Goal: Transaction & Acquisition: Purchase product/service

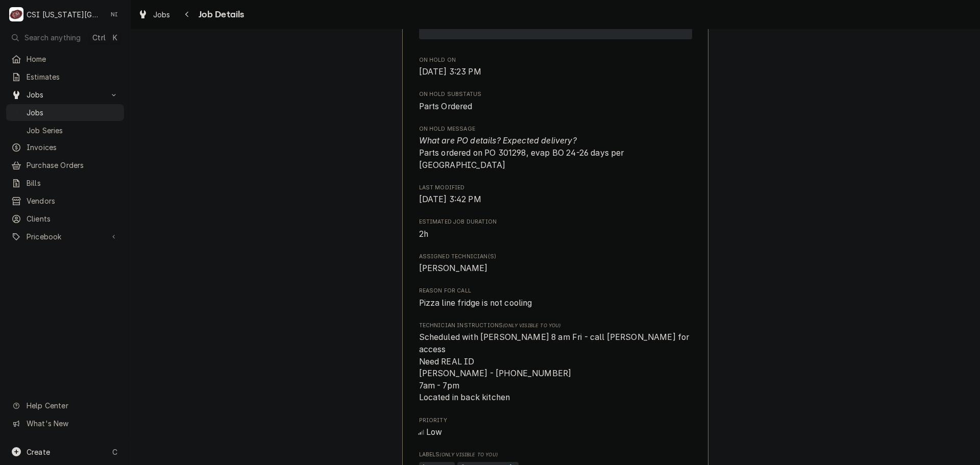
scroll to position [715, 0]
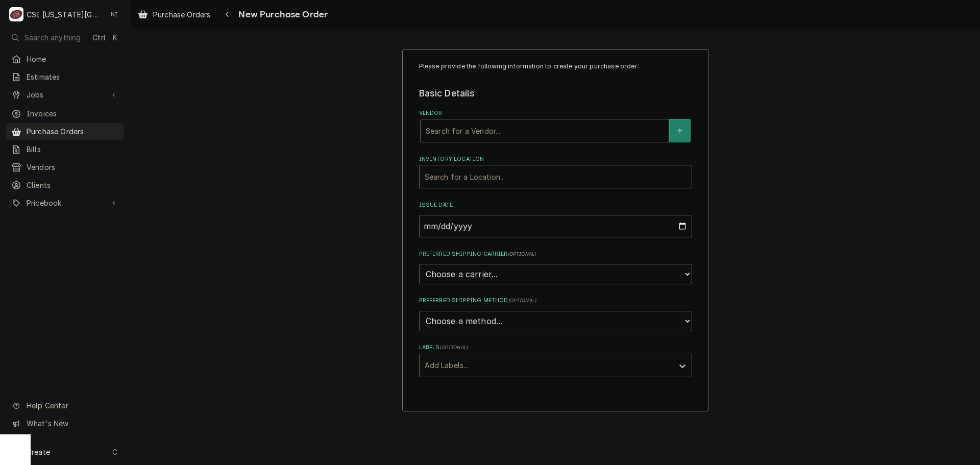
click at [527, 134] on div "Vendor" at bounding box center [545, 131] width 238 height 18
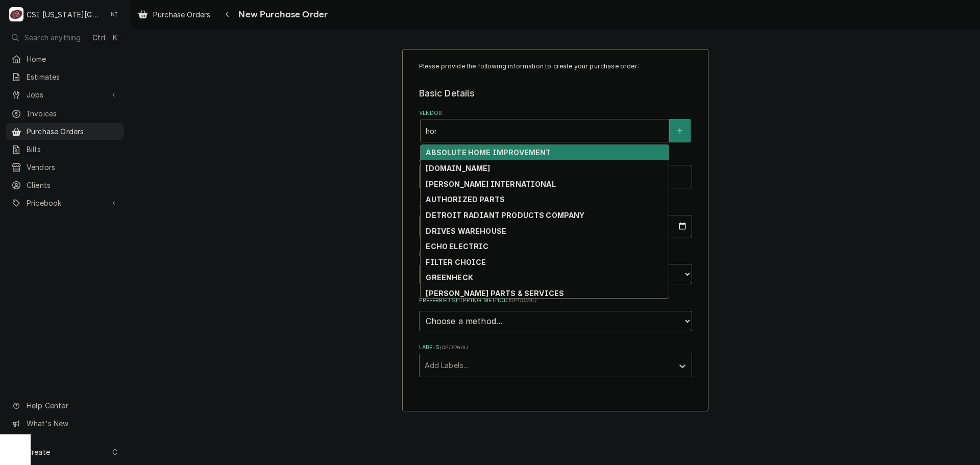
type input "home"
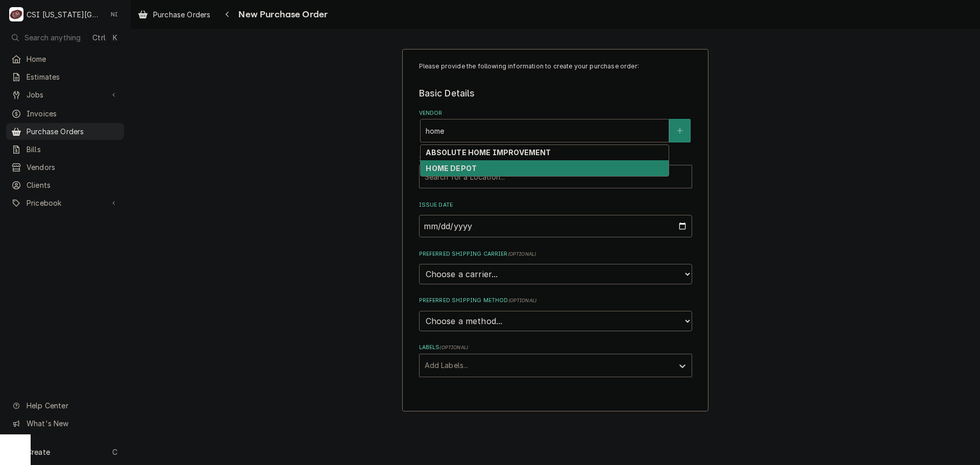
click at [498, 167] on div "HOME DEPOT" at bounding box center [545, 168] width 248 height 16
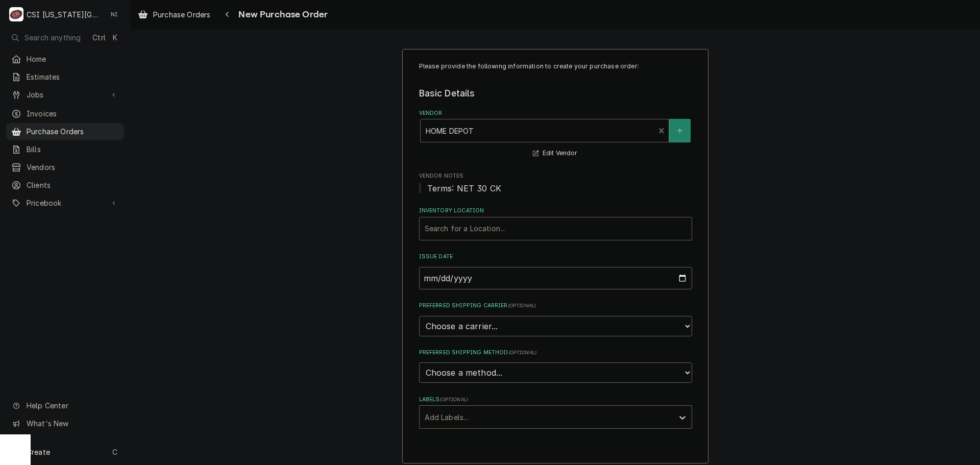
click at [466, 234] on div "Inventory Location" at bounding box center [556, 229] width 262 height 18
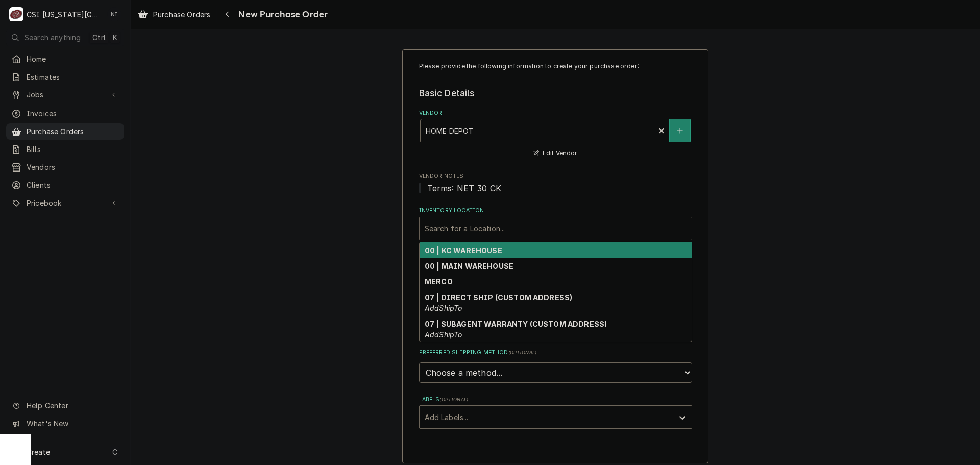
click at [459, 252] on strong "00 | KC WAREHOUSE" at bounding box center [464, 250] width 78 height 9
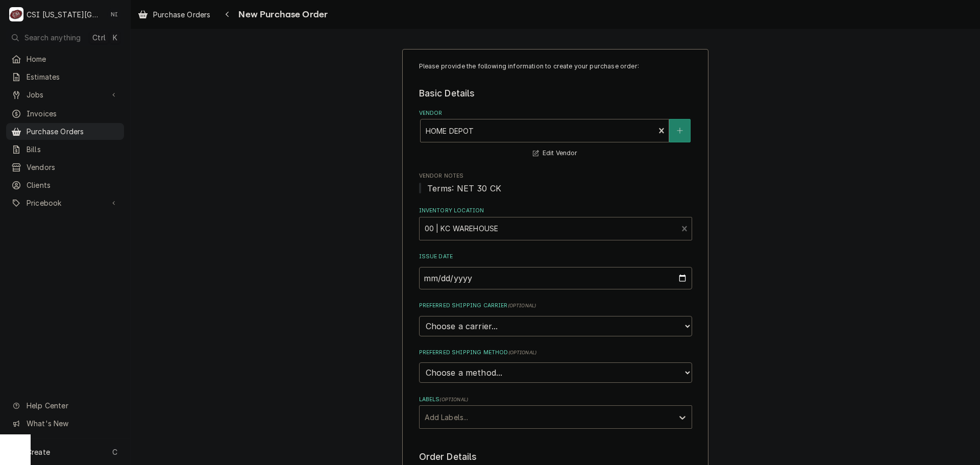
click at [461, 416] on div "Labels" at bounding box center [547, 417] width 244 height 18
click at [465, 451] on div "² Local Pickup 🛍️" at bounding box center [556, 455] width 272 height 16
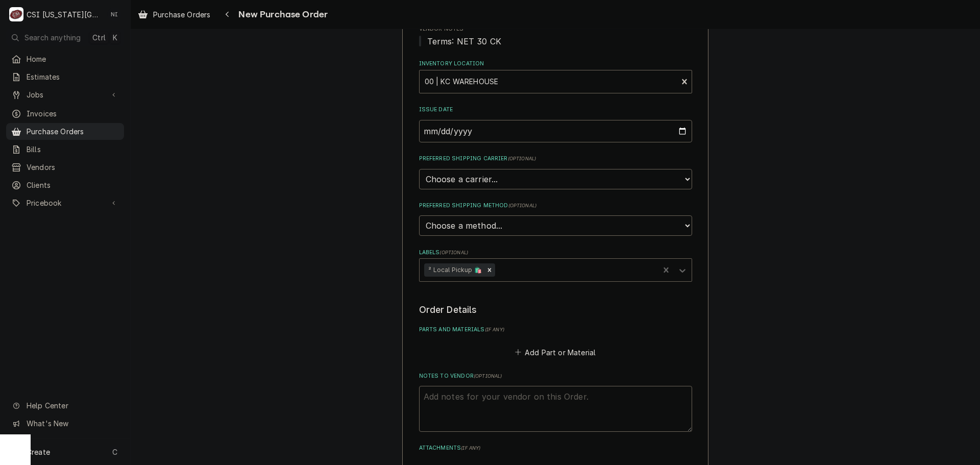
scroll to position [303, 0]
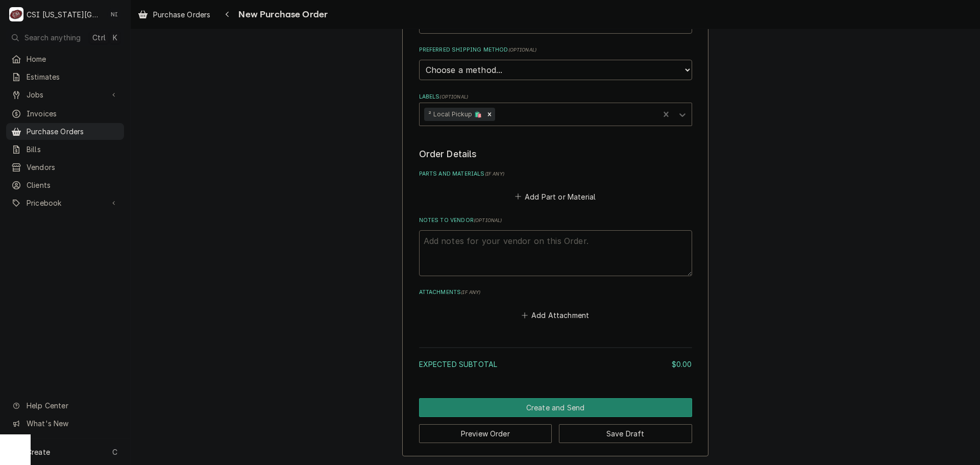
click at [498, 246] on textarea "Notes to Vendor ( optional )" at bounding box center [555, 253] width 273 height 46
type textarea "x"
type textarea "g"
type textarea "x"
type textarea "go"
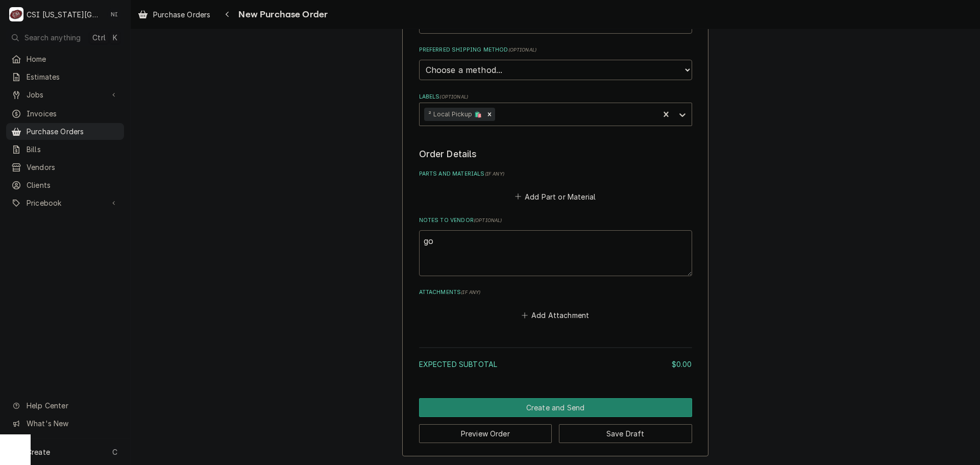
type textarea "x"
type textarea "goo"
type textarea "x"
type textarea "good"
type textarea "x"
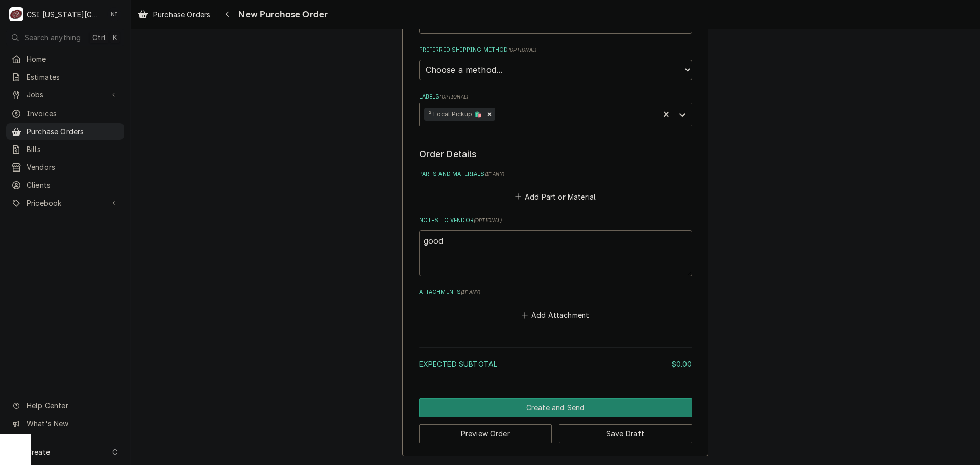
type textarea "goodr"
type textarea "x"
type textarea "goodri"
type textarea "x"
type textarea "goodric"
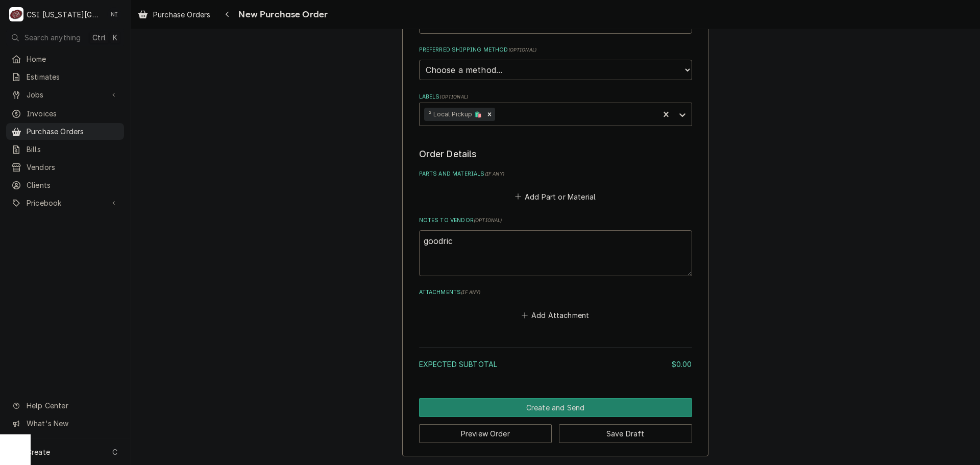
type textarea "x"
type textarea "goodrich"
click at [559, 198] on button "Add Part or Material" at bounding box center [555, 196] width 84 height 14
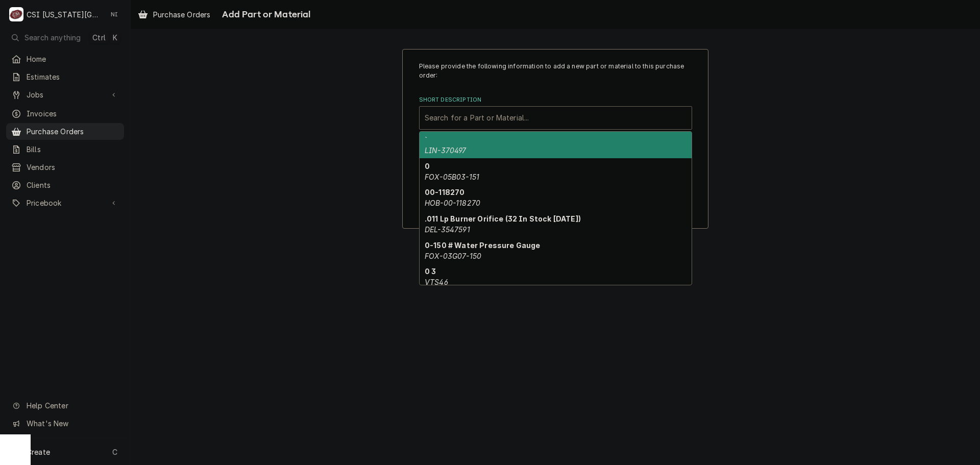
click at [466, 119] on div "Short Description" at bounding box center [556, 118] width 262 height 18
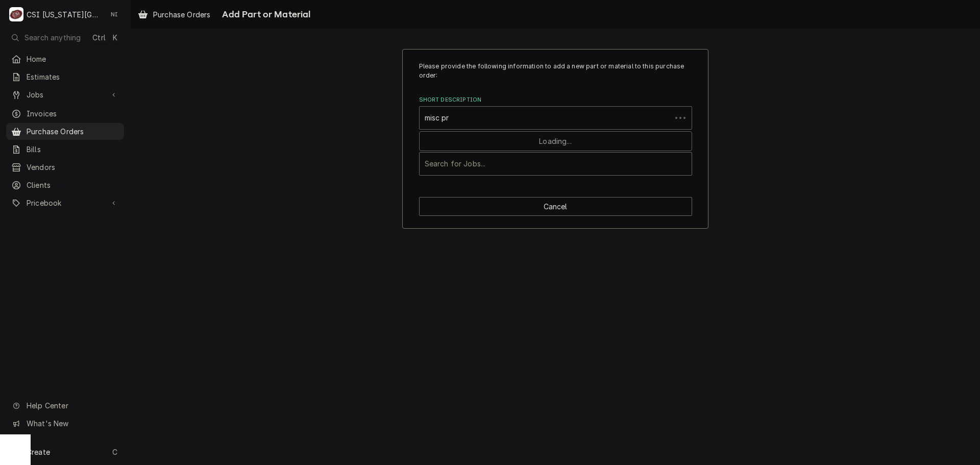
type input "misc pro"
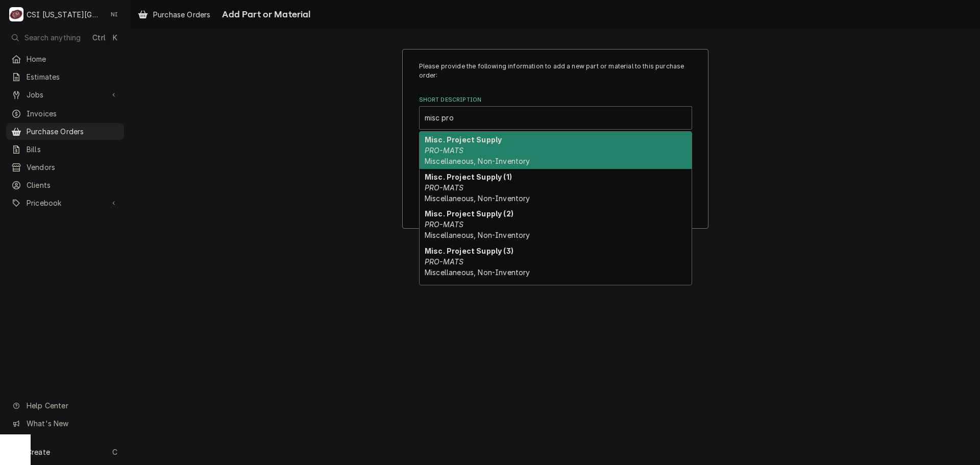
click at [442, 144] on strong "Misc. Project Supply" at bounding box center [463, 139] width 77 height 9
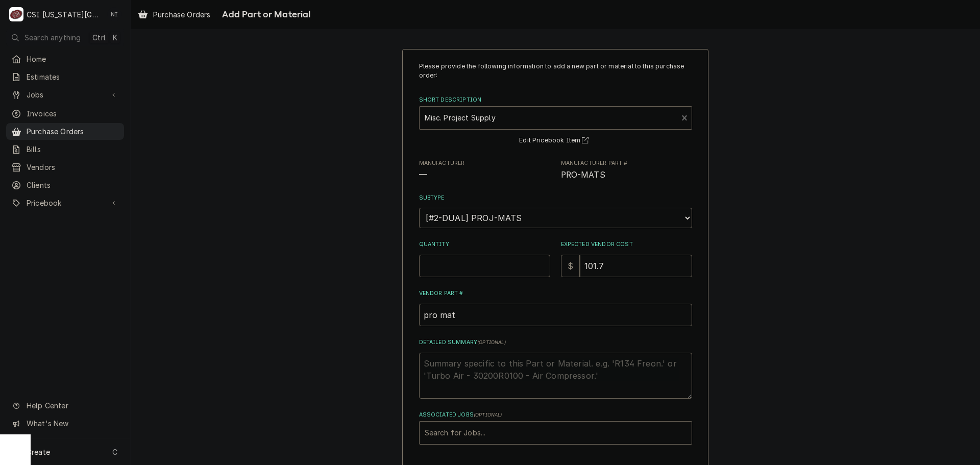
click at [458, 273] on input "Quantity" at bounding box center [484, 266] width 131 height 22
type textarea "x"
type input "1"
type textarea "x"
type input "0"
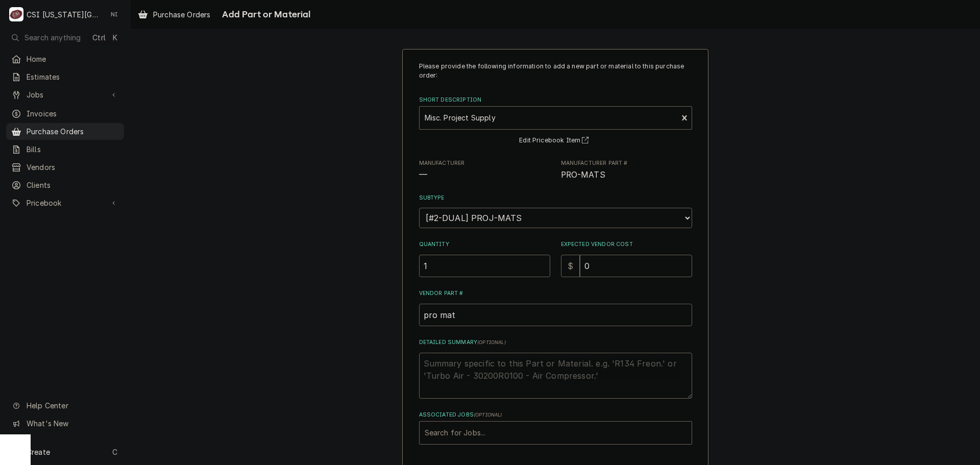
scroll to position [42, 0]
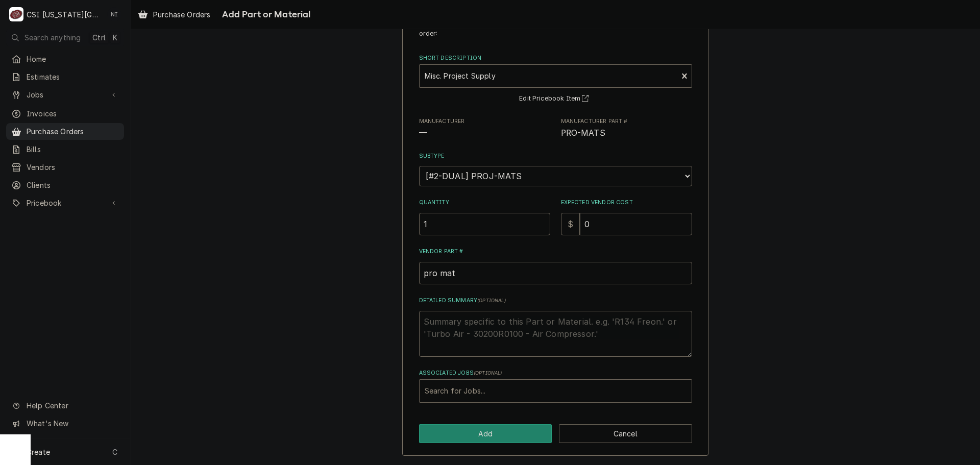
click at [521, 394] on div "Associated Jobs" at bounding box center [556, 391] width 262 height 18
click at [764, 247] on div "Please provide the following information to add a new part or material to this …" at bounding box center [555, 231] width 849 height 467
click at [519, 434] on button "Add" at bounding box center [485, 433] width 133 height 19
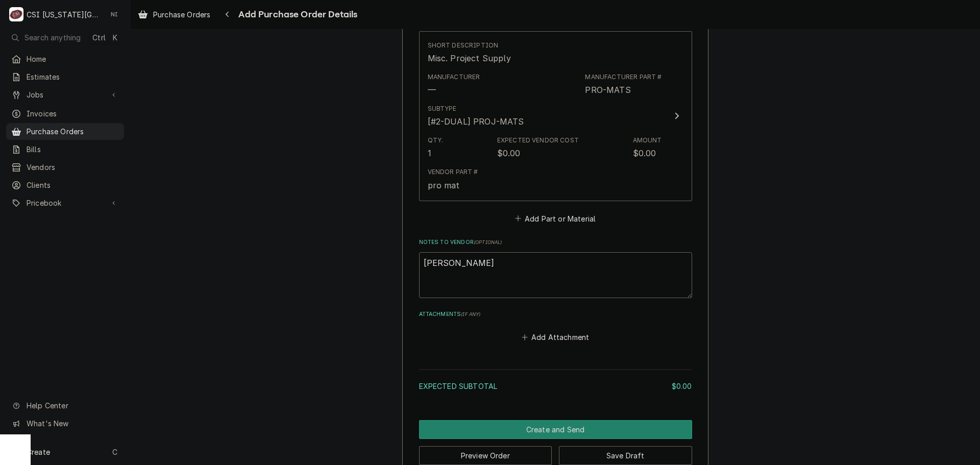
scroll to position [478, 0]
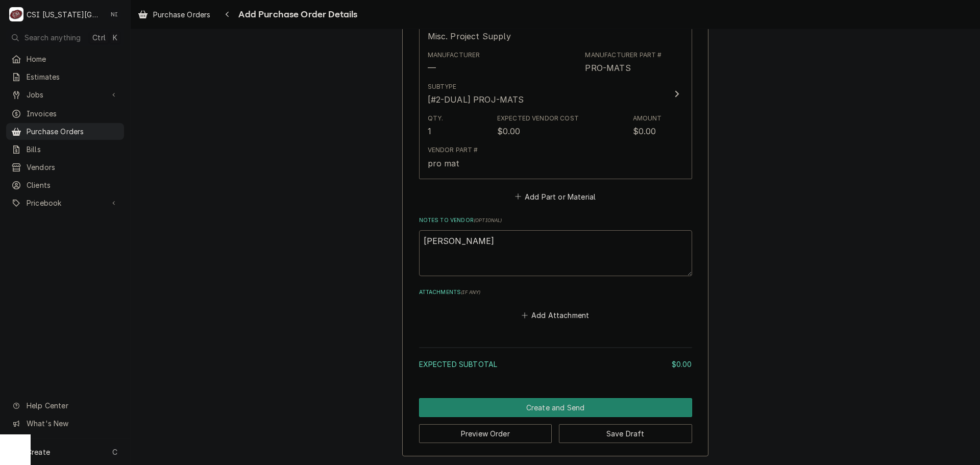
drag, startPoint x: 398, startPoint y: 245, endPoint x: 359, endPoint y: 245, distance: 38.8
click at [367, 245] on div "Please provide the following information to create your purchase order: Basic D…" at bounding box center [555, 13] width 849 height 903
type textarea "x"
type textarea "g"
type textarea "x"
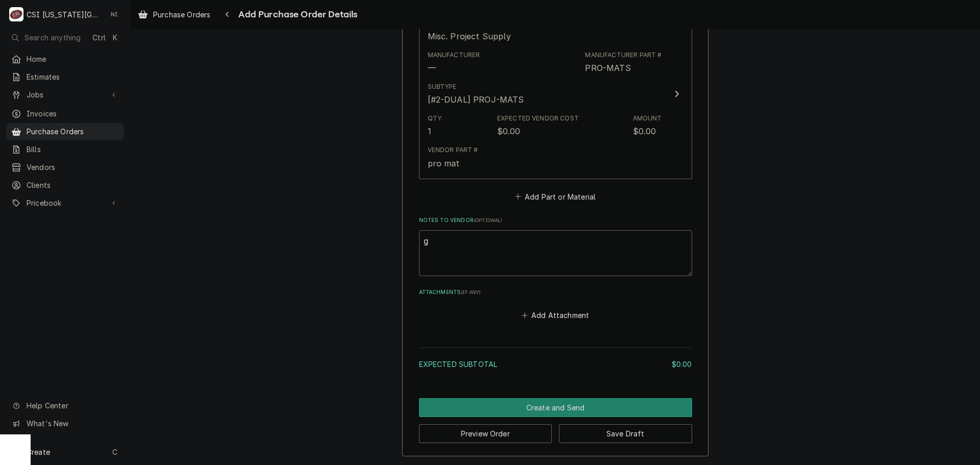
type textarea "go"
type textarea "x"
type textarea "goo"
type textarea "x"
type textarea "good"
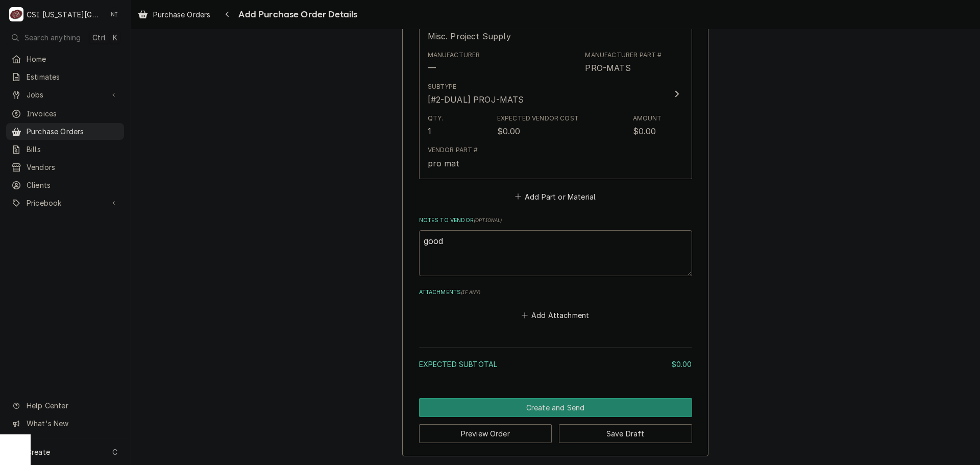
type textarea "x"
type textarea "goodr"
type textarea "x"
type textarea "goodrc"
type textarea "x"
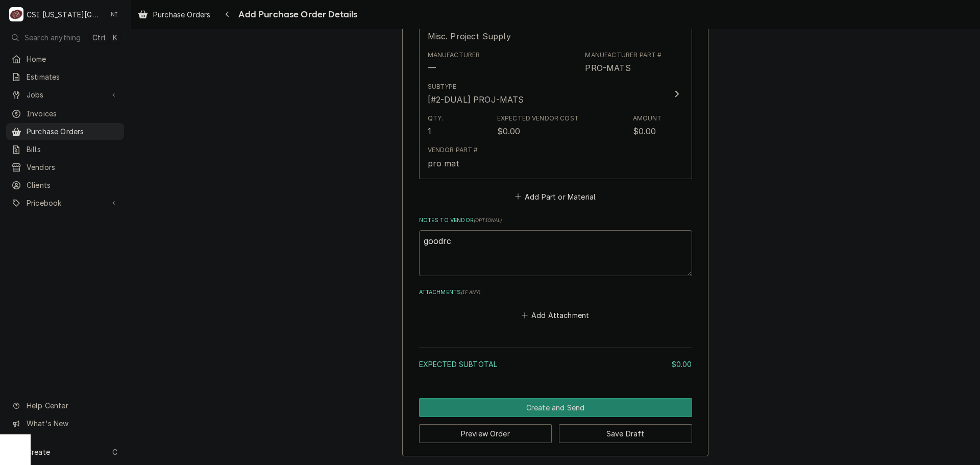
type textarea "goodrci"
type textarea "x"
type textarea "goodrcih"
type textarea "x"
type textarea "goodrcih"
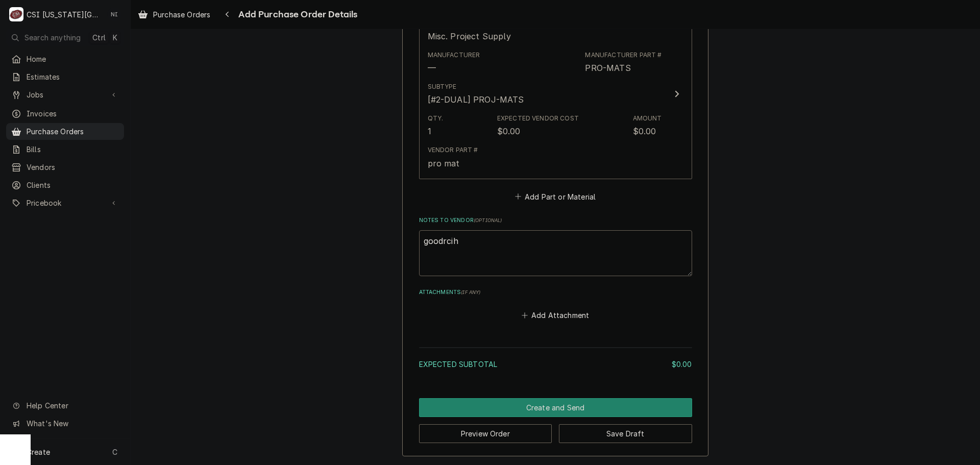
type textarea "x"
type textarea "goodrcih"
type textarea "x"
type textarea "goodrci"
type textarea "x"
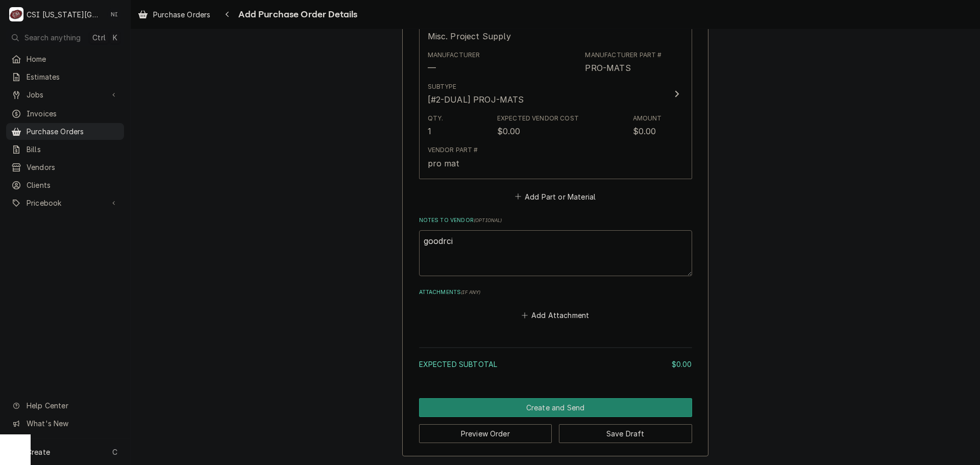
type textarea "goodrc"
type textarea "x"
type textarea "goodr"
type textarea "x"
type textarea "goodri"
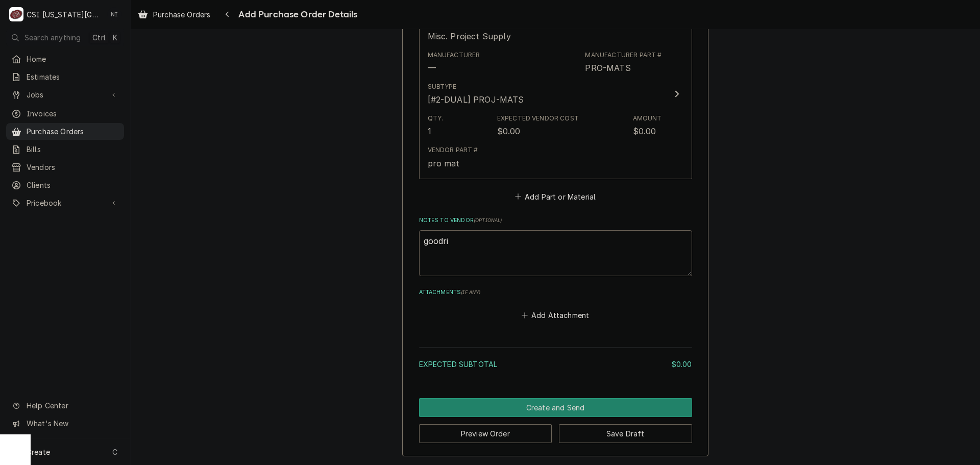
type textarea "x"
type textarea "goodric"
type textarea "x"
type textarea "goodric"
type textarea "x"
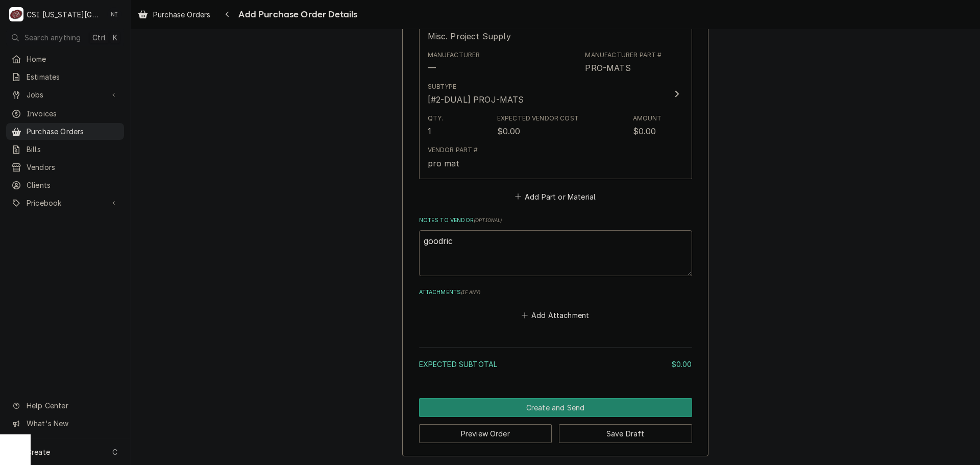
type textarea "goodric"
type textarea "x"
type textarea "goodrich"
type textarea "x"
type textarea "goodrich"
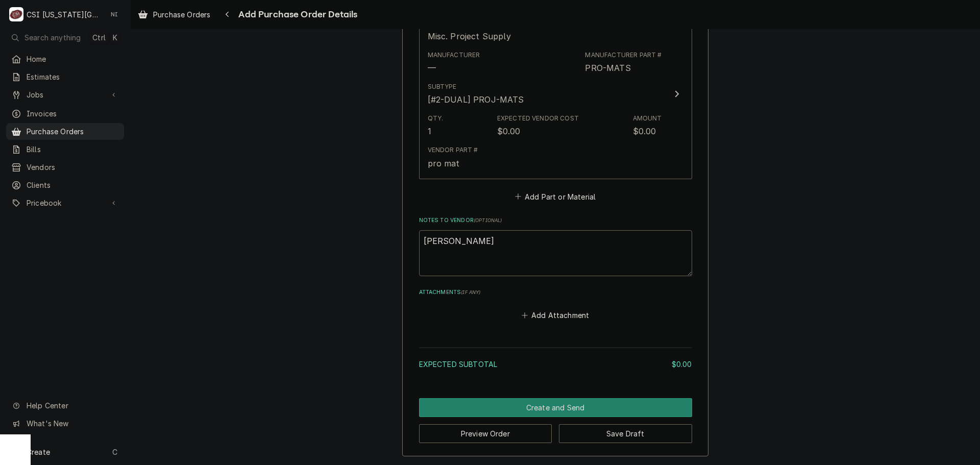
type textarea "x"
type textarea "goodrich t"
type textarea "x"
type textarea "goodrich tr"
type textarea "x"
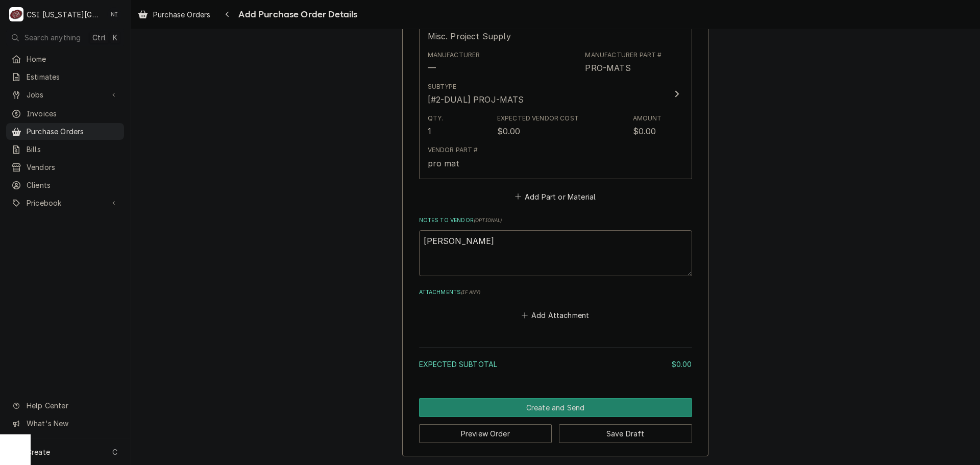
type textarea "goodrich tru"
type textarea "x"
type textarea "goodrich truc"
type textarea "x"
type textarea "goodrich truck"
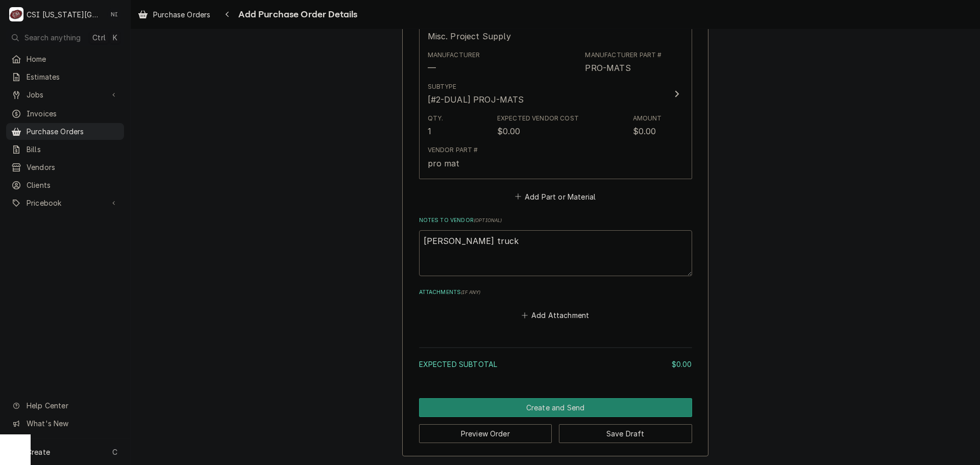
type textarea "x"
type textarea "goodrich truck"
type textarea "x"
type textarea "goodrich truck st"
type textarea "x"
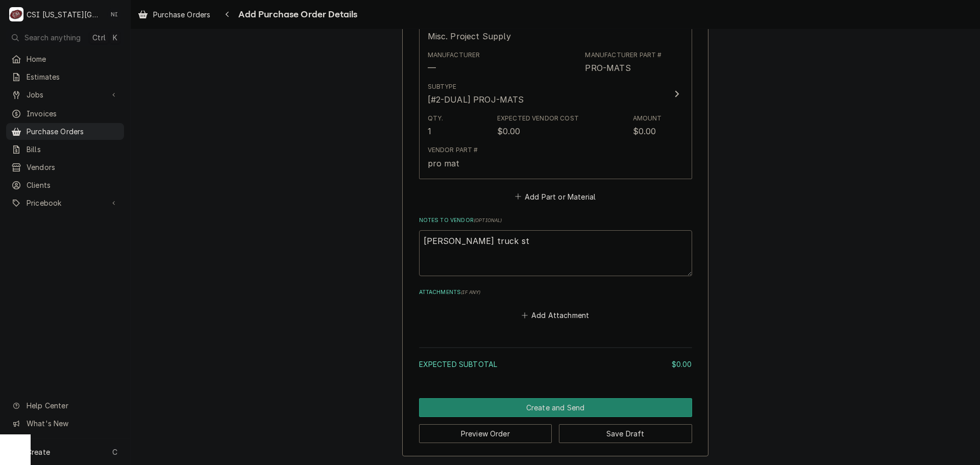
type textarea "goodrich truck sto"
type textarea "x"
type textarea "goodrich truck stoc"
type textarea "x"
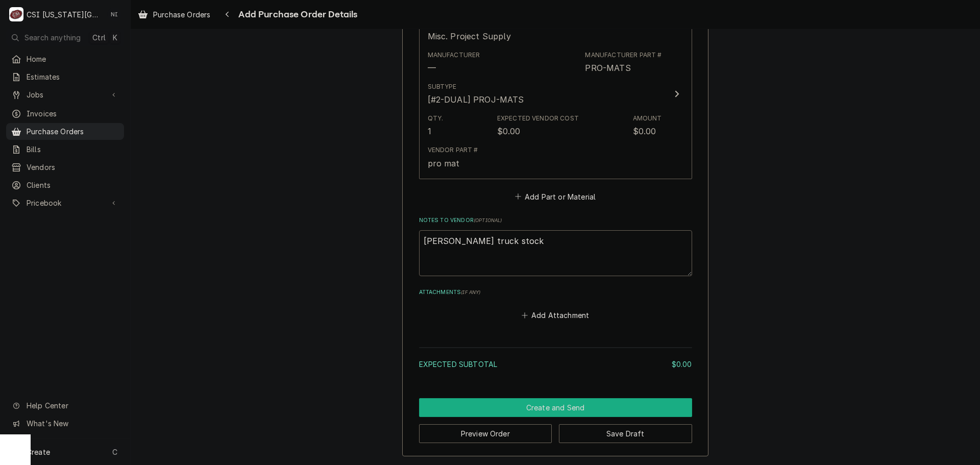
type textarea "goodrich truck stock"
click at [585, 404] on button "Create and Send" at bounding box center [555, 407] width 273 height 19
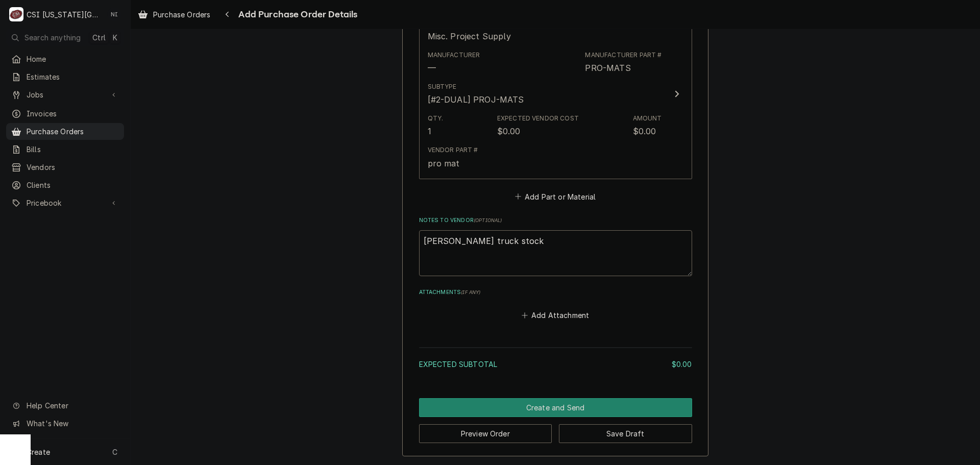
scroll to position [472, 0]
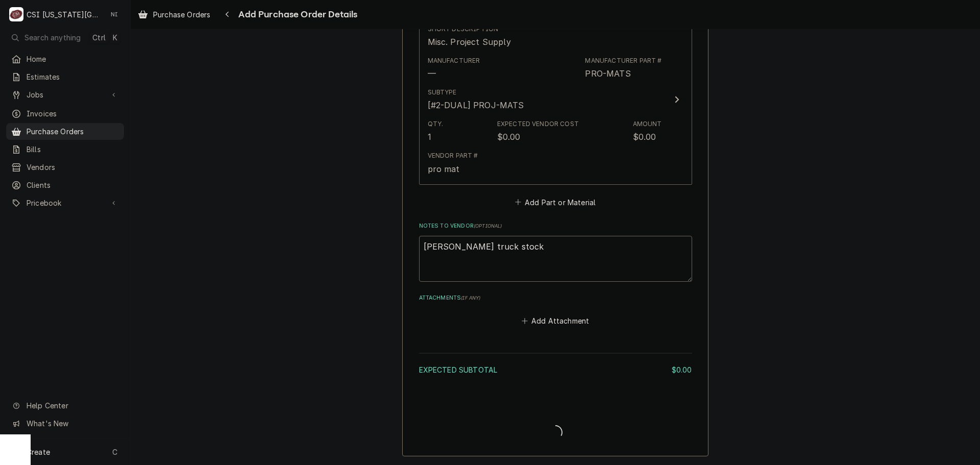
type textarea "x"
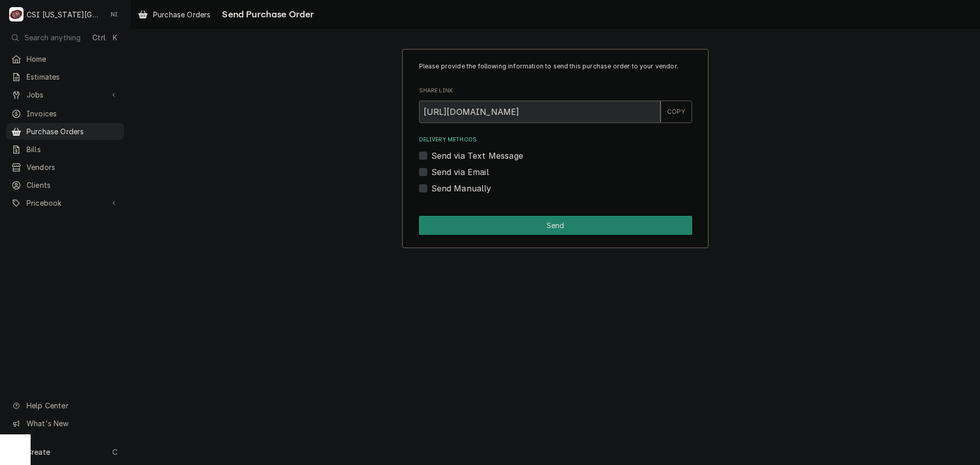
click at [428, 188] on div "Send Manually" at bounding box center [555, 188] width 273 height 12
click at [431, 188] on label "Send Manually" at bounding box center [461, 188] width 60 height 12
click at [431, 188] on input "Send Manually" at bounding box center [567, 193] width 273 height 22
checkbox input "true"
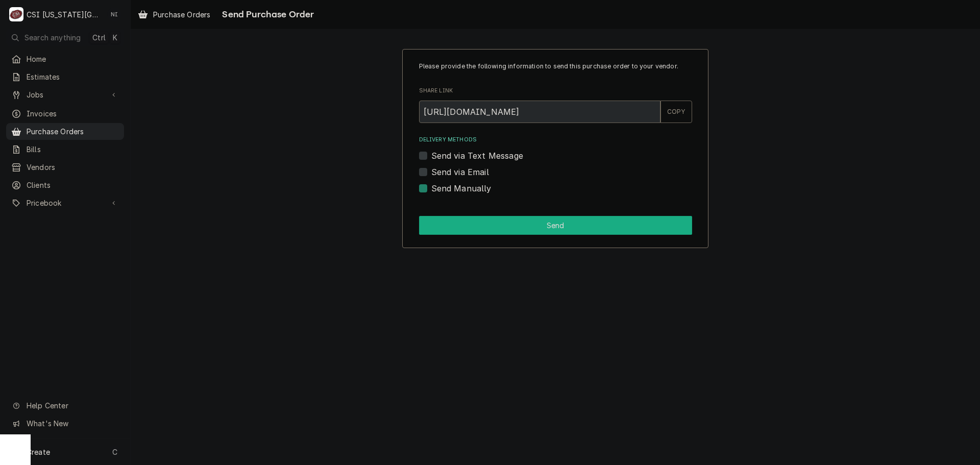
click at [443, 217] on div "Please provide the following information to send this purchase order to your ve…" at bounding box center [555, 148] width 306 height 199
click at [449, 233] on button "Send" at bounding box center [555, 225] width 273 height 19
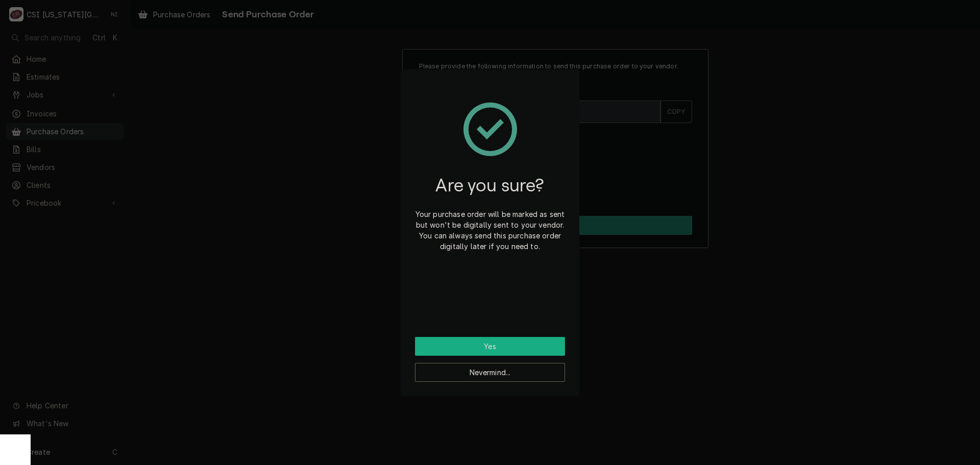
click at [481, 352] on button "Yes" at bounding box center [490, 346] width 150 height 19
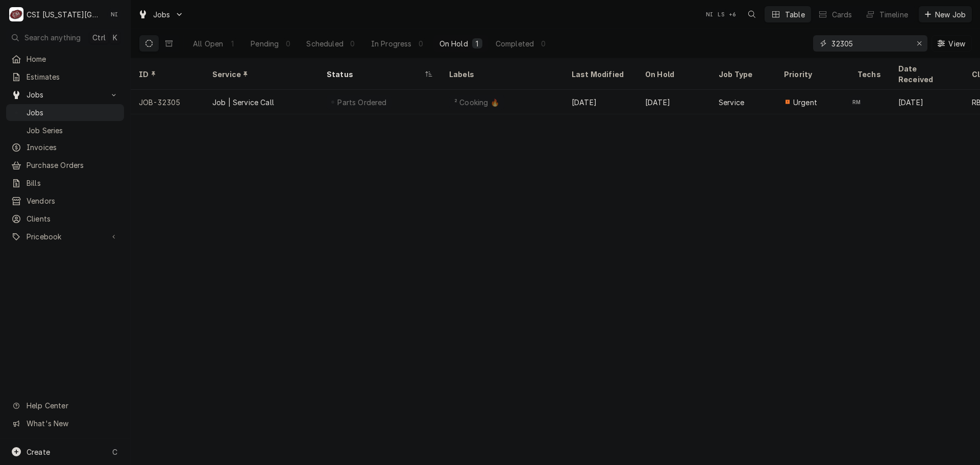
drag, startPoint x: 859, startPoint y: 43, endPoint x: 811, endPoint y: 44, distance: 48.5
click at [810, 44] on div "All Open 1 Pending 0 Scheduled 0 In Progress 0 On Hold 1 Completed 0 32305 View" at bounding box center [555, 43] width 833 height 29
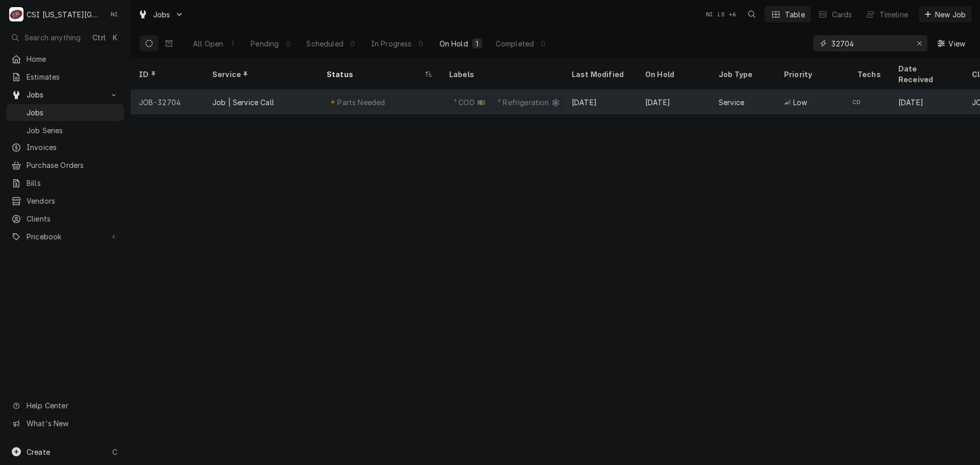
type input "32704"
click at [497, 97] on div "² Refrigeration ❄️" at bounding box center [529, 102] width 64 height 11
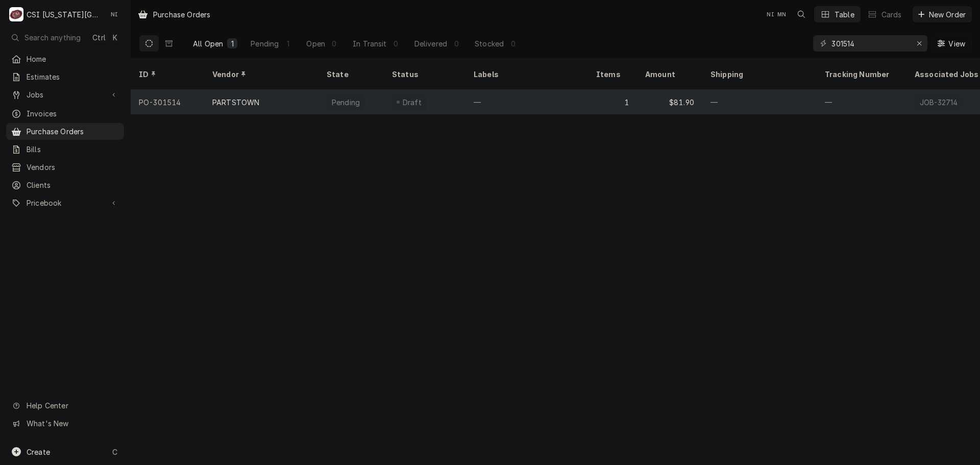
click at [555, 91] on div "—" at bounding box center [527, 102] width 123 height 25
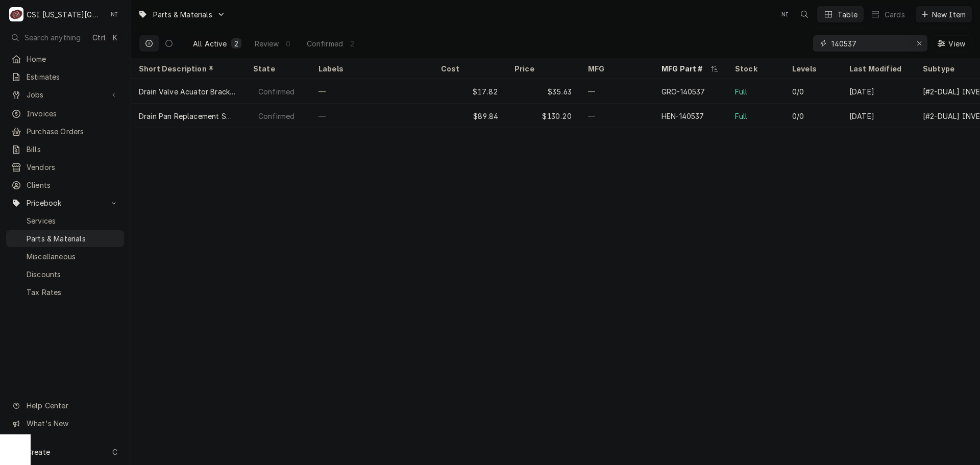
click at [922, 42] on div "Erase input" at bounding box center [919, 43] width 10 height 10
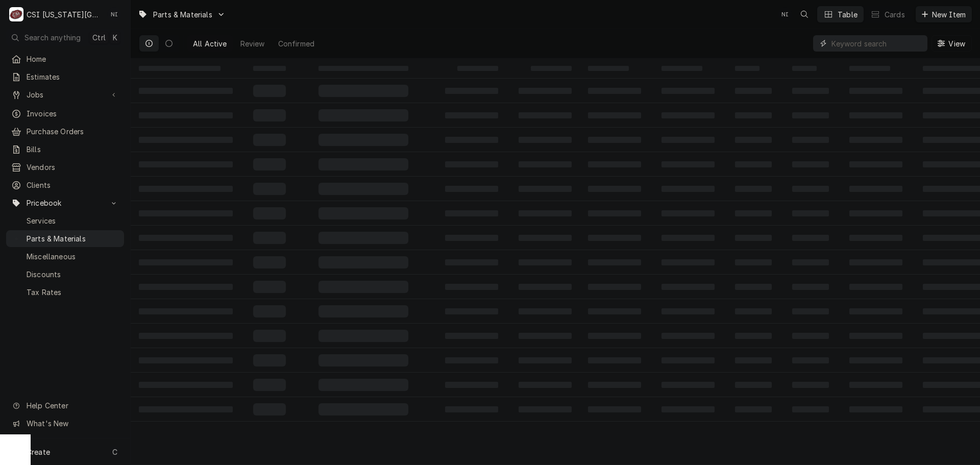
paste input "4A6385-01"
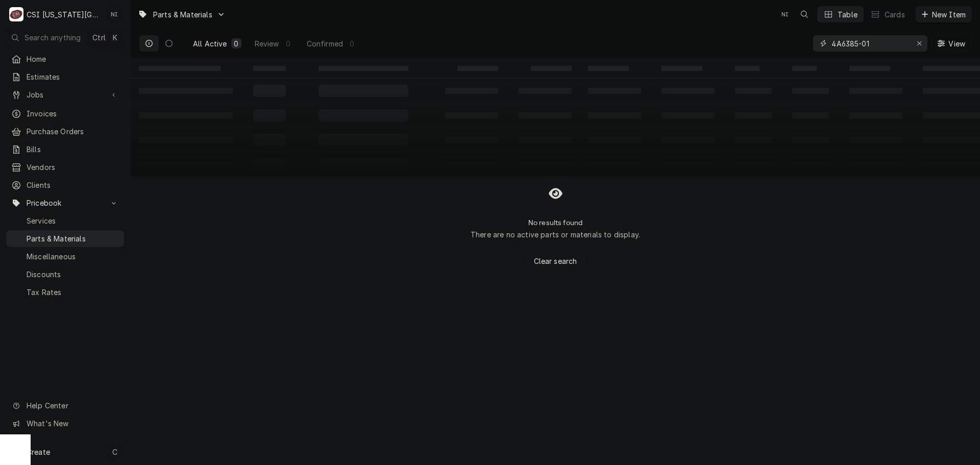
type input "4A6385-01"
click at [91, 454] on div "Create C" at bounding box center [65, 452] width 130 height 27
click at [191, 449] on div "Pricebook Item" at bounding box center [186, 453] width 59 height 11
click at [274, 393] on div "Part or Material" at bounding box center [270, 393] width 70 height 13
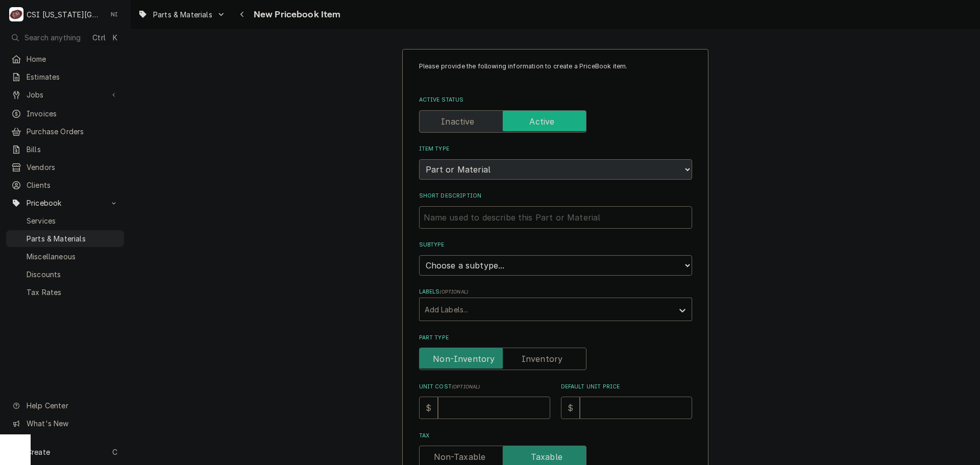
drag, startPoint x: 547, startPoint y: 202, endPoint x: 542, endPoint y: 205, distance: 5.8
click at [543, 204] on div "Short Description" at bounding box center [555, 210] width 273 height 36
click at [536, 217] on input "Short Description" at bounding box center [555, 217] width 273 height 22
paste input "Start Relay, Steelheart Series, Freezer"
type textarea "x"
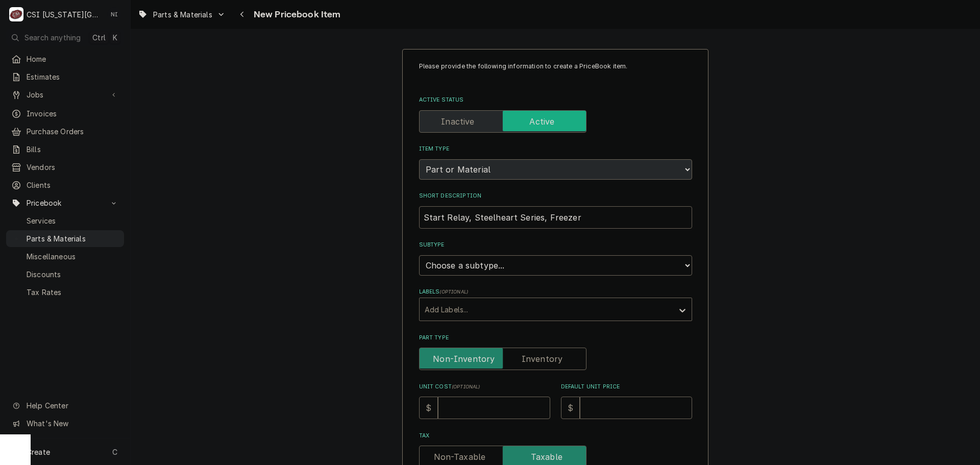
type input "Start Relay, Steelheart Series, Freezer"
click at [523, 263] on select "Choose a subtype... [#2-DUAL] AFTERHRS-WH-CHG-2 [#2-DUAL] BEV-EQUIP [#2-DUAL] B…" at bounding box center [555, 265] width 273 height 20
select select "45"
click at [419, 255] on select "Choose a subtype... [#2-DUAL] AFTERHRS-WH-CHG-2 [#2-DUAL] BEV-EQUIP [#2-DUAL] B…" at bounding box center [555, 265] width 273 height 20
type textarea "x"
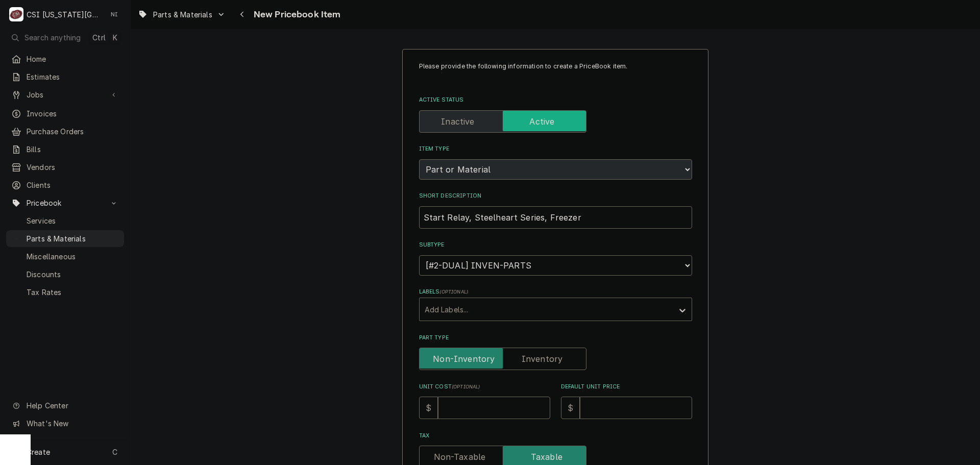
click at [546, 357] on label "Part Type" at bounding box center [502, 359] width 167 height 22
click at [546, 357] on input "Part Type" at bounding box center [503, 359] width 158 height 22
checkbox input "true"
click at [502, 404] on input "Unit Cost ( optional )" at bounding box center [494, 408] width 112 height 22
type textarea "x"
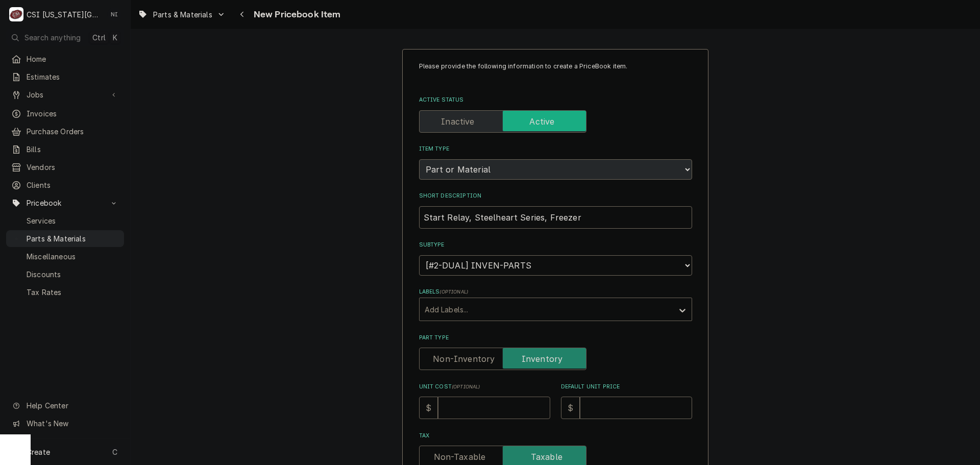
type input "3"
type textarea "x"
type input "33"
type textarea "x"
type input "33.6"
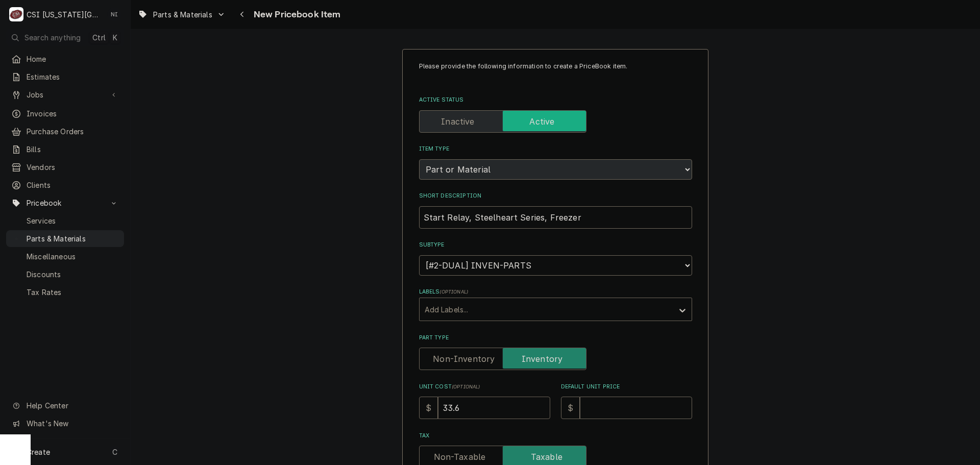
type textarea "x"
type input "33.60"
type textarea "x"
type input "4"
type textarea "x"
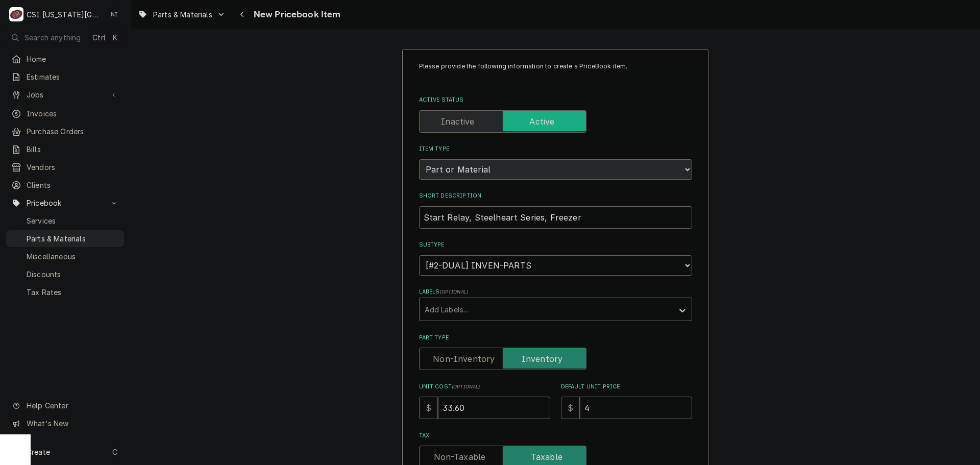
type input "44"
type textarea "x"
type input "44.2"
type textarea "x"
type input "44.20"
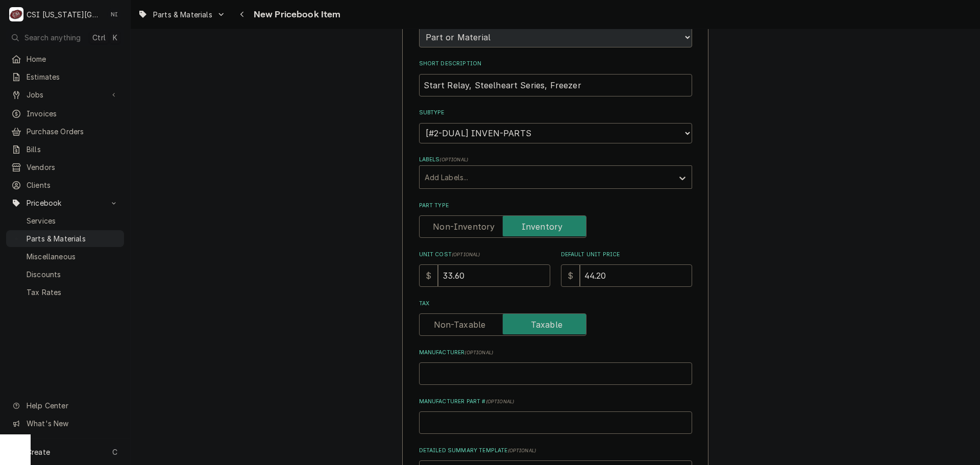
scroll to position [255, 0]
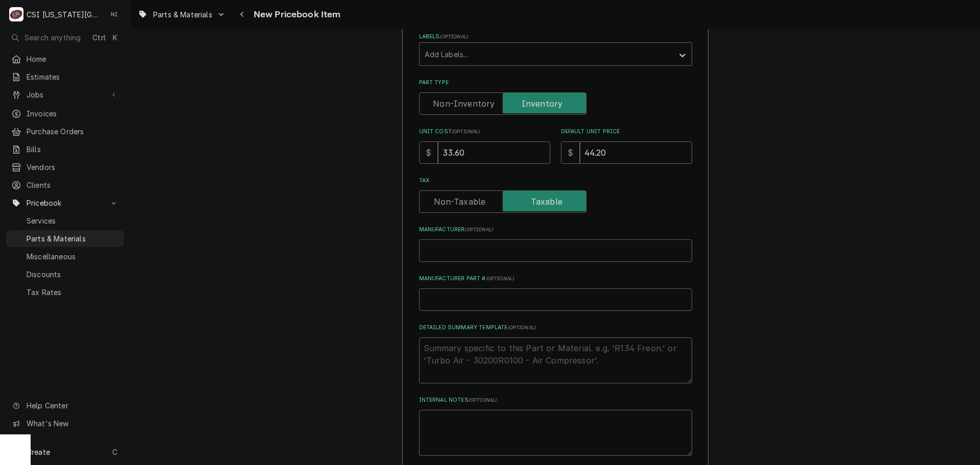
click at [549, 307] on input "Manufacturer Part # ( optional )" at bounding box center [555, 299] width 273 height 22
type textarea "x"
type input "HO"
type textarea "x"
type input "HOS"
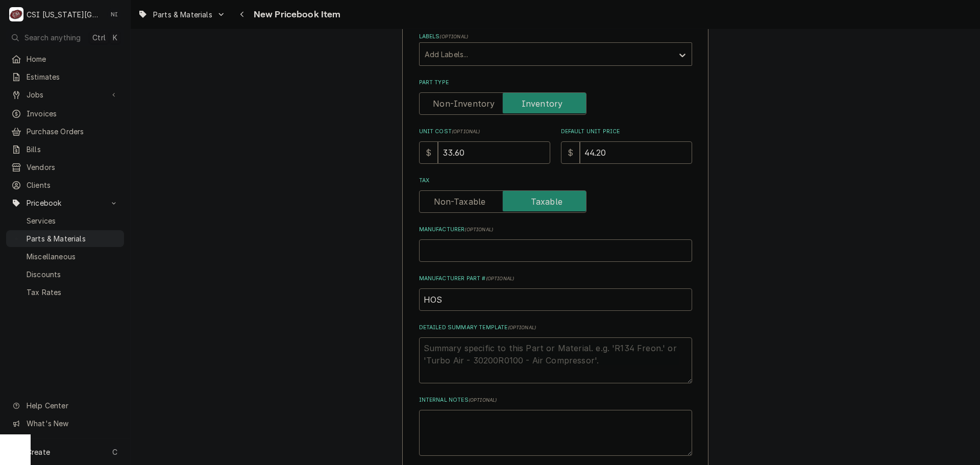
type textarea "x"
type input "HO"
click at [455, 302] on input "HO" at bounding box center [555, 299] width 273 height 22
type textarea "x"
type input "HOS"
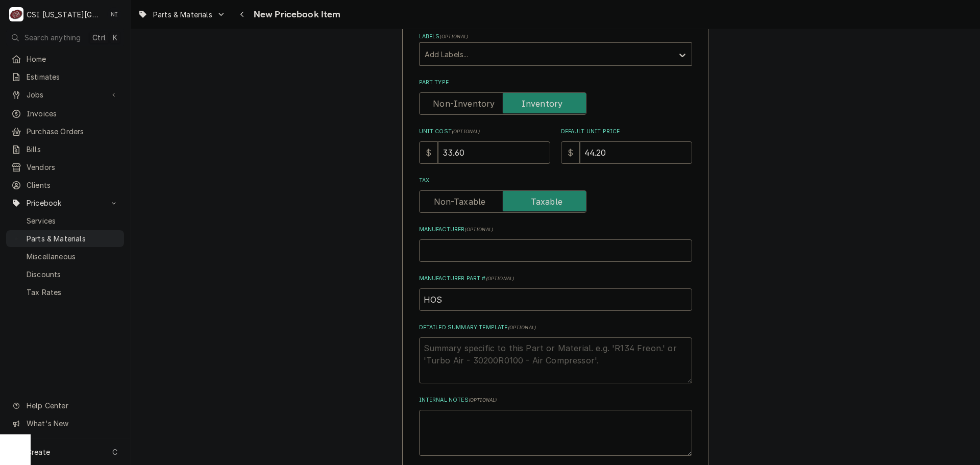
type textarea "x"
type input "HOS-"
paste input "4A6385-01"
type textarea "x"
drag, startPoint x: 454, startPoint y: 303, endPoint x: 366, endPoint y: 299, distance: 88.9
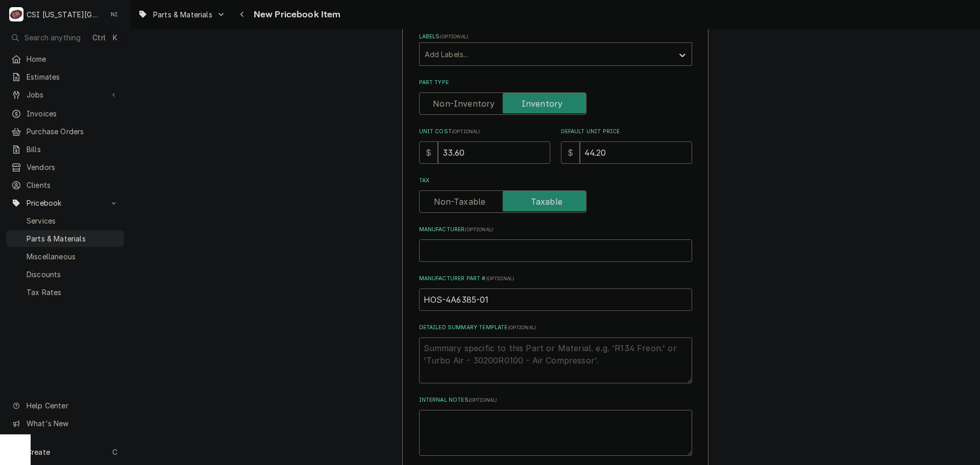
type input "HOS-4A6385-01"
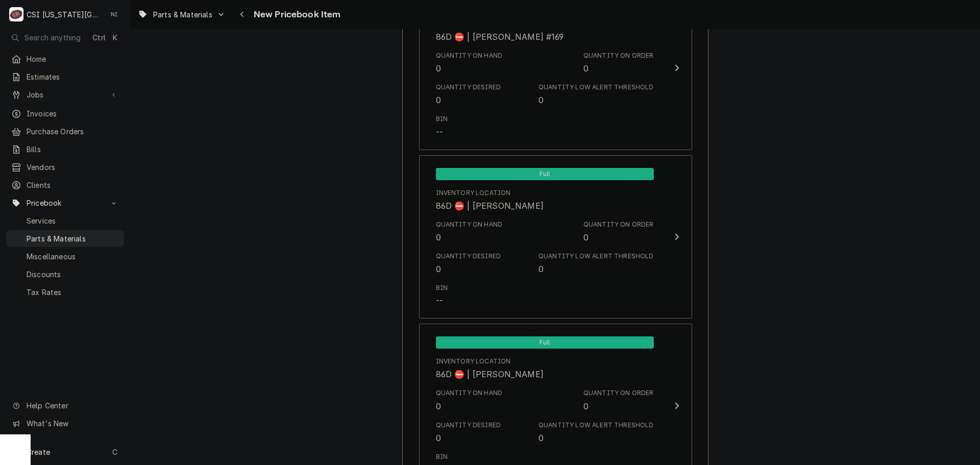
scroll to position [9668, 0]
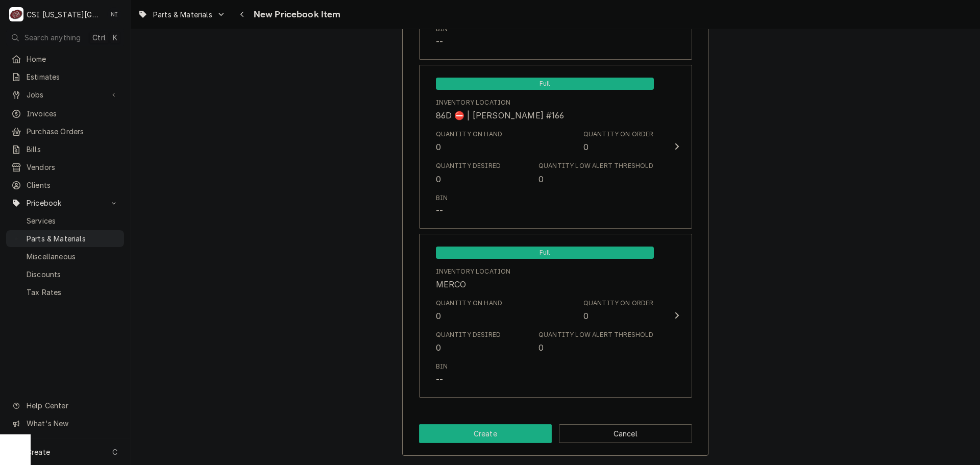
click at [489, 436] on button "Create" at bounding box center [485, 433] width 133 height 19
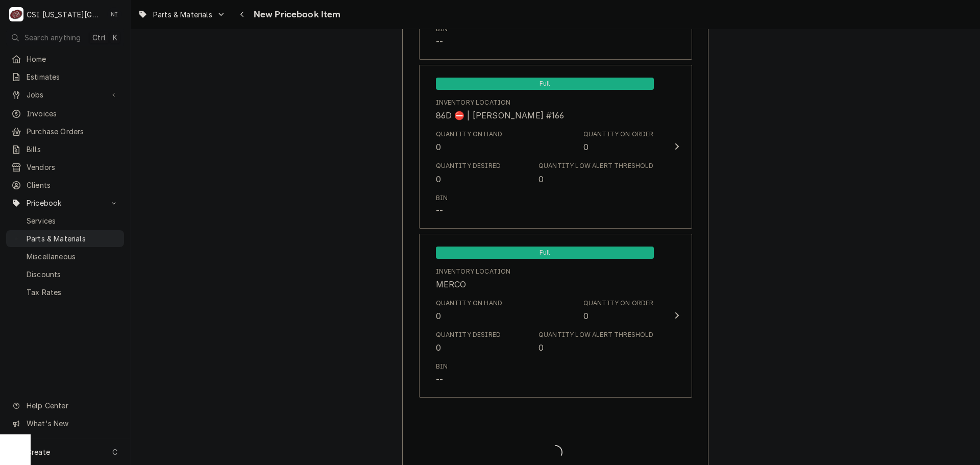
type textarea "x"
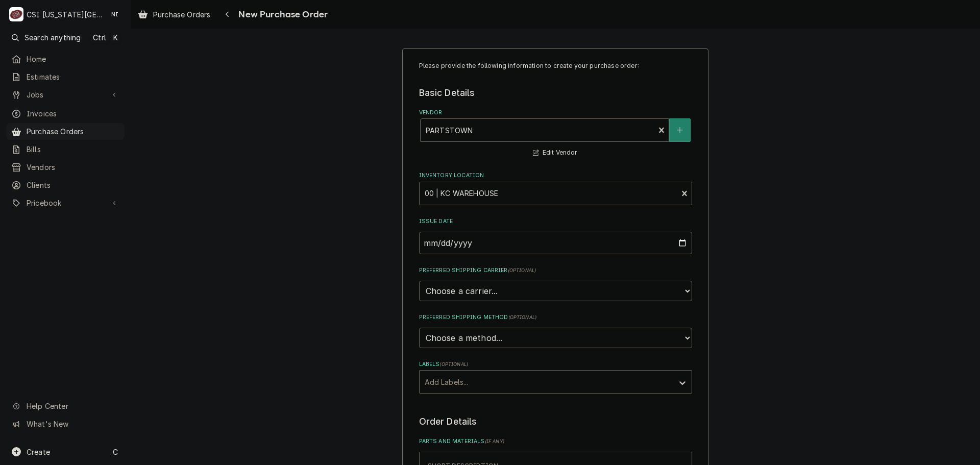
type textarea "x"
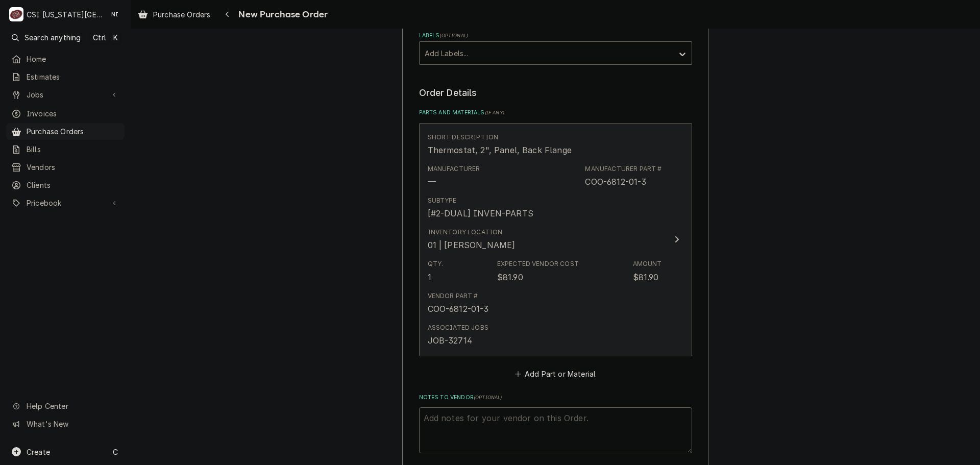
scroll to position [459, 0]
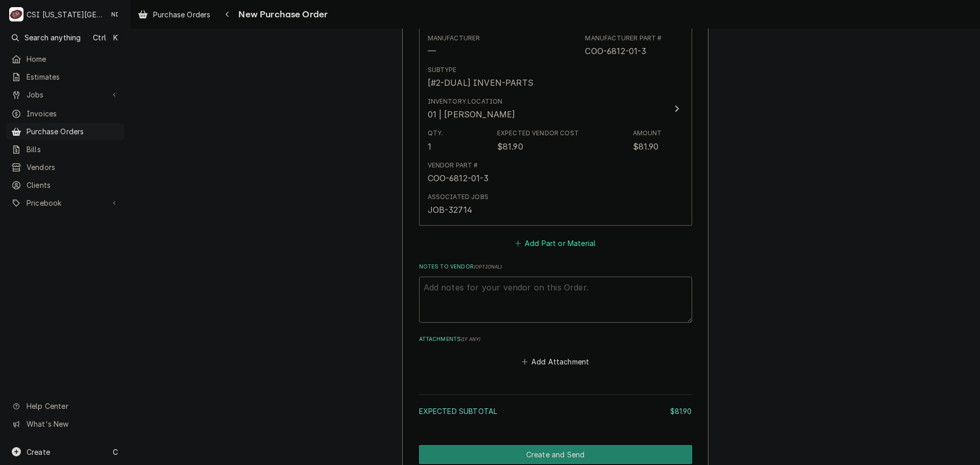
click at [540, 244] on button "Add Part or Material" at bounding box center [555, 243] width 84 height 14
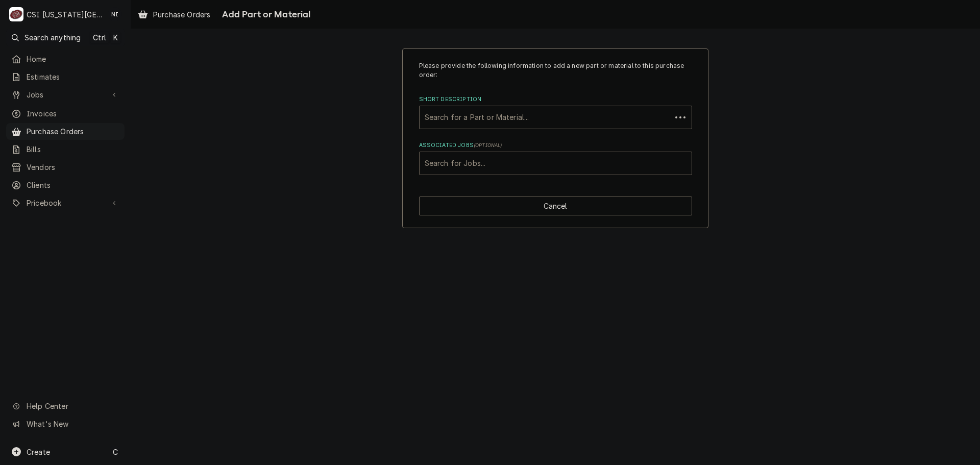
click at [515, 168] on div "Associated Jobs" at bounding box center [556, 163] width 262 height 18
type input "32704"
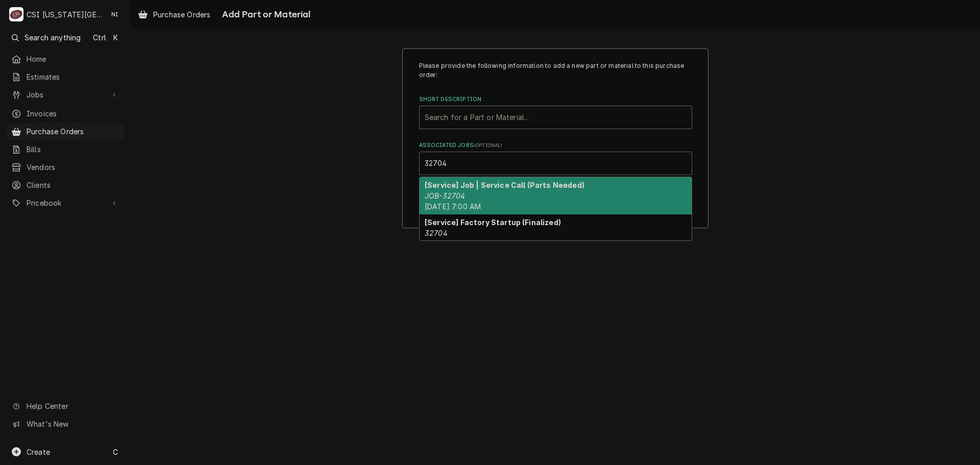
drag, startPoint x: 498, startPoint y: 199, endPoint x: 494, endPoint y: 147, distance: 51.7
click at [498, 196] on div "[Service] Job | Service Call (Parts Needed) JOB-32704 Mon, Sep 15th, 2025 - 7:0…" at bounding box center [556, 195] width 272 height 37
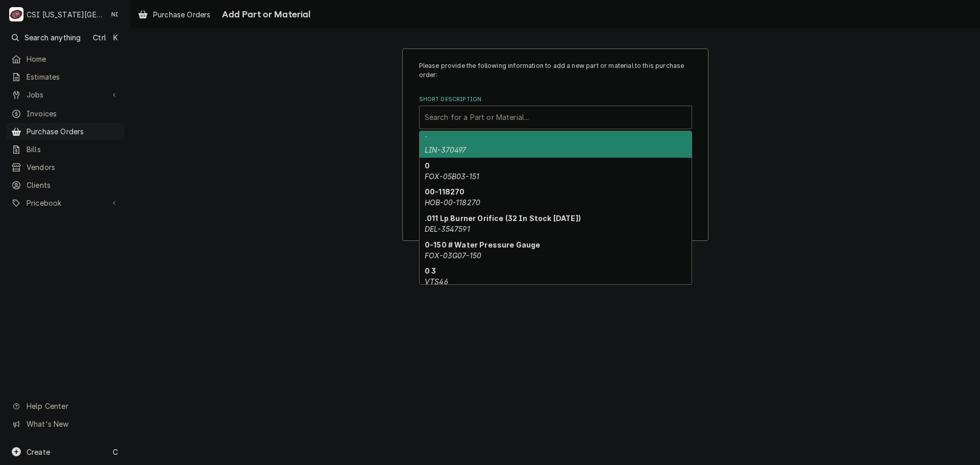
click at [493, 118] on div "Short Description" at bounding box center [556, 117] width 262 height 18
paste input "HOS-4A6385-01"
type input "HOS-4A6385-01"
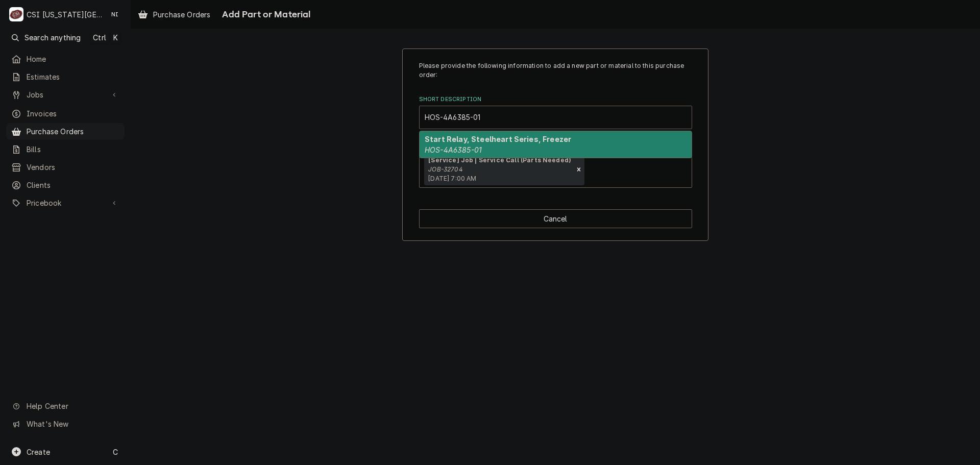
click at [492, 154] on div "Start Relay, Steelheart Series, Freezer HOS-4A6385-01" at bounding box center [556, 144] width 272 height 27
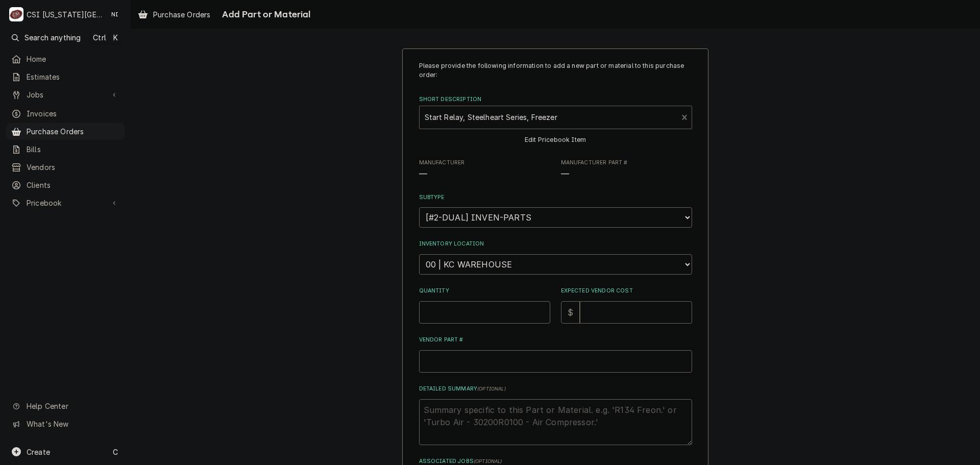
type textarea "x"
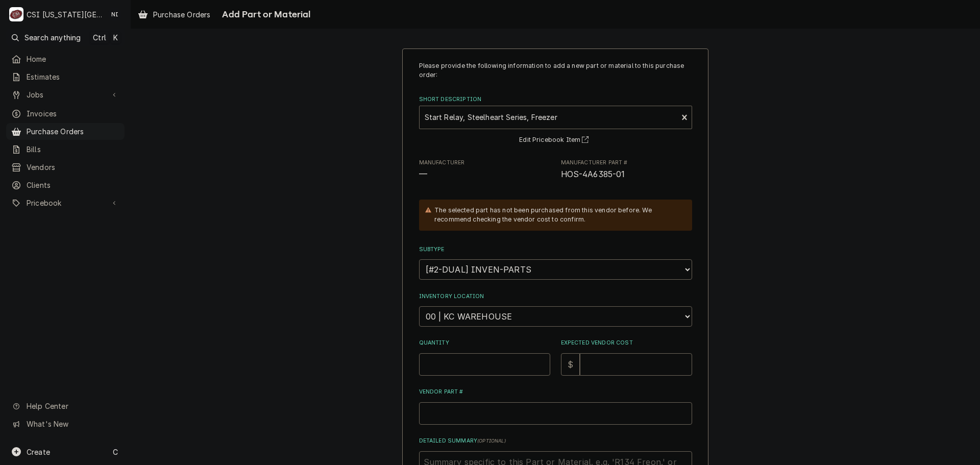
click at [484, 315] on select "Choose a location... 00 | KC WAREHOUSE 00 | MAIN WAREHOUSE 01 | BRIAN BREAZIER …" at bounding box center [555, 316] width 273 height 20
select select "2818"
click at [419, 306] on select "Choose a location... 00 | KC WAREHOUSE 00 | MAIN WAREHOUSE 01 | BRIAN BREAZIER …" at bounding box center [555, 316] width 273 height 20
click at [465, 366] on input "Quantity" at bounding box center [484, 364] width 131 height 22
type textarea "x"
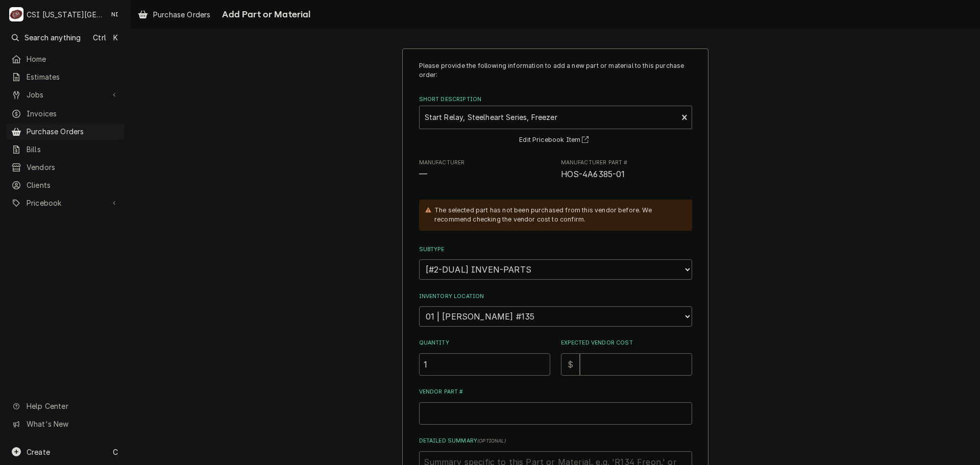
type input "1"
type textarea "x"
type input "3"
type textarea "x"
type input "33"
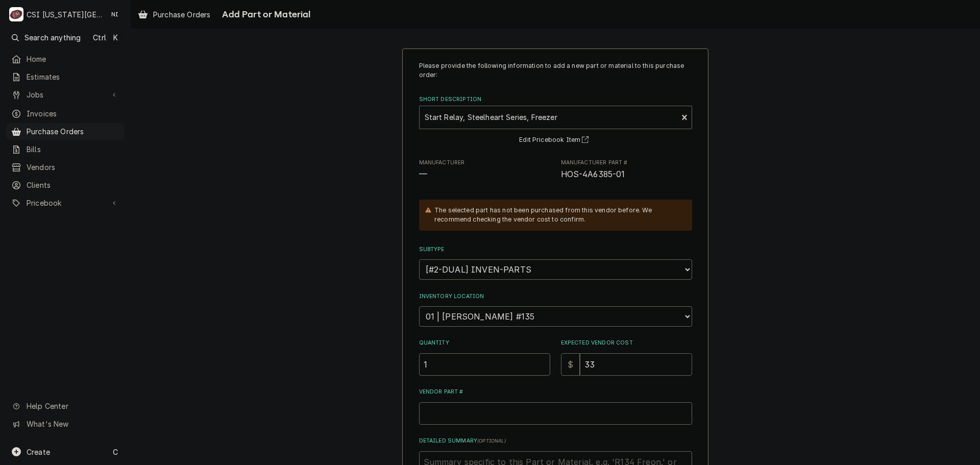
type textarea "x"
type input "336"
type textarea "x"
type input "33"
type textarea "x"
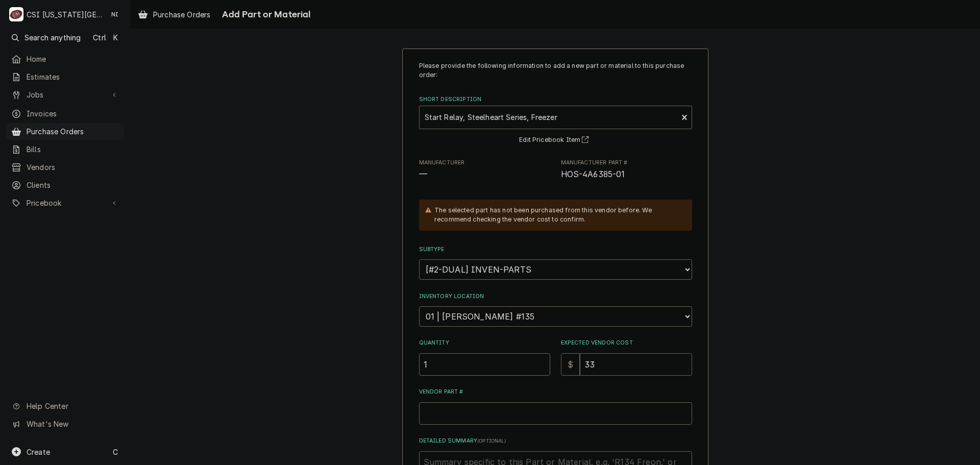
type input "33.3"
type textarea "x"
type input "33"
type textarea "x"
type input "33.6"
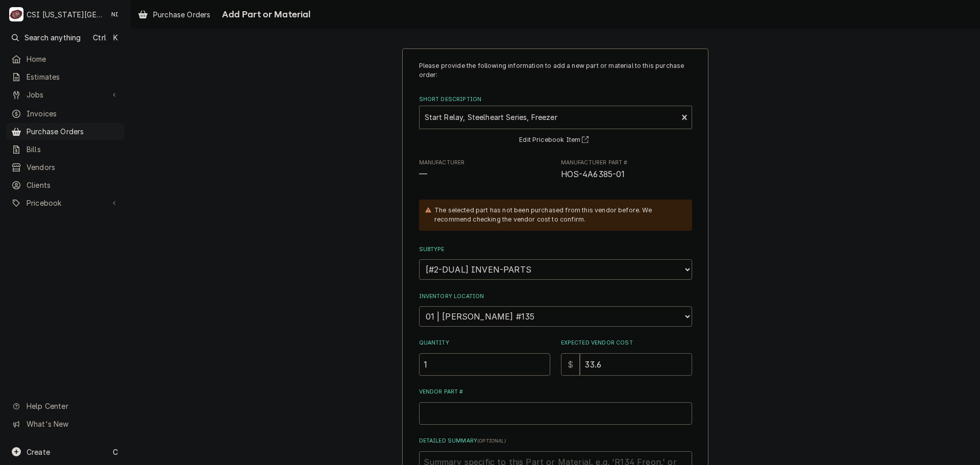
type textarea "x"
type input "33.60"
click at [527, 411] on input "Vendor Part #" at bounding box center [555, 413] width 273 height 22
paste input "HOS-4A6385-01"
type textarea "x"
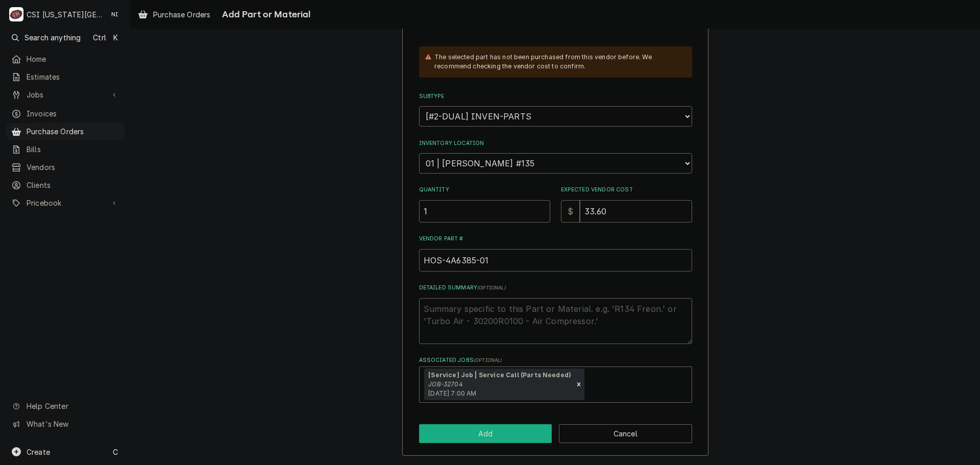
type input "HOS-4A6385-01"
click at [507, 431] on button "Add" at bounding box center [485, 433] width 133 height 19
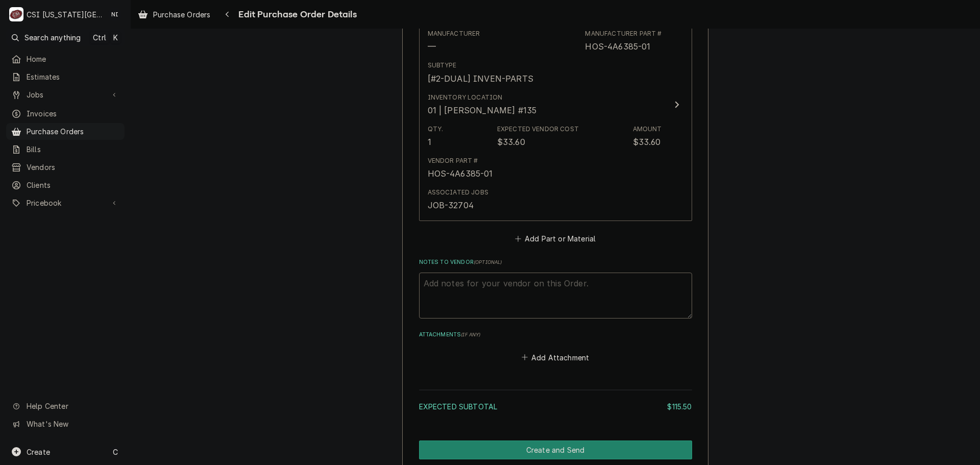
scroll to position [819, 0]
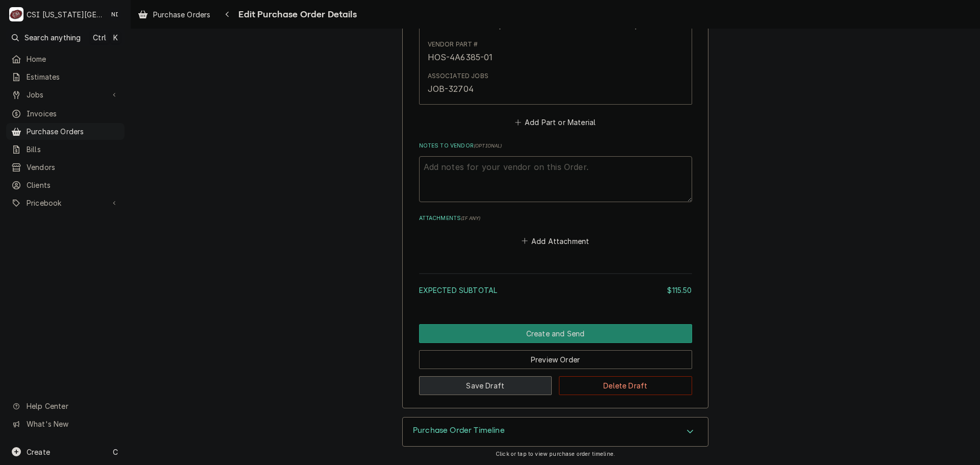
click at [478, 388] on button "Save Draft" at bounding box center [485, 385] width 133 height 19
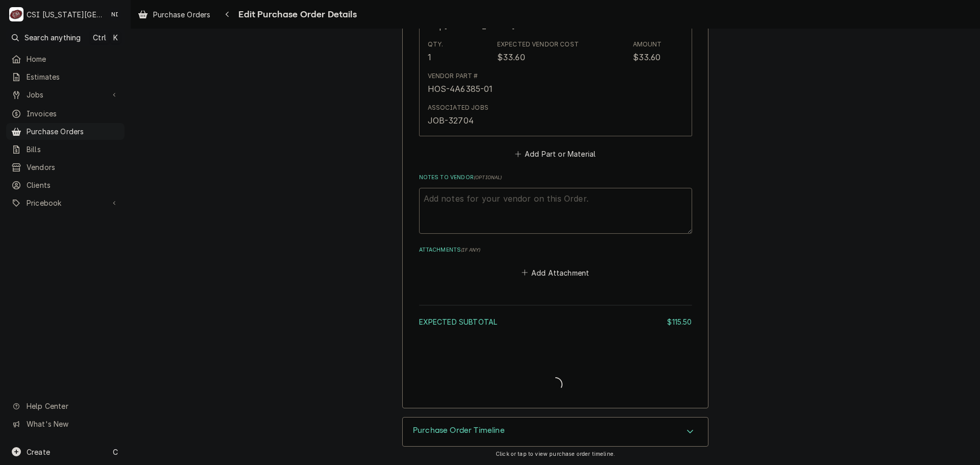
scroll to position [788, 0]
type textarea "x"
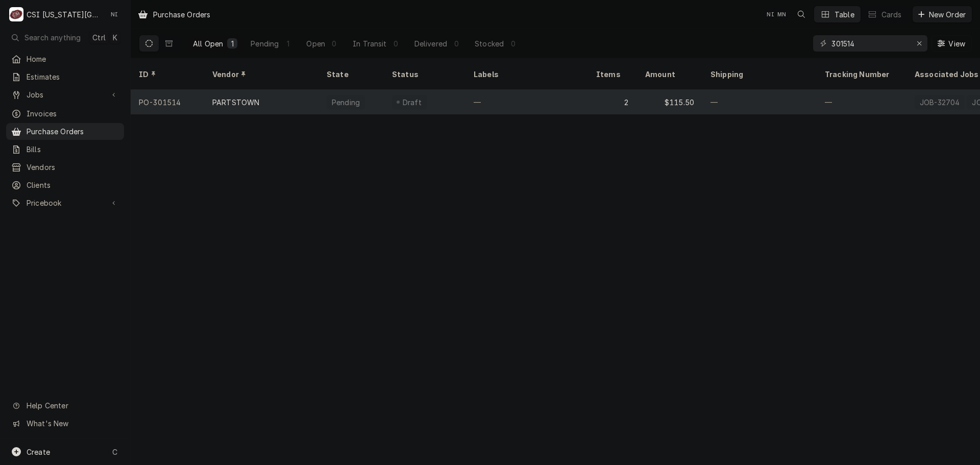
click at [532, 90] on div "—" at bounding box center [527, 102] width 123 height 25
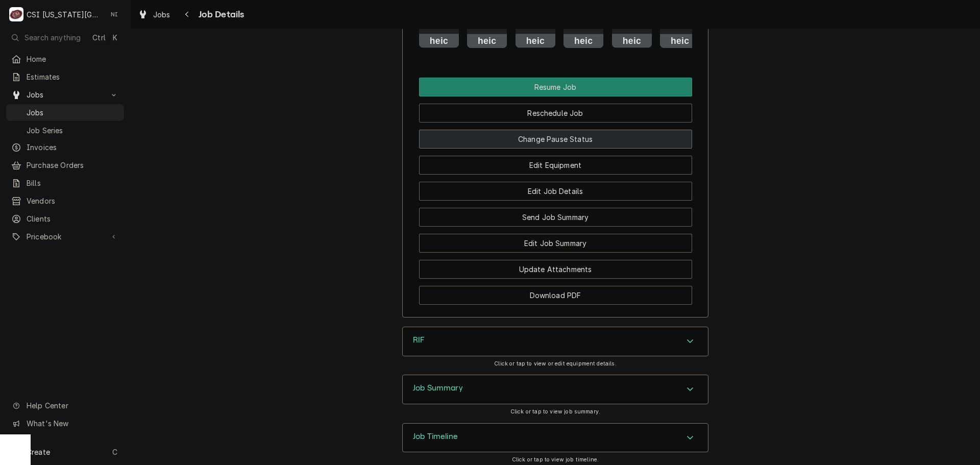
scroll to position [1498, 0]
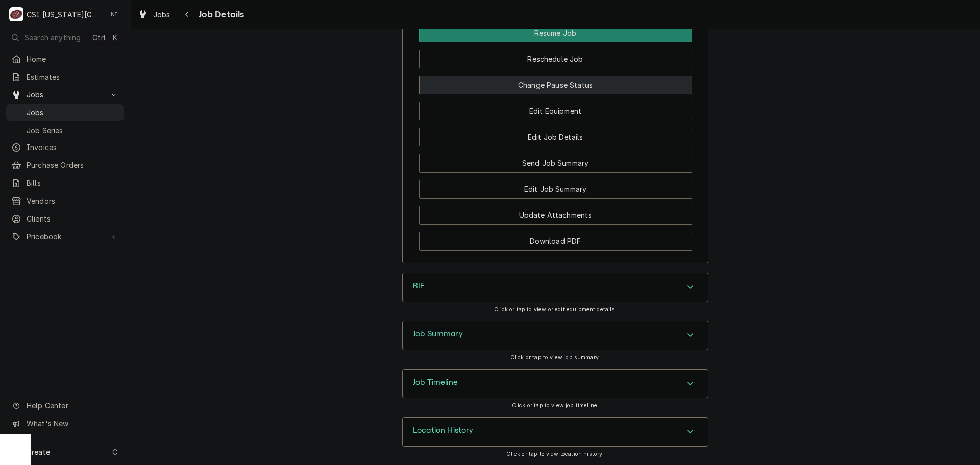
click at [540, 82] on button "Change Pause Status" at bounding box center [555, 85] width 273 height 19
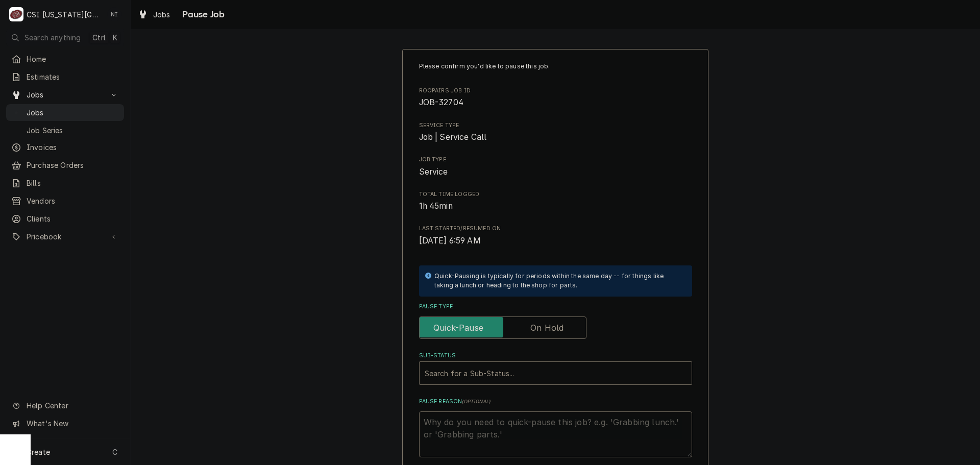
click at [538, 326] on label "Pause Type" at bounding box center [502, 328] width 167 height 22
click at [538, 326] on input "Pause Type" at bounding box center [503, 328] width 158 height 22
checkbox input "true"
click at [504, 372] on div "Sub-Status" at bounding box center [556, 373] width 262 height 18
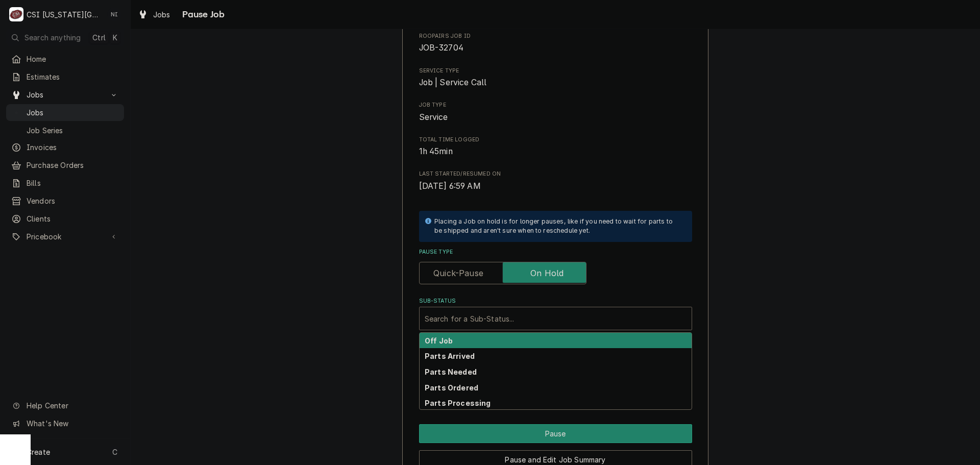
scroll to position [107, 0]
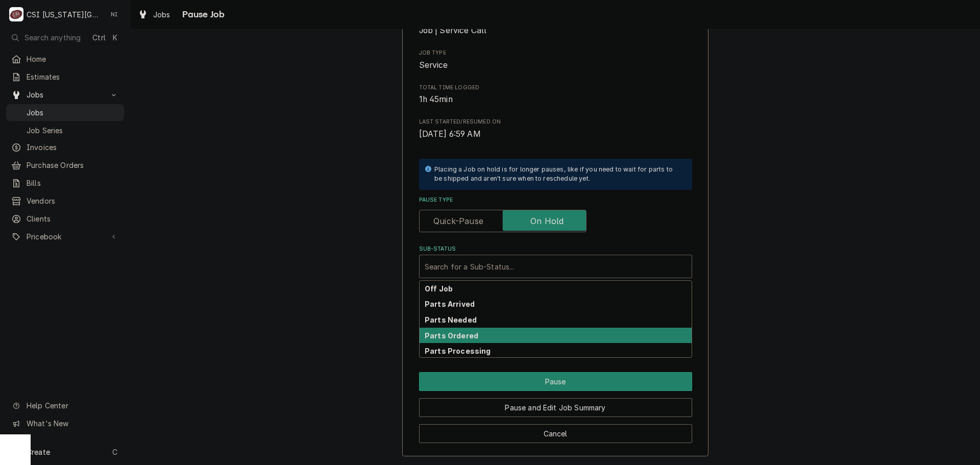
click at [463, 334] on strong "Parts Ordered" at bounding box center [452, 335] width 54 height 9
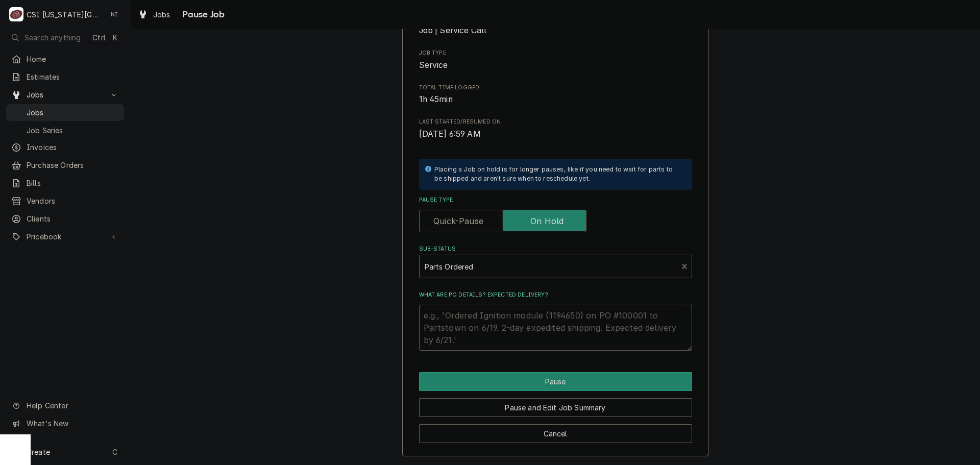
click at [469, 318] on textarea "What are PO details? Expected delivery?" at bounding box center [555, 328] width 273 height 46
type textarea "x"
type textarea "PAS"
type textarea "x"
type textarea "PASR"
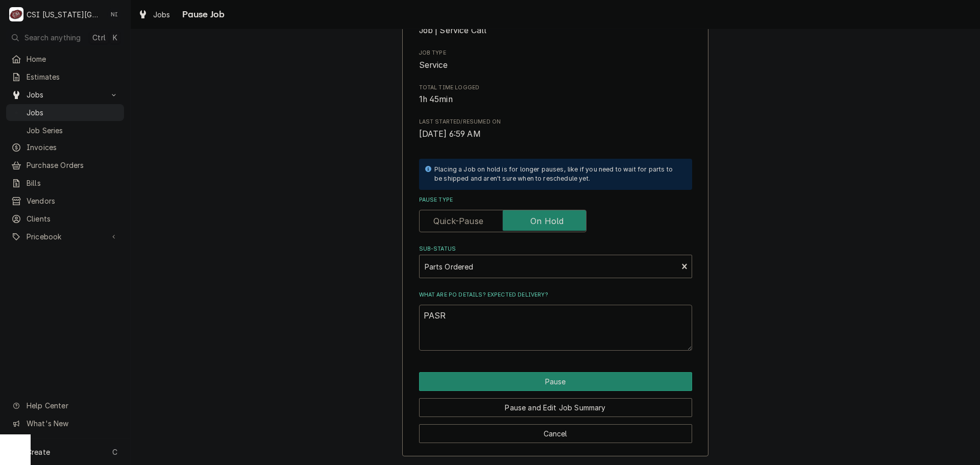
type textarea "x"
type textarea "PASRT"
type textarea "x"
type textarea "PASRTS"
type textarea "x"
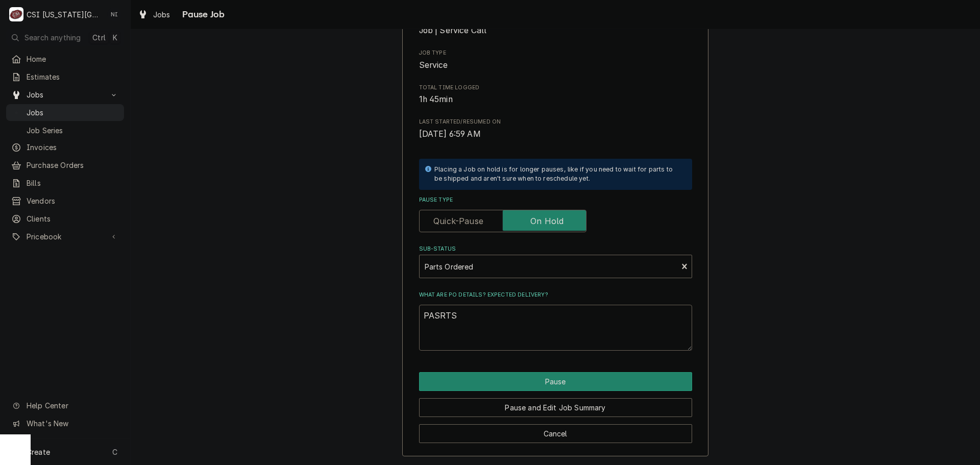
type textarea "PASRTS"
type textarea "x"
type textarea "PASRTS"
type textarea "x"
type textarea "PASRT"
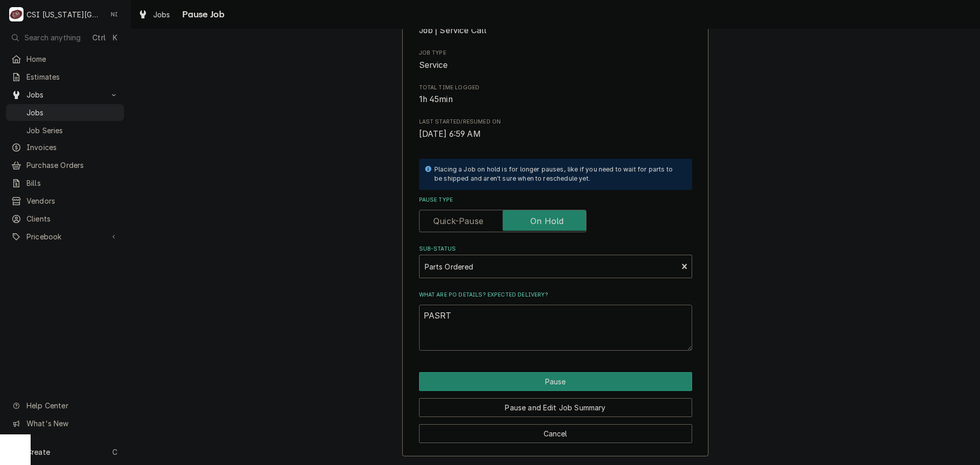
type textarea "x"
type textarea "PASR"
type textarea "x"
type textarea "PAS"
type textarea "x"
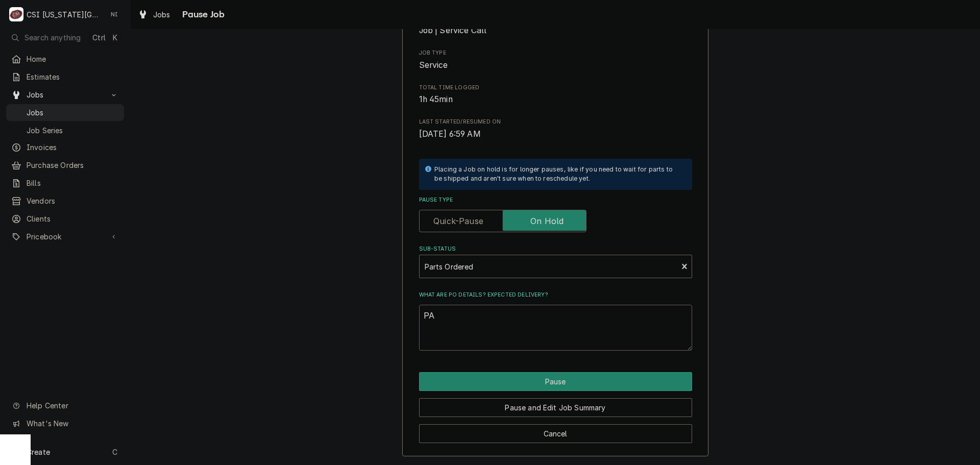
type textarea "P"
type textarea "x"
type textarea "P"
type textarea "x"
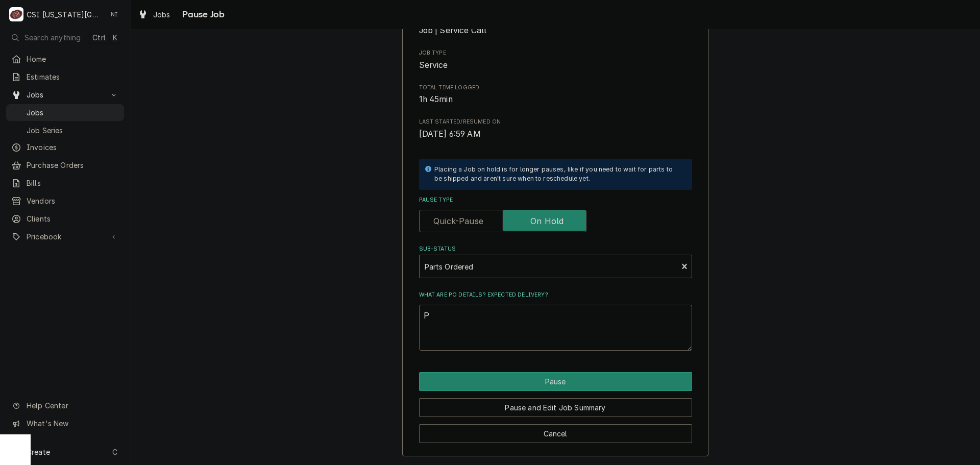
type textarea "Pa"
type textarea "x"
type textarea "Par"
type textarea "x"
type textarea "Part"
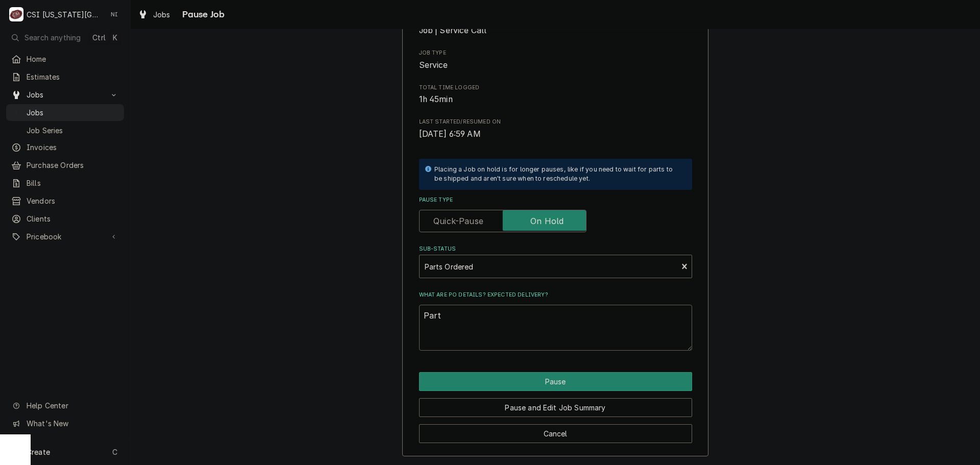
type textarea "x"
type textarea "Parts"
type textarea "x"
type textarea "Parts"
type textarea "x"
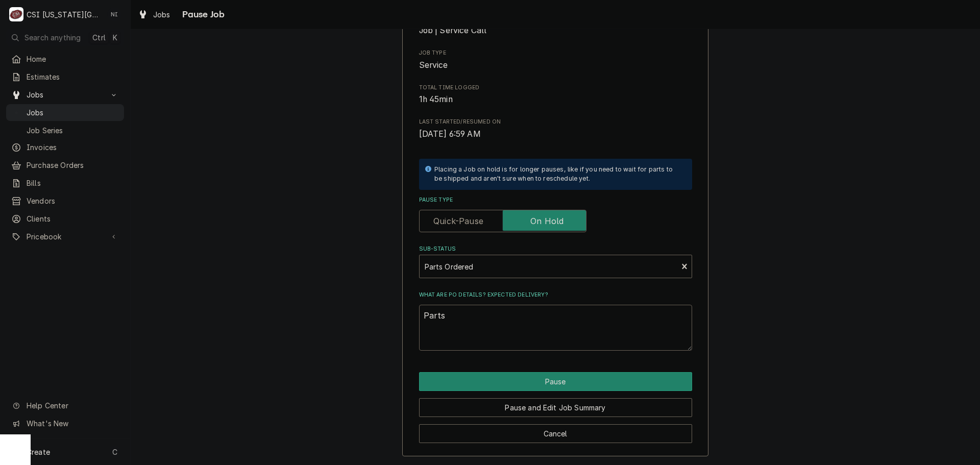
type textarea "Parts o"
type textarea "x"
type textarea "Parts or"
type textarea "x"
type textarea "Parts ord"
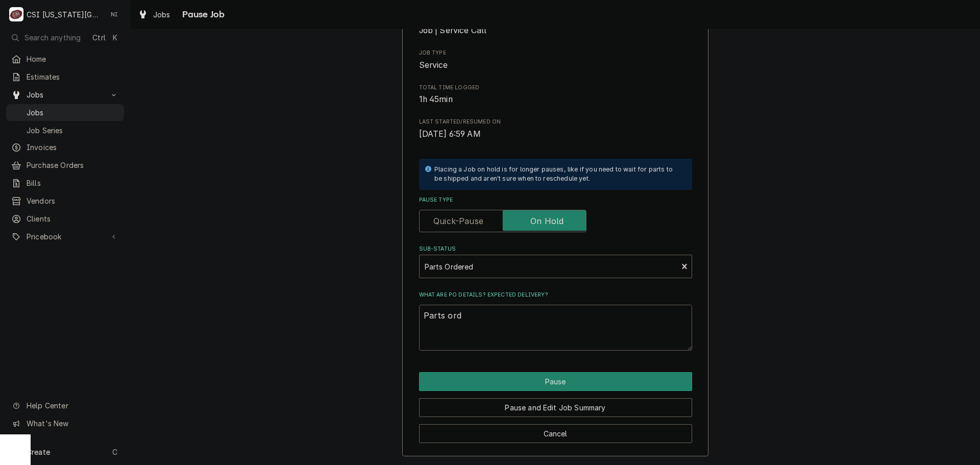
type textarea "x"
type textarea "Parts orde"
type textarea "x"
type textarea "Parts order"
type textarea "x"
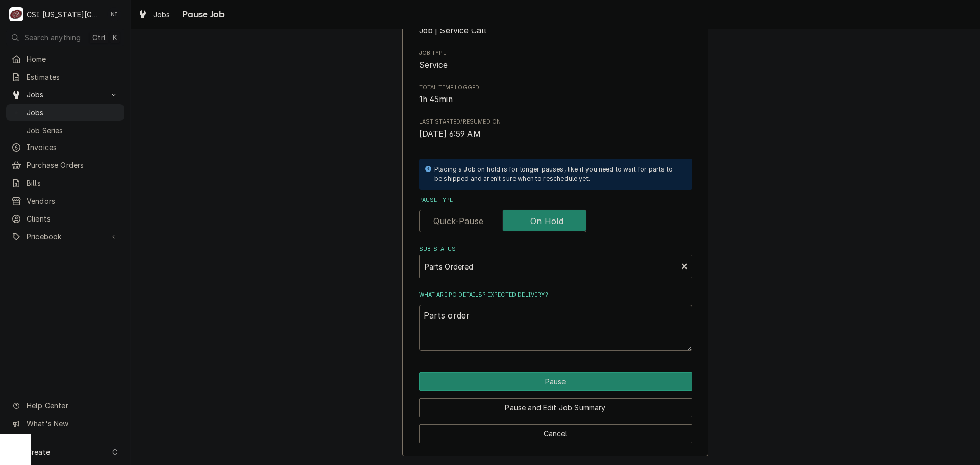
type textarea "Parts ordere"
type textarea "x"
type textarea "Parts ordered"
type textarea "x"
type textarea "Parts ordered"
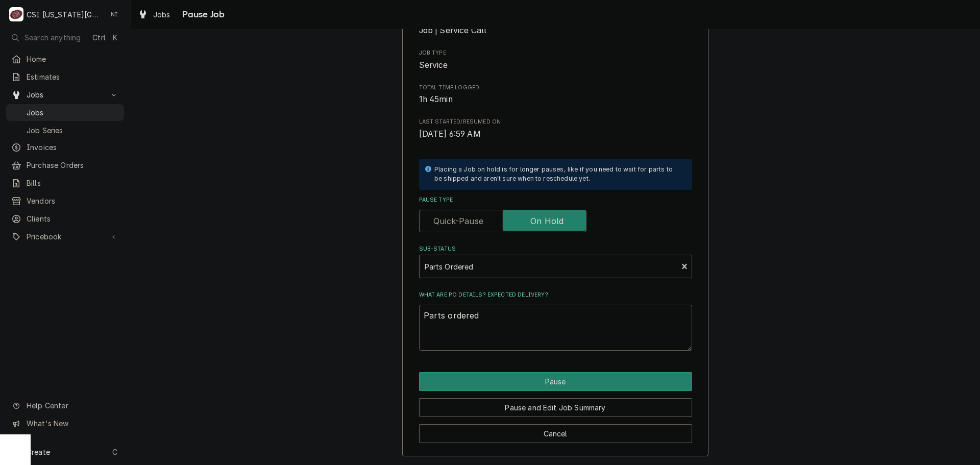
type textarea "x"
type textarea "Parts ordered o"
type textarea "x"
type textarea "Parts ordered on"
type textarea "x"
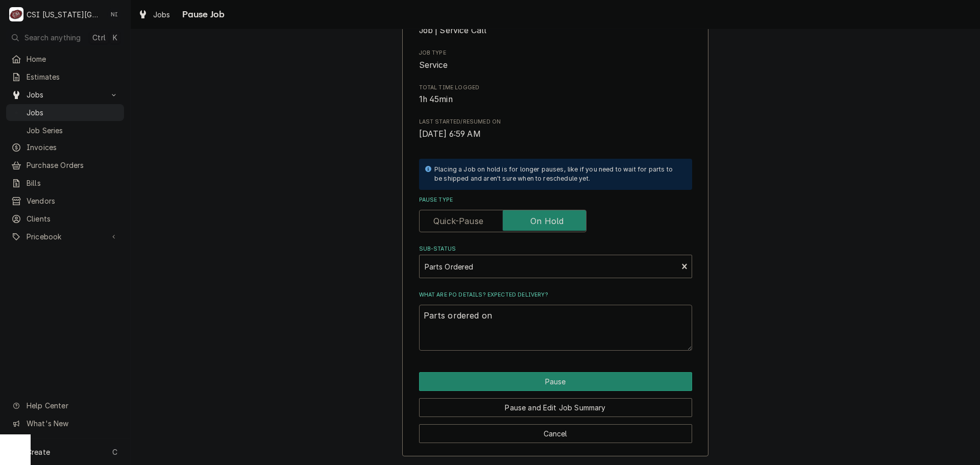
type textarea "Parts ordered on"
type textarea "x"
type textarea "Parts ordered on P"
type textarea "x"
type textarea "Parts ordered on PO"
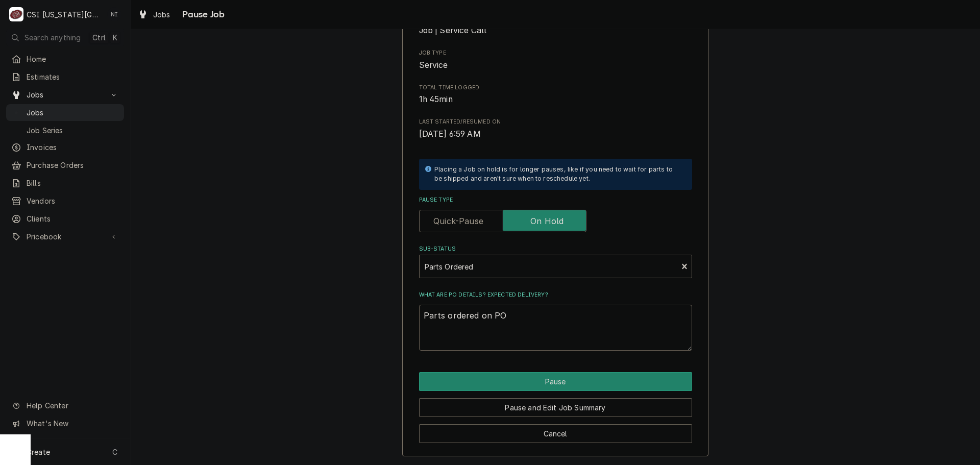
type textarea "x"
type textarea "Parts ordered on PO"
type textarea "x"
type textarea "Parts ordered on PO 3"
type textarea "x"
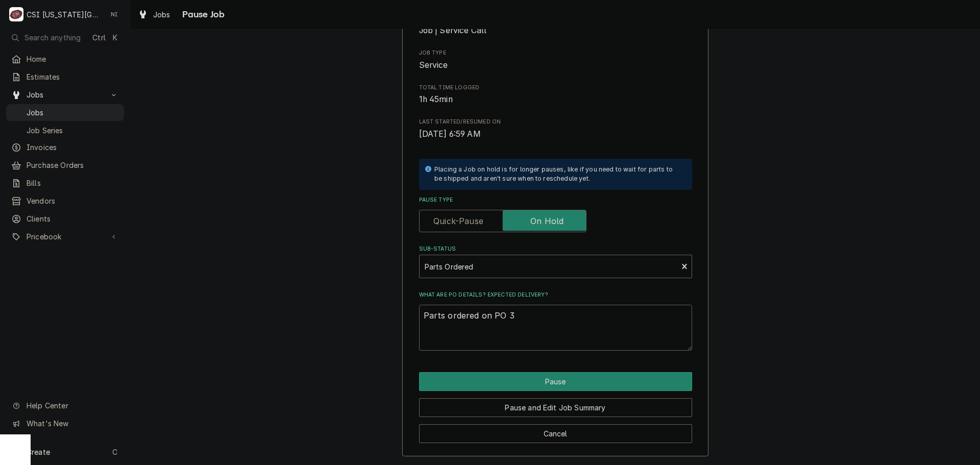
type textarea "Parts ordered on PO 30"
type textarea "x"
type textarea "Parts ordered on PO 301"
type textarea "x"
type textarea "Parts ordered on PO 3015"
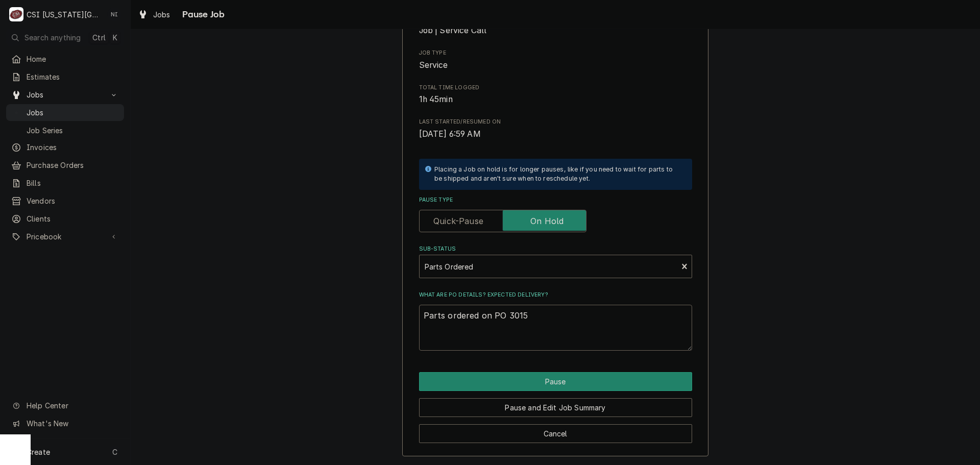
type textarea "x"
type textarea "Parts ordered on PO 30151"
type textarea "x"
type textarea "Parts ordered on PO 301514"
click at [526, 372] on div "Please confirm you'd like to pause this job. Roopairs Job ID JOB-32704 Service …" at bounding box center [555, 199] width 306 height 514
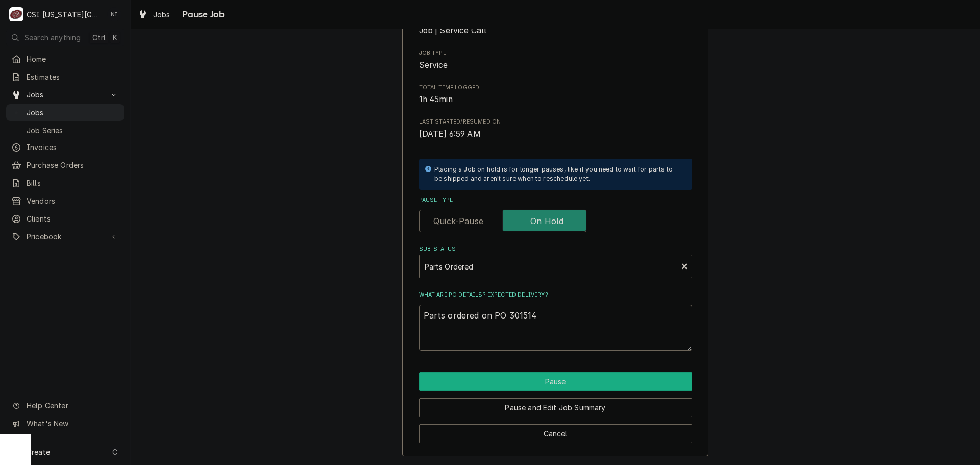
click at [530, 378] on button "Pause" at bounding box center [555, 381] width 273 height 19
type textarea "x"
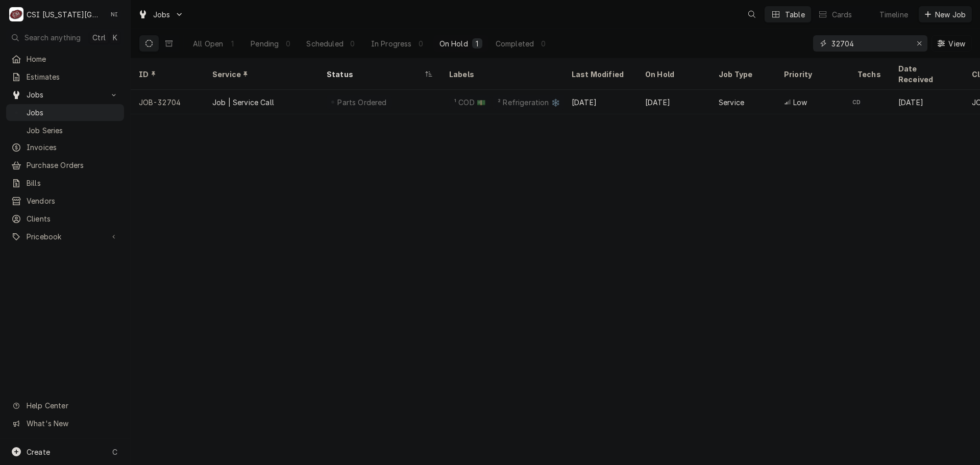
drag, startPoint x: 787, startPoint y: 46, endPoint x: 775, endPoint y: 46, distance: 12.3
click at [776, 46] on div "All Open 1 Pending 0 Scheduled 0 In Progress 0 On Hold 1 Completed 0 32704 View" at bounding box center [555, 43] width 833 height 29
click at [923, 43] on div "Erase input" at bounding box center [919, 43] width 10 height 10
paste input "Dynamic Content Wrapper"
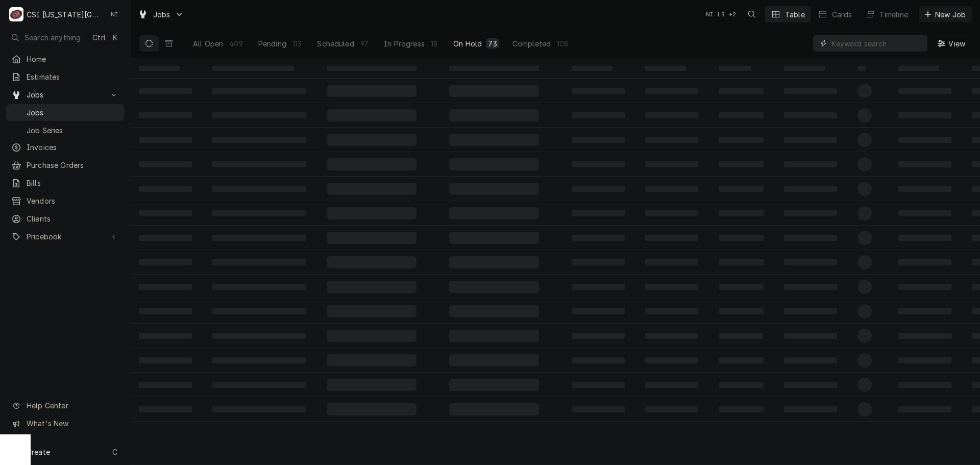
paste input "Dynamic Content Wrapper"
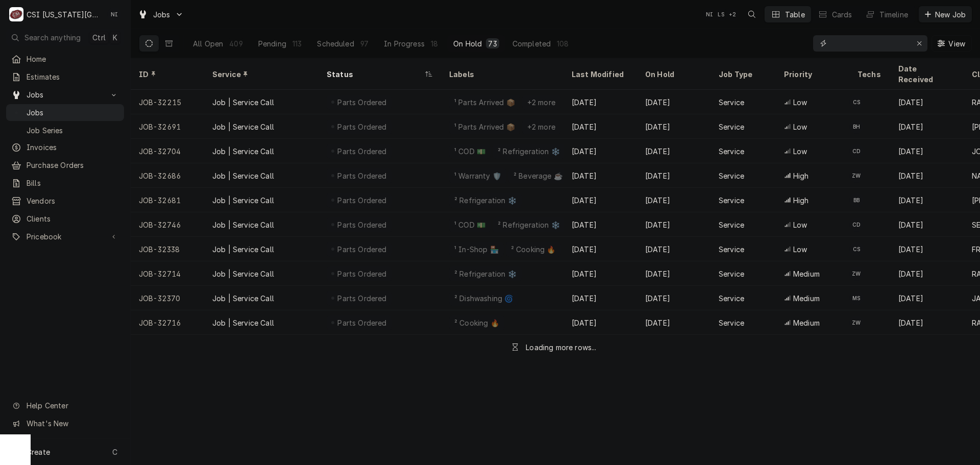
paste input "Dynamic Content Wrapper"
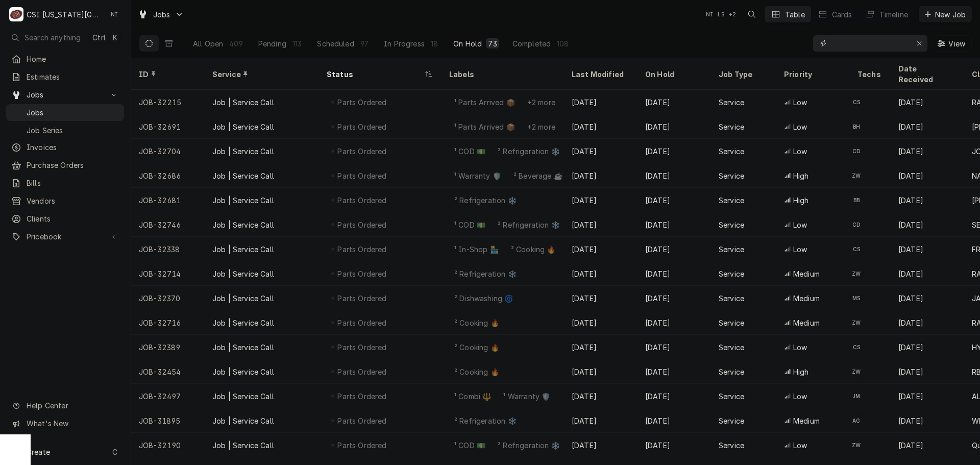
click at [857, 47] on input "Dynamic Content Wrapper" at bounding box center [870, 43] width 77 height 16
paste input "32759"
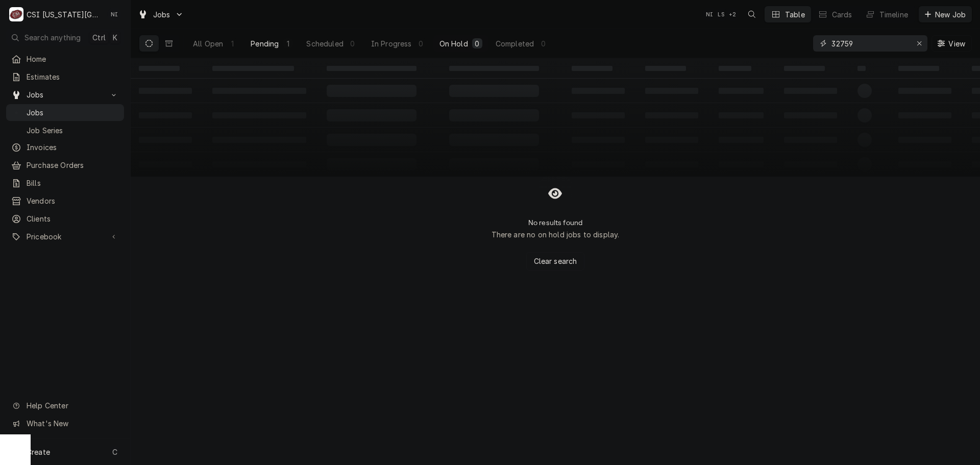
type input "32759"
click at [208, 47] on div "All Open" at bounding box center [208, 43] width 30 height 11
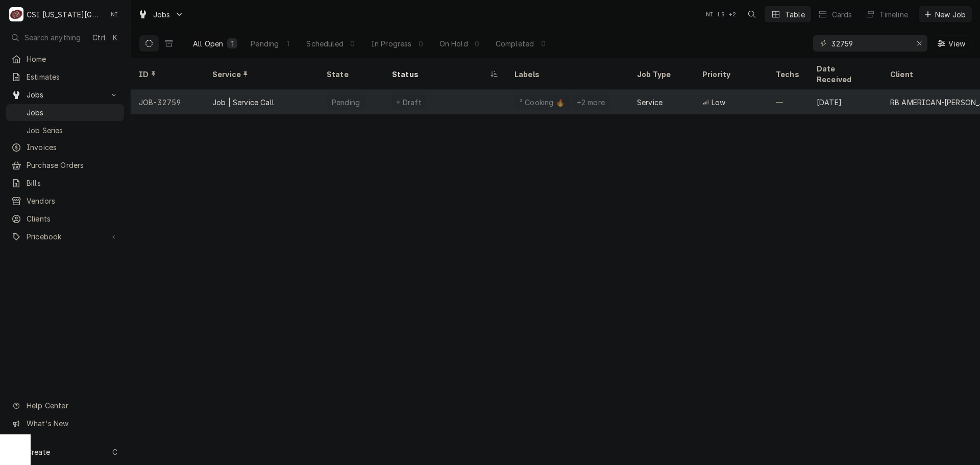
click at [430, 94] on div "Draft" at bounding box center [445, 102] width 123 height 25
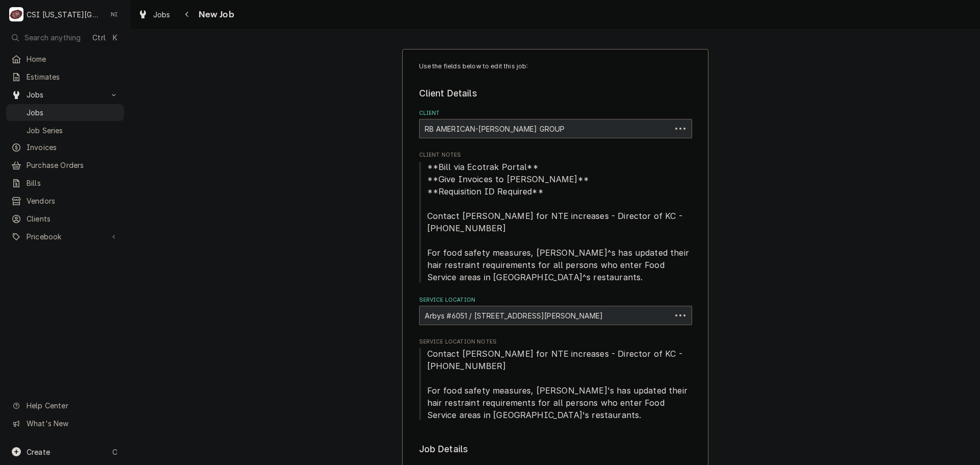
type textarea "x"
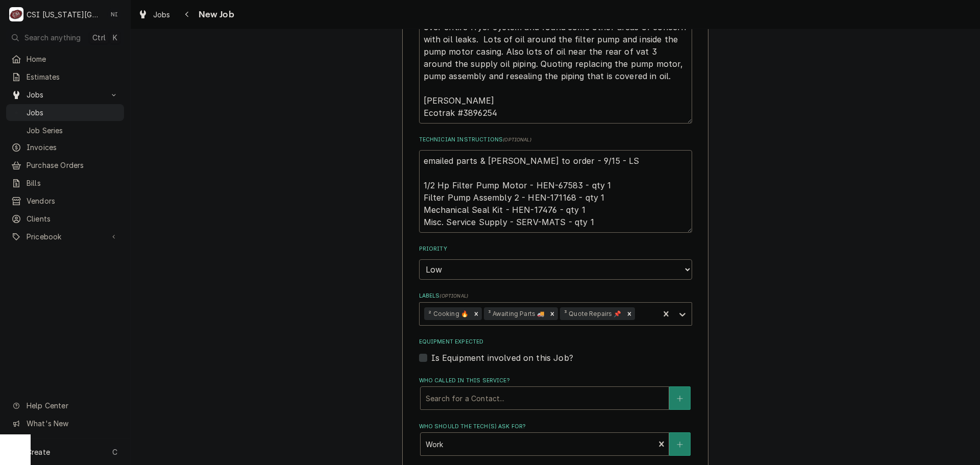
scroll to position [664, 0]
click at [557, 181] on textarea "emailed parts & [PERSON_NAME] to order - 9/15 - LS 1/2 Hp Filter Pump Motor - H…" at bounding box center [555, 189] width 273 height 83
click at [548, 191] on textarea "emailed parts & [PERSON_NAME] to order - 9/15 - LS 1/2 Hp Filter Pump Motor - H…" at bounding box center [555, 189] width 273 height 83
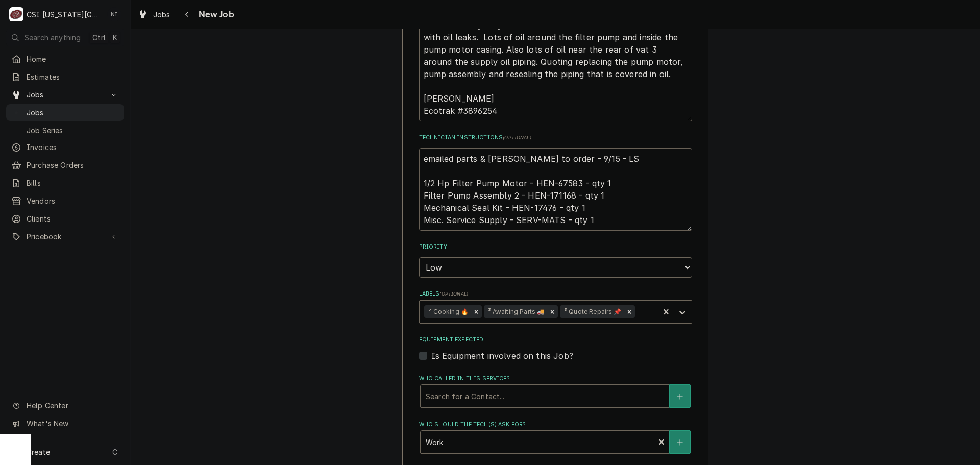
click at [534, 206] on textarea "emailed parts & [PERSON_NAME] to order - 9/15 - LS 1/2 Hp Filter Pump Motor - H…" at bounding box center [555, 189] width 273 height 83
click at [534, 206] on textarea "emailed parts & lindy to order - 9/15 - LS 1/2 Hp Filter Pump Motor - HEN-67583…" at bounding box center [555, 189] width 273 height 83
click at [535, 212] on textarea "emailed parts & lindy to order - 9/15 - LS 1/2 Hp Filter Pump Motor - HEN-67583…" at bounding box center [555, 189] width 273 height 83
click at [537, 209] on textarea "emailed parts & lindy to order - 9/15 - LS 1/2 Hp Filter Pump Motor - HEN-67583…" at bounding box center [555, 189] width 273 height 83
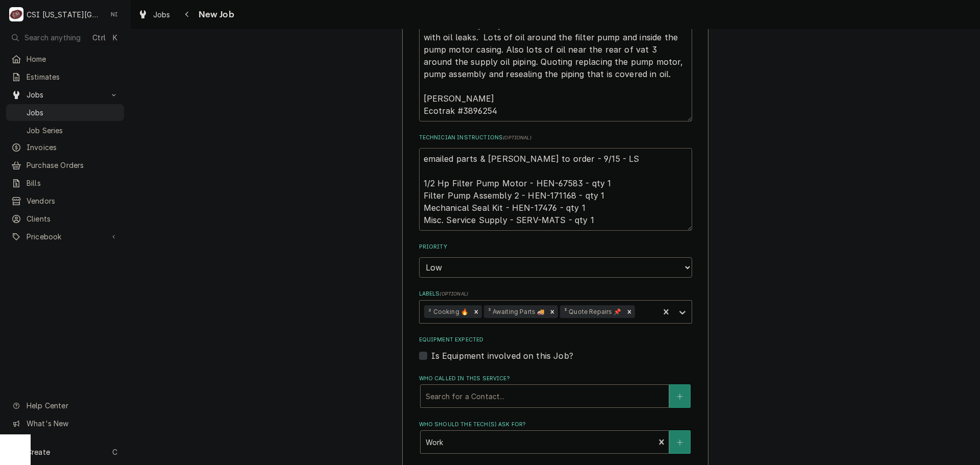
click at [537, 209] on textarea "emailed parts & lindy to order - 9/15 - LS 1/2 Hp Filter Pump Motor - HEN-67583…" at bounding box center [555, 189] width 273 height 83
click at [419, 160] on textarea "emailed parts & lindy to order - 9/15 - LS 1/2 Hp Filter Pump Motor - HEN-67583…" at bounding box center [555, 189] width 273 height 83
type textarea "emailed parts & lindy to order - 9/15 - LS 1/2 Hp Filter Pump Motor - HEN-67583…"
type textarea "x"
type textarea "emailed parts & lindy to order - 9/15 - LS 1/2 Hp Filter Pump Motor - HEN-67583…"
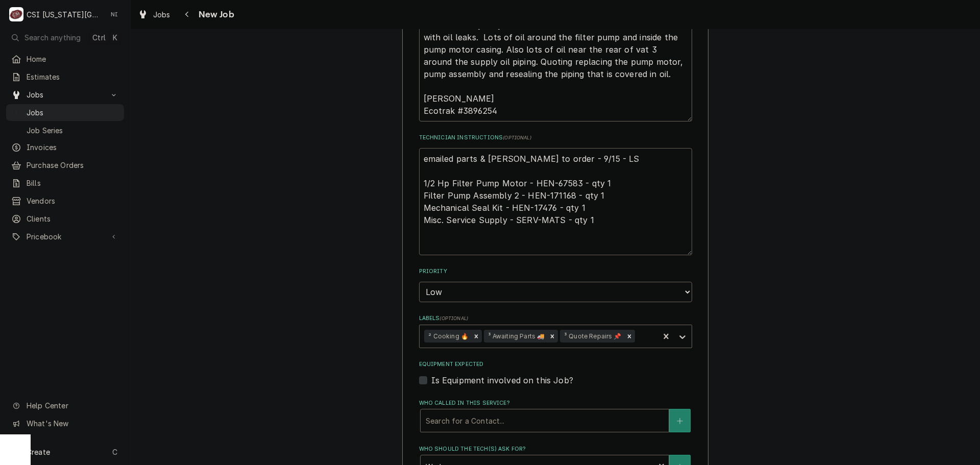
type textarea "x"
type textarea "P emailed parts & lindy to order - 9/15 - LS 1/2 Hp Filter Pump Motor - HEN-675…"
type textarea "x"
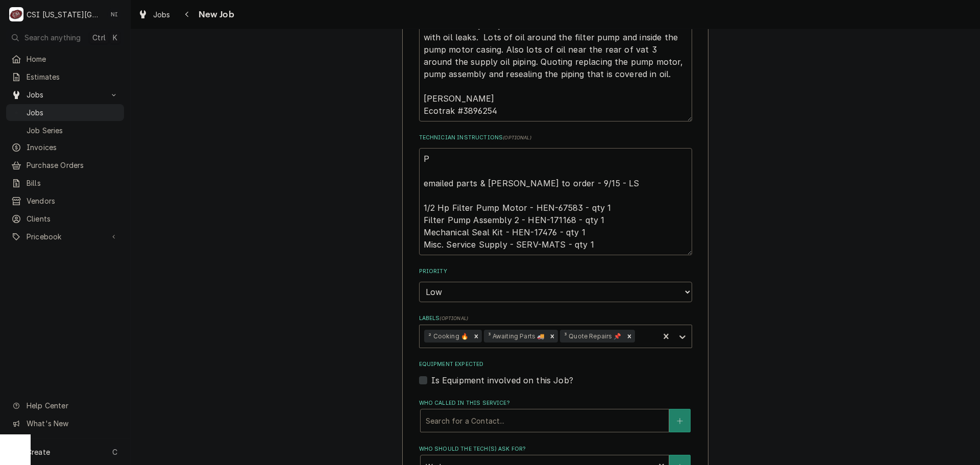
type textarea "Pa emailed parts & lindy to order - 9/15 - LS 1/2 Hp Filter Pump Motor - HEN-67…"
type textarea "x"
type textarea "Par emailed parts & lindy to order - 9/15 - LS 1/2 Hp Filter Pump Motor - HEN-6…"
type textarea "x"
type textarea "Part emailed parts & lindy to order - 9/15 - LS 1/2 Hp Filter Pump Motor - HEN-…"
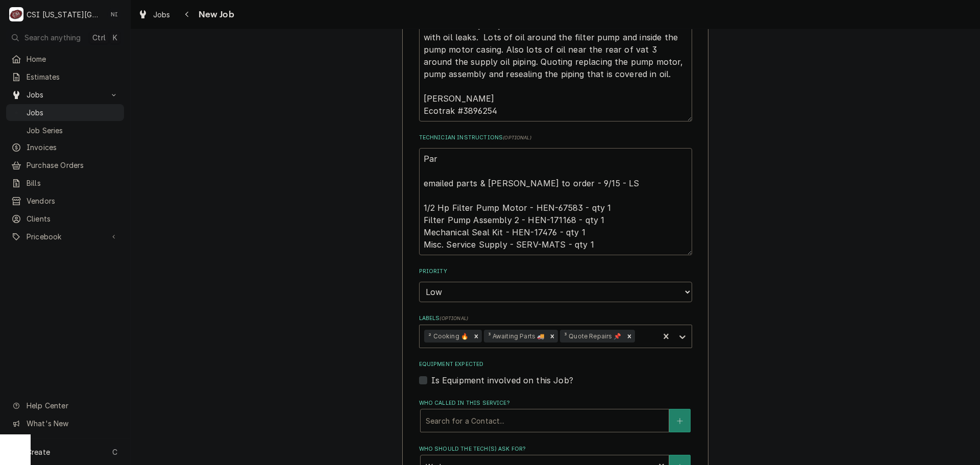
type textarea "x"
type textarea "Parts emailed parts & lindy to order - 9/15 - LS 1/2 Hp Filter Pump Motor - HEN…"
type textarea "x"
type textarea "Parts emailed parts & lindy to order - 9/15 - LS 1/2 Hp Filter Pump Motor - HEN…"
type textarea "x"
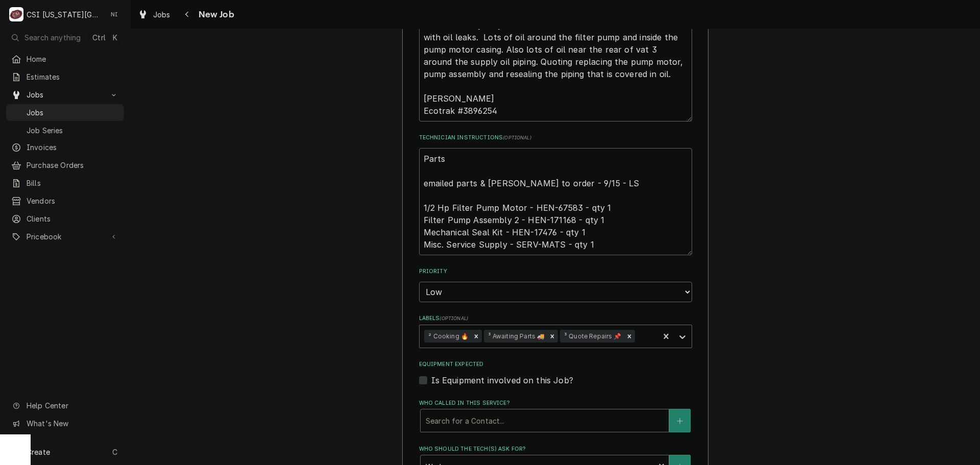
type textarea "Parts o emailed parts & lindy to order - 9/15 - LS 1/2 Hp Filter Pump Motor - H…"
type textarea "x"
type textarea "Parts or emailed parts & lindy to order - 9/15 - LS 1/2 Hp Filter Pump Motor - …"
type textarea "x"
type textarea "Parts ord emailed parts & lindy to order - 9/15 - LS 1/2 Hp Filter Pump Motor -…"
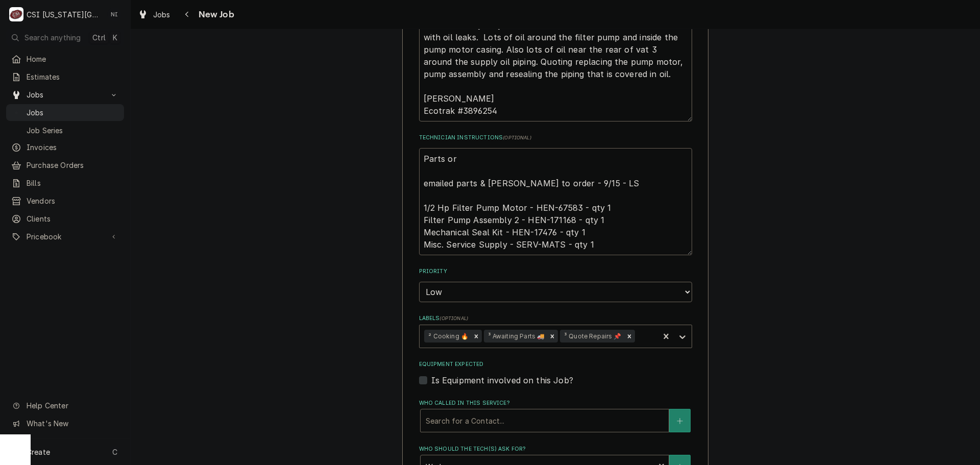
type textarea "x"
type textarea "Parts orde emailed parts & lindy to order - 9/15 - LS 1/2 Hp Filter Pump Motor …"
type textarea "x"
type textarea "Parts order emailed parts & lindy to order - 9/15 - LS 1/2 Hp Filter Pump Motor…"
type textarea "x"
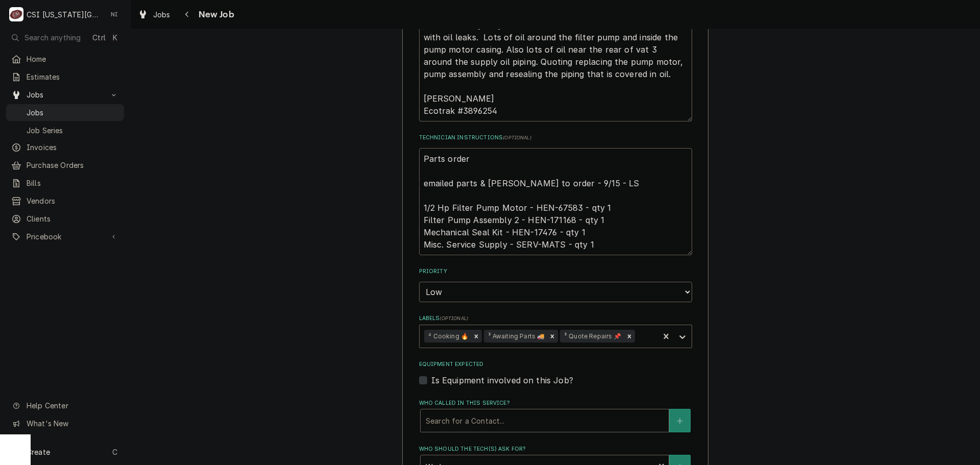
type textarea "Parts ordere emailed parts & lindy to order - 9/15 - LS 1/2 Hp Filter Pump Moto…"
type textarea "x"
type textarea "Parts ordered emailed parts & lindy to order - 9/15 - LS 1/2 Hp Filter Pump Mot…"
type textarea "x"
type textarea "Parts ordered emailed parts & lindy to order - 9/15 - LS 1/2 Hp Filter Pump Mot…"
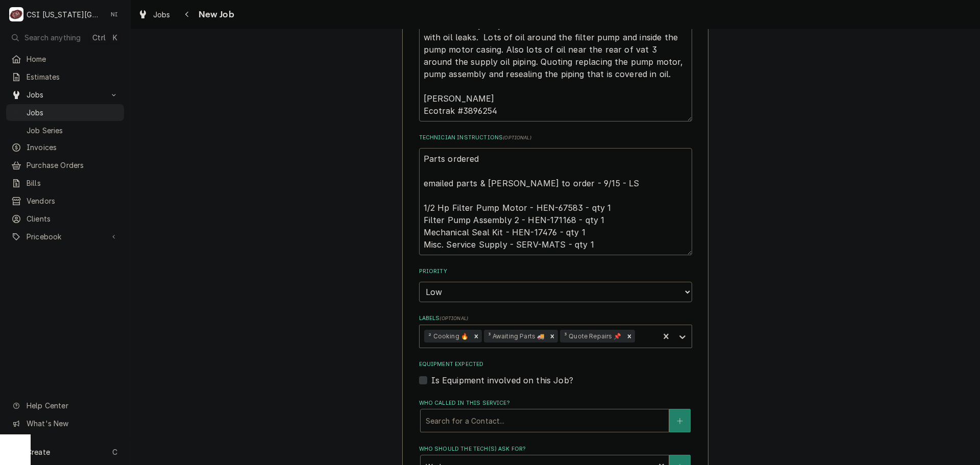
type textarea "x"
type textarea "Parts ordered o emailed parts & lindy to order - 9/15 - LS 1/2 Hp Filter Pump M…"
type textarea "x"
type textarea "Parts ordered on emailed parts & lindy to order - 9/15 - LS 1/2 Hp Filter Pump …"
type textarea "x"
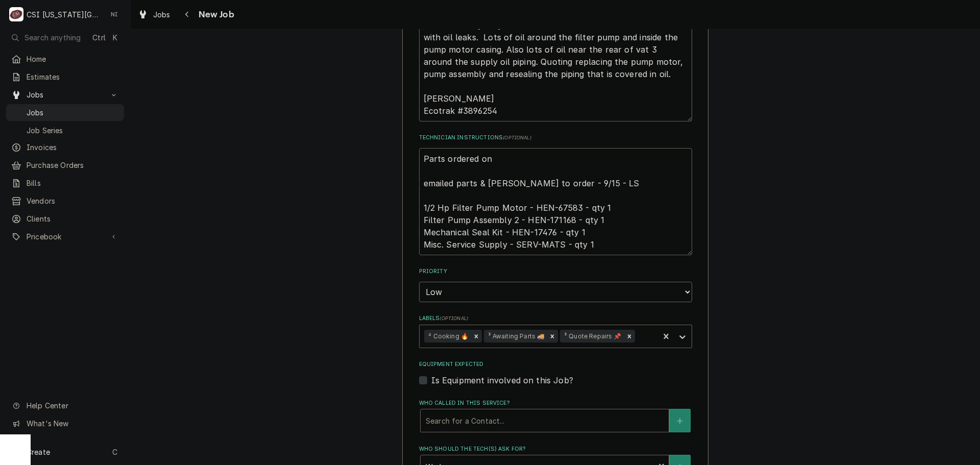
type textarea "Parts ordered on emailed parts & lindy to order - 9/15 - LS 1/2 Hp Filter Pump …"
type textarea "x"
type textarea "Parts ordered on P emailed parts & lindy to order - 9/15 - LS 1/2 Hp Filter Pum…"
type textarea "x"
type textarea "Parts ordered on PO emailed parts & lindy to order - 9/15 - LS 1/2 Hp Filter Pu…"
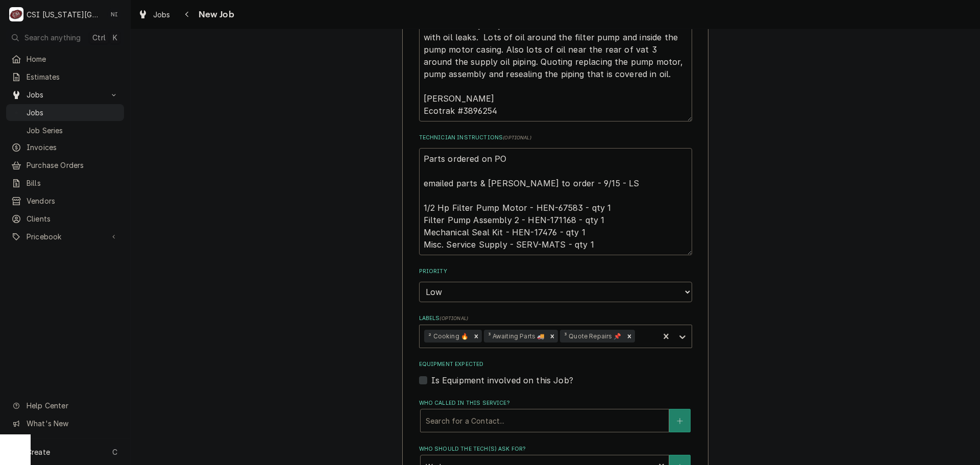
type textarea "x"
type textarea "Parts ordered on PO emailed parts & lindy to order - 9/15 - LS 1/2 Hp Filter Pu…"
type textarea "x"
type textarea "Parts ordered on PO 3 emailed parts & lindy to order - 9/15 - LS 1/2 Hp Filter …"
type textarea "x"
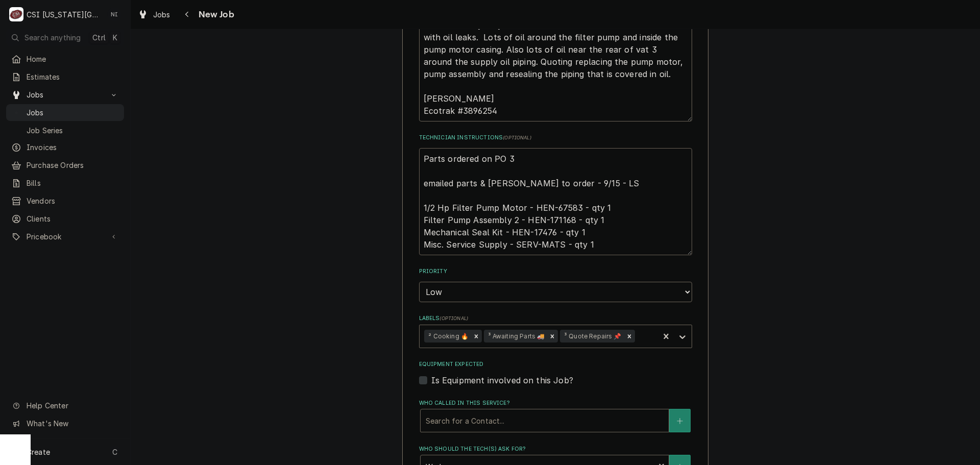
type textarea "Parts ordered on PO 30 emailed parts & lindy to order - 9/15 - LS 1/2 Hp Filter…"
type textarea "x"
type textarea "Parts ordered on PO 301 emailed parts & lindy to order - 9/15 - LS 1/2 Hp Filte…"
type textarea "x"
type textarea "Parts ordered on PO 3015 emailed parts & lindy to order - 9/15 - LS 1/2 Hp Filt…"
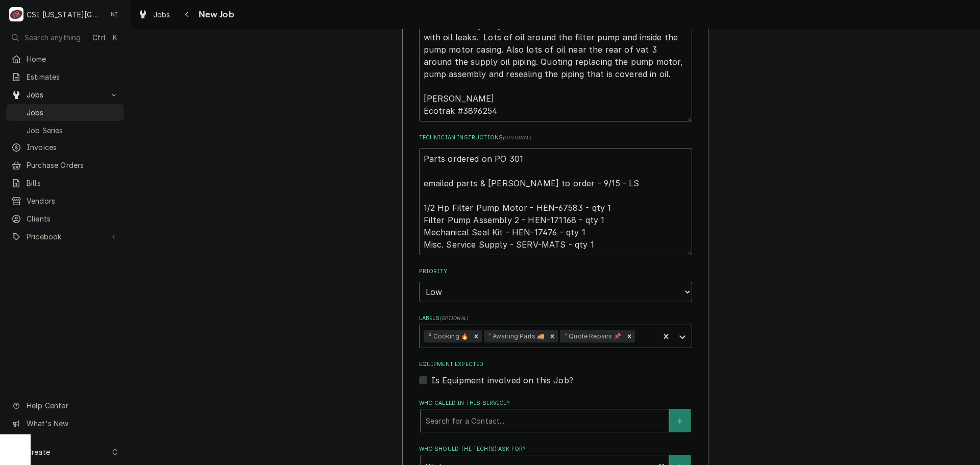
type textarea "x"
type textarea "Parts ordered on PO 30151 emailed parts & lindy to order - 9/15 - LS 1/2 Hp Fil…"
type textarea "x"
type textarea "Parts ordered on PO 301514 emailed parts & lindy to order - 9/15 - LS 1/2 Hp Fi…"
type textarea "x"
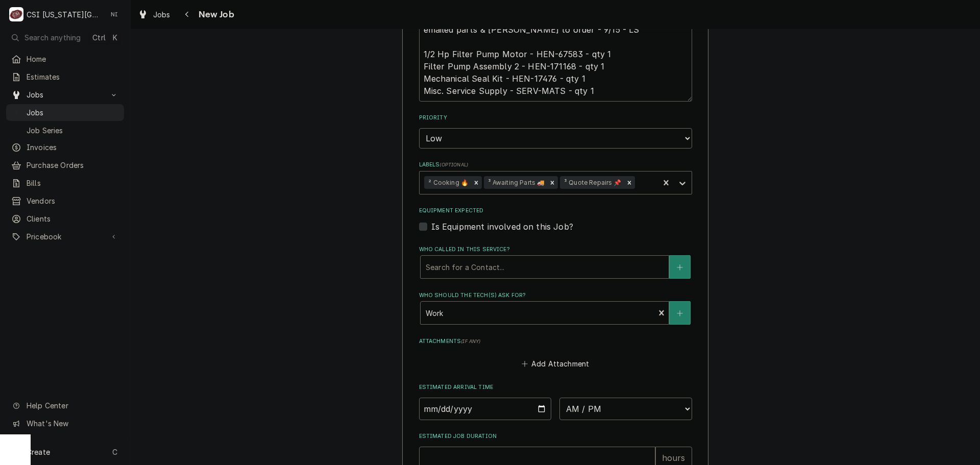
scroll to position [982, 0]
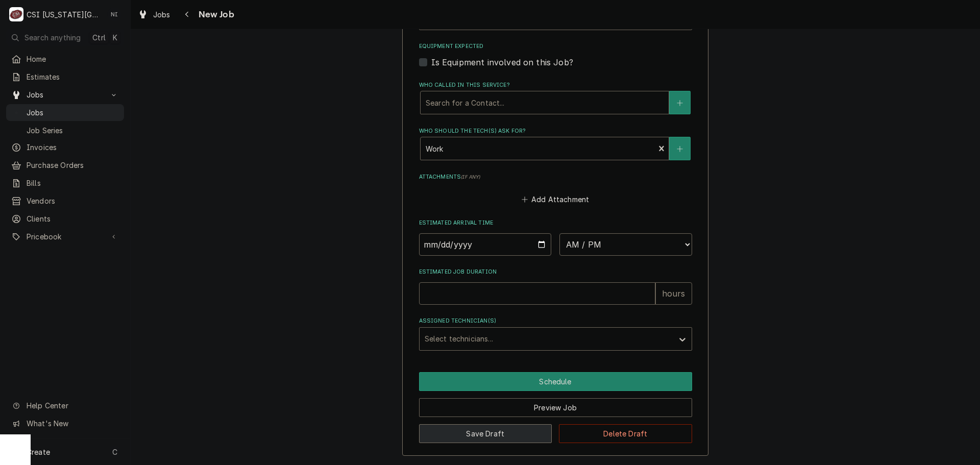
type textarea "Parts ordered on PO 301514 emailed parts & lindy to order - 9/15 - LS 1/2 Hp Fi…"
click at [525, 432] on button "Save Draft" at bounding box center [485, 433] width 133 height 19
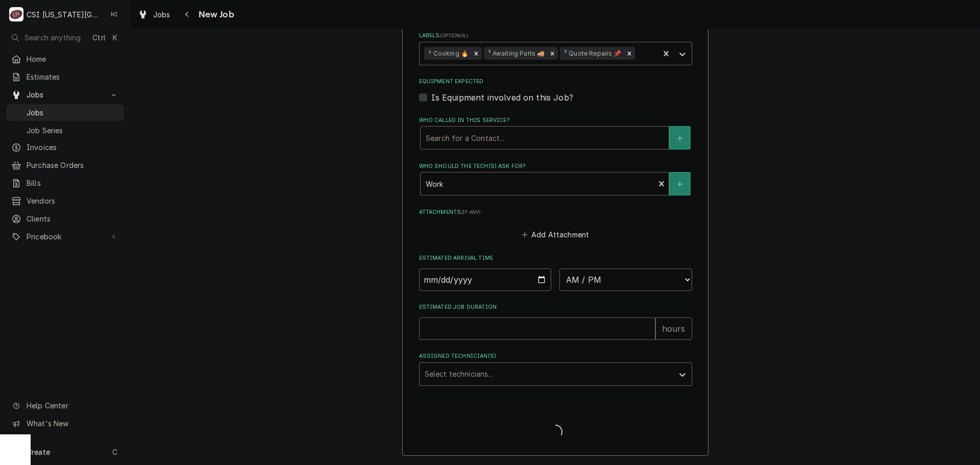
type textarea "x"
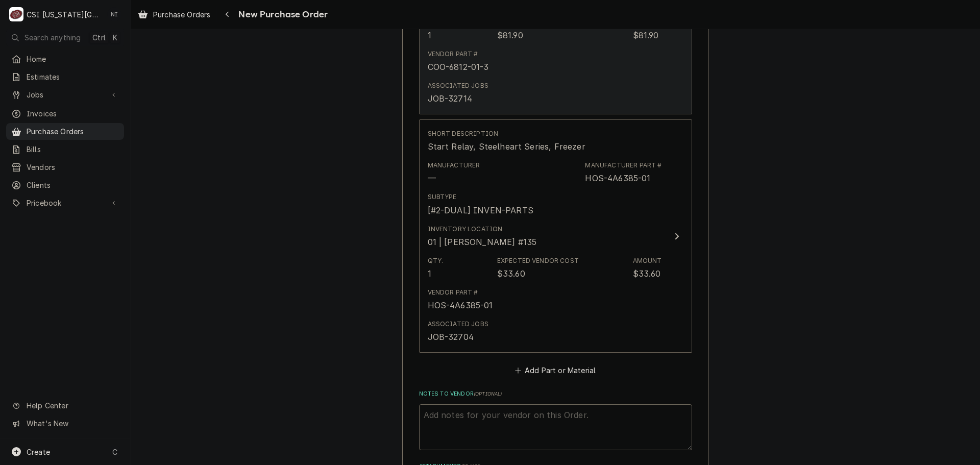
scroll to position [715, 0]
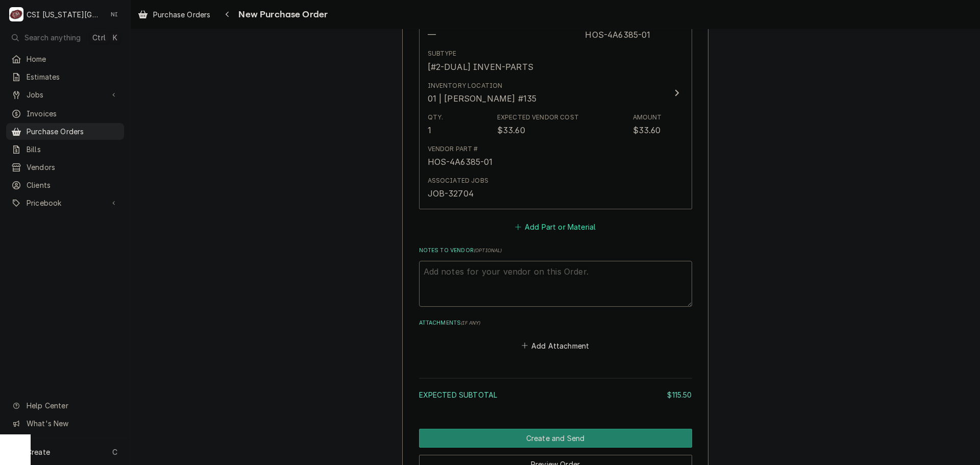
click at [543, 223] on button "Add Part or Material" at bounding box center [555, 227] width 84 height 14
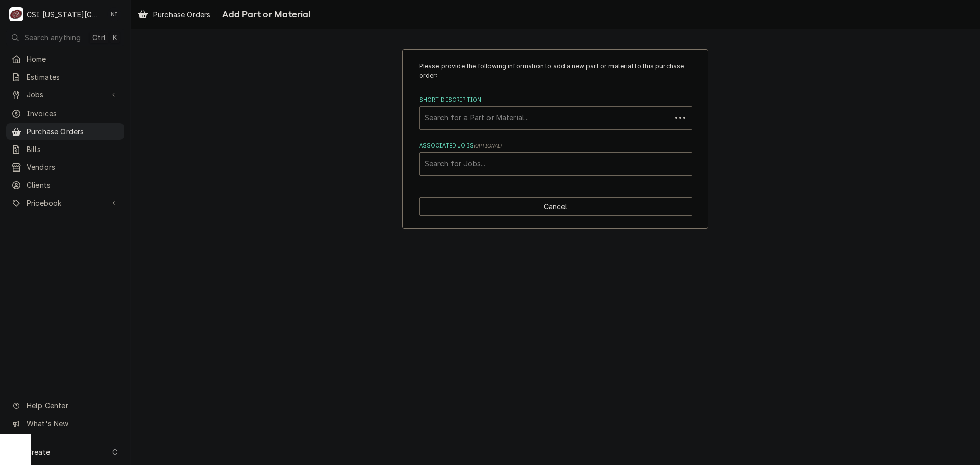
click at [489, 123] on div "Short Description" at bounding box center [545, 118] width 241 height 18
paste input "67583"
type input "67583"
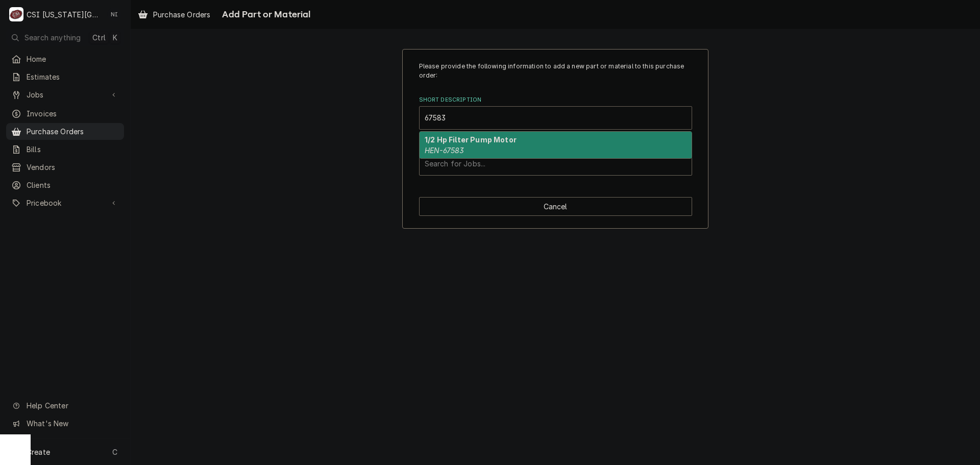
click at [454, 142] on strong "1/2 Hp Filter Pump Motor" at bounding box center [471, 139] width 92 height 9
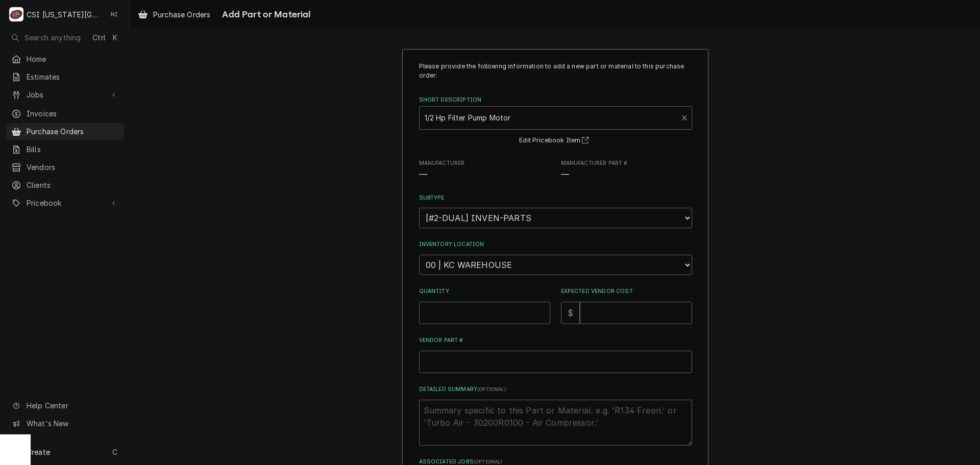
type textarea "x"
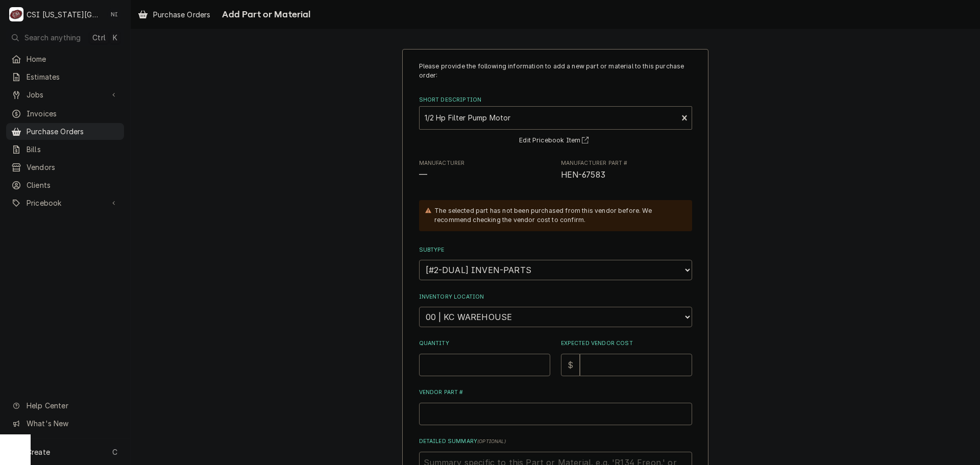
click at [477, 308] on select "Choose a location... 00 | KC WAREHOUSE 00 | MAIN WAREHOUSE 01 | [PERSON_NAME] #…" at bounding box center [555, 317] width 273 height 20
select select "2790"
click at [419, 307] on select "Choose a location... 00 | KC WAREHOUSE 00 | MAIN WAREHOUSE 01 | [PERSON_NAME] #…" at bounding box center [555, 317] width 273 height 20
click at [471, 368] on input "Quantity" at bounding box center [484, 365] width 131 height 22
type textarea "x"
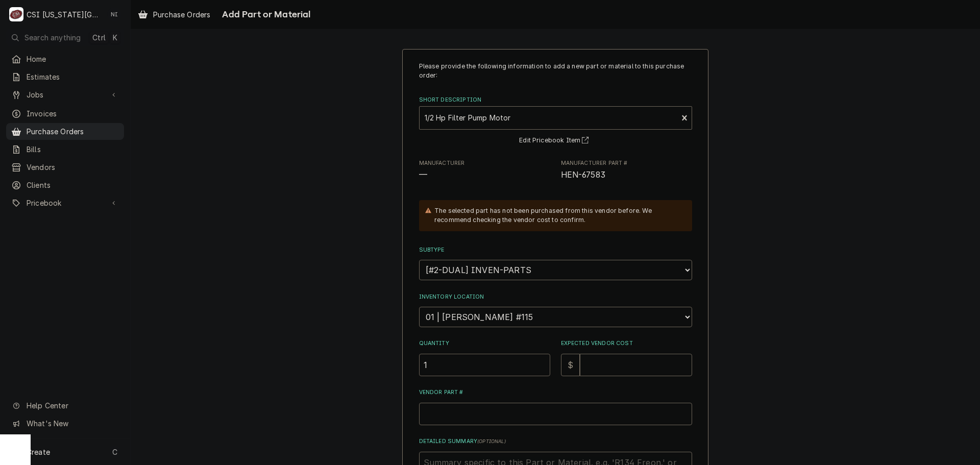
type input "1"
type textarea "x"
type input "64"
type textarea "x"
type input "642"
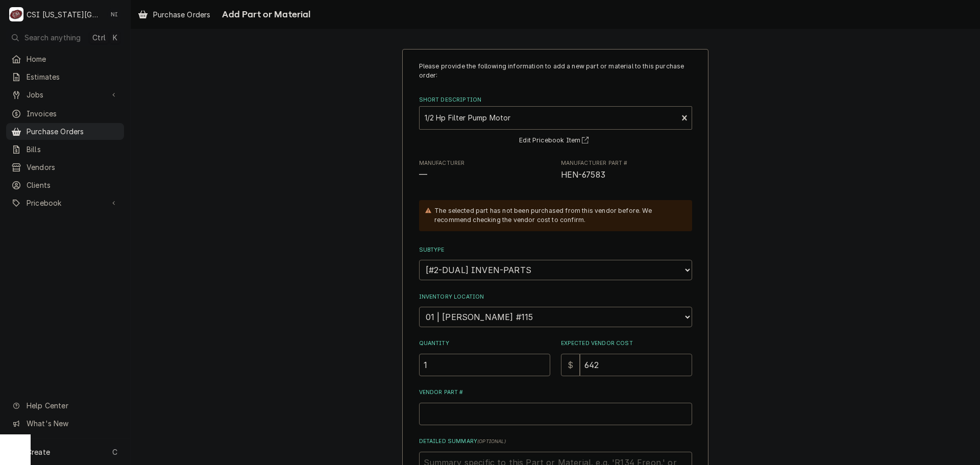
type textarea "x"
type input "642.9"
type textarea "x"
type input "642.95"
drag, startPoint x: 605, startPoint y: 171, endPoint x: 556, endPoint y: 173, distance: 49.1
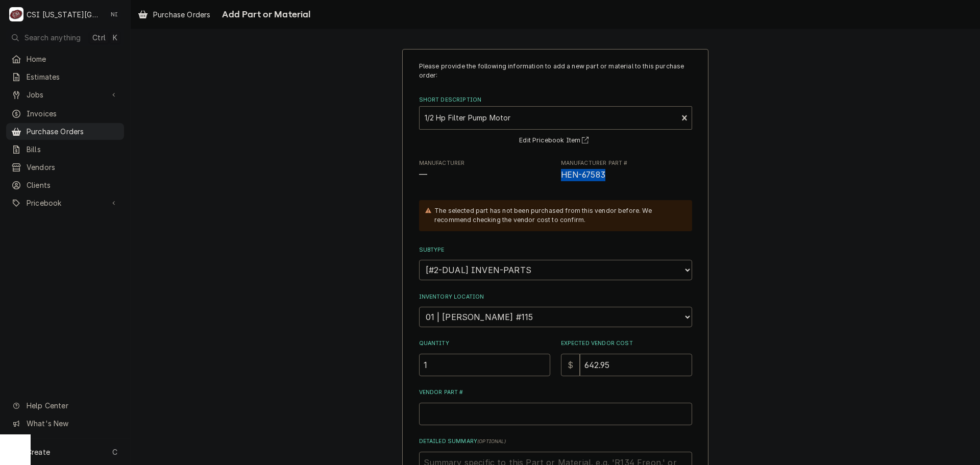
click at [556, 173] on div "Manufacturer — Manufacturer Part # HEN-67583" at bounding box center [555, 170] width 273 height 22
copy span "HEN-67583"
click at [505, 409] on input "Vendor Part #" at bounding box center [555, 414] width 273 height 22
paste input "HEN-67583"
type textarea "x"
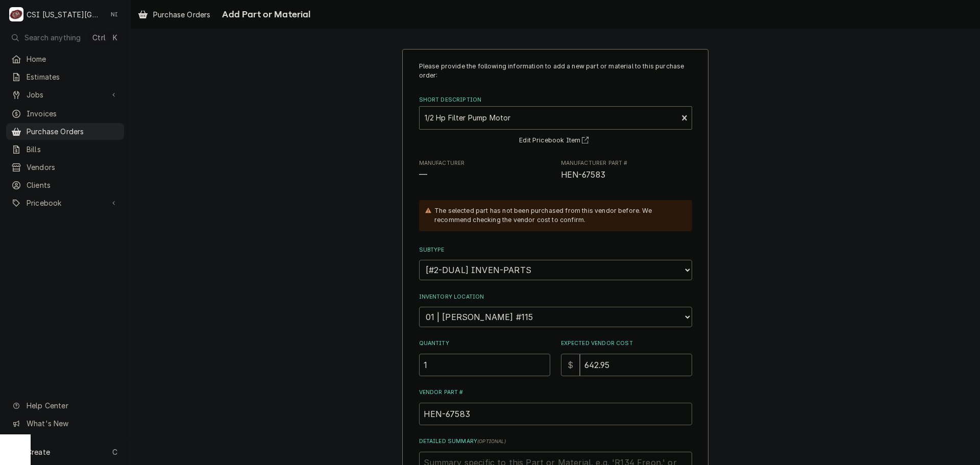
scroll to position [141, 0]
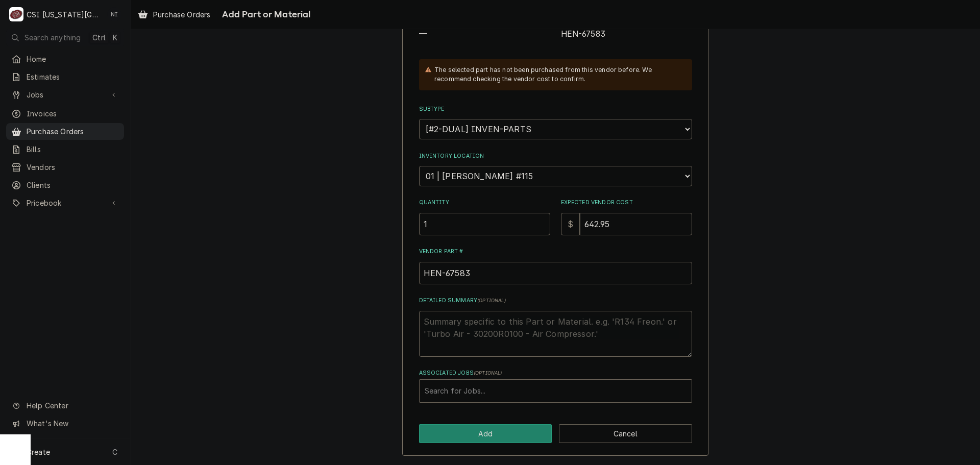
type input "HEN-67583"
click at [526, 387] on div "Associated Jobs" at bounding box center [556, 391] width 262 height 18
type input "32759"
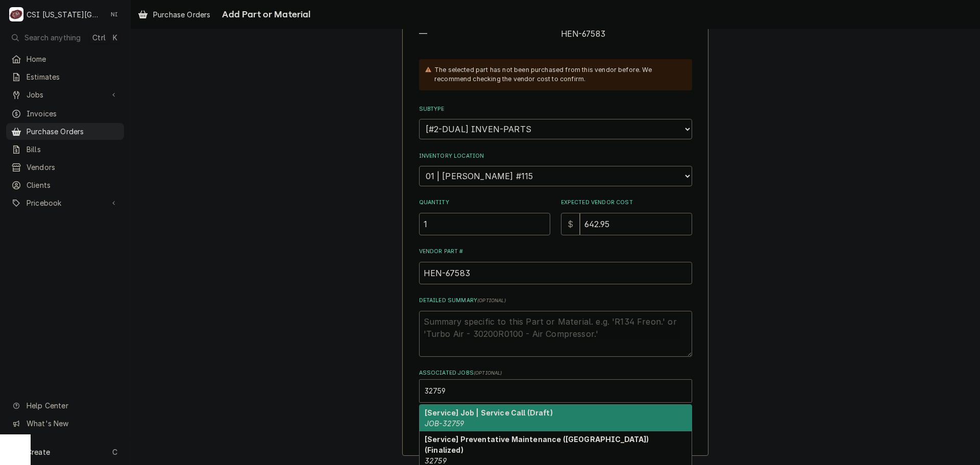
click at [473, 410] on strong "[Service] Job | Service Call (Draft)" at bounding box center [489, 412] width 128 height 9
type textarea "x"
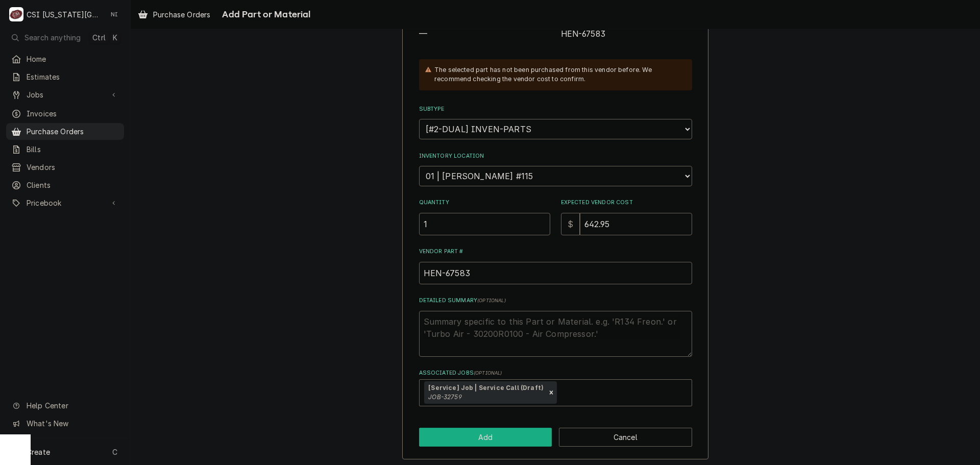
click at [459, 442] on button "Add" at bounding box center [485, 437] width 133 height 19
type textarea "x"
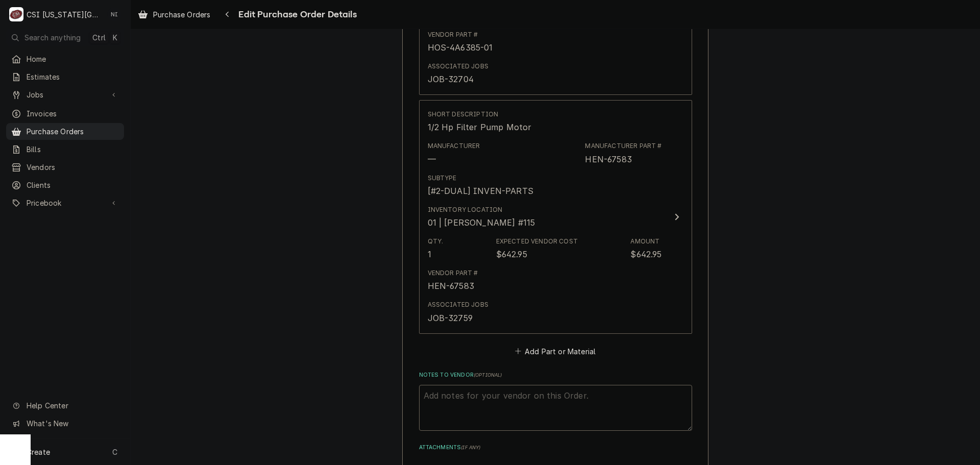
scroll to position [919, 0]
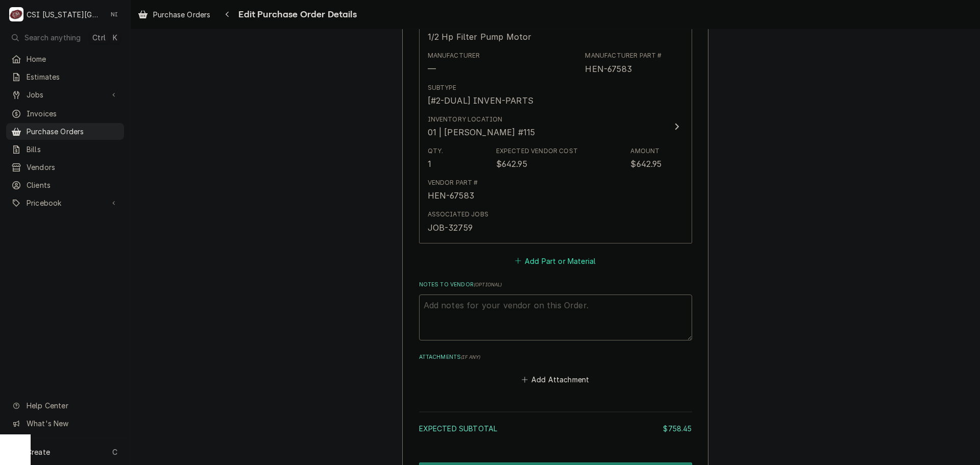
click at [547, 262] on button "Add Part or Material" at bounding box center [555, 261] width 84 height 14
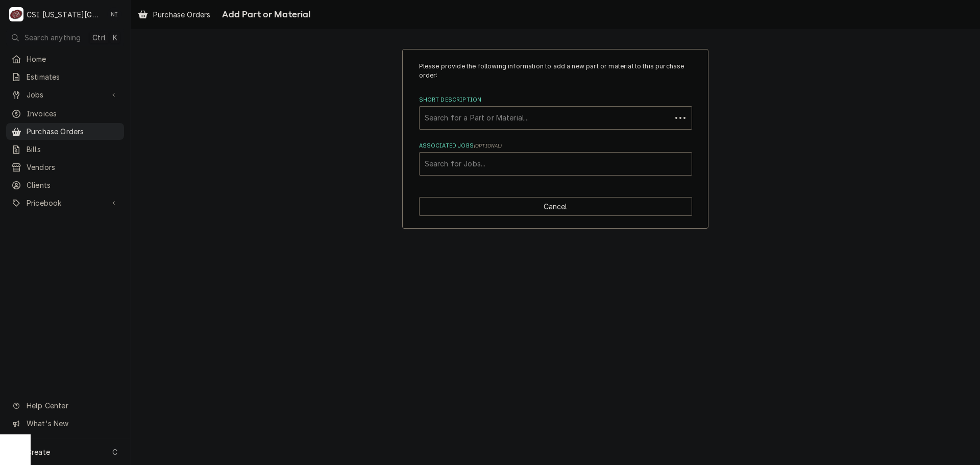
click at [522, 166] on div "Associated Jobs" at bounding box center [556, 164] width 262 height 18
type input "32759"
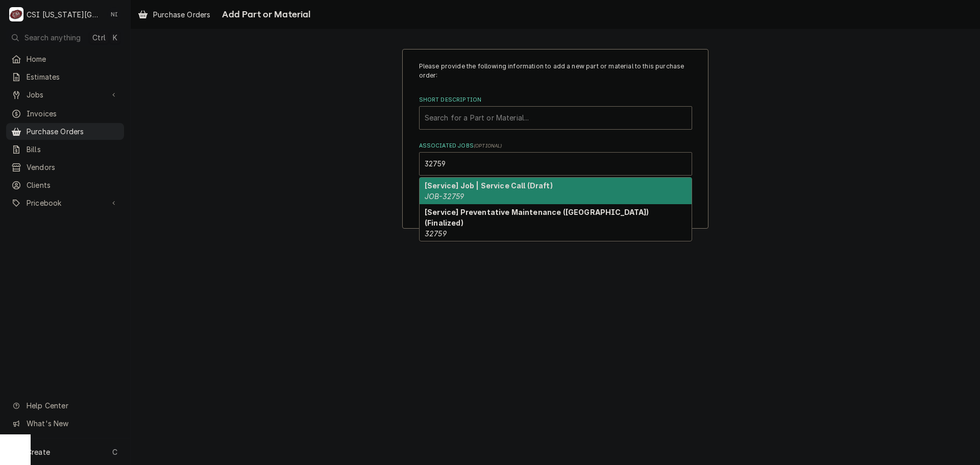
click at [460, 194] on em "JOB-32759" at bounding box center [444, 196] width 39 height 9
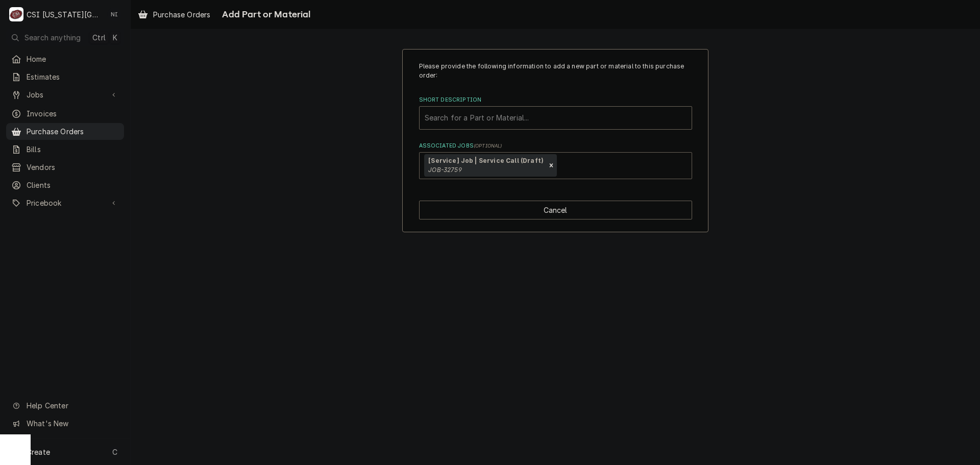
click at [460, 102] on label "Short Description" at bounding box center [555, 100] width 273 height 8
click at [461, 115] on div "Short Description" at bounding box center [556, 118] width 262 height 18
paste input "171168"
type input "171168"
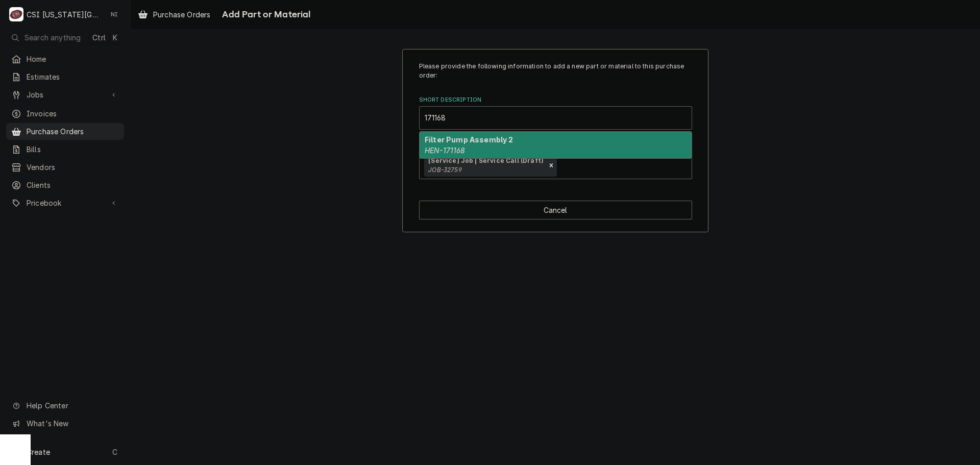
click at [446, 148] on em "HEN-171168" at bounding box center [445, 150] width 41 height 9
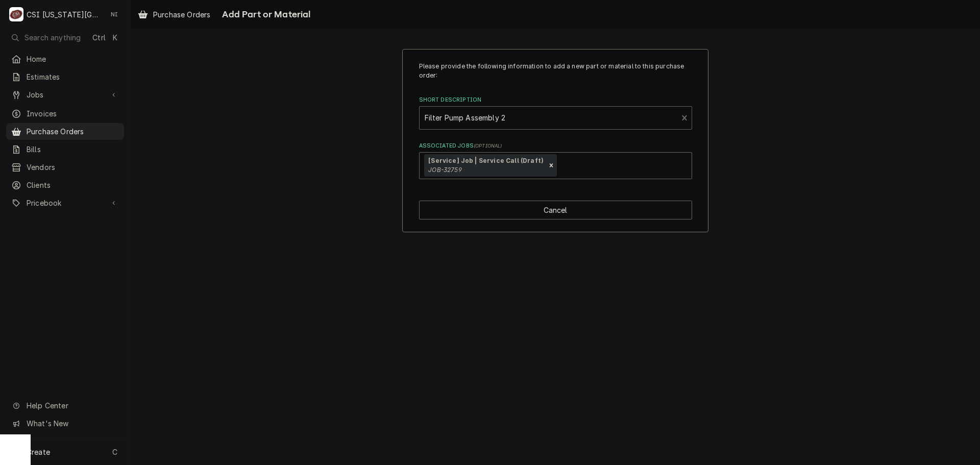
type textarea "x"
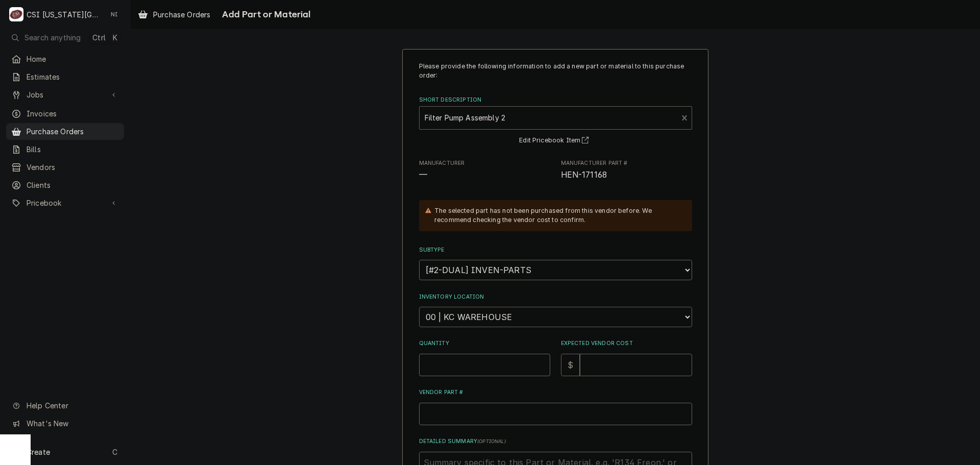
click at [471, 315] on select "Choose a location... 00 | KC WAREHOUSE 00 | MAIN WAREHOUSE 01 | BRIAN BREAZIER …" at bounding box center [555, 317] width 273 height 20
select select "2790"
click at [419, 307] on select "Choose a location... 00 | KC WAREHOUSE 00 | MAIN WAREHOUSE 01 | BRIAN BREAZIER …" at bounding box center [555, 317] width 273 height 20
click at [477, 366] on input "Quantity" at bounding box center [484, 365] width 131 height 22
type textarea "x"
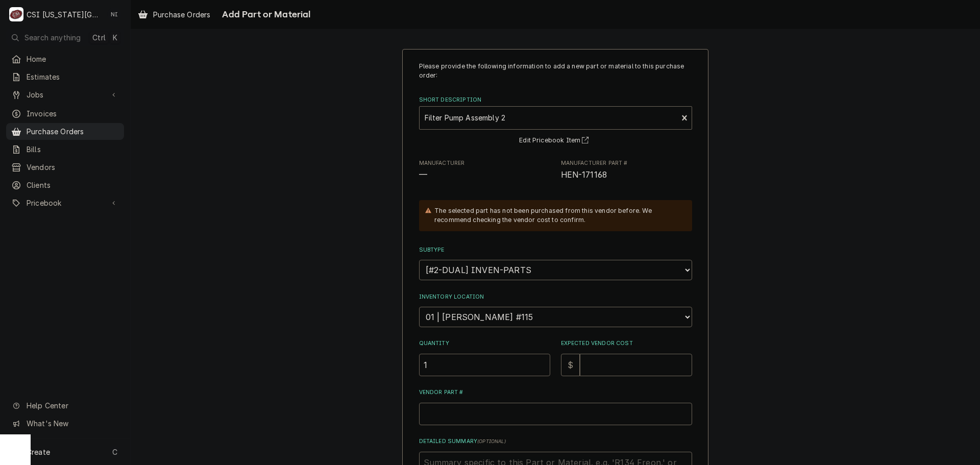
type input "1"
type textarea "x"
type input "4"
type textarea "x"
type input "40"
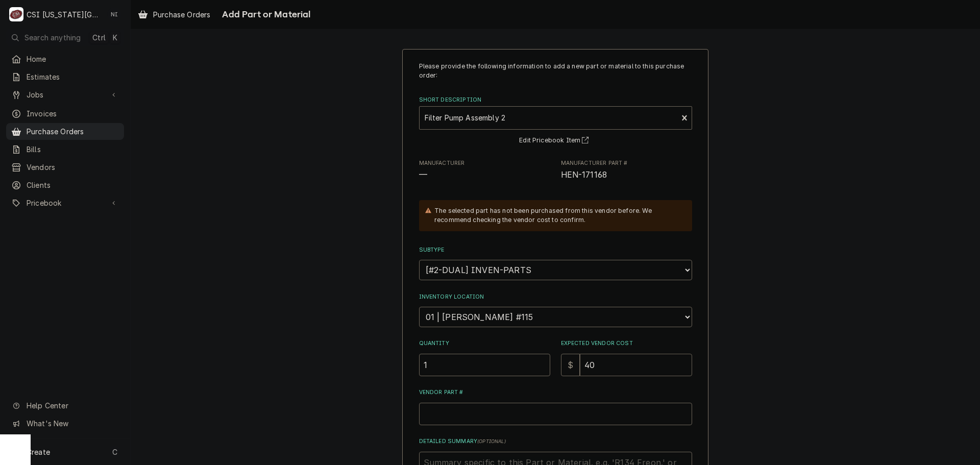
type textarea "x"
type input "404"
type textarea "x"
type input "404.6"
type textarea "x"
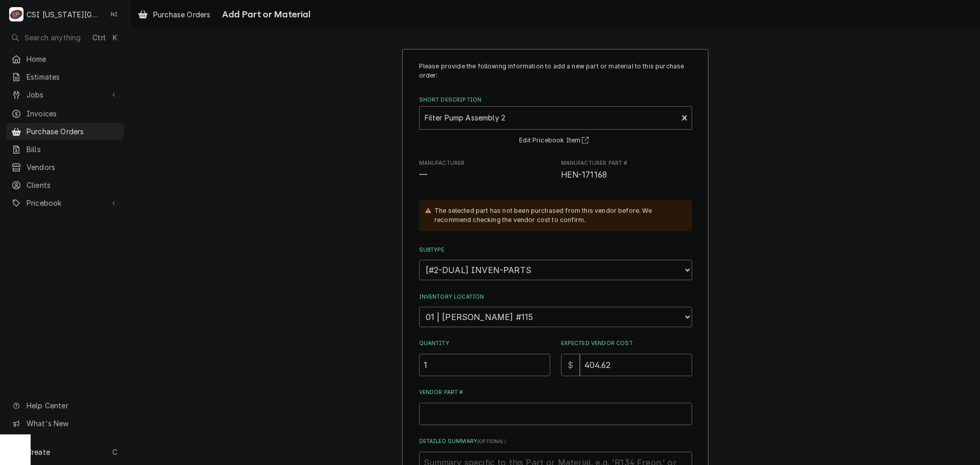
type input "404.62"
drag, startPoint x: 575, startPoint y: 176, endPoint x: 557, endPoint y: 176, distance: 17.4
click at [561, 176] on span "HEN-171168" at bounding box center [626, 175] width 131 height 12
copy span "HEN-171168"
click at [433, 423] on input "Vendor Part #" at bounding box center [555, 414] width 273 height 22
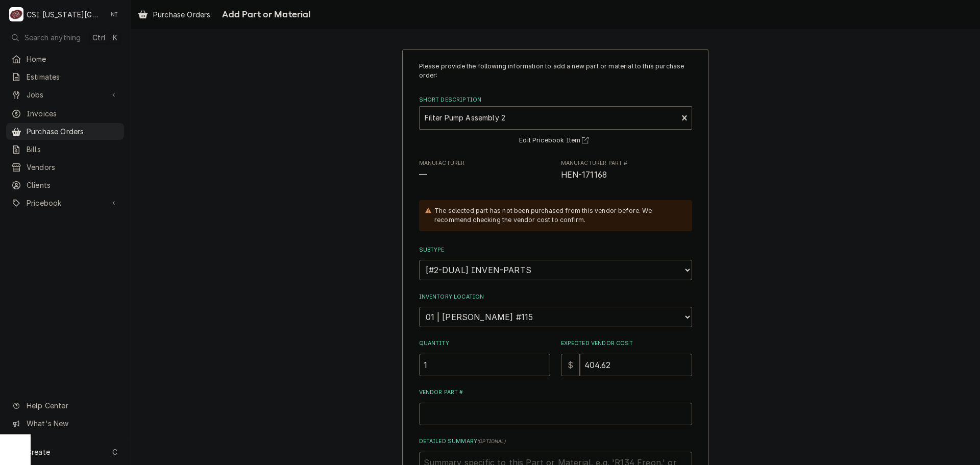
paste input "HEN-171168"
type textarea "x"
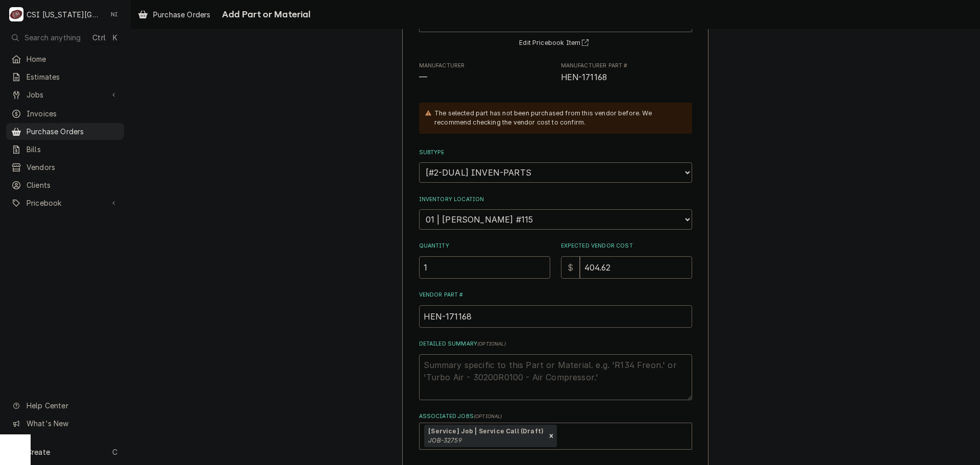
scroll to position [144, 0]
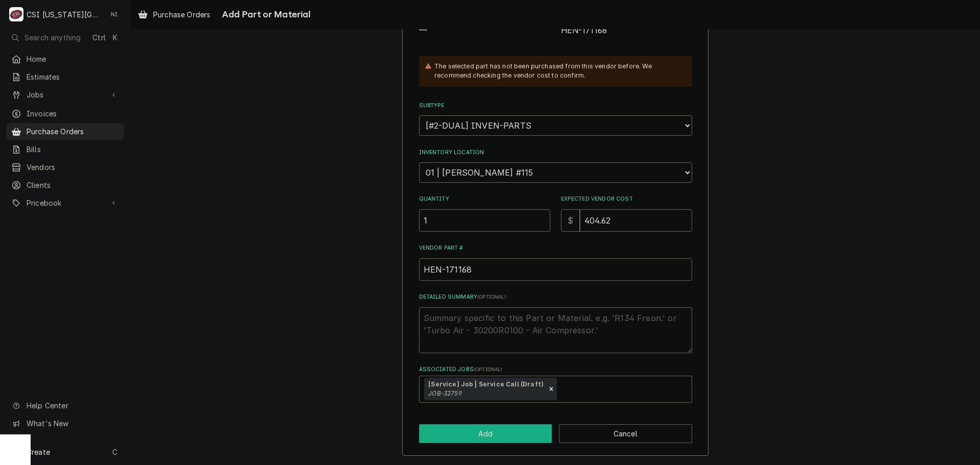
type input "HEN-171168"
click at [484, 435] on button "Add" at bounding box center [485, 433] width 133 height 19
type textarea "x"
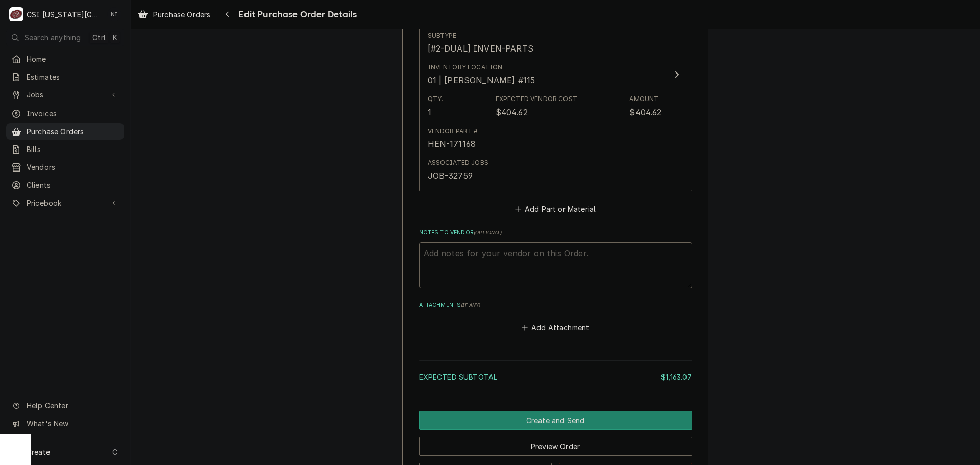
scroll to position [1297, 0]
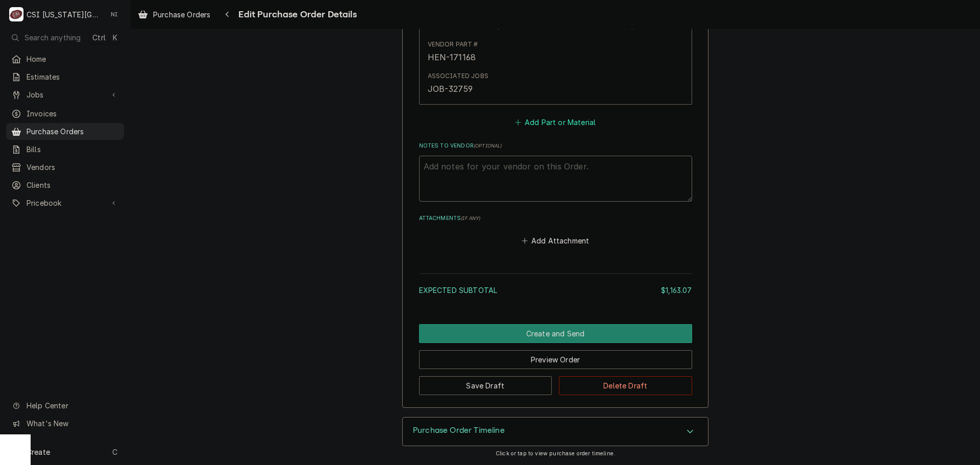
click at [543, 119] on button "Add Part or Material" at bounding box center [555, 122] width 84 height 14
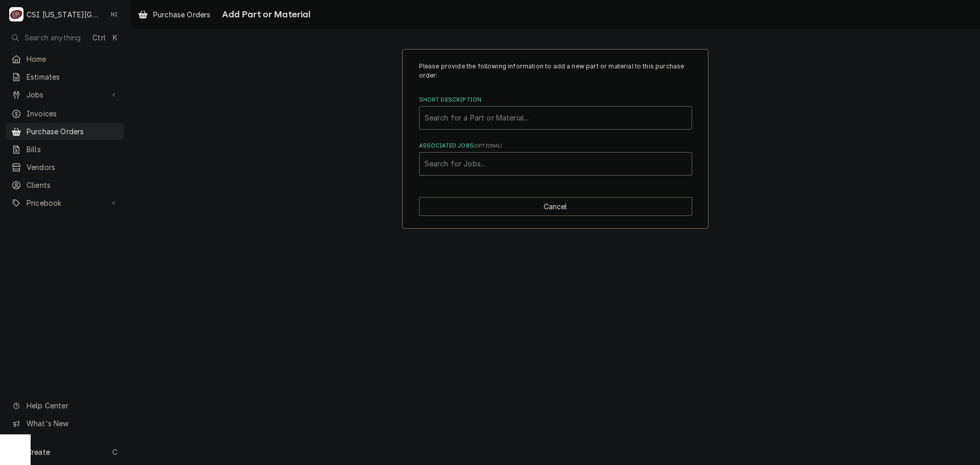
click at [509, 118] on div "Short Description" at bounding box center [556, 118] width 262 height 18
paste input "17476"
type input "17476"
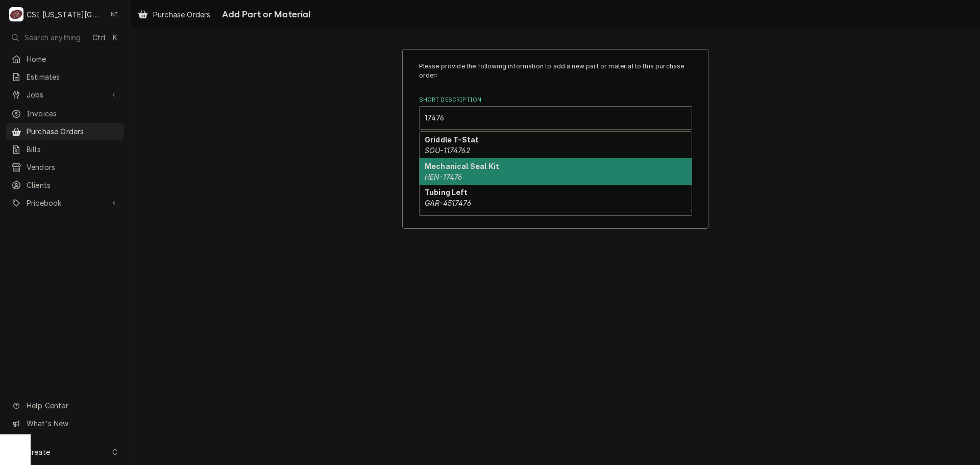
click at [461, 176] on em "HEN-17476" at bounding box center [443, 177] width 37 height 9
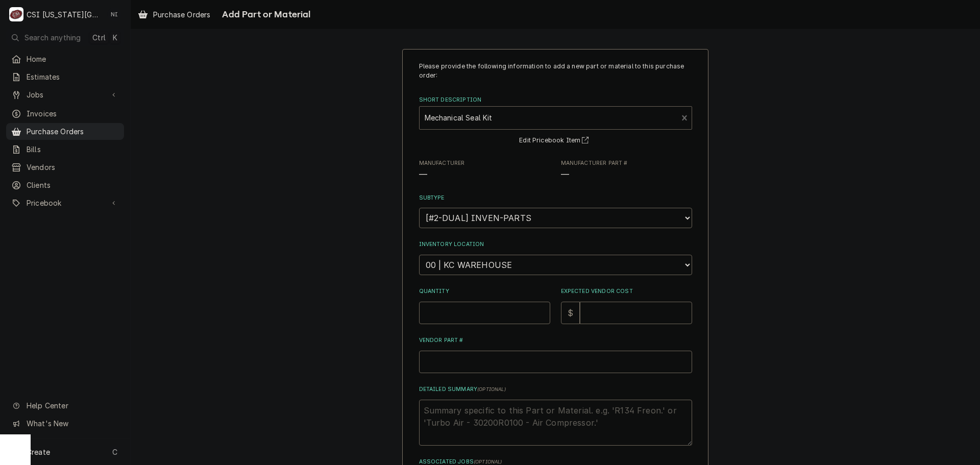
type textarea "x"
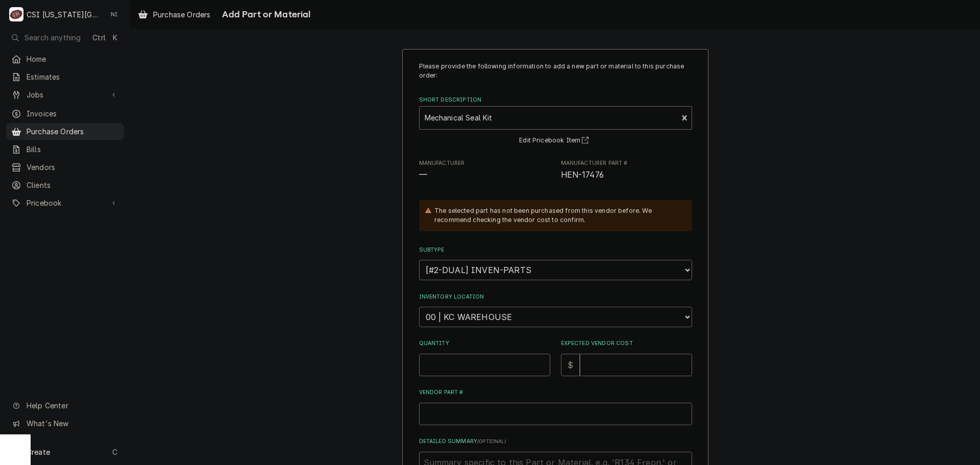
click at [481, 314] on select "Choose a location... 00 | KC WAREHOUSE 00 | MAIN WAREHOUSE 01 | BRIAN BREAZIER …" at bounding box center [555, 317] width 273 height 20
select select "2790"
click at [419, 307] on select "Choose a location... 00 | KC WAREHOUSE 00 | MAIN WAREHOUSE 01 | BRIAN BREAZIER …" at bounding box center [555, 317] width 273 height 20
click at [482, 362] on input "Quantity" at bounding box center [484, 365] width 131 height 22
type textarea "x"
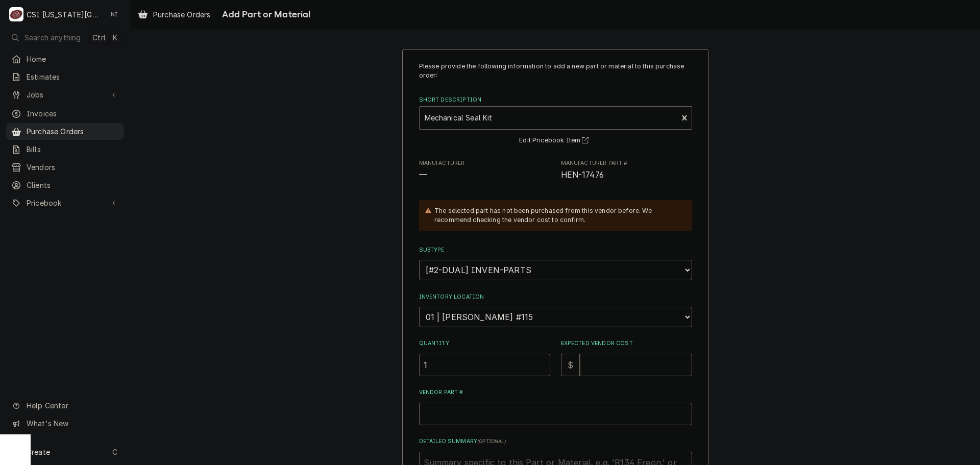
type input "1"
type textarea "x"
type input "4"
type textarea "x"
type input "49"
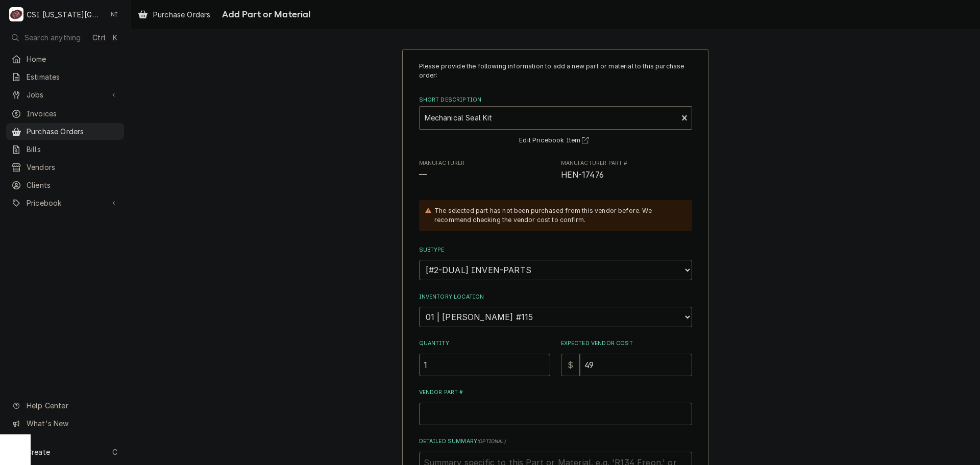
type textarea "x"
type input "49.1"
type textarea "x"
type input "49.13"
drag, startPoint x: 602, startPoint y: 180, endPoint x: 555, endPoint y: 175, distance: 47.2
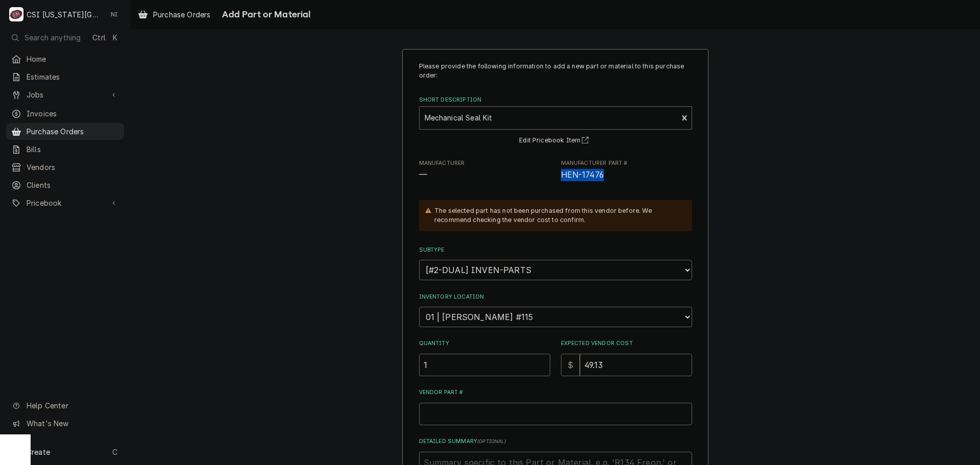
click at [555, 175] on div "Manufacturer — Manufacturer Part # HEN-17476" at bounding box center [555, 170] width 273 height 22
copy span "HEN-17476"
click at [510, 410] on input "Vendor Part #" at bounding box center [555, 414] width 273 height 22
paste input "HEN-17476"
type textarea "x"
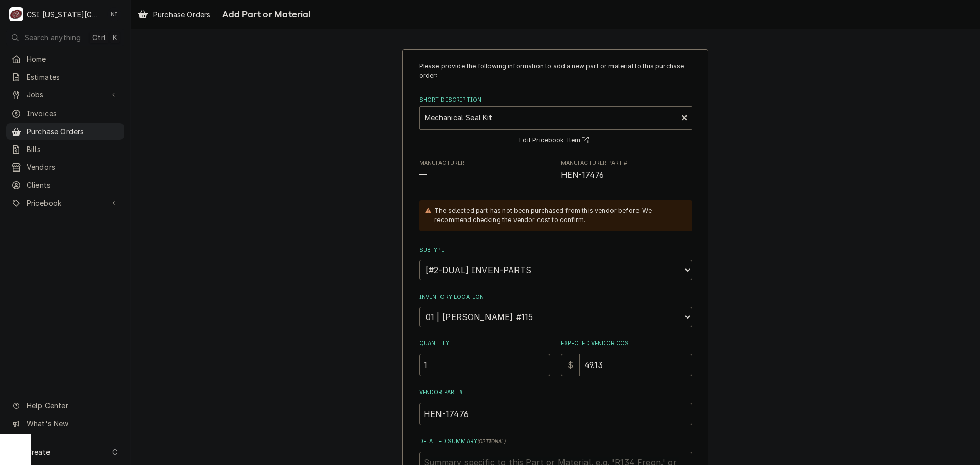
scroll to position [141, 0]
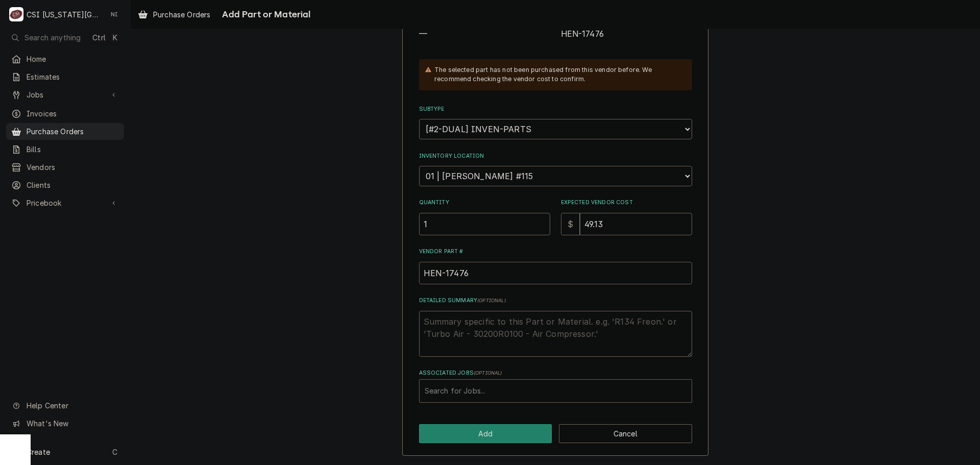
type input "HEN-17476"
click at [527, 390] on div "Associated Jobs" at bounding box center [556, 391] width 262 height 18
type input "32759"
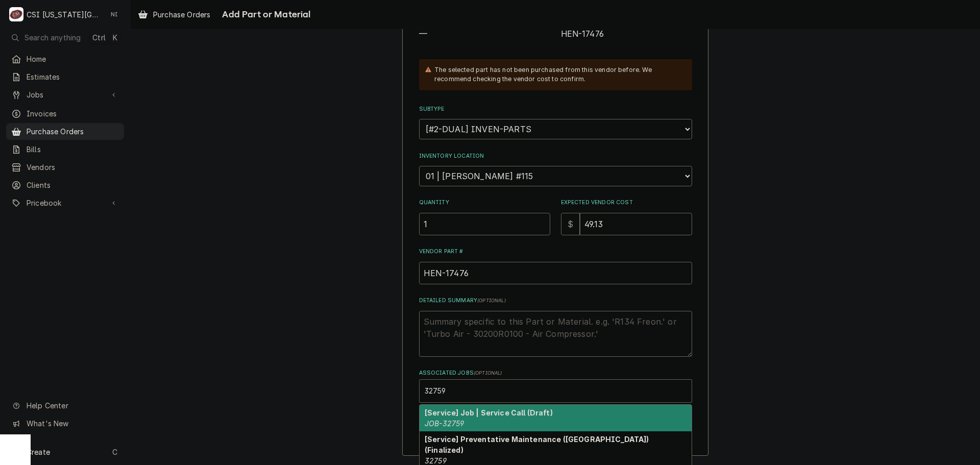
click at [462, 421] on div "[Service] Job | Service Call (Draft) JOB-32759" at bounding box center [556, 418] width 272 height 27
type textarea "x"
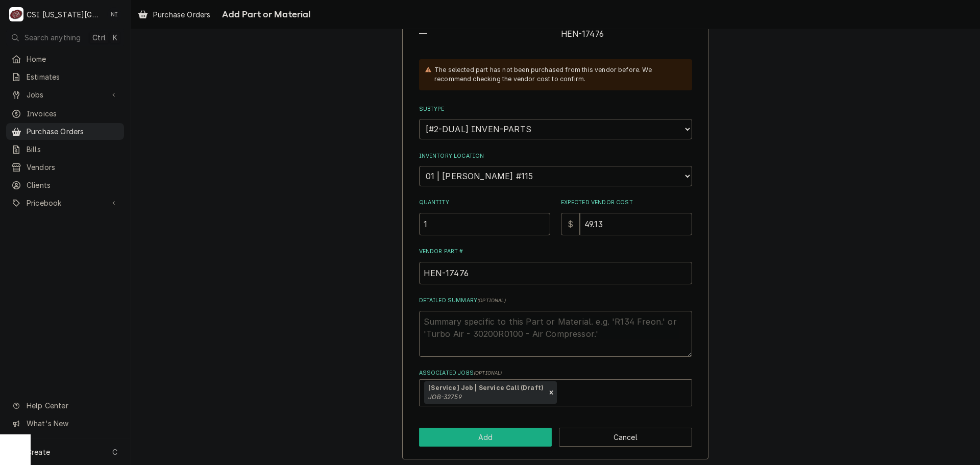
click at [468, 435] on button "Add" at bounding box center [485, 437] width 133 height 19
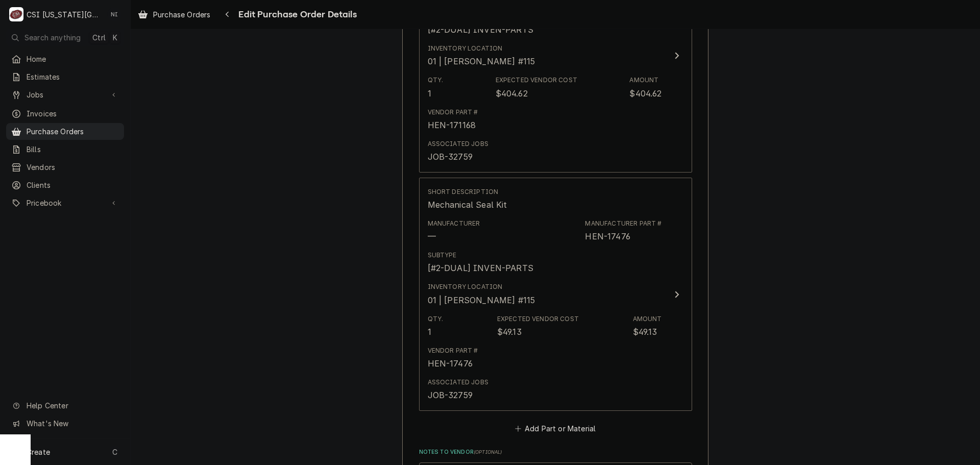
scroll to position [1331, 0]
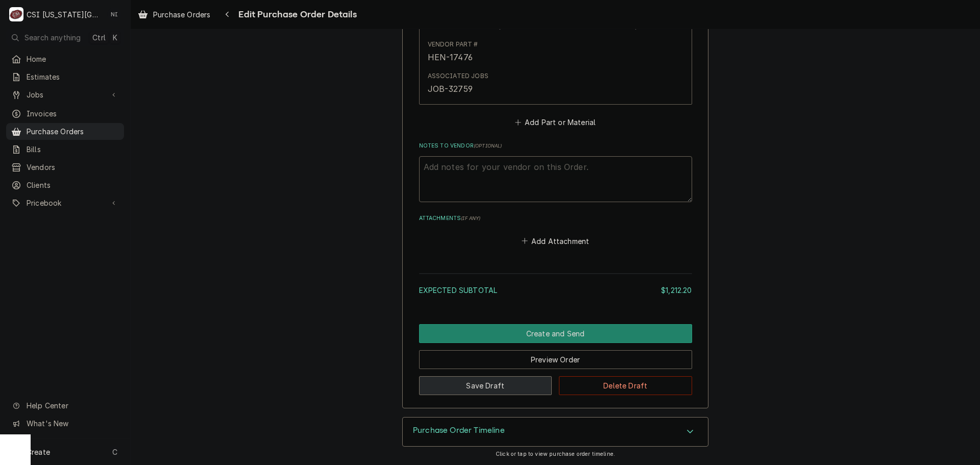
click at [512, 388] on button "Save Draft" at bounding box center [485, 385] width 133 height 19
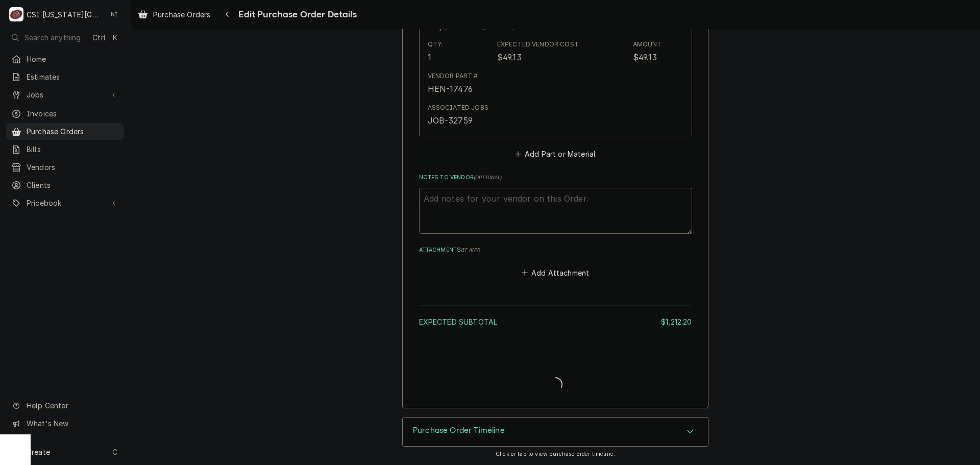
scroll to position [1503, 0]
type textarea "x"
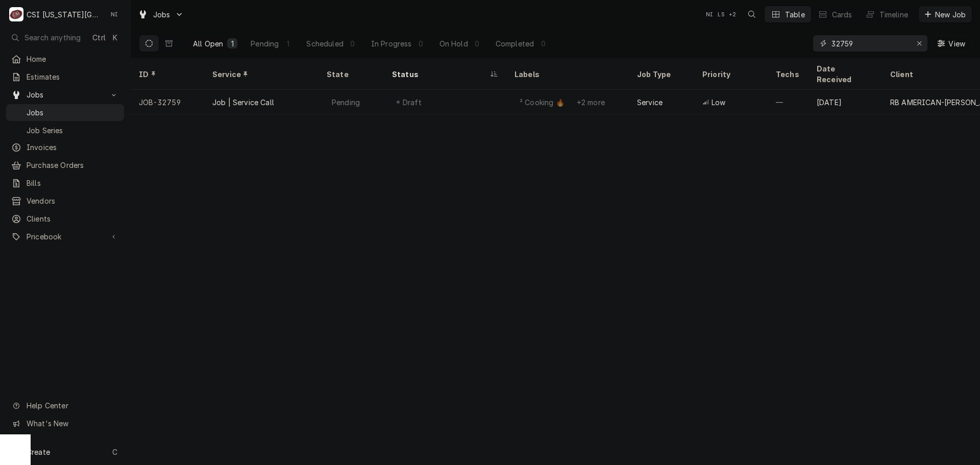
drag, startPoint x: 843, startPoint y: 46, endPoint x: 768, endPoint y: 42, distance: 75.2
click at [782, 43] on div "All Open 1 Pending 1 Scheduled 0 In Progress 0 On Hold 0 Completed 0 32759 View" at bounding box center [555, 43] width 833 height 29
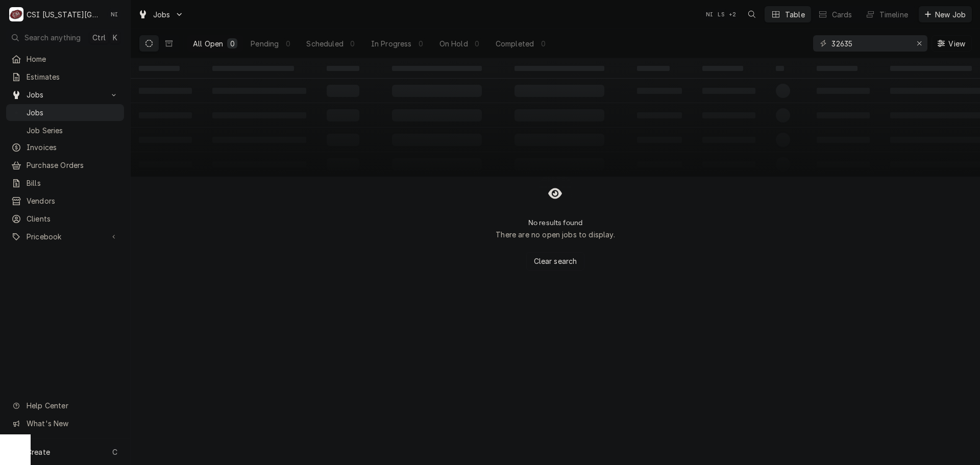
drag, startPoint x: 163, startPoint y: 44, endPoint x: 423, endPoint y: 3, distance: 263.0
click at [163, 44] on button "Dynamic Content Wrapper" at bounding box center [168, 43] width 19 height 16
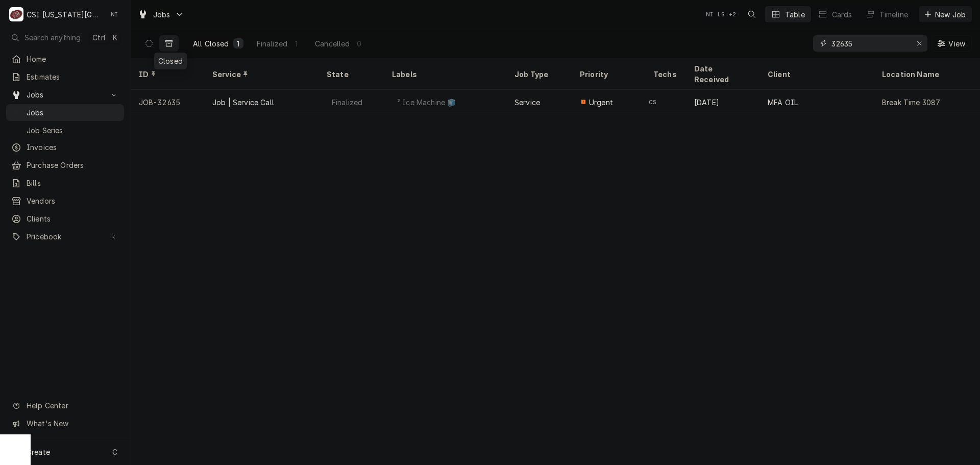
drag, startPoint x: 821, startPoint y: 49, endPoint x: 744, endPoint y: 48, distance: 77.1
click at [745, 49] on div "All Closed 1 Finalized 1 Cancelled 0 32635 View" at bounding box center [555, 43] width 833 height 29
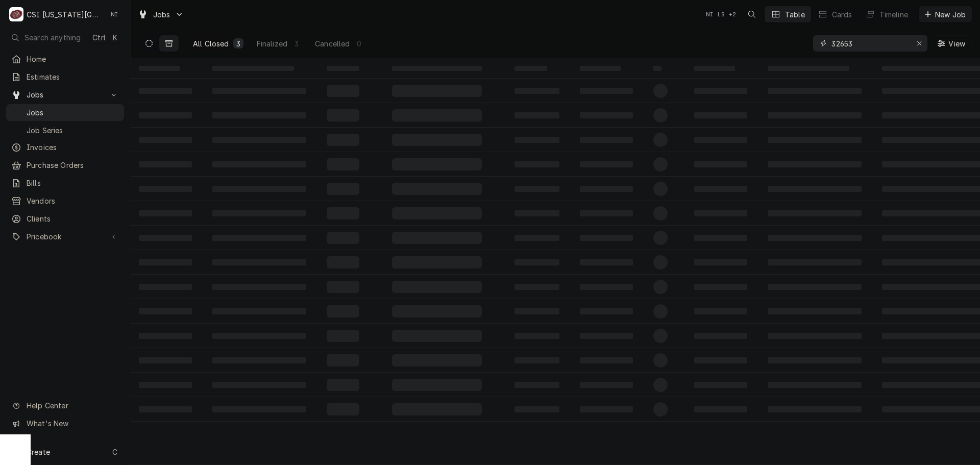
type input "32653"
click at [151, 46] on button "Dynamic Content Wrapper" at bounding box center [148, 43] width 19 height 16
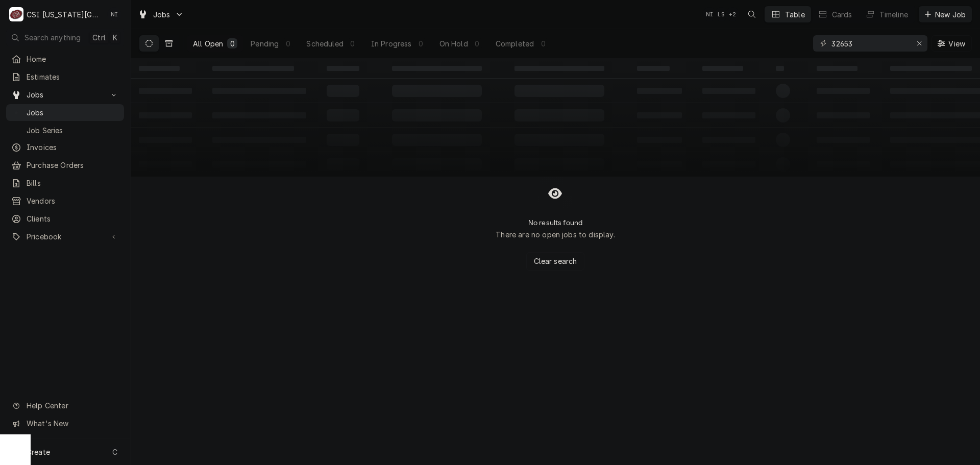
click at [168, 43] on icon "Dynamic Content Wrapper" at bounding box center [168, 43] width 7 height 7
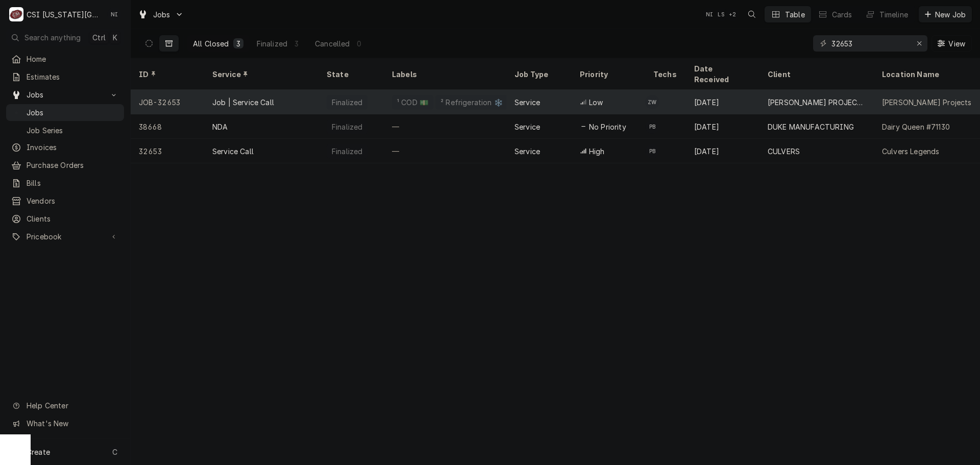
click at [379, 90] on div "Finalized" at bounding box center [351, 102] width 65 height 25
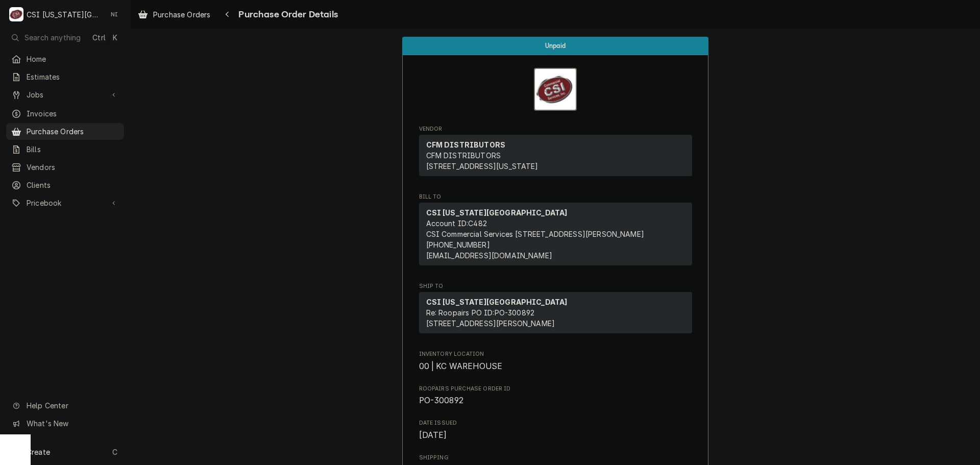
drag, startPoint x: 103, startPoint y: 127, endPoint x: 136, endPoint y: 126, distance: 33.2
click at [103, 127] on span "Purchase Orders" at bounding box center [73, 131] width 92 height 11
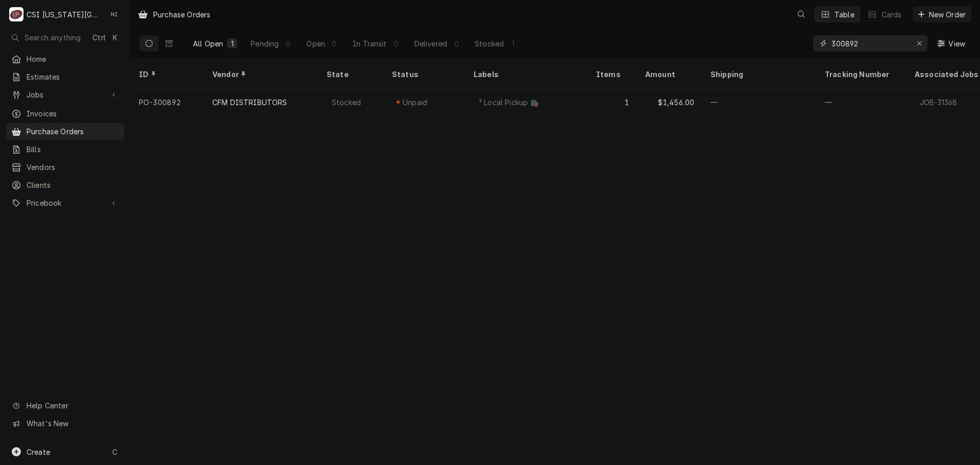
drag, startPoint x: 870, startPoint y: 43, endPoint x: 792, endPoint y: 51, distance: 79.0
click at [792, 51] on div "All Open 1 Pending 0 Open 0 In Transit 0 Delivered 0 Stocked 1 300892 View" at bounding box center [555, 43] width 833 height 29
drag, startPoint x: 859, startPoint y: 47, endPoint x: 771, endPoint y: 51, distance: 87.9
click at [773, 51] on div "All Open 1 Pending 0 Open 0 In Transit 0 Delivered 1 Stocked 0 301325 View" at bounding box center [555, 43] width 833 height 29
drag, startPoint x: 862, startPoint y: 43, endPoint x: 798, endPoint y: 46, distance: 63.4
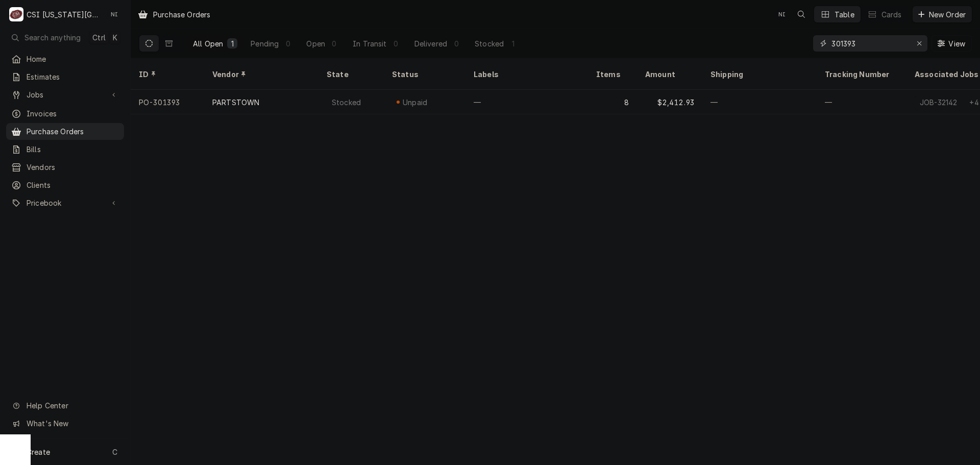
click at [798, 46] on div "All Open 1 Pending 0 Open 0 In Transit 0 Delivered 0 Stocked 1 301393 View" at bounding box center [555, 43] width 833 height 29
click at [862, 44] on input "301471" at bounding box center [870, 43] width 77 height 16
drag, startPoint x: 854, startPoint y: 45, endPoint x: 787, endPoint y: 45, distance: 66.4
click at [787, 45] on div "All Open 1 Pending 0 Open 0 In Transit 0 Delivered 0 Stocked 1 301479 View" at bounding box center [555, 43] width 833 height 29
drag, startPoint x: 866, startPoint y: 43, endPoint x: 776, endPoint y: 45, distance: 89.4
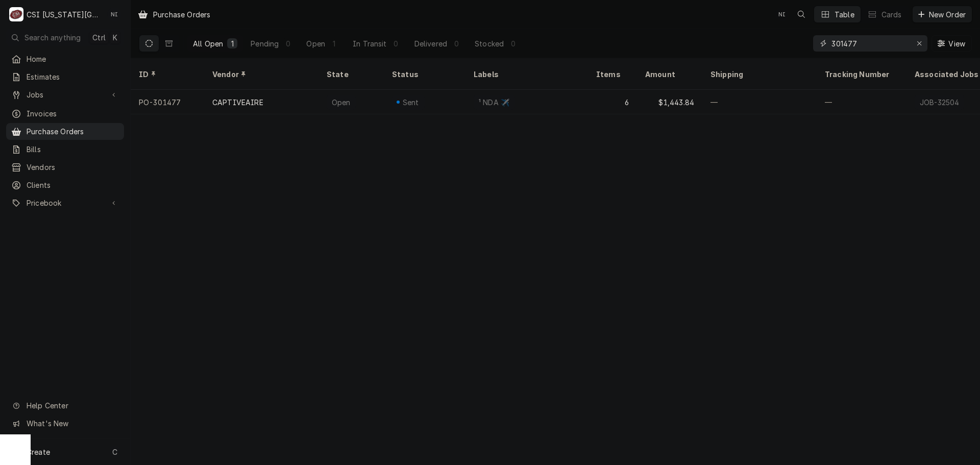
click at [777, 45] on div "All Open 1 Pending 0 Open 1 In Transit 0 Delivered 0 Stocked 0 301477 View" at bounding box center [555, 43] width 833 height 29
drag, startPoint x: 860, startPoint y: 45, endPoint x: 775, endPoint y: 42, distance: 84.8
click at [782, 43] on div "All Open 1 Pending 0 Open 0 In Transit 0 Delivered 0 Stocked 1 301493 View" at bounding box center [555, 43] width 833 height 29
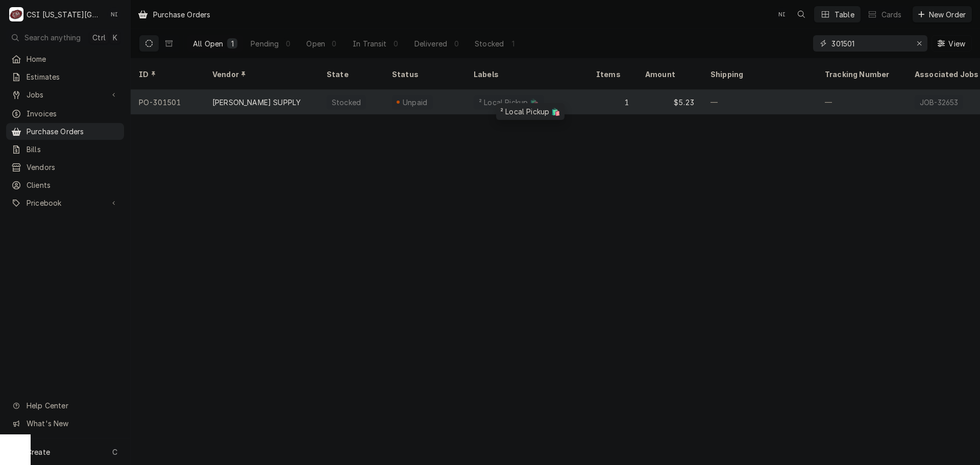
type input "301501"
drag, startPoint x: 470, startPoint y: 87, endPoint x: 743, endPoint y: 101, distance: 273.5
click at [470, 90] on div "² Local Pickup 🛍️" at bounding box center [527, 102] width 123 height 25
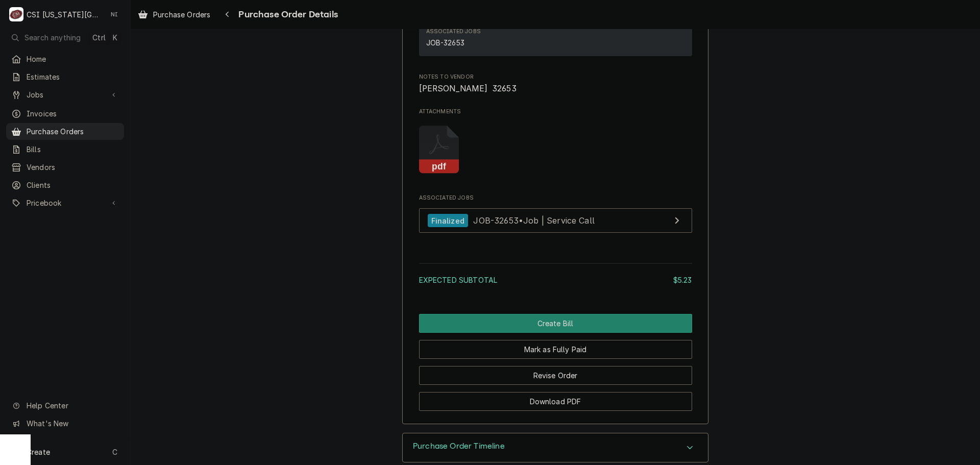
scroll to position [954, 0]
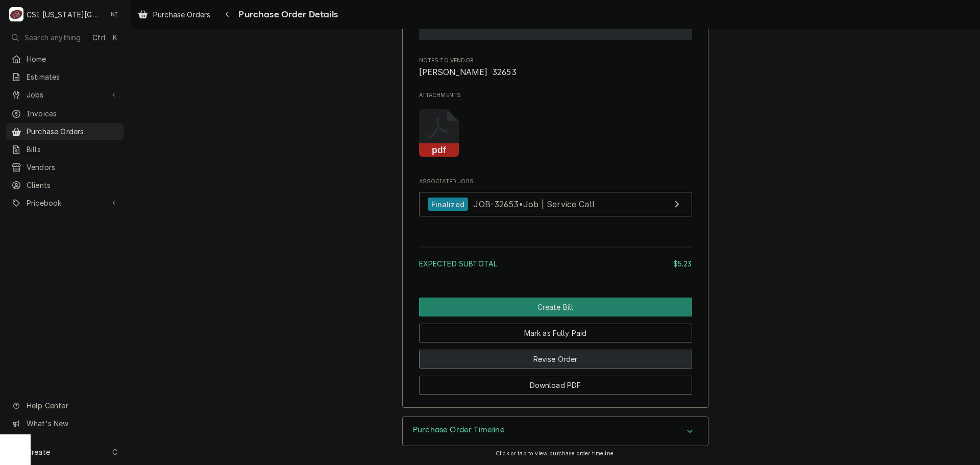
click at [555, 363] on button "Revise Order" at bounding box center [555, 359] width 273 height 19
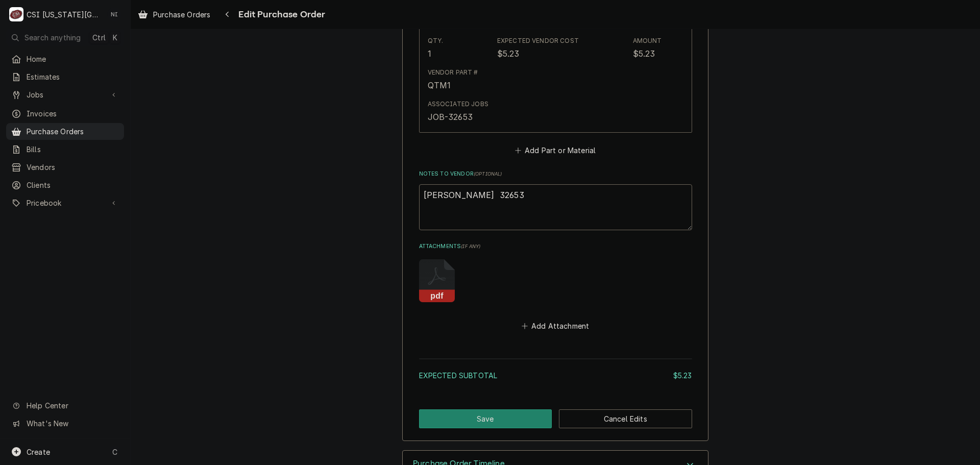
scroll to position [644, 0]
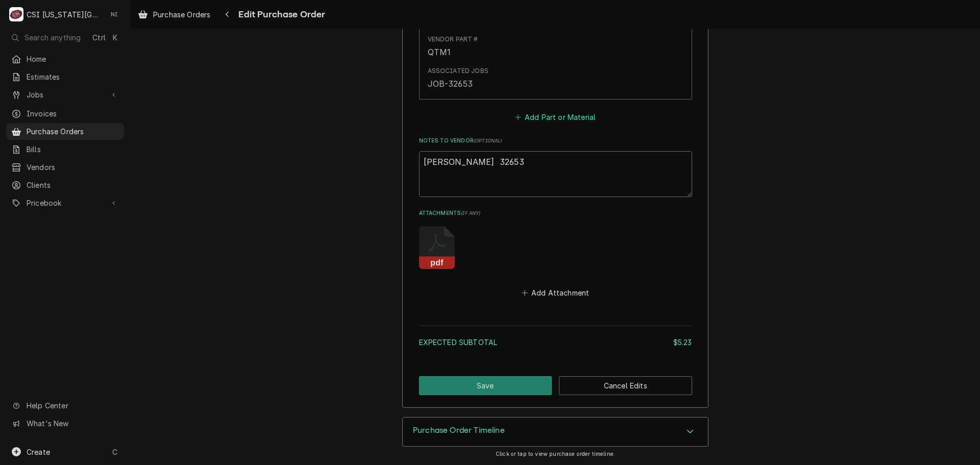
click at [529, 118] on button "Add Part or Material" at bounding box center [555, 117] width 84 height 14
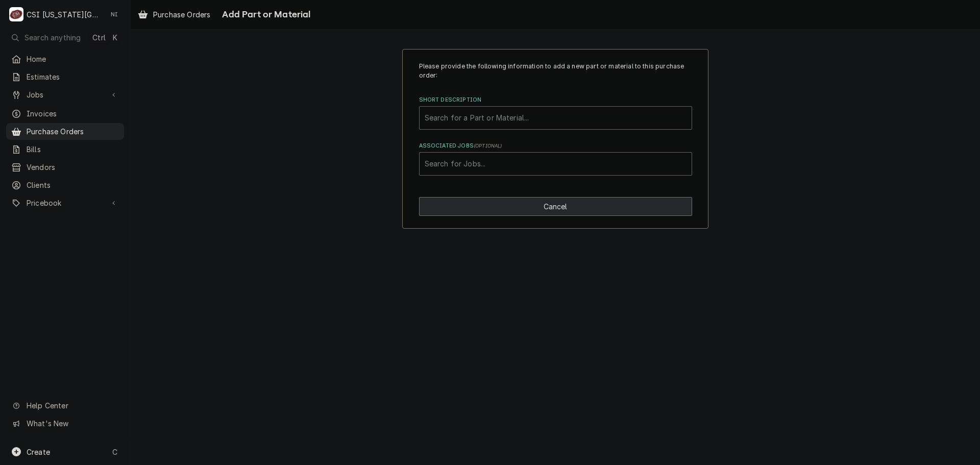
click at [599, 213] on button "Cancel" at bounding box center [555, 206] width 273 height 19
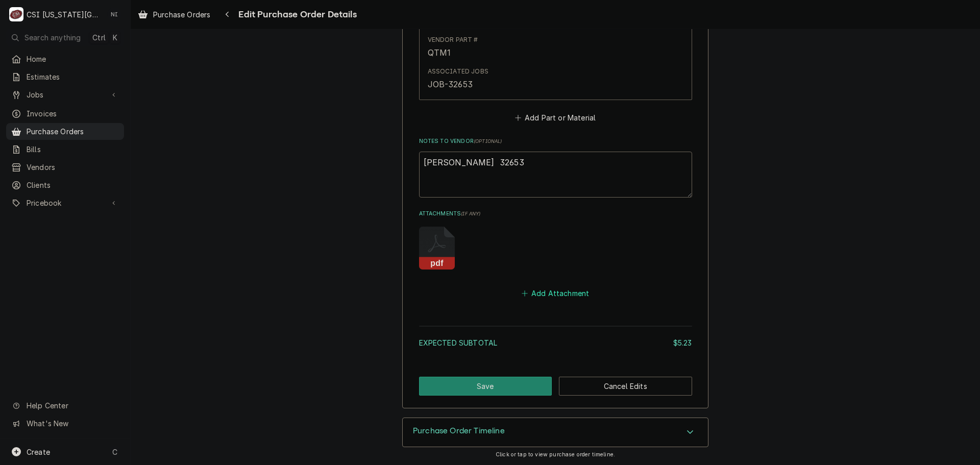
scroll to position [644, 0]
click at [550, 295] on button "Add Attachment" at bounding box center [555, 293] width 71 height 14
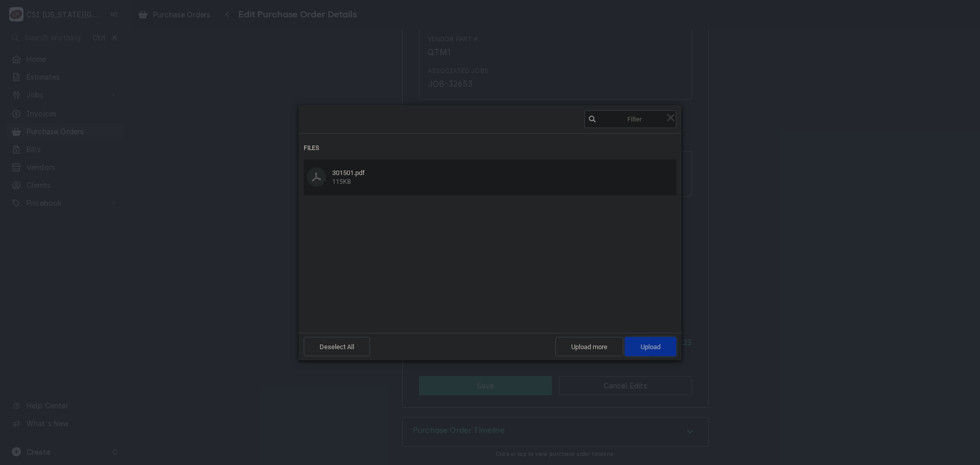
click at [660, 353] on span "Upload 1" at bounding box center [651, 346] width 52 height 19
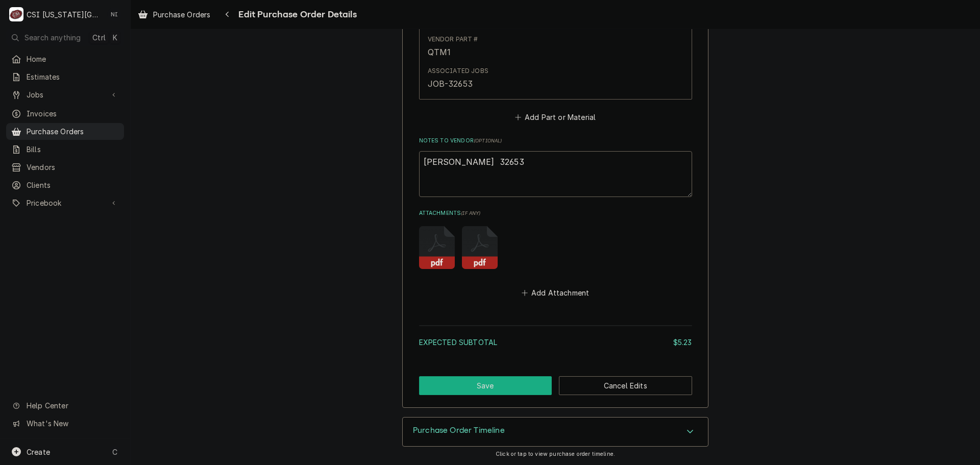
drag, startPoint x: 479, startPoint y: 387, endPoint x: 512, endPoint y: 371, distance: 36.5
click at [479, 387] on button "Save" at bounding box center [485, 385] width 133 height 19
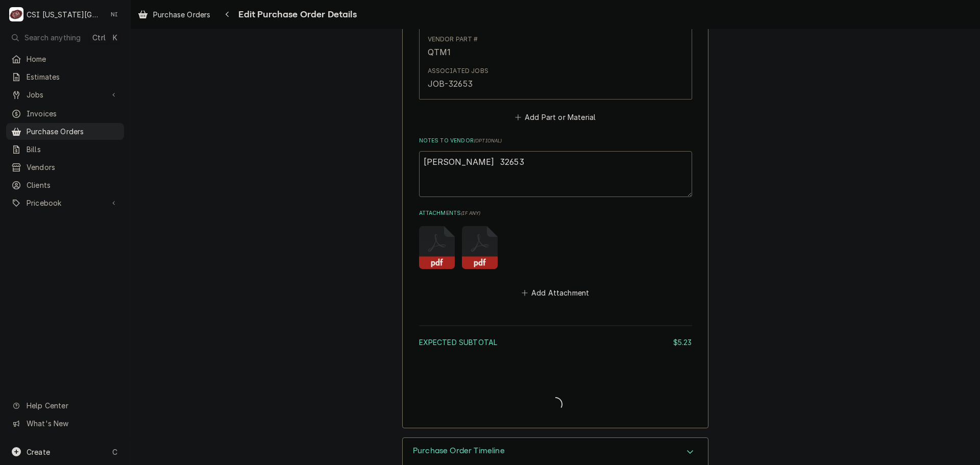
type textarea "x"
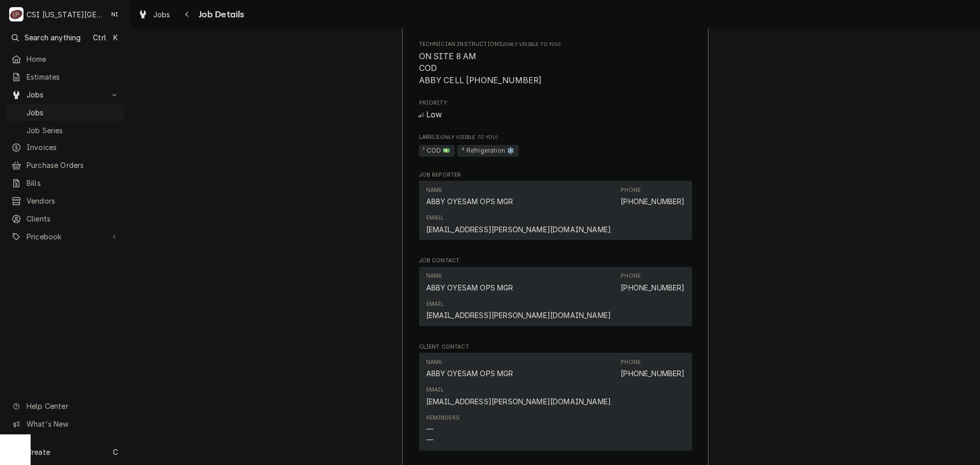
scroll to position [613, 0]
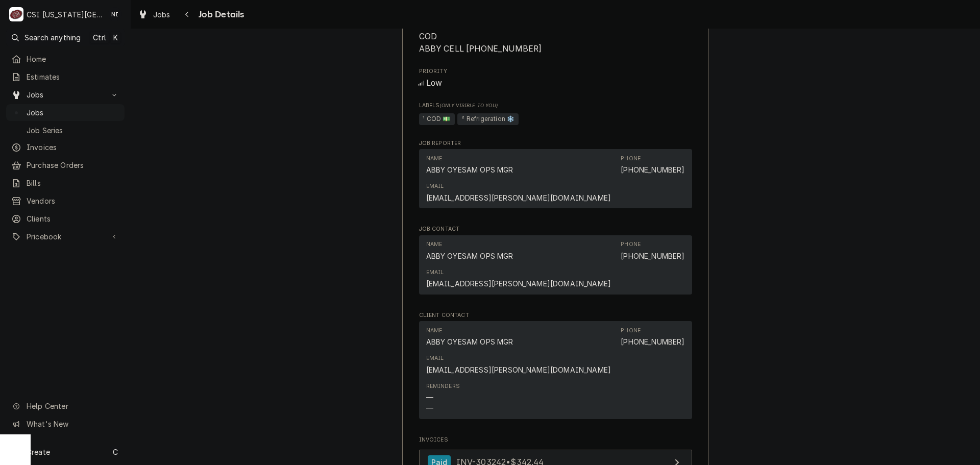
click at [560, 450] on link "Paid INV-303242 • $342.44" at bounding box center [555, 462] width 273 height 25
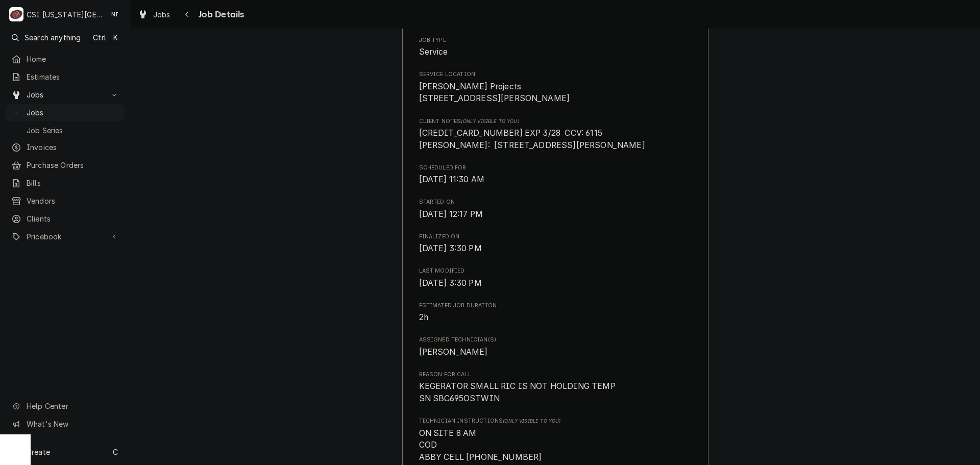
scroll to position [0, 0]
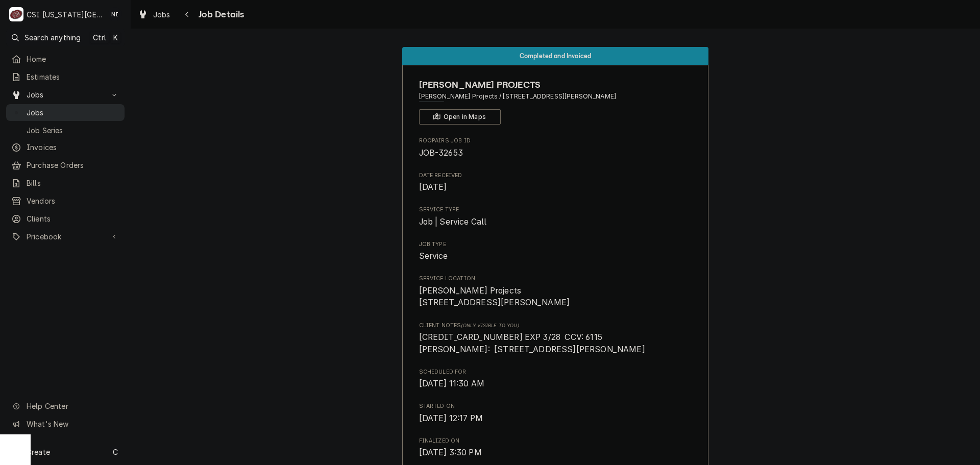
click at [117, 107] on span "Jobs" at bounding box center [73, 112] width 93 height 11
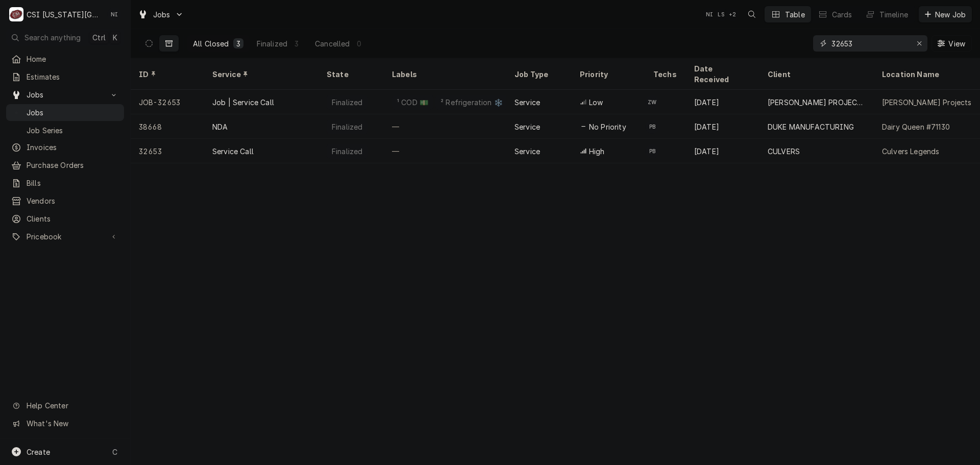
drag, startPoint x: 865, startPoint y: 44, endPoint x: 776, endPoint y: 44, distance: 88.8
click at [781, 46] on div "All Closed 3 Finalized 3 Cancelled 0 32653 View" at bounding box center [555, 43] width 833 height 29
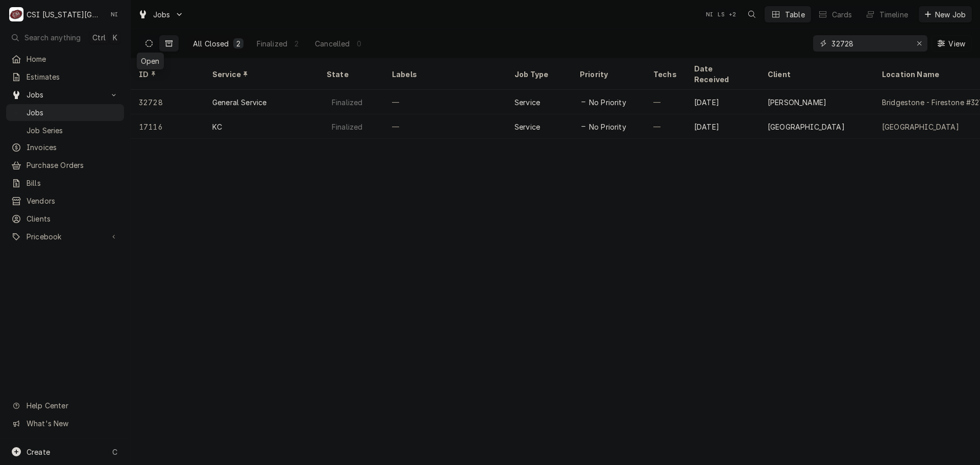
type input "32728"
click at [142, 40] on button "Dynamic Content Wrapper" at bounding box center [148, 43] width 19 height 16
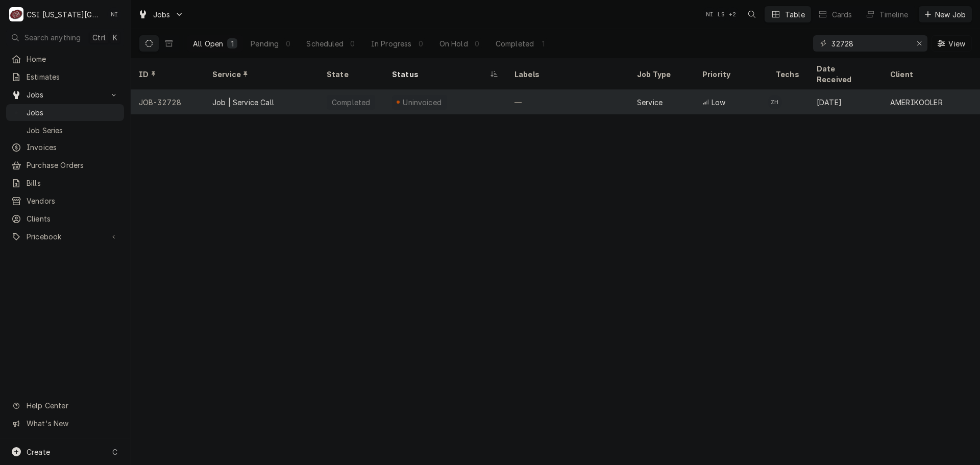
drag, startPoint x: 333, startPoint y: 94, endPoint x: 328, endPoint y: 70, distance: 25.1
click at [333, 95] on div "Completed" at bounding box center [351, 102] width 48 height 15
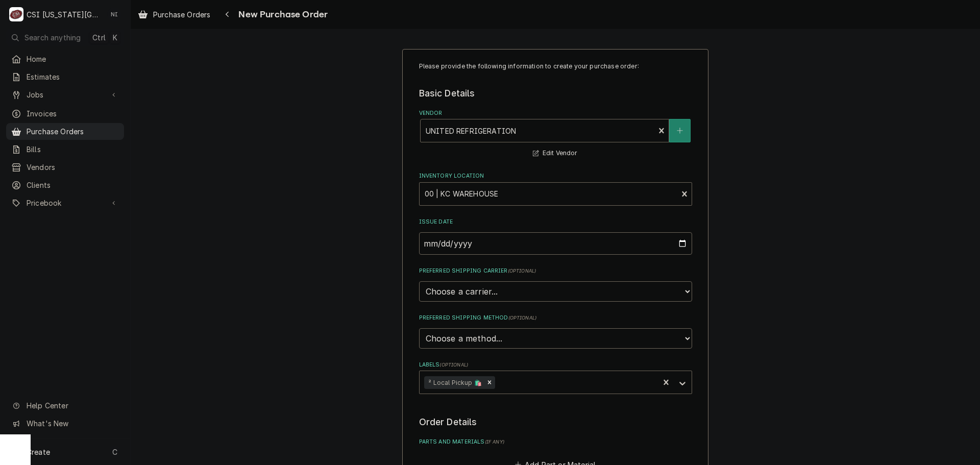
scroll to position [400, 0]
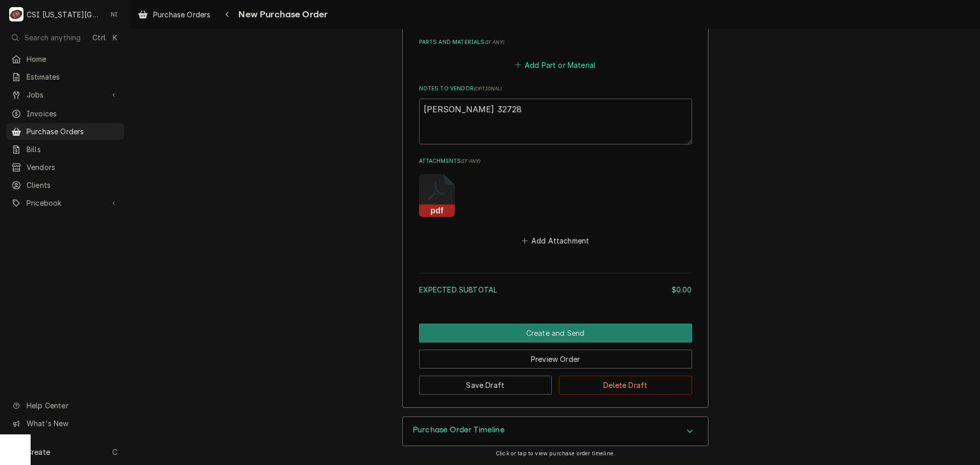
click at [546, 69] on button "Add Part or Material" at bounding box center [555, 65] width 84 height 14
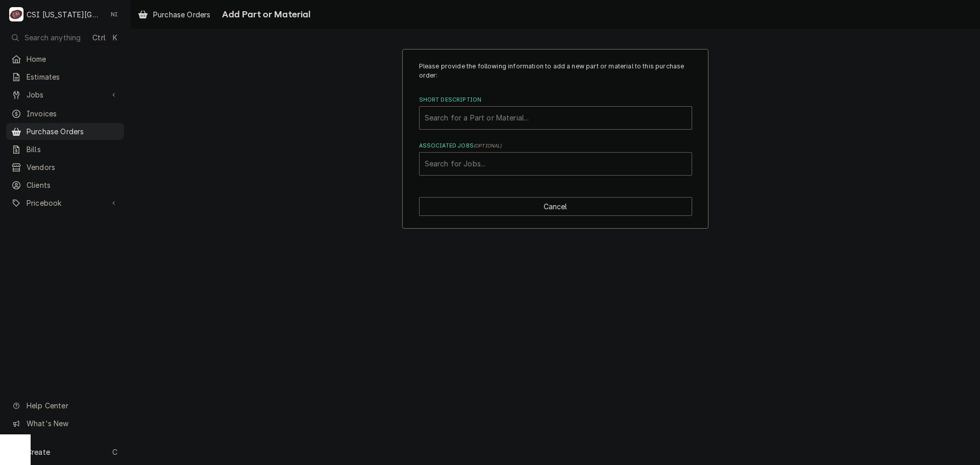
click at [509, 158] on div "Associated Jobs" at bounding box center [556, 164] width 262 height 18
type input "32728"
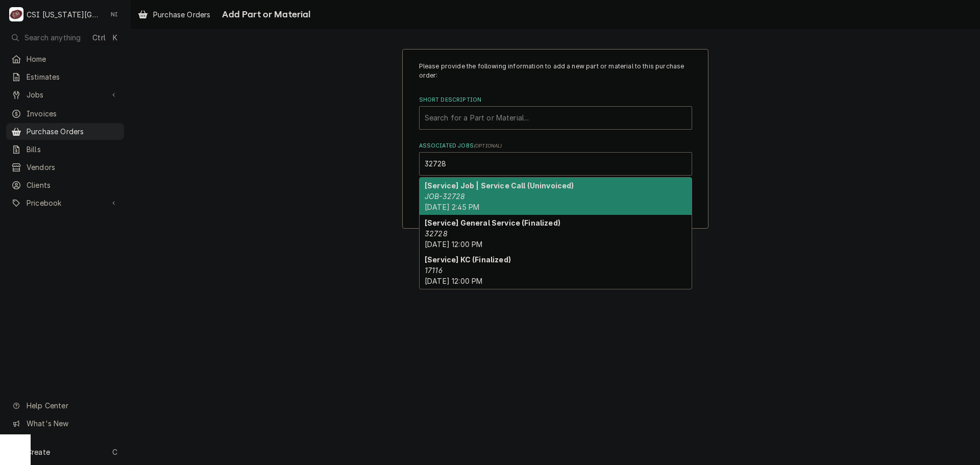
drag, startPoint x: 462, startPoint y: 192, endPoint x: 475, endPoint y: 203, distance: 16.7
click at [462, 192] on em "JOB-32728" at bounding box center [445, 196] width 40 height 9
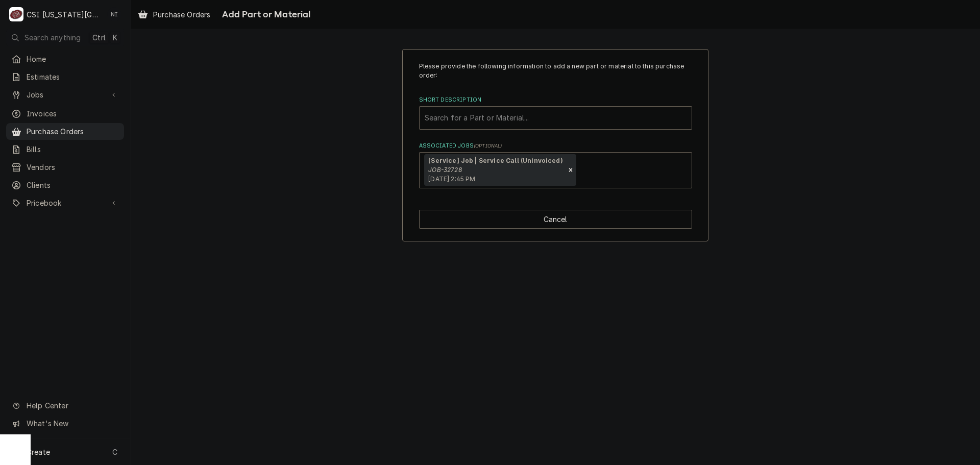
click at [523, 124] on div "Short Description" at bounding box center [556, 118] width 262 height 18
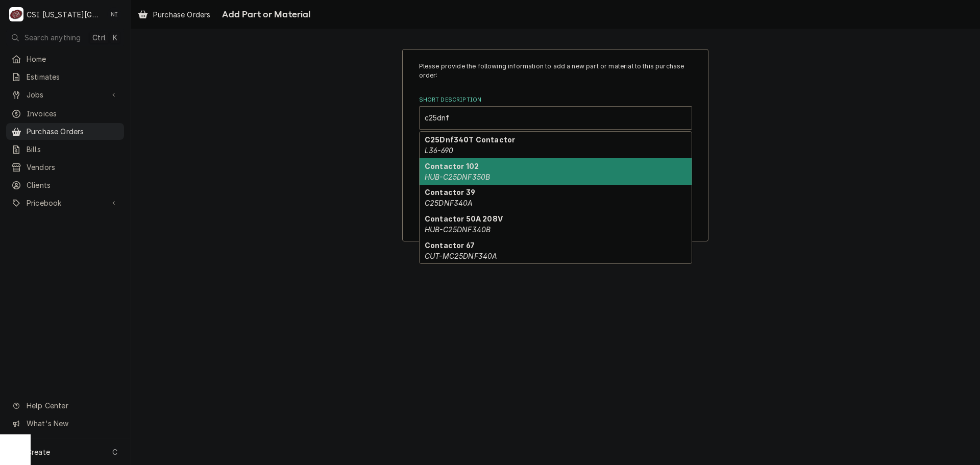
type input "c25dnf"
click at [805, 145] on div "Please provide the following information to add a new part or material to this …" at bounding box center [555, 145] width 849 height 211
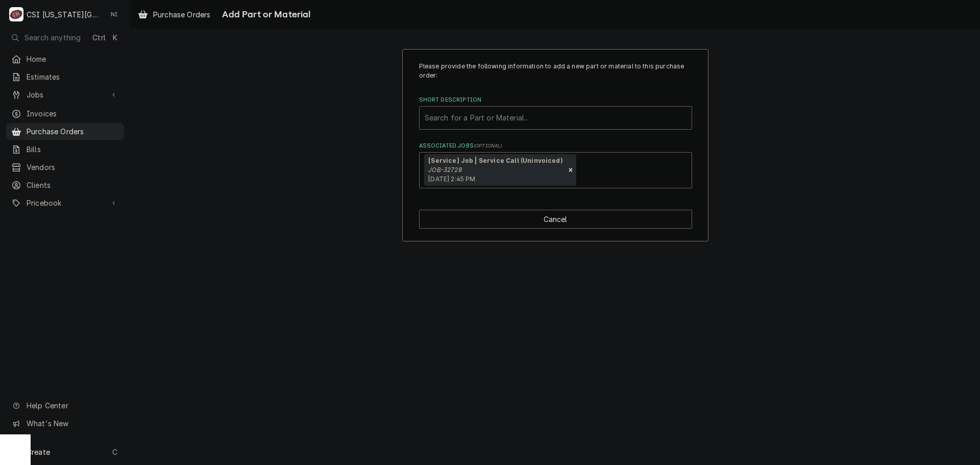
click at [495, 117] on div "Short Description" at bounding box center [556, 118] width 262 height 18
type input "45bf"
click at [459, 122] on div "Short Description" at bounding box center [556, 118] width 262 height 18
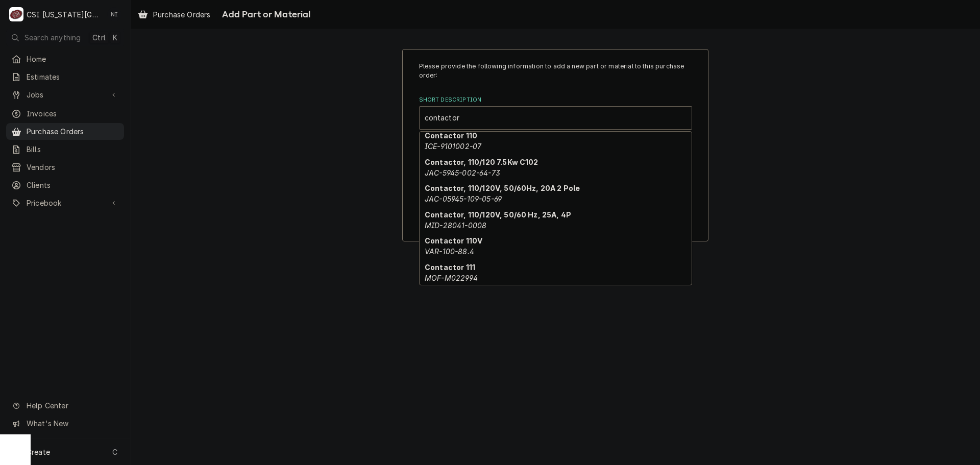
scroll to position [1175, 0]
type input "contactor"
click at [686, 352] on div "Please provide the following information to add a new part or material to this …" at bounding box center [555, 247] width 849 height 436
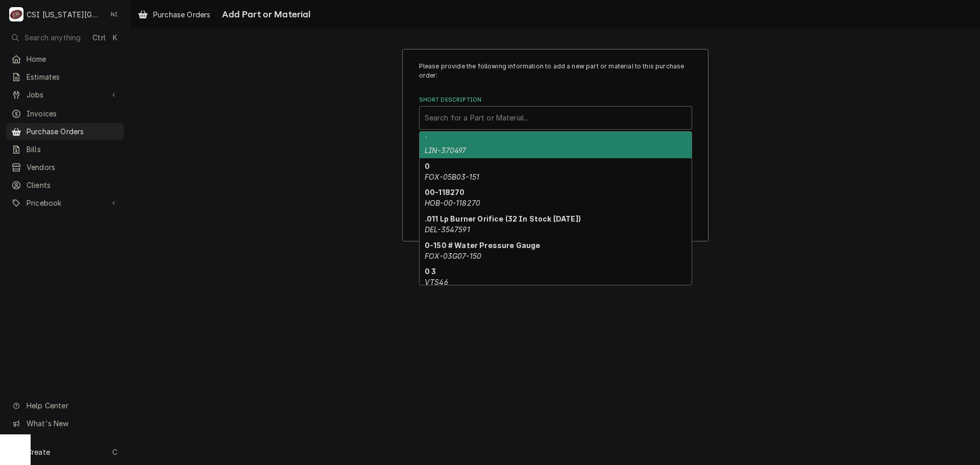
click at [464, 117] on div "Short Description" at bounding box center [556, 118] width 262 height 18
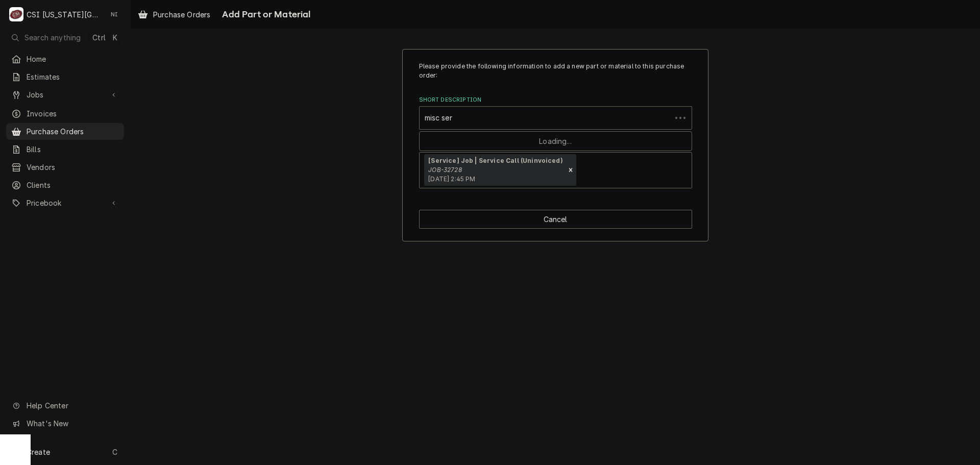
type input "misc serv"
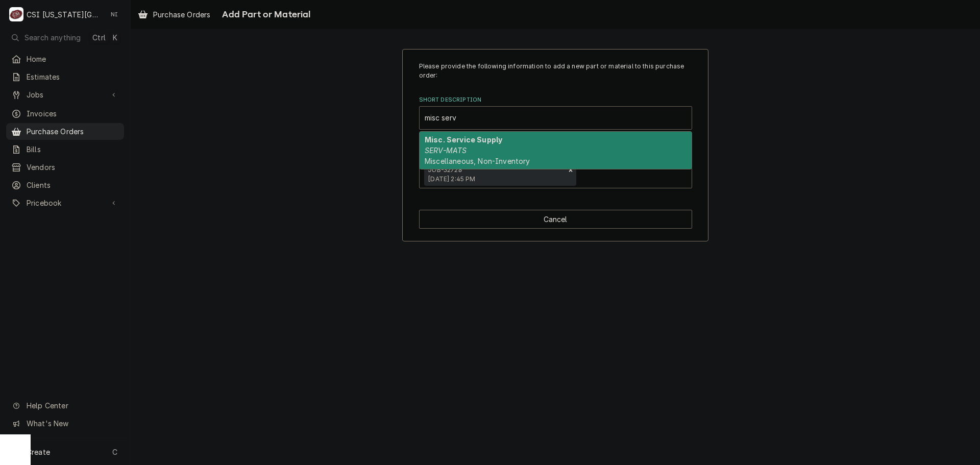
click at [529, 142] on div "Misc. Service Supply SERV-MATS Miscellaneous, Non-Inventory" at bounding box center [556, 150] width 272 height 37
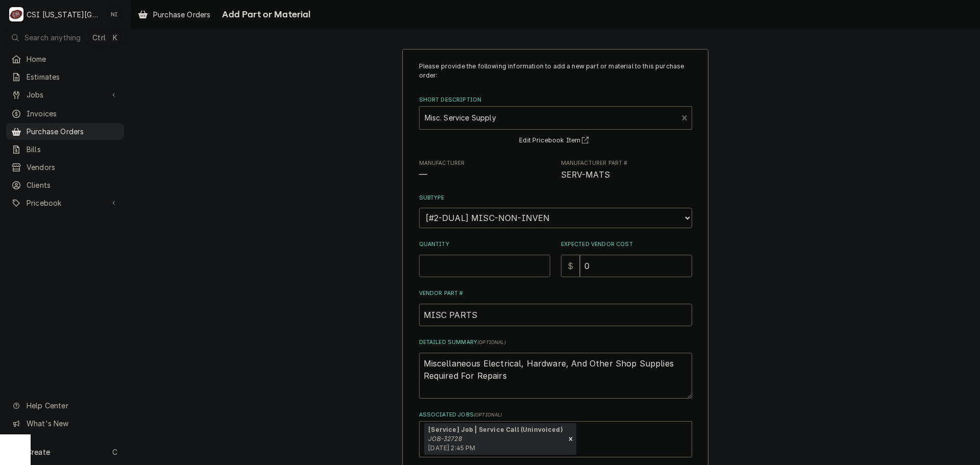
click at [487, 270] on input "Quantity" at bounding box center [484, 266] width 131 height 22
type textarea "x"
type input "1"
type textarea "x"
type input "3"
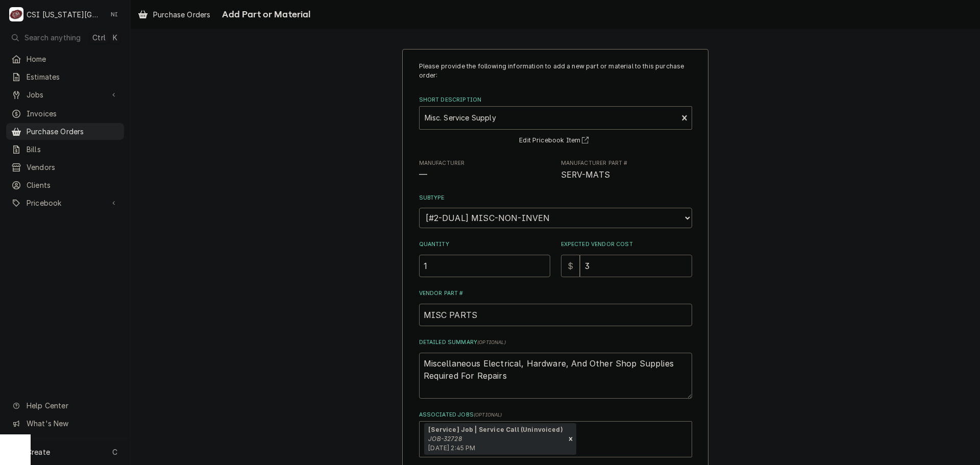
type textarea "x"
type input "37"
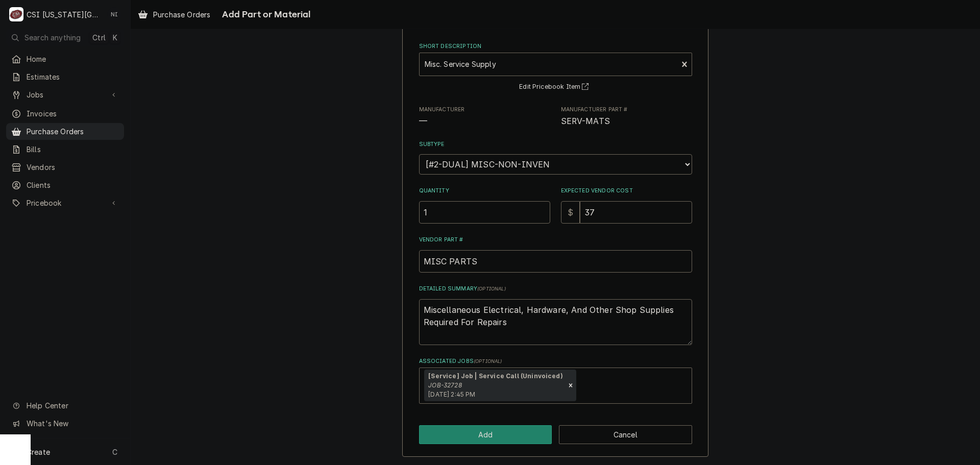
scroll to position [55, 0]
drag, startPoint x: 508, startPoint y: 337, endPoint x: 313, endPoint y: 264, distance: 207.6
click at [313, 264] on div "Please provide the following information to add a new part or material to this …" at bounding box center [555, 225] width 849 height 480
type textarea "x"
type textarea "c"
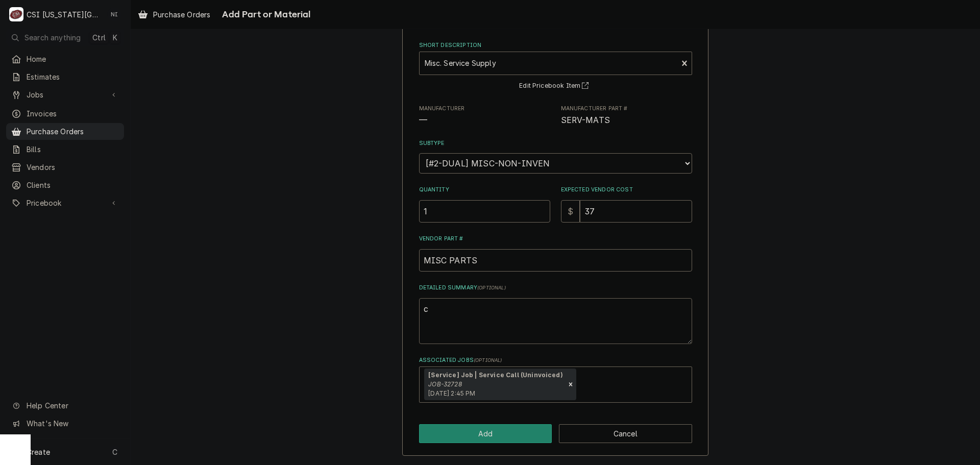
type textarea "x"
type textarea "co"
type textarea "x"
type textarea "con"
type textarea "x"
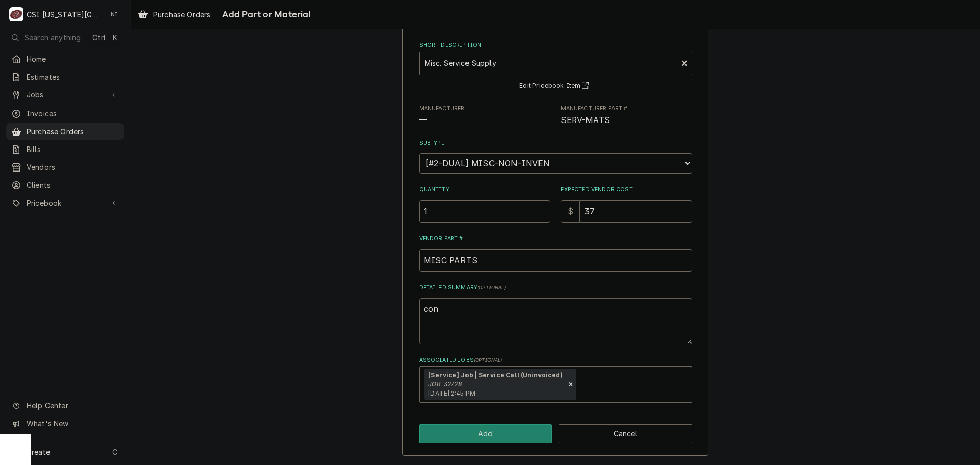
type textarea "cont"
type textarea "x"
type textarea "conta"
type textarea "x"
type textarea "contac"
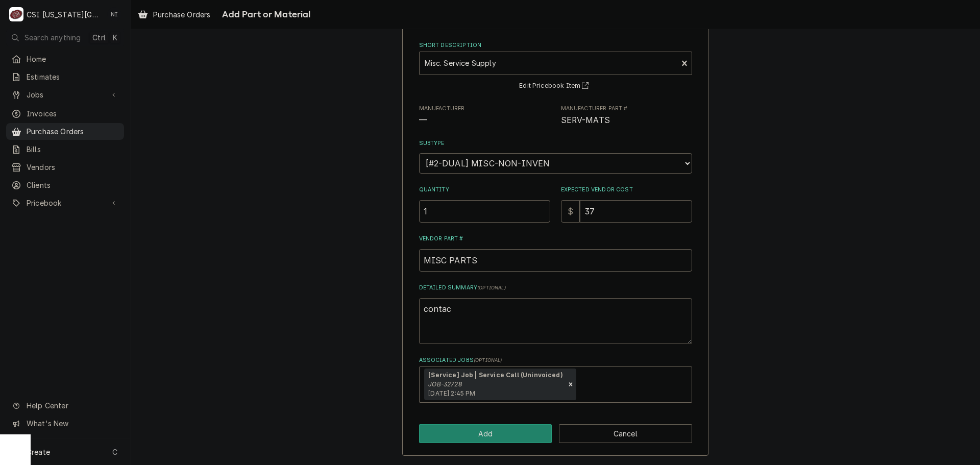
type textarea "x"
type textarea "contact"
type textarea "x"
type textarea "contacto"
type textarea "x"
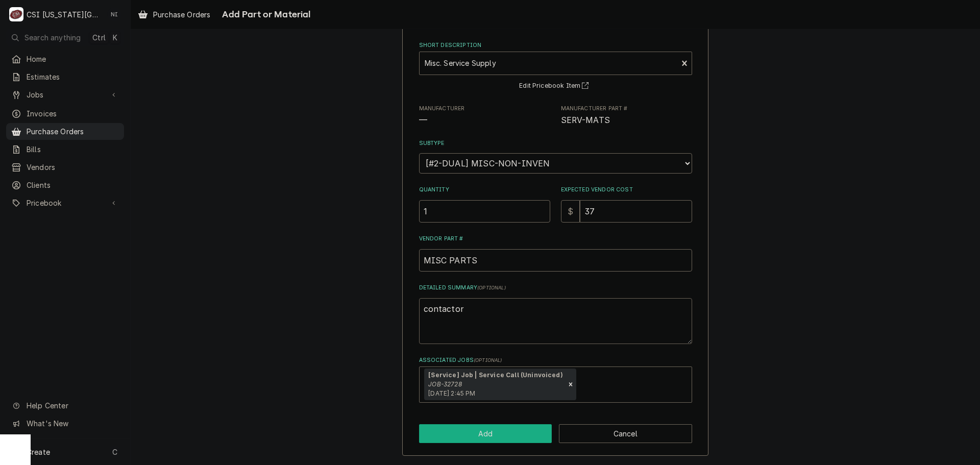
type textarea "contactor"
click at [503, 426] on button "Add" at bounding box center [485, 433] width 133 height 19
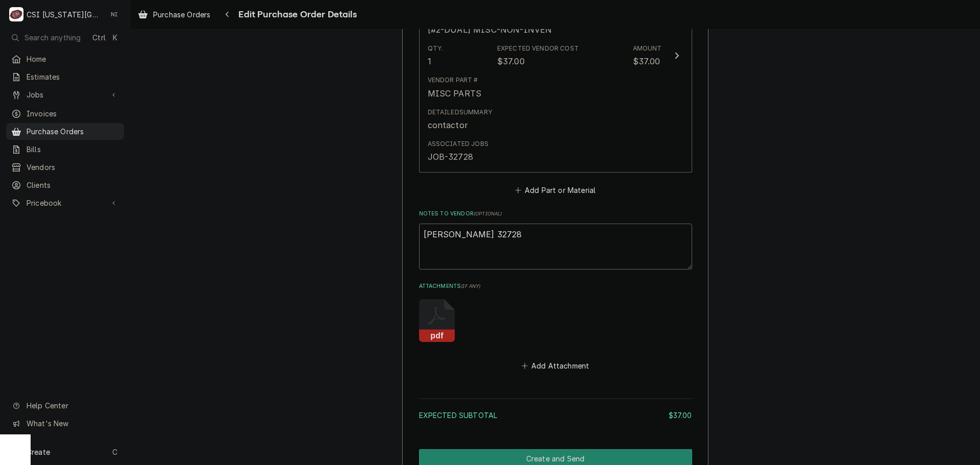
scroll to position [587, 0]
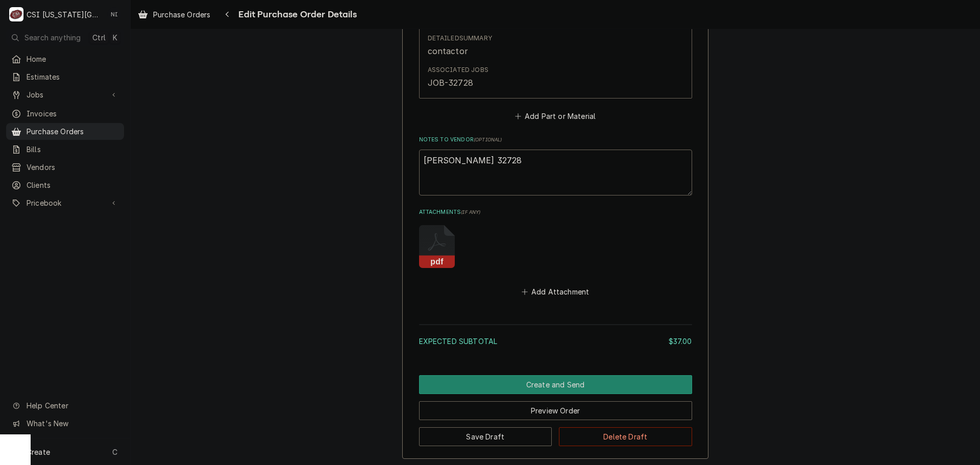
click at [561, 295] on button "Add Attachment" at bounding box center [555, 292] width 71 height 14
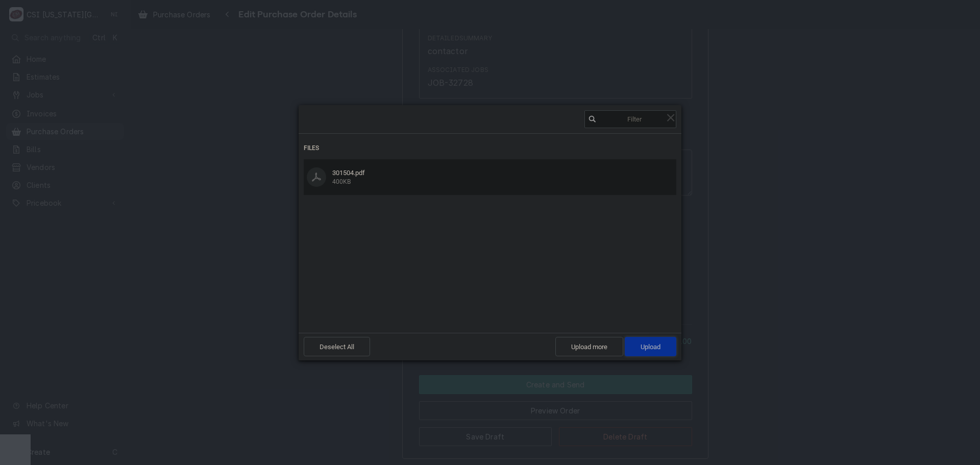
click at [649, 347] on span "Upload 1" at bounding box center [651, 347] width 20 height 8
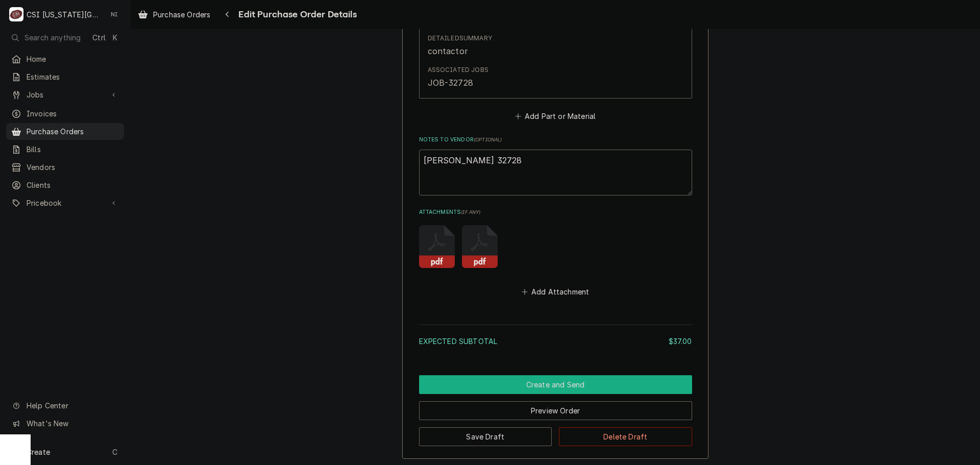
click at [590, 378] on button "Create and Send" at bounding box center [555, 384] width 273 height 19
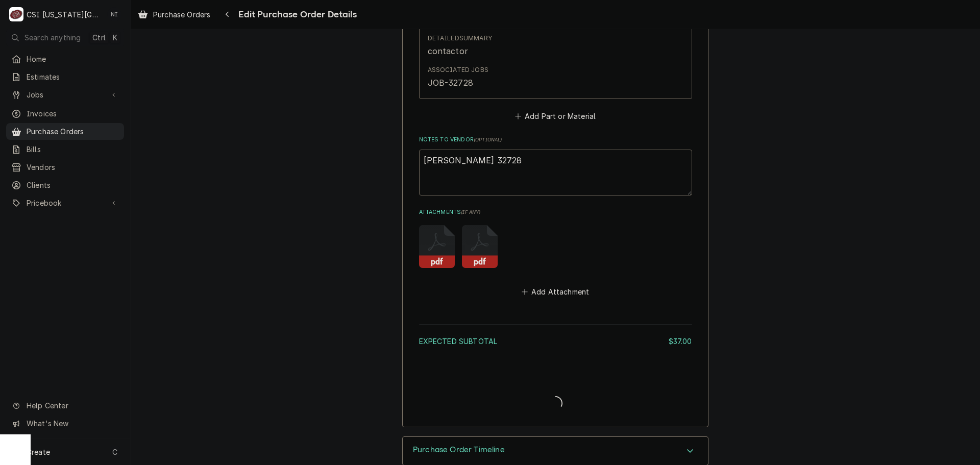
type textarea "x"
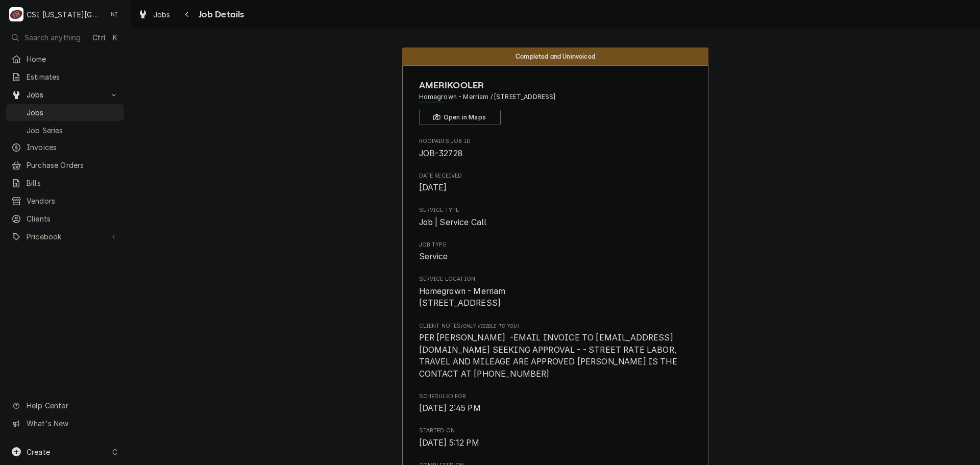
drag, startPoint x: 103, startPoint y: 112, endPoint x: 205, endPoint y: 11, distance: 144.0
click at [104, 111] on span "Jobs" at bounding box center [73, 112] width 92 height 11
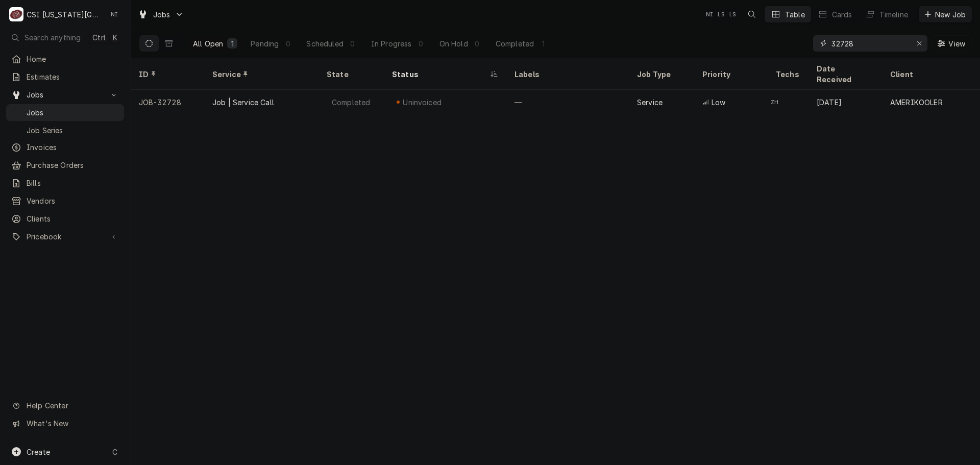
drag, startPoint x: 799, startPoint y: 40, endPoint x: 704, endPoint y: 40, distance: 95.0
click at [703, 40] on div "All Open 1 Pending 0 Scheduled 0 In Progress 0 On Hold 0 Completed 1 32728 View" at bounding box center [555, 43] width 833 height 29
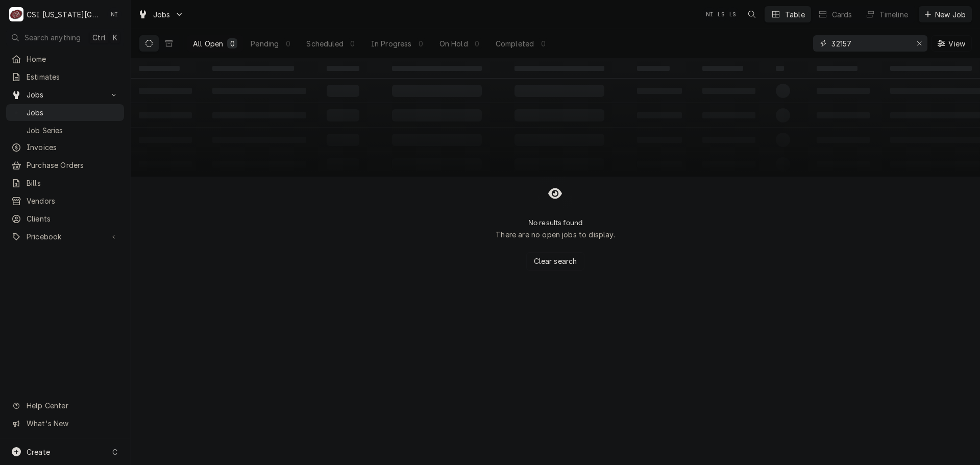
type input "32157"
click at [168, 42] on icon "Dynamic Content Wrapper" at bounding box center [168, 43] width 7 height 7
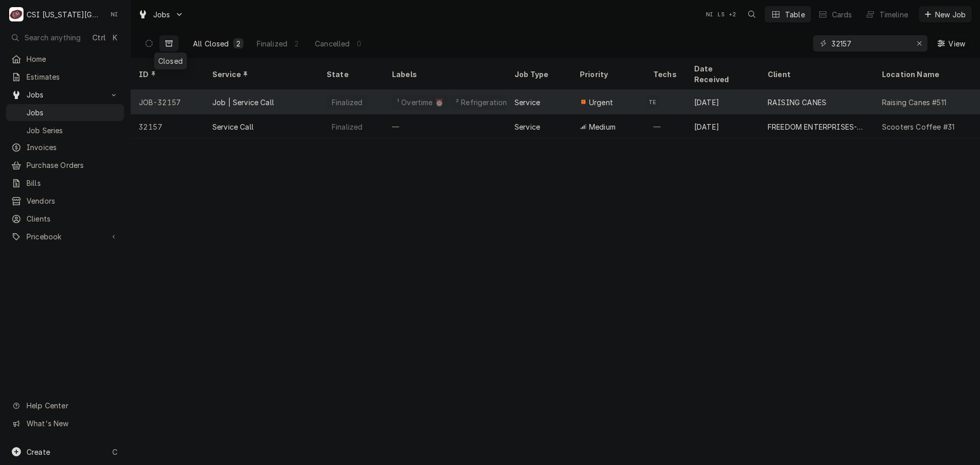
drag, startPoint x: 370, startPoint y: 89, endPoint x: 381, endPoint y: 89, distance: 10.7
click at [371, 90] on div "Finalized" at bounding box center [351, 102] width 65 height 25
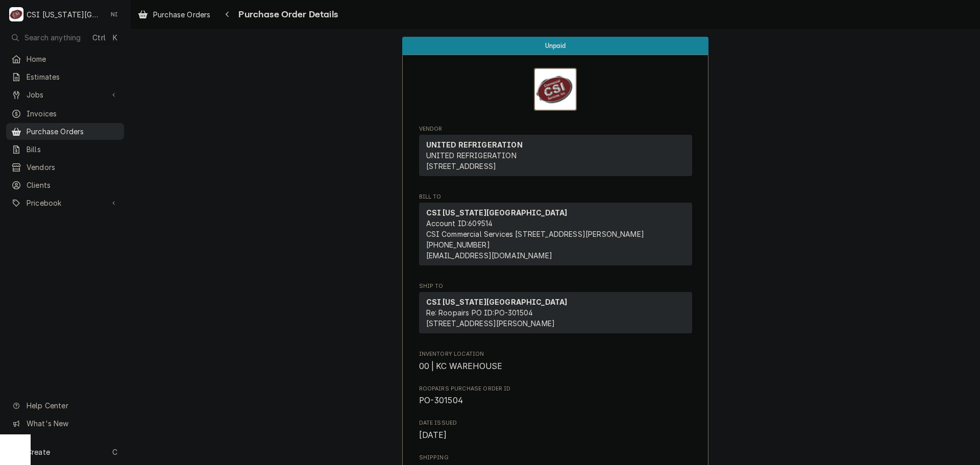
drag, startPoint x: 74, startPoint y: 126, endPoint x: 105, endPoint y: 122, distance: 30.8
click at [74, 126] on span "Purchase Orders" at bounding box center [73, 131] width 92 height 11
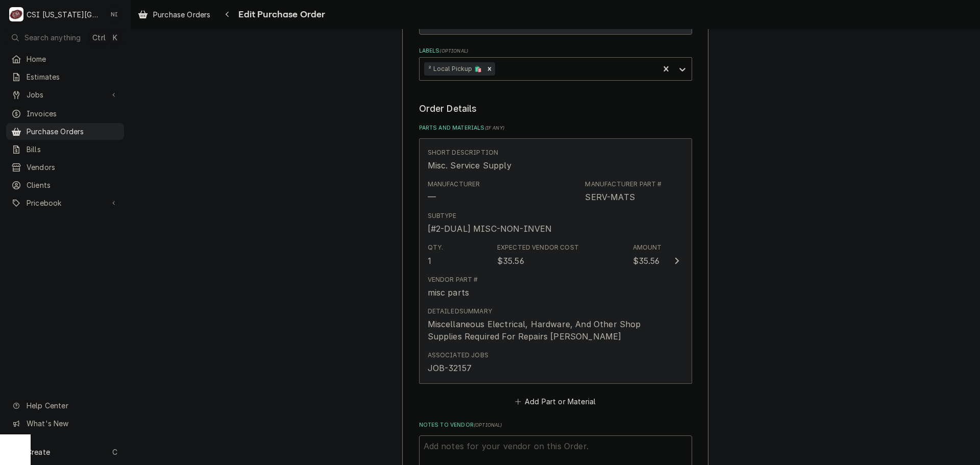
scroll to position [459, 0]
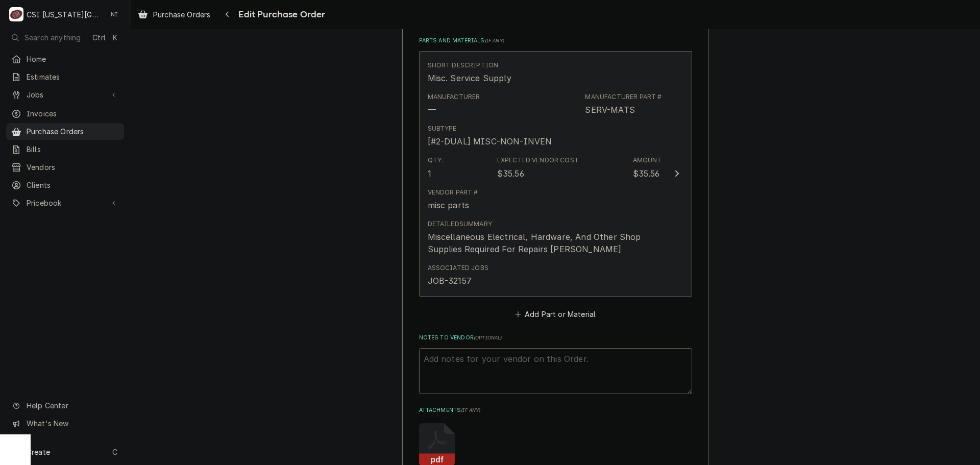
click at [613, 172] on div "Qty. 1 Expected Vendor Cost $35.56 Amount $35.56" at bounding box center [545, 168] width 234 height 32
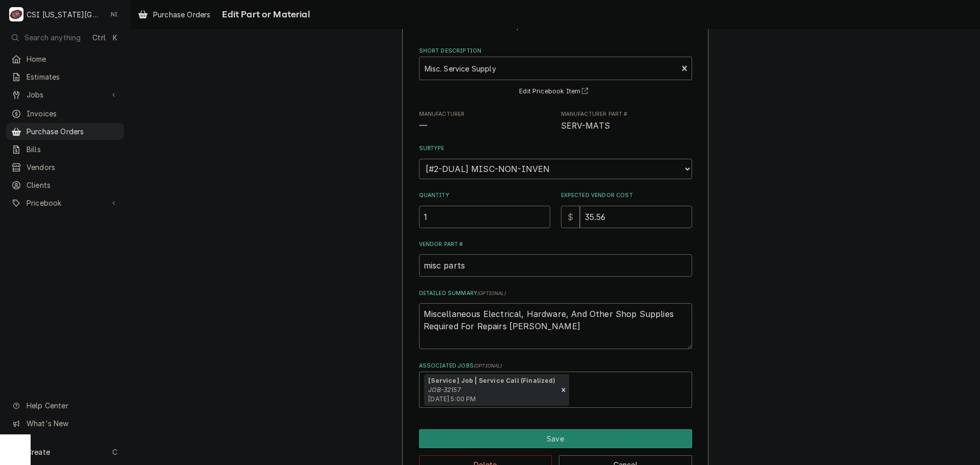
scroll to position [71, 0]
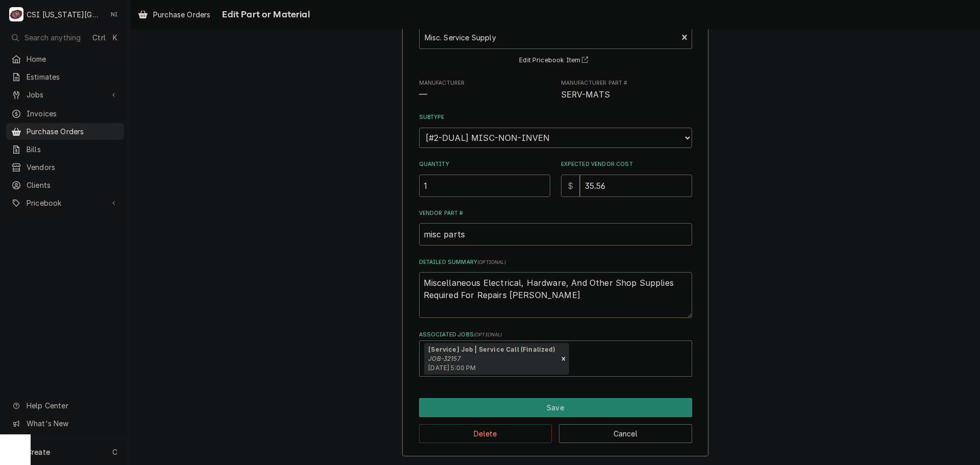
drag, startPoint x: 541, startPoint y: 294, endPoint x: 396, endPoint y: 281, distance: 145.0
click at [396, 281] on div "Use the fields below to edit this part or material: Short Description Misc. Ser…" at bounding box center [555, 217] width 849 height 496
drag, startPoint x: 531, startPoint y: 297, endPoint x: 417, endPoint y: 277, distance: 116.1
click at [419, 277] on textarea "Miscellaneous Electrical, Hardware, And Other Shop Supplies Required For Repair…" at bounding box center [555, 295] width 273 height 46
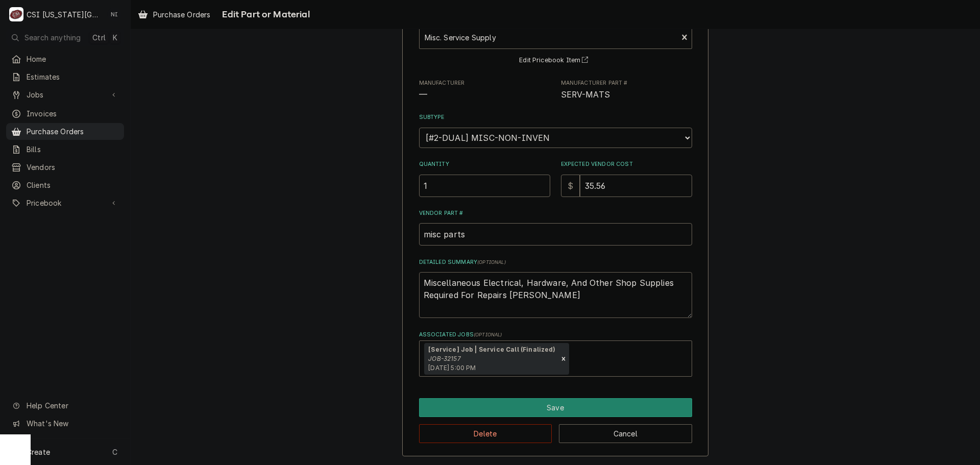
type textarea "x"
type textarea "s"
type textarea "x"
type textarea "sc"
type textarea "x"
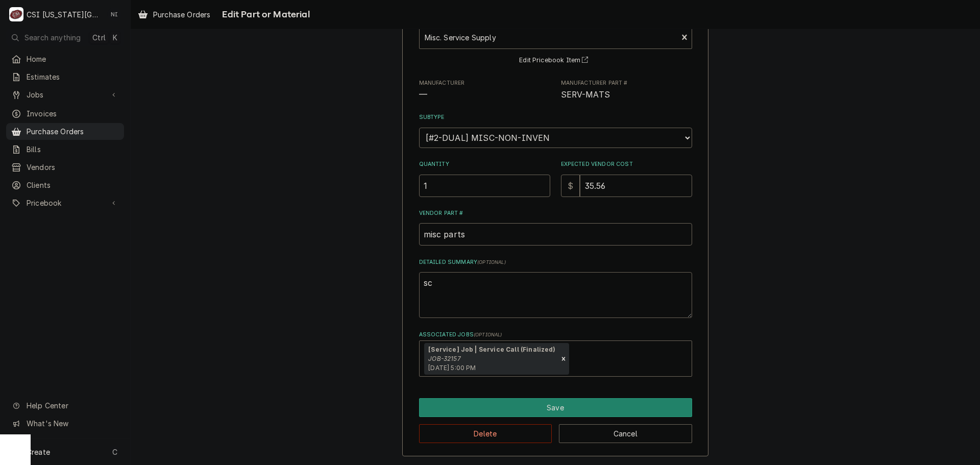
type textarea "sco"
type textarea "x"
type textarea "scou"
type textarea "x"
type textarea "scour"
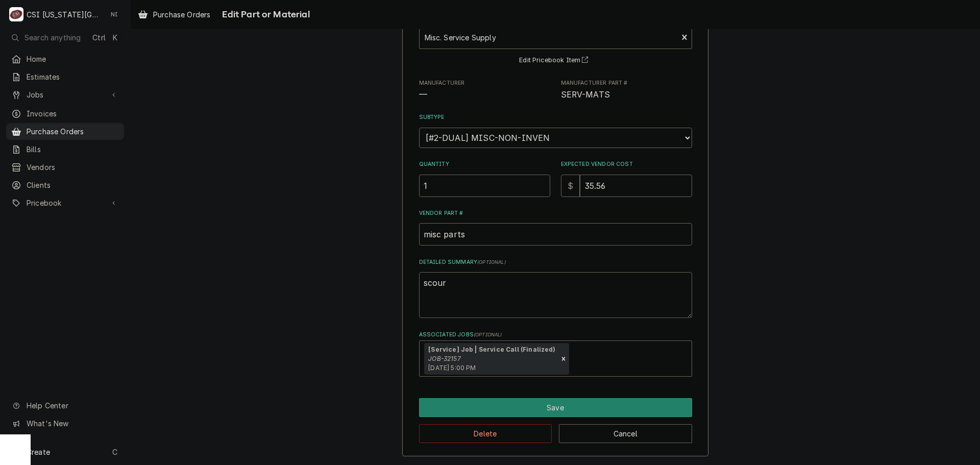
type textarea "x"
type textarea "scour"
type textarea "x"
type textarea "scour p"
type textarea "x"
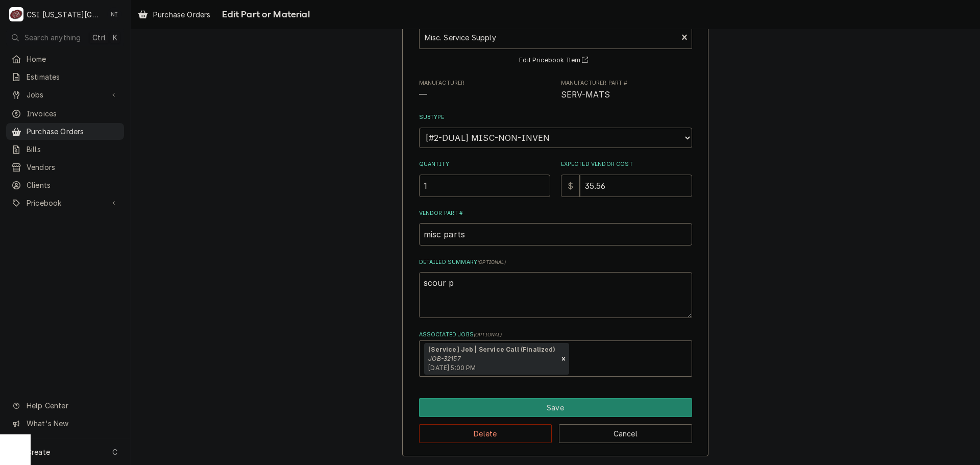
type textarea "scour pa"
type textarea "x"
type textarea "scour pad"
type textarea "x"
type textarea "scour pad,"
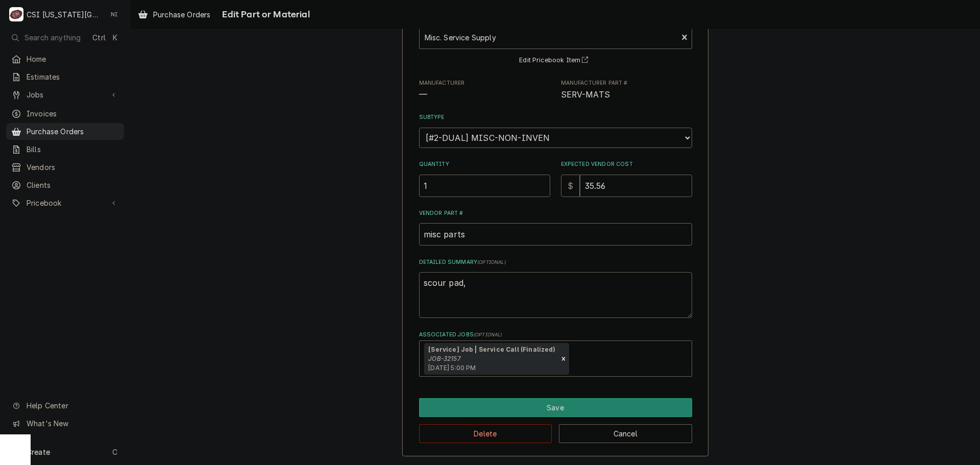
type textarea "x"
type textarea "scour pad,"
type textarea "x"
type textarea "scour pad, w"
type textarea "x"
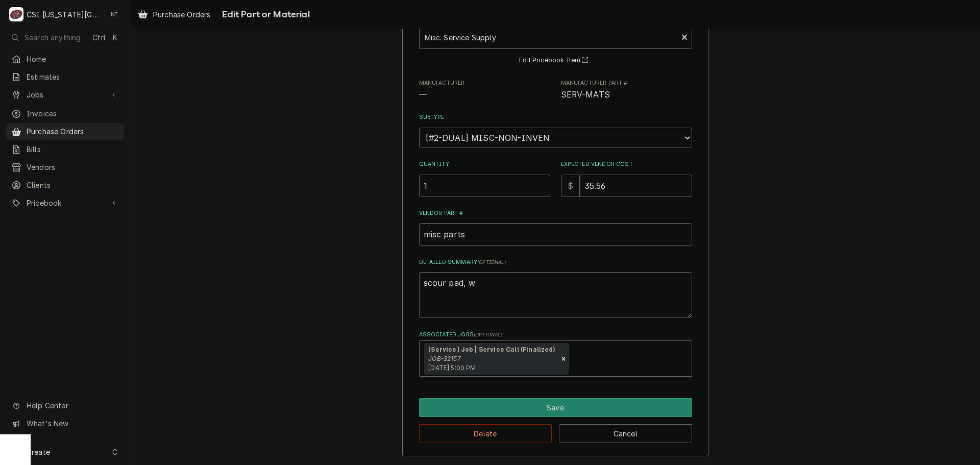
type textarea "scour pad, wi"
type textarea "x"
type textarea "scour pad, wir"
type textarea "x"
type textarea "scour pad, wire"
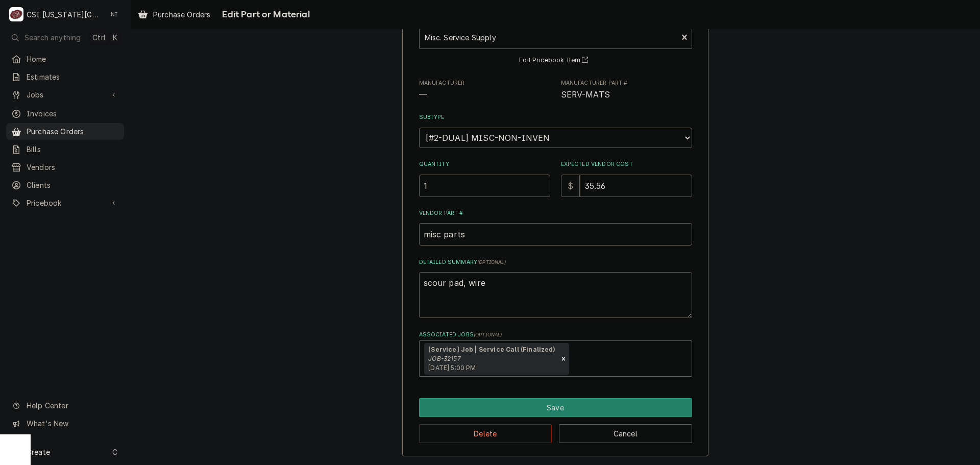
type textarea "x"
type textarea "scour pad, wire,"
type textarea "x"
type textarea "scour pad, wire,"
type textarea "x"
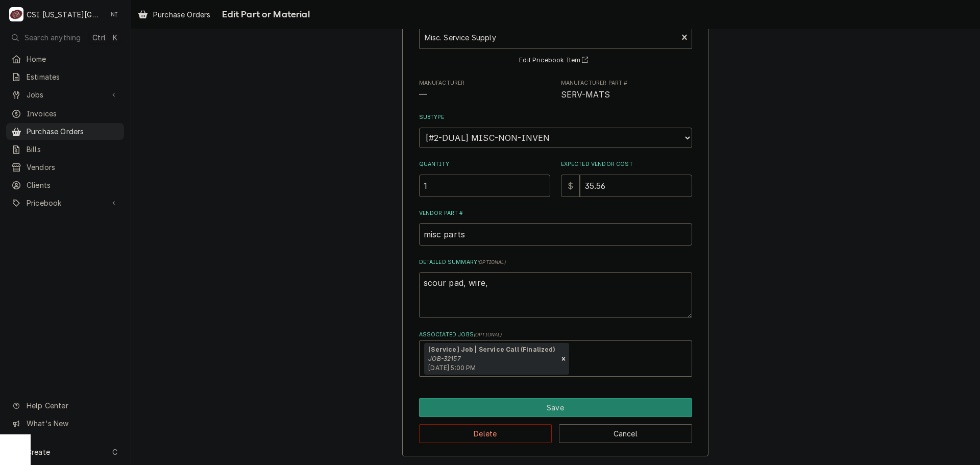
type textarea "scour pad, wire, r"
type textarea "x"
type textarea "scour pad, wire, re"
type textarea "x"
type textarea "scour pad, wire, rem"
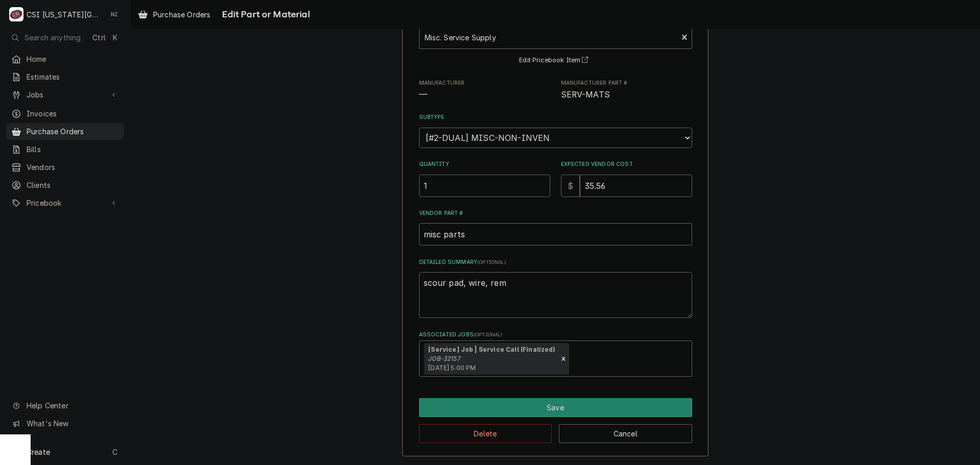
type textarea "x"
type textarea "scour pad, wire, remi"
type textarea "x"
type textarea "scour pad, wire, remiv"
type textarea "x"
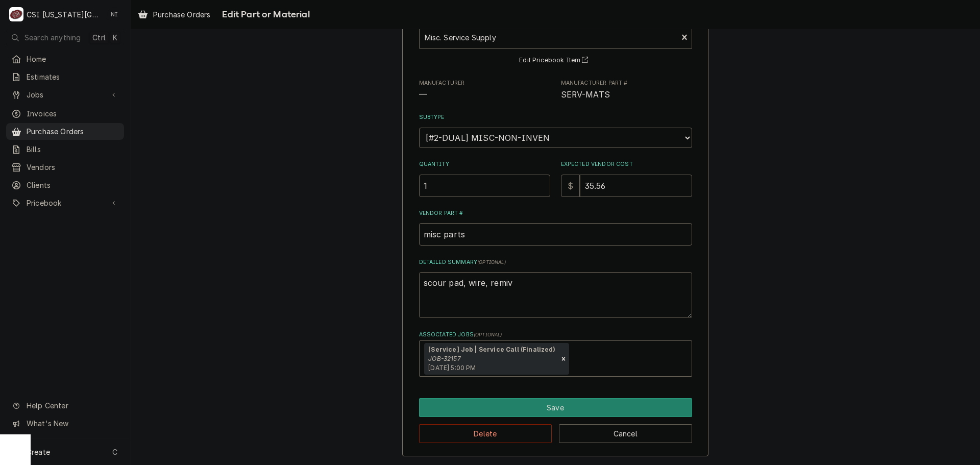
type textarea "scour pad, wire, remi"
type textarea "x"
type textarea "scour pad, wire, rem"
type textarea "x"
type textarea "scour pad, wire, re"
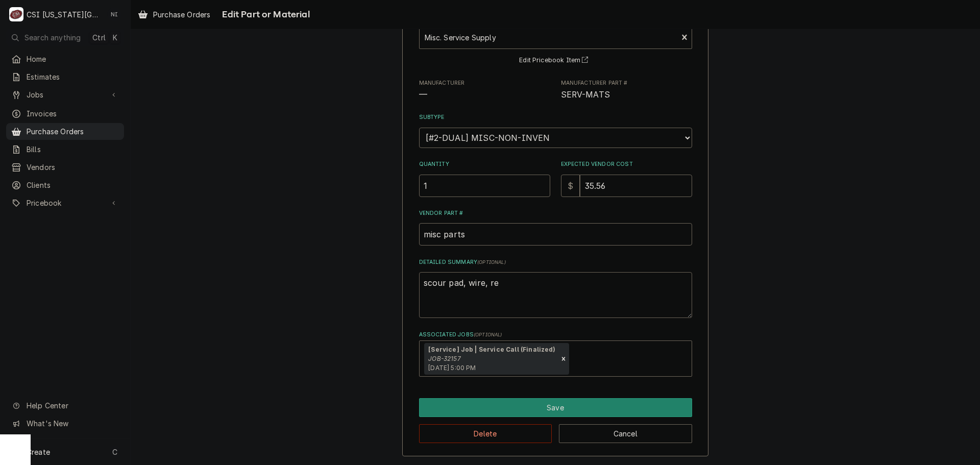
type textarea "x"
type textarea "scour pad, wire, r"
type textarea "x"
type textarea "scour pad, wire,"
type textarea "x"
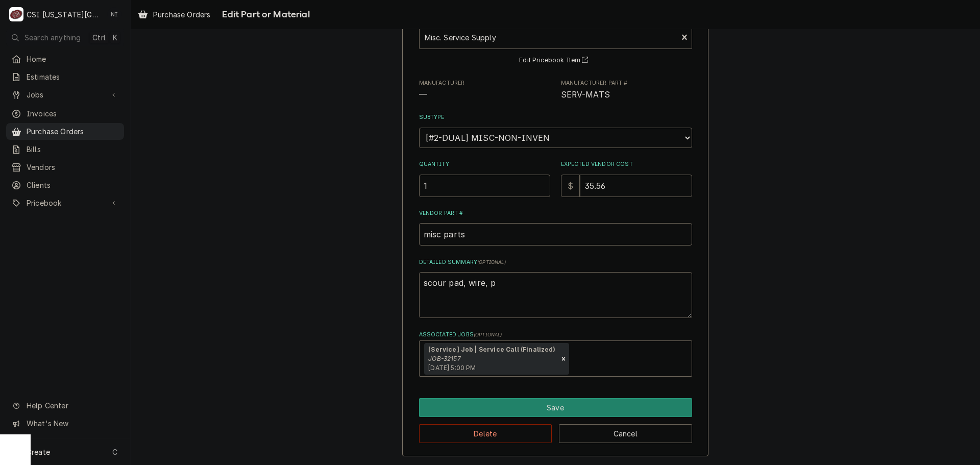
type textarea "scour pad, wire, pa"
type textarea "x"
type textarea "scour pad, wire, pai"
type textarea "x"
type textarea "scour pad, wire, pain"
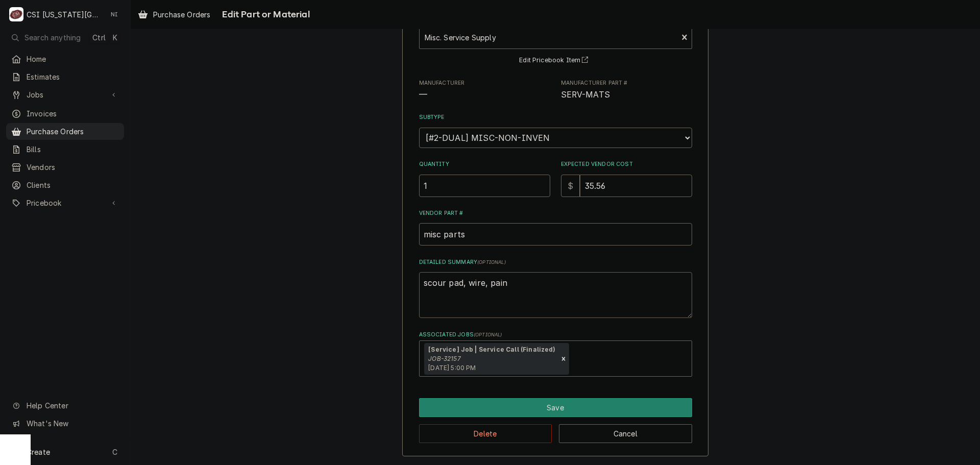
type textarea "x"
type textarea "scour pad, wire, paint"
type textarea "x"
type textarea "scour pad, wire, paint"
type textarea "x"
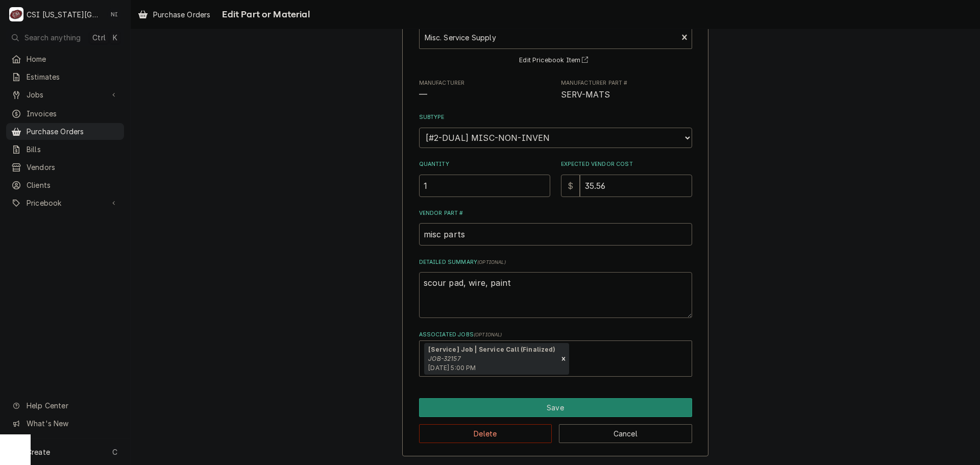
type textarea "scour pad, wire, paint r"
type textarea "x"
type textarea "scour pad, wire, paint re"
type textarea "x"
type textarea "scour pad, wire, paint rem"
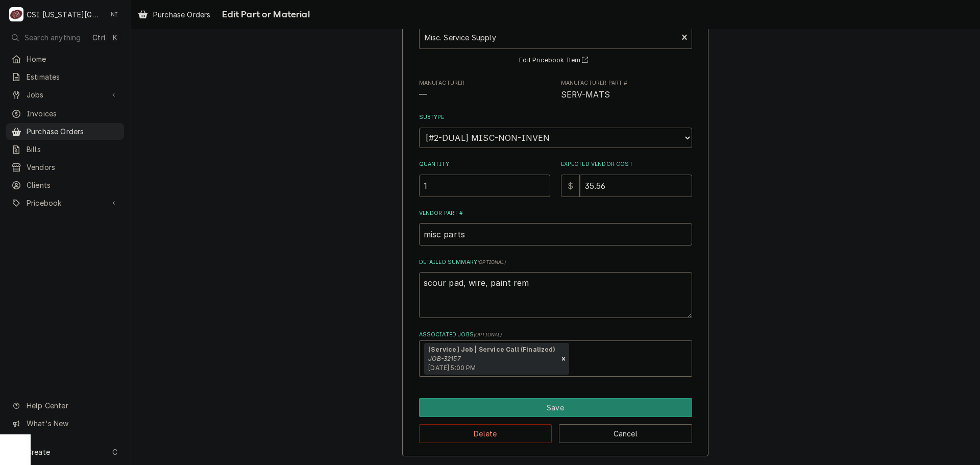
type textarea "x"
type textarea "scour pad, wire, paint remo"
type textarea "x"
type textarea "scour pad, wire, paint remov"
type textarea "x"
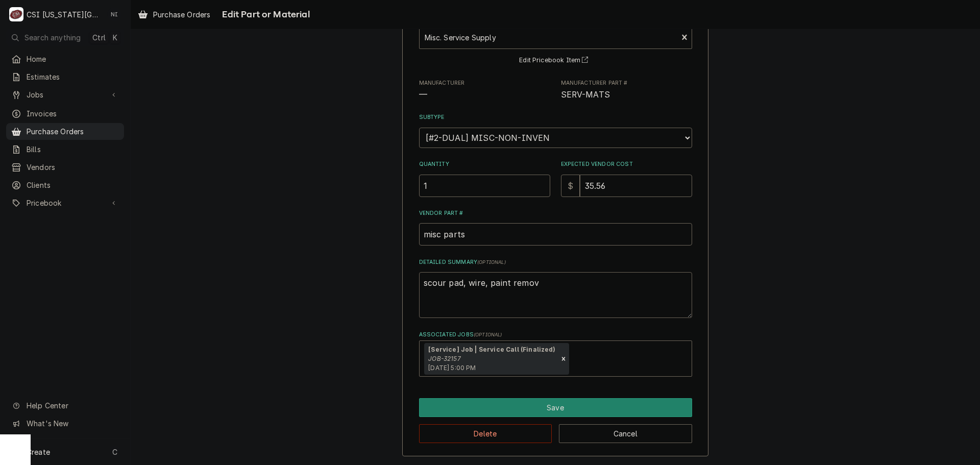
type textarea "scour pad, wire, paint remove"
type textarea "x"
type textarea "scour pad, wire, paint remover"
type textarea "x"
type textarea "scour pad, wire, paint remover,"
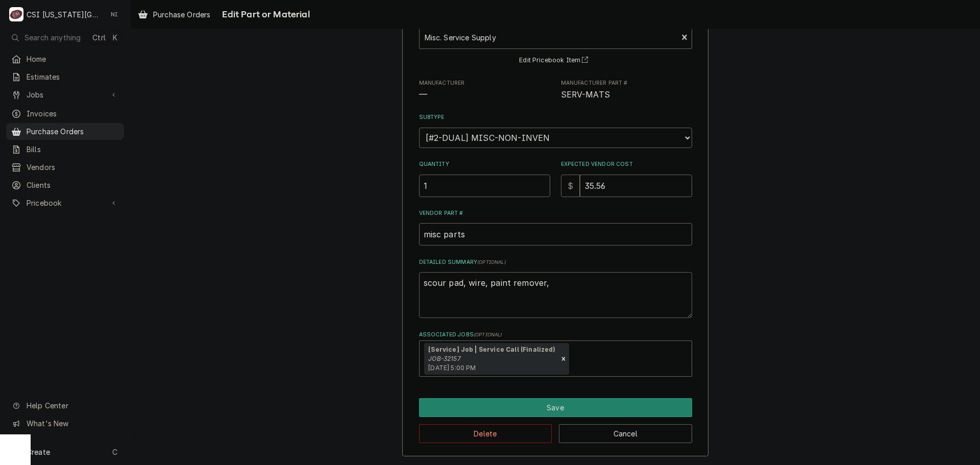
type textarea "x"
type textarea "scour pad, wire, paint remover,"
type textarea "x"
type textarea "scour pad, wire, paint remover, s"
type textarea "x"
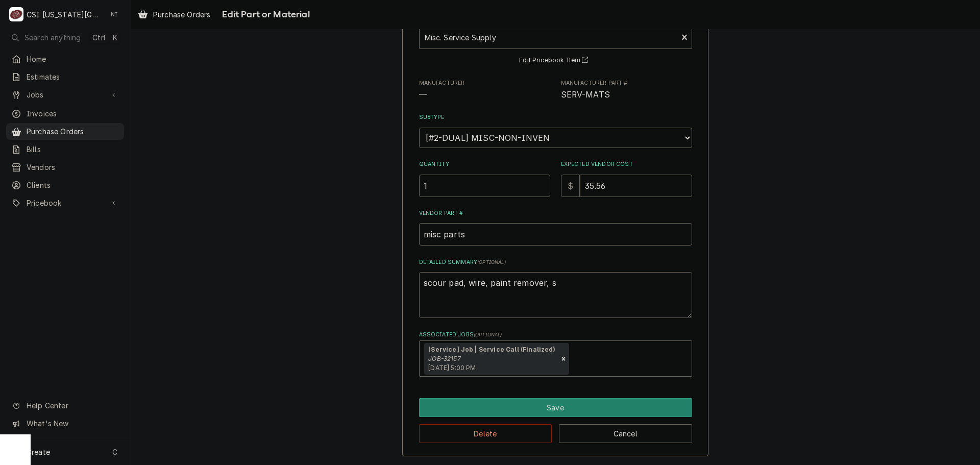
type textarea "scour pad, wire, paint remover, sn"
type textarea "x"
type textarea "scour pad, wire, paint remover, sna"
type textarea "x"
type textarea "scour pad, wire, paint remover, snad"
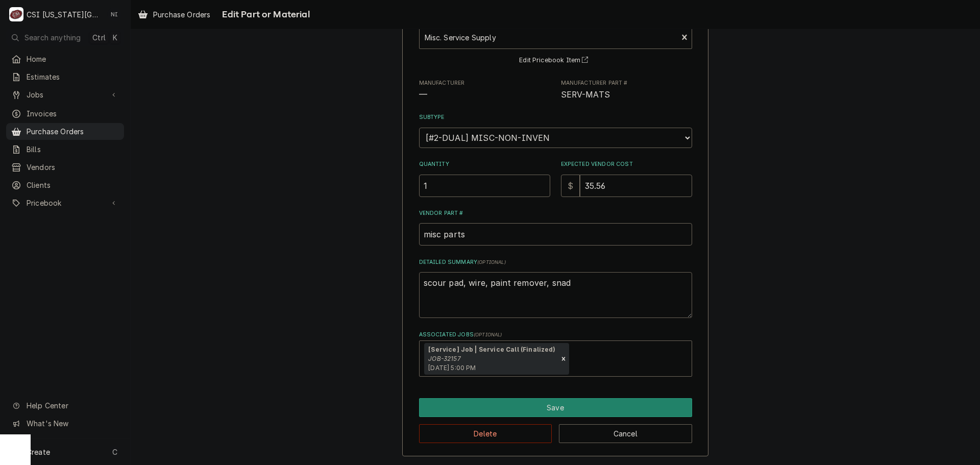
type textarea "x"
type textarea "scour pad, wire, paint remover, snadi"
type textarea "x"
type textarea "scour pad, wire, paint remover, snadis"
type textarea "x"
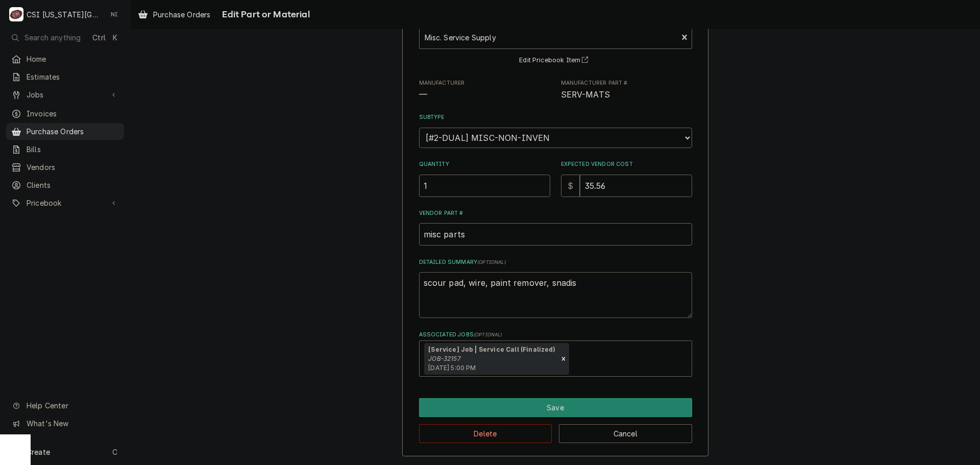
type textarea "scour pad, wire, paint remover, snadisc"
type textarea "x"
type textarea "scour pad, wire, paint remover, snadisc="
type textarea "x"
type textarea "scour pad, wire, paint remover, snadisc=="
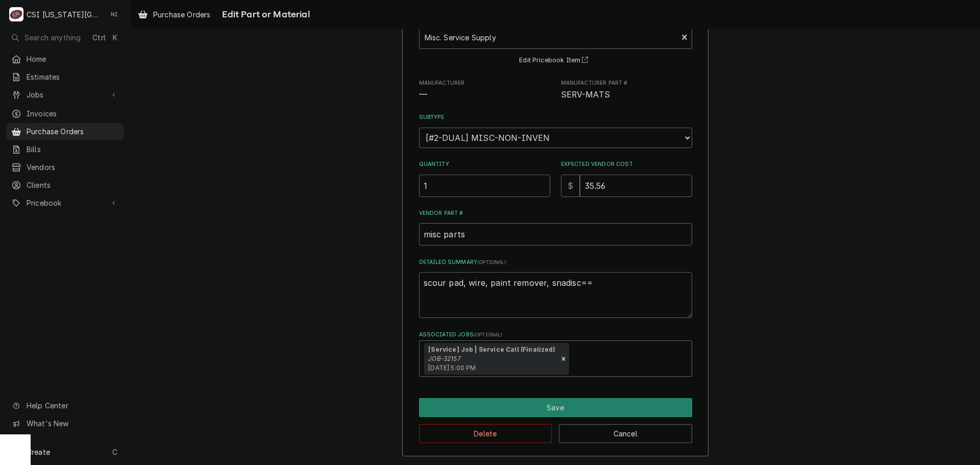
type textarea "x"
type textarea "scour pad, wire, paint remover, snadisc==="
type textarea "x"
type textarea "scour pad, wire, paint remover, snadisc=="
type textarea "x"
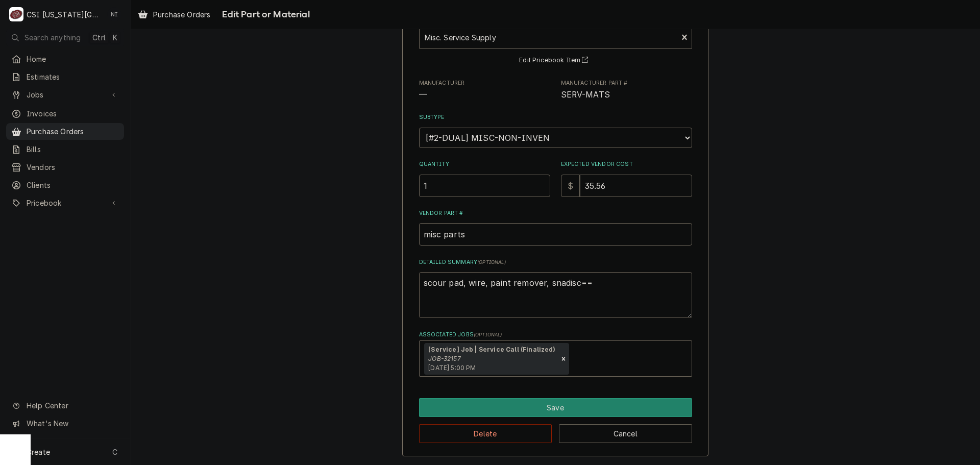
type textarea "scour pad, wire, paint remover, snadisc="
type textarea "x"
type textarea "scour pad, wire, paint remover, snadisc"
type textarea "x"
type textarea "scour pad, wire, paint remover, snadis"
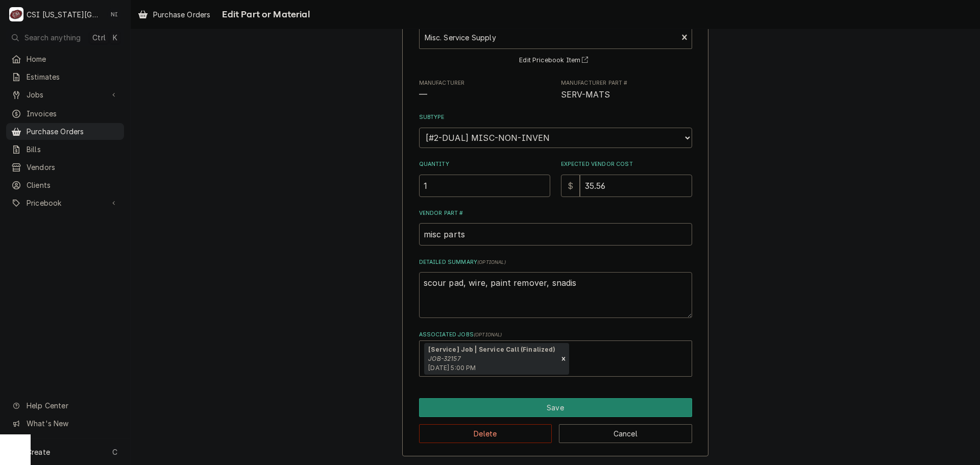
type textarea "x"
type textarea "scour pad, wire, paint remover, snadi"
type textarea "x"
type textarea "scour pad, wire, paint remover, snad"
type textarea "x"
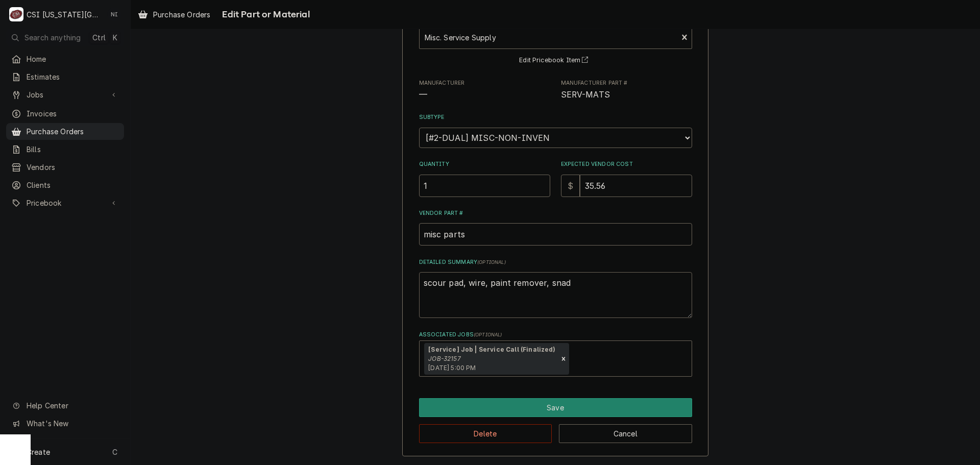
type textarea "scour pad, wire, paint remover, sna"
type textarea "x"
type textarea "scour pad, wire, paint remover, sn"
type textarea "x"
type textarea "scour pad, wire, paint remover, s"
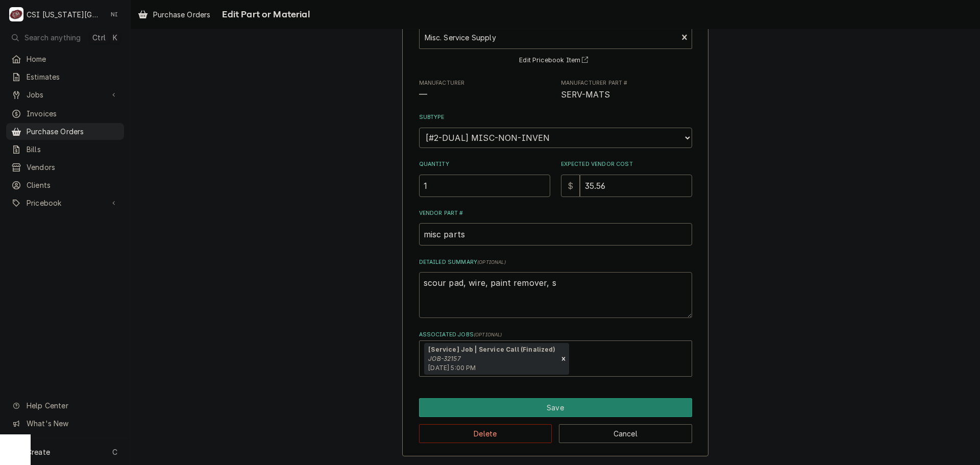
type textarea "x"
type textarea "scour pad, wire, paint remover, sa"
type textarea "x"
type textarea "scour pad, wire, paint remover, san"
type textarea "x"
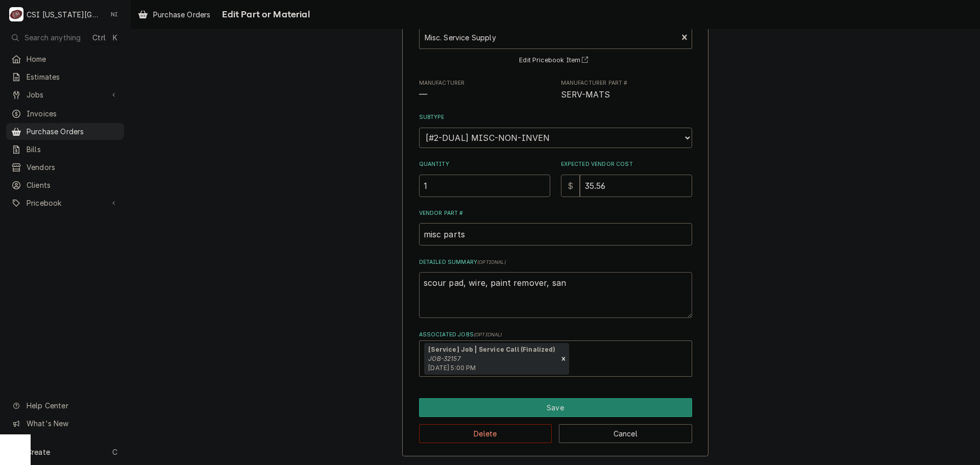
type textarea "scour pad, wire, paint remover, sand"
type textarea "x"
type textarea "scour pad, wire, paint remover, sandd"
type textarea "x"
type textarea "scour pad, wire, paint remover, sanddi"
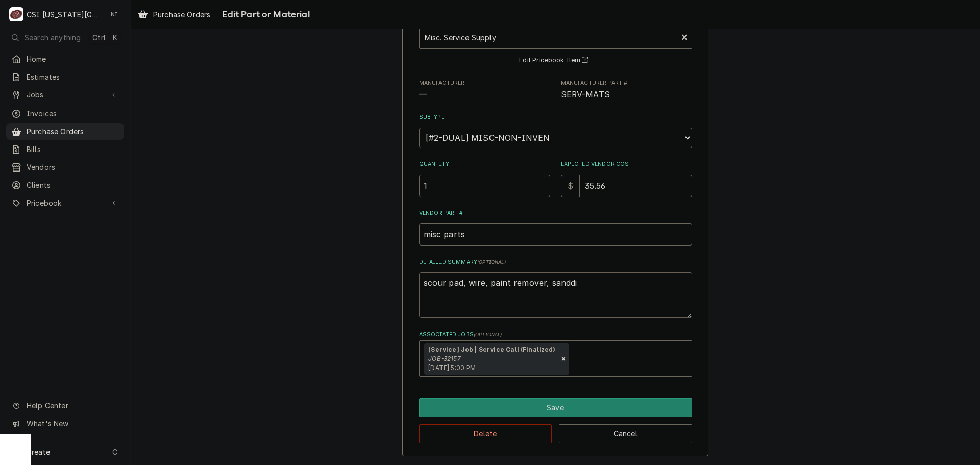
type textarea "x"
type textarea "scour pad, wire, paint remover, sanddis"
type textarea "x"
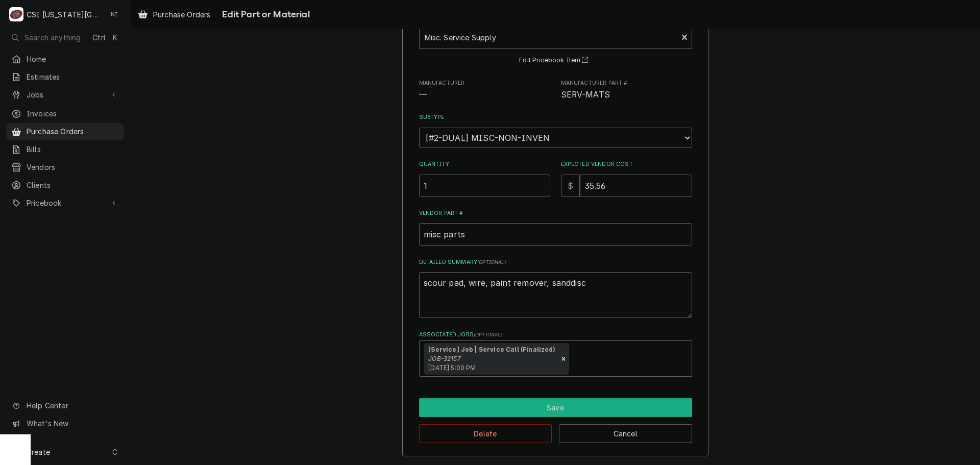
type textarea "scour pad, wire, paint remover, sanddisc"
click at [547, 404] on button "Save" at bounding box center [555, 407] width 273 height 19
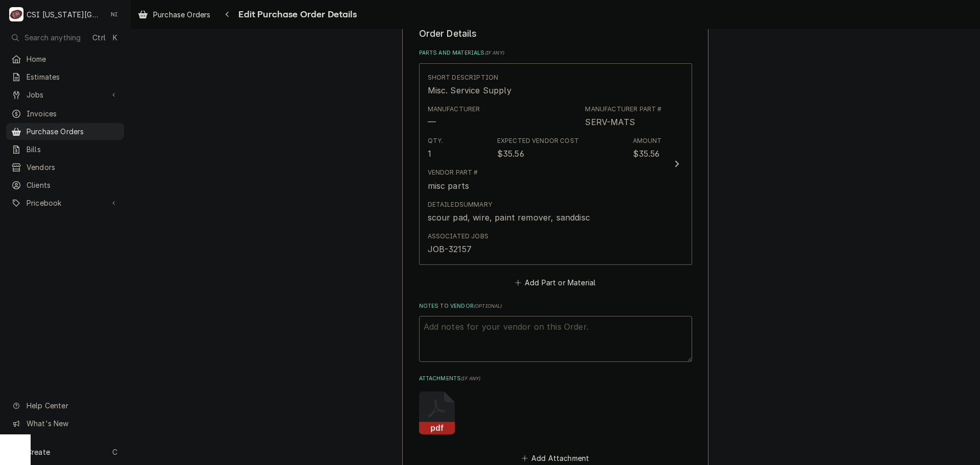
scroll to position [447, 0]
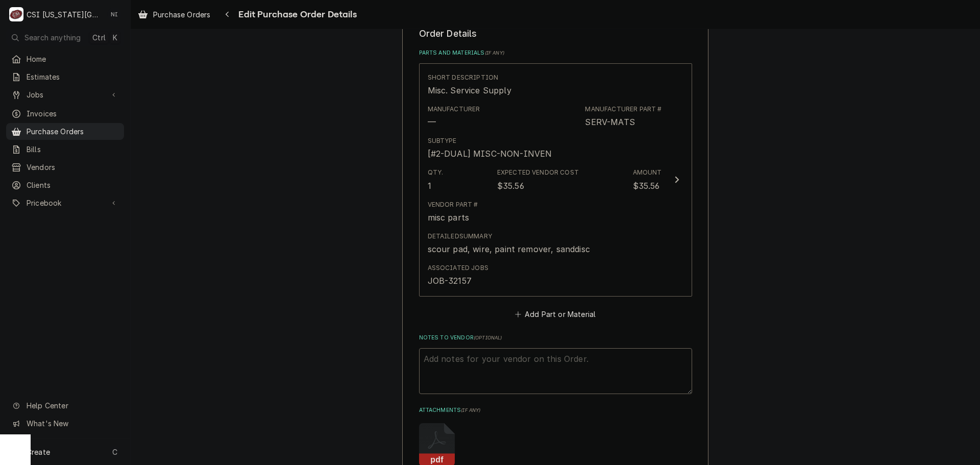
click at [485, 337] on span "( optional )" at bounding box center [488, 338] width 29 height 6
click at [485, 348] on textarea "Notes to Vendor ( optional )" at bounding box center [555, 371] width 273 height 46
type textarea "x"
type textarea "s"
type textarea "x"
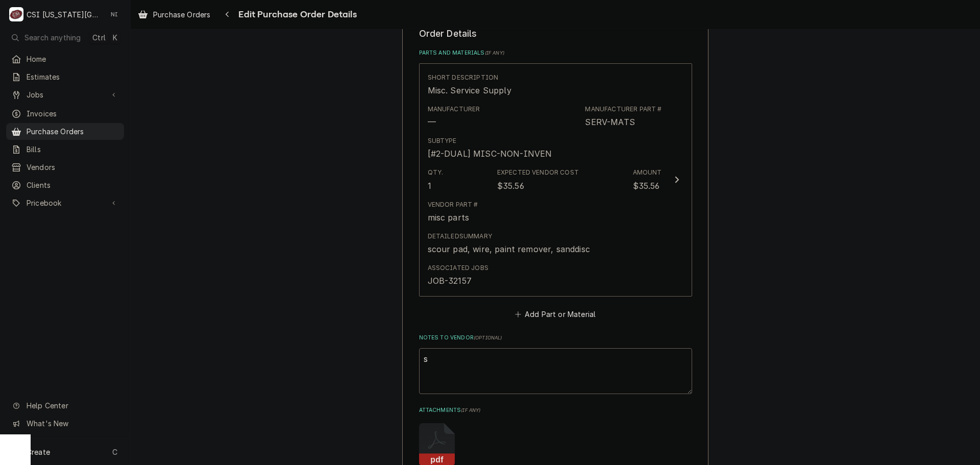
type textarea "sc"
type textarea "x"
type textarea "scu"
type textarea "x"
type textarea "scup"
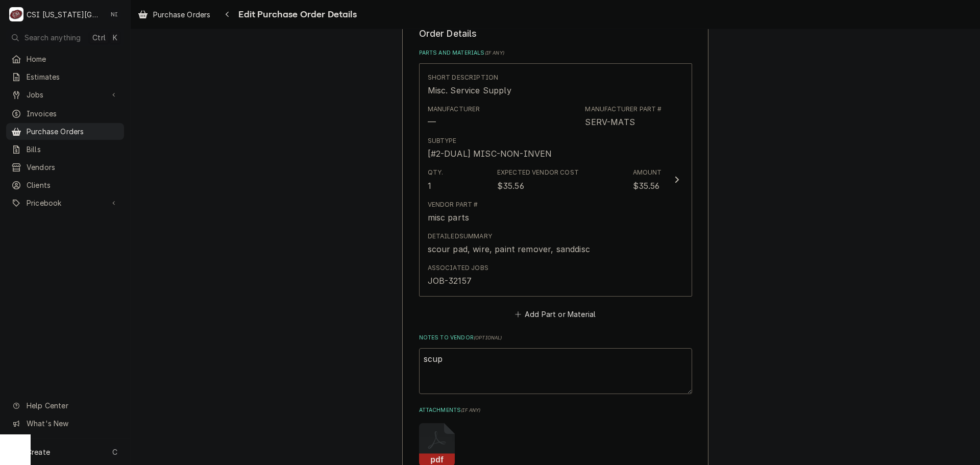
type textarea "x"
type textarea "scu"
type textarea "x"
type textarea "sc"
type textarea "x"
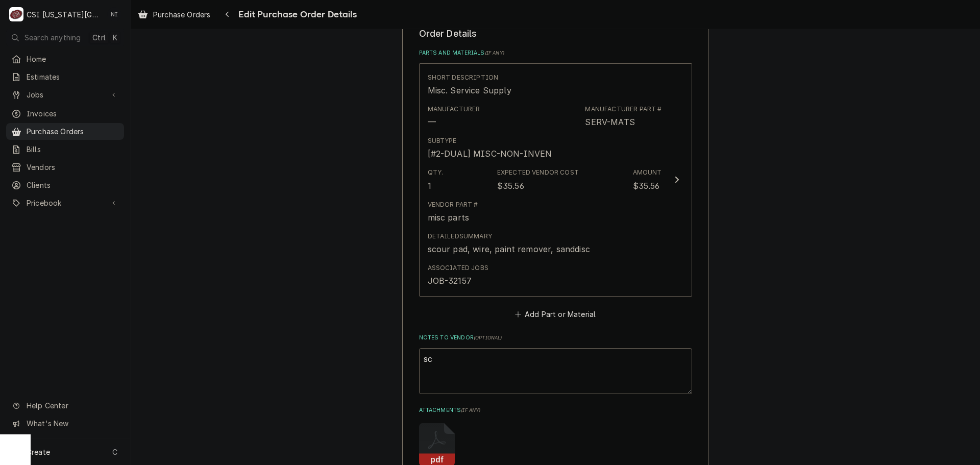
type textarea "sch"
type textarea "x"
type textarea "schu"
type textarea "x"
type textarea "schup"
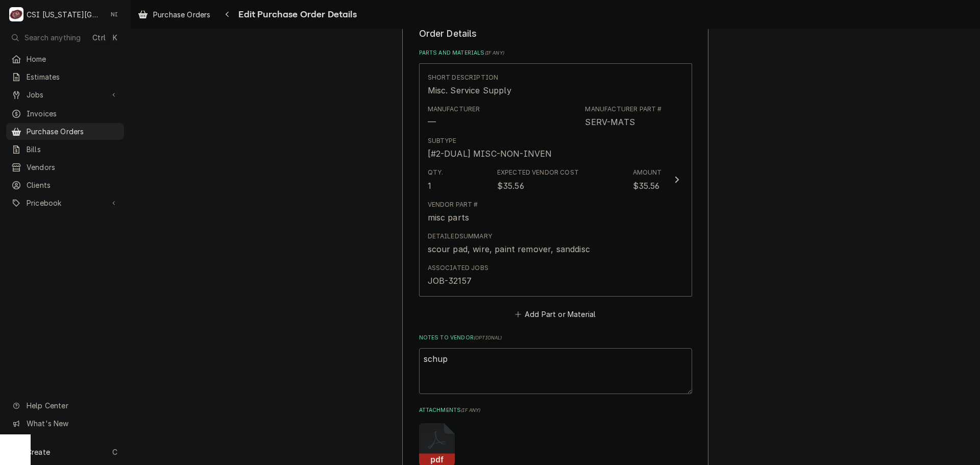
type textarea "x"
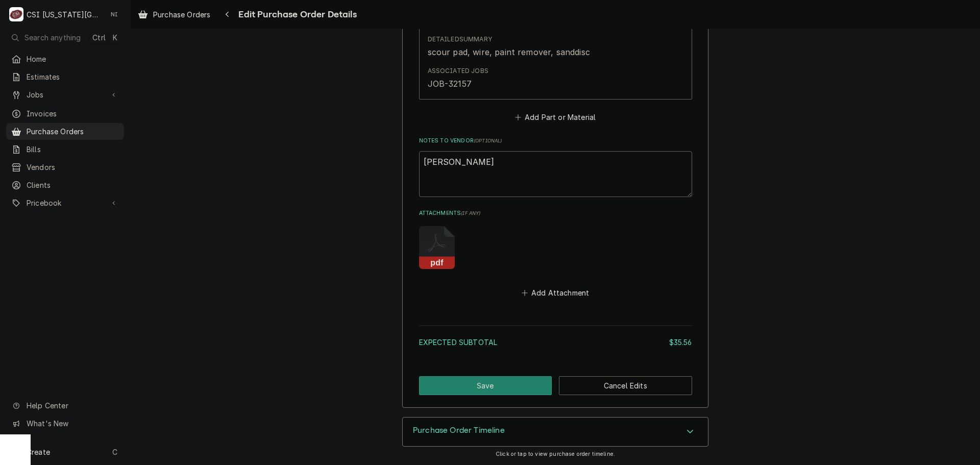
type textarea "schupp"
drag, startPoint x: 565, startPoint y: 294, endPoint x: 957, endPoint y: 321, distance: 393.0
click at [566, 293] on button "Add Attachment" at bounding box center [555, 293] width 71 height 14
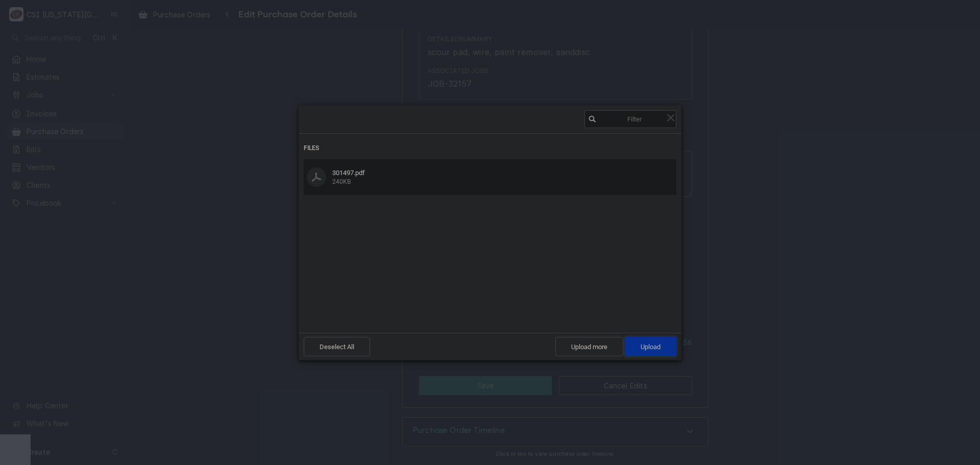
click at [670, 347] on span "Upload 1" at bounding box center [651, 346] width 52 height 19
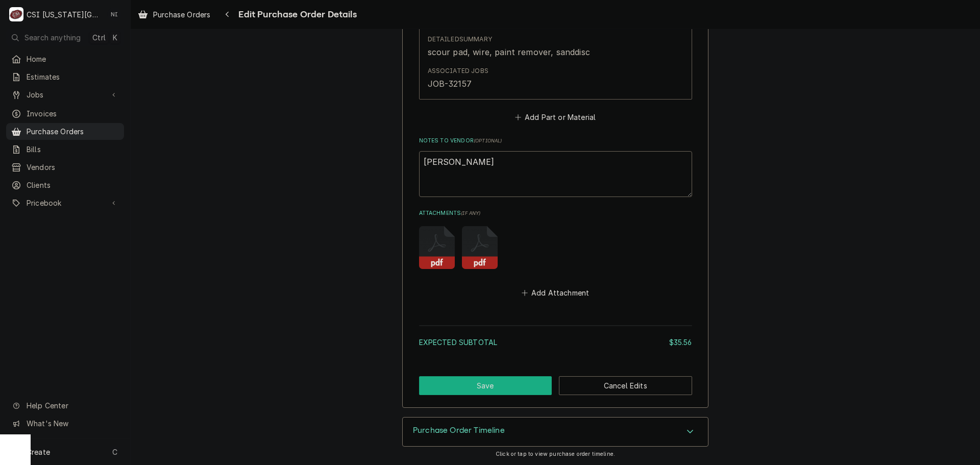
click at [504, 384] on button "Save" at bounding box center [485, 385] width 133 height 19
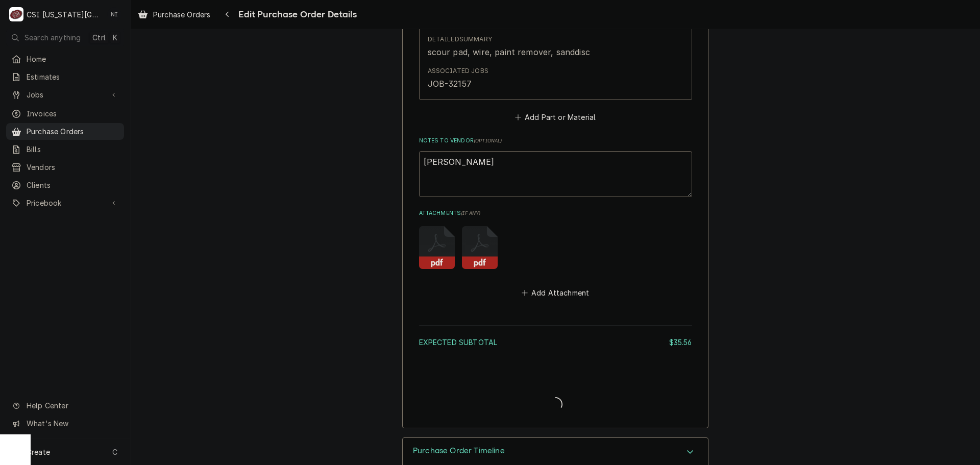
type textarea "x"
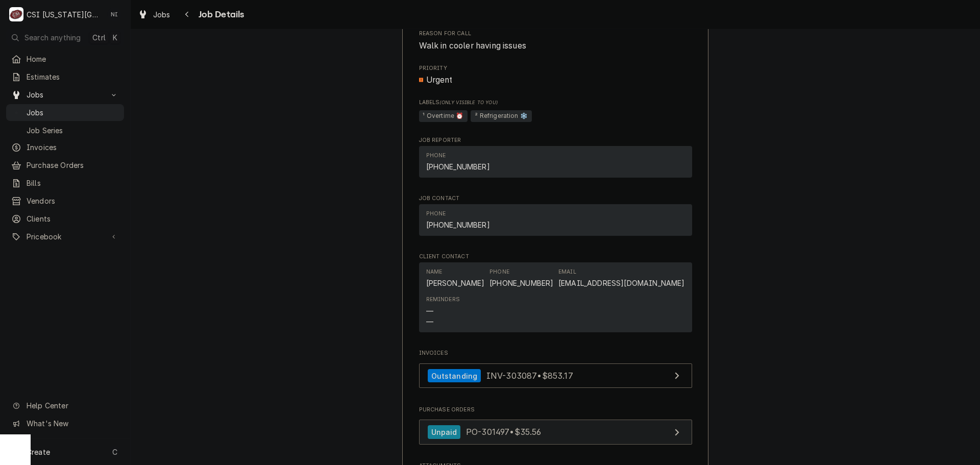
scroll to position [1123, 0]
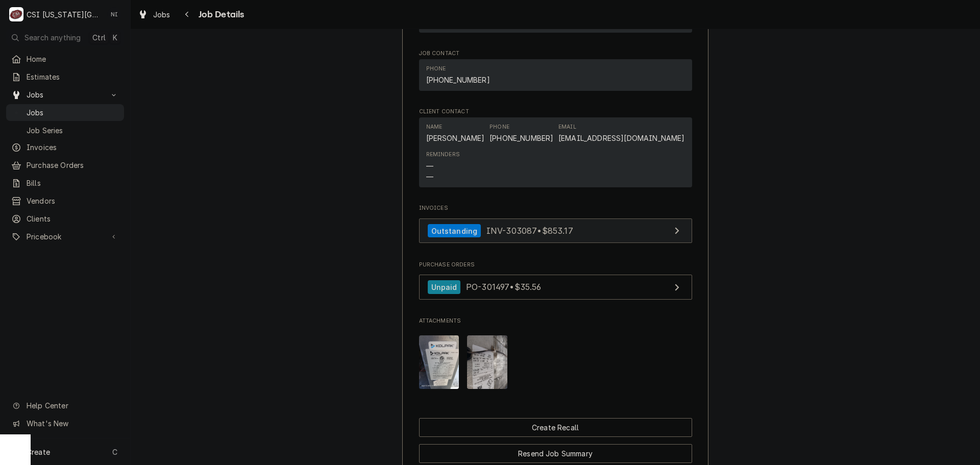
click at [580, 244] on link "Outstanding INV-303087 • $853.17" at bounding box center [555, 230] width 273 height 25
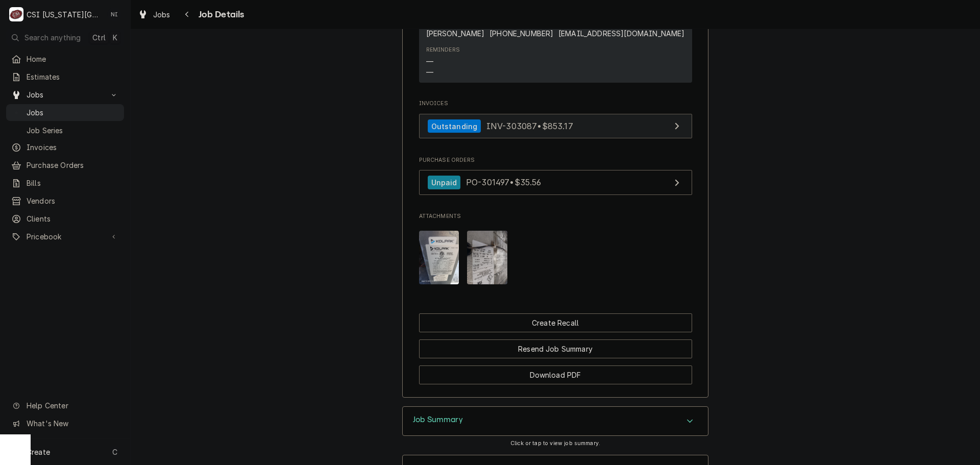
scroll to position [1122, 0]
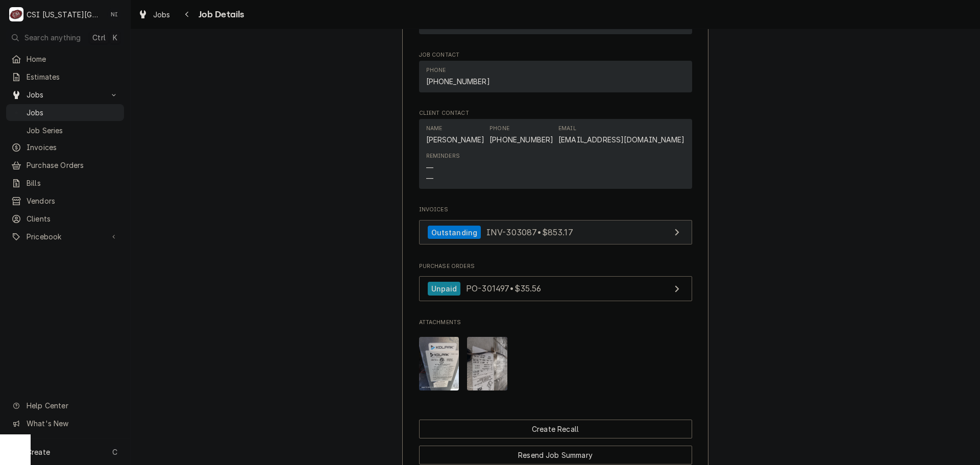
click at [556, 237] on span "INV-303087 • $853.17" at bounding box center [530, 232] width 87 height 10
click at [86, 112] on span "Jobs" at bounding box center [73, 112] width 92 height 11
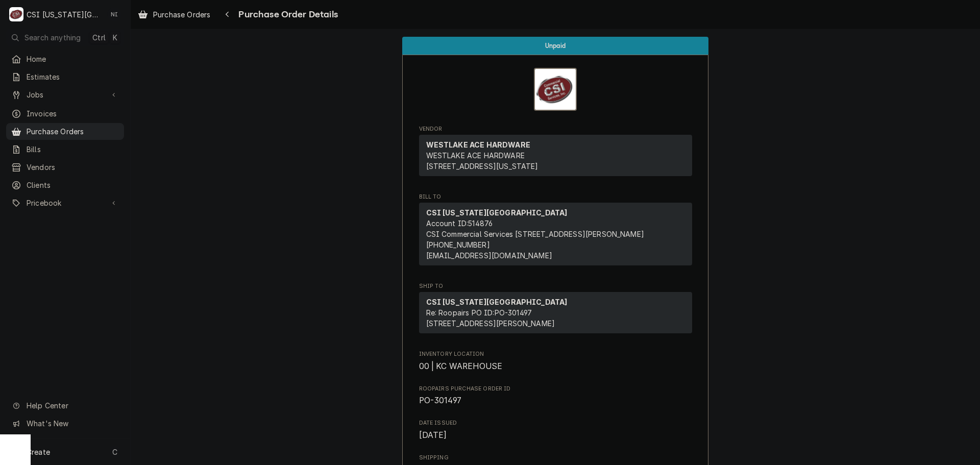
drag, startPoint x: 102, startPoint y: 125, endPoint x: 124, endPoint y: 121, distance: 22.3
click at [102, 126] on span "Purchase Orders" at bounding box center [73, 131] width 92 height 11
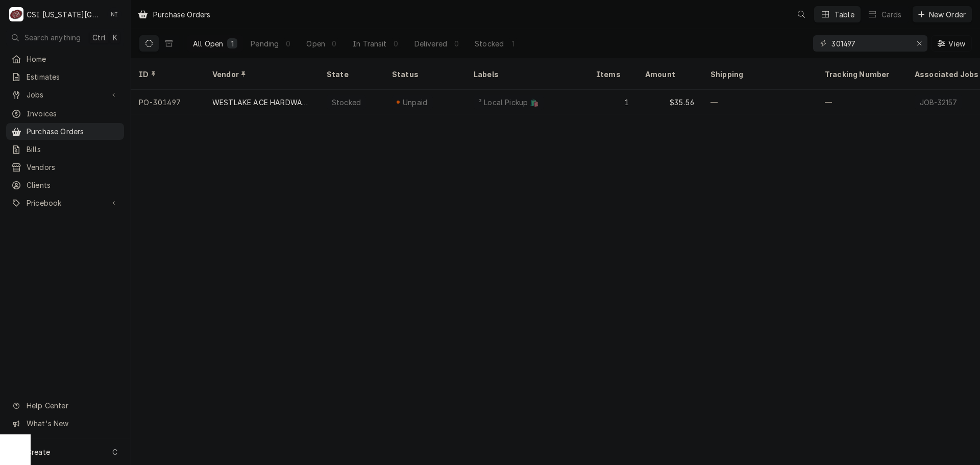
click at [767, 48] on div "All Open 1 Pending 0 Open 0 In Transit 0 Delivered 0 Stocked 1 301497 View" at bounding box center [555, 43] width 833 height 29
click at [871, 41] on input "301473" at bounding box center [870, 43] width 77 height 16
drag, startPoint x: 862, startPoint y: 45, endPoint x: 788, endPoint y: 47, distance: 74.0
click at [793, 47] on div "All Open 1 Pending 0 Open 0 In Transit 0 Delivered 0 Stocked 1 301437 View" at bounding box center [555, 43] width 833 height 29
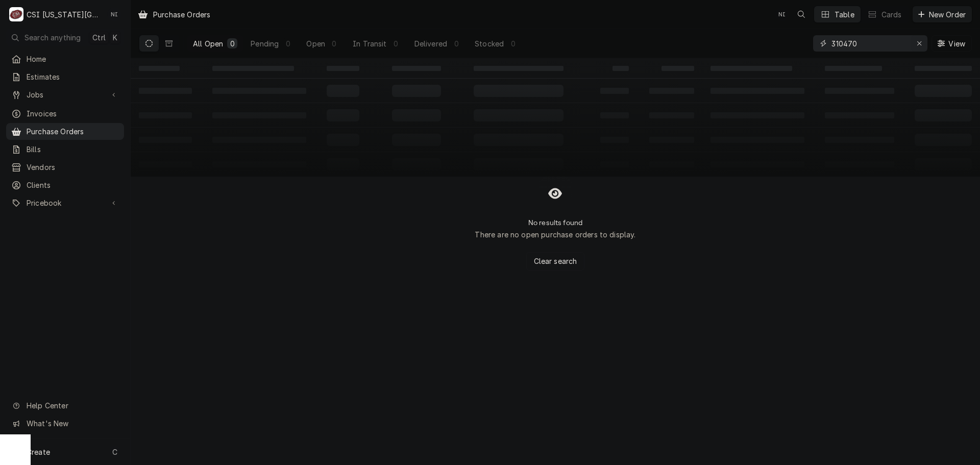
type input "310470"
click at [921, 41] on icon "Erase input" at bounding box center [920, 43] width 6 height 7
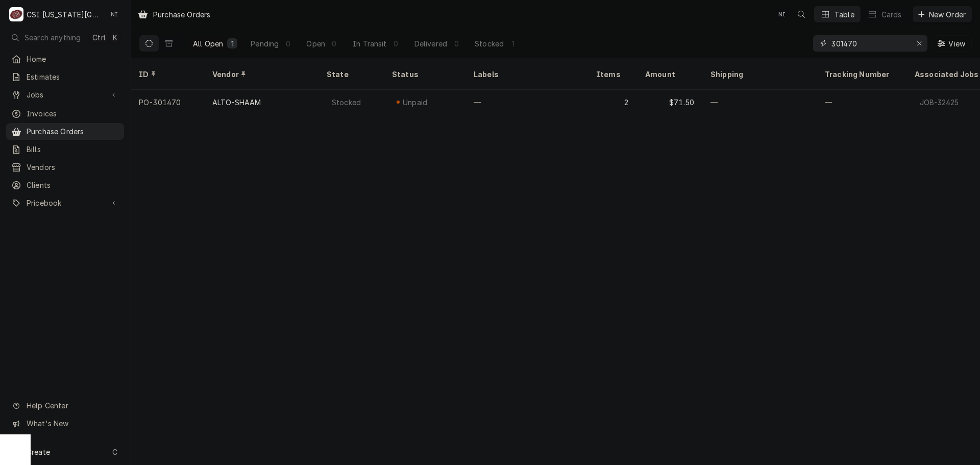
drag, startPoint x: 866, startPoint y: 42, endPoint x: 848, endPoint y: 42, distance: 17.4
click at [848, 42] on input "301470" at bounding box center [870, 43] width 77 height 16
drag, startPoint x: 866, startPoint y: 44, endPoint x: 799, endPoint y: 44, distance: 66.9
click at [813, 44] on div "301480" at bounding box center [870, 43] width 114 height 16
type input "301518"
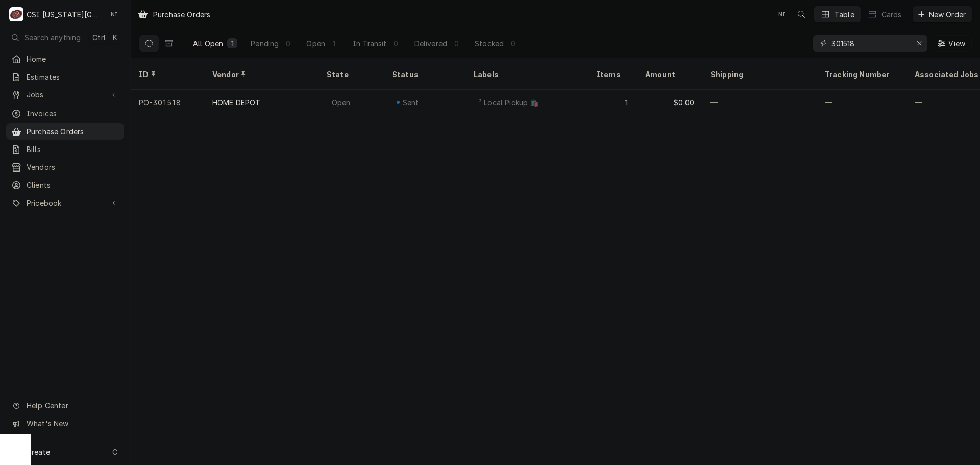
click at [519, 97] on div "² Local Pickup 🛍️" at bounding box center [509, 102] width 62 height 11
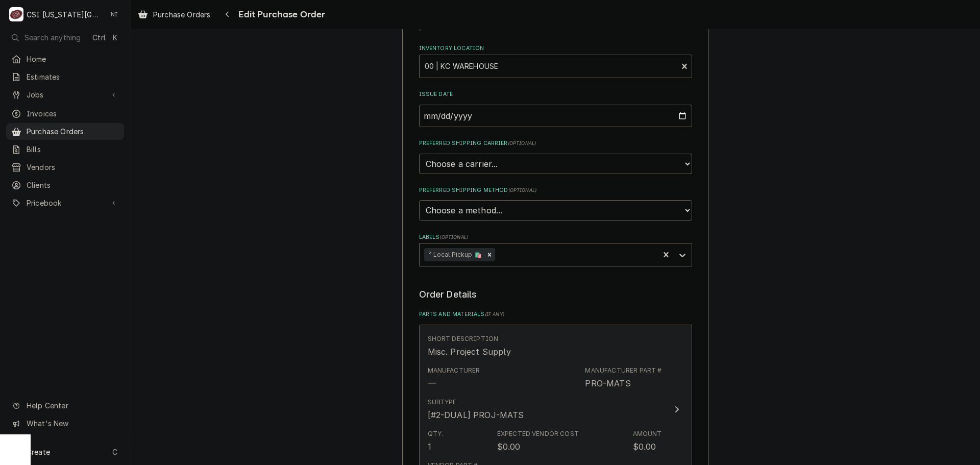
scroll to position [357, 0]
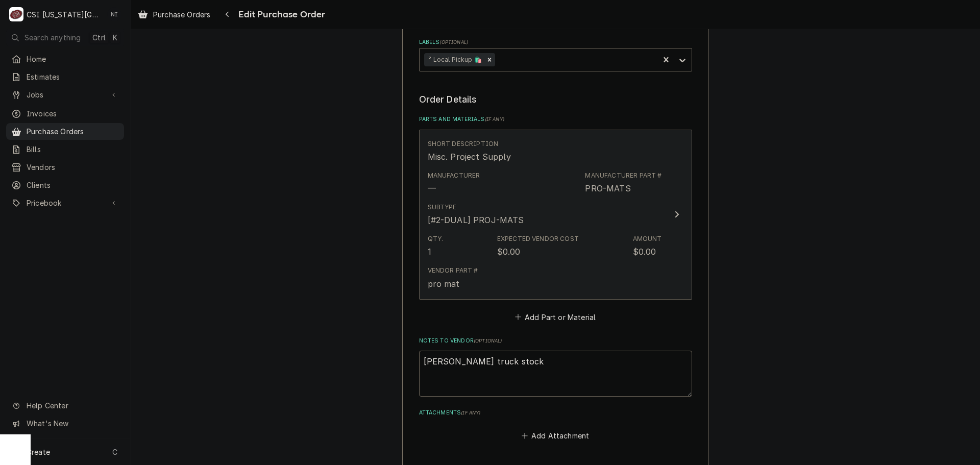
click at [548, 257] on div "Expected Vendor Cost $0.00" at bounding box center [538, 245] width 82 height 23
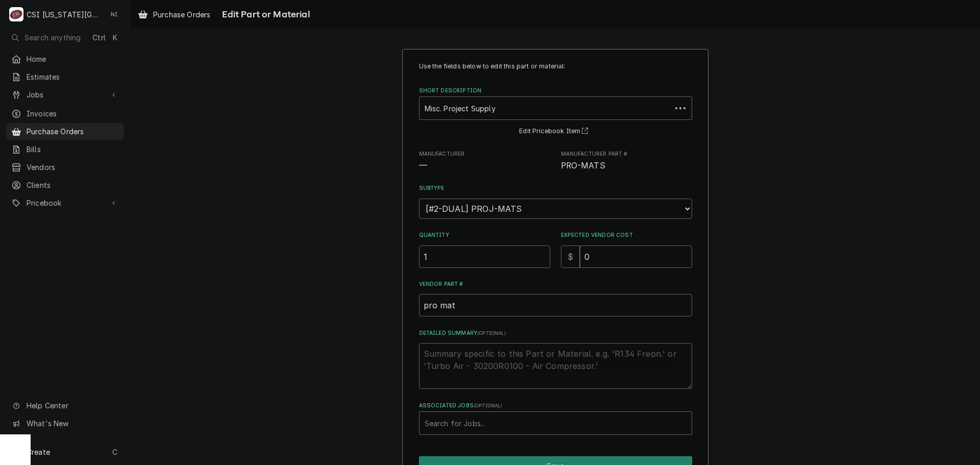
click at [500, 352] on textarea "Detailed Summary ( optional )" at bounding box center [555, 366] width 273 height 46
type textarea "x"
type textarea "m"
type textarea "x"
type textarea "mi"
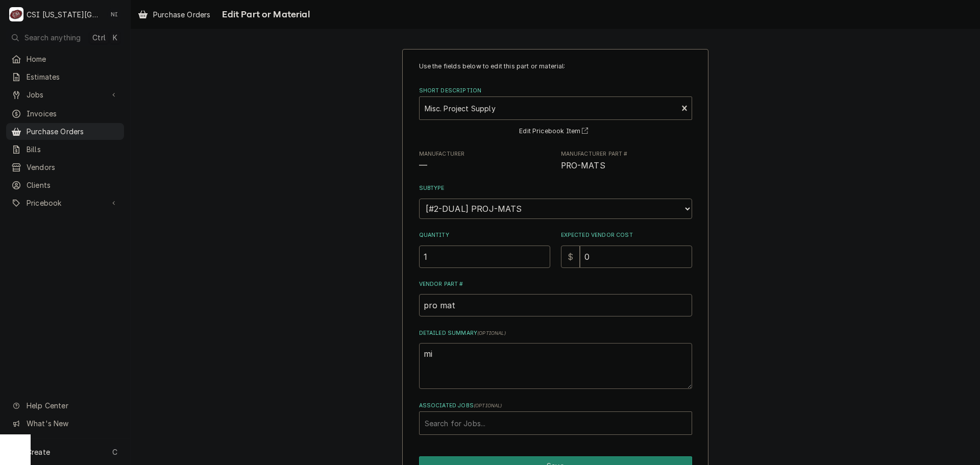
type textarea "x"
type textarea "mis"
type textarea "x"
type textarea "misc"
type textarea "x"
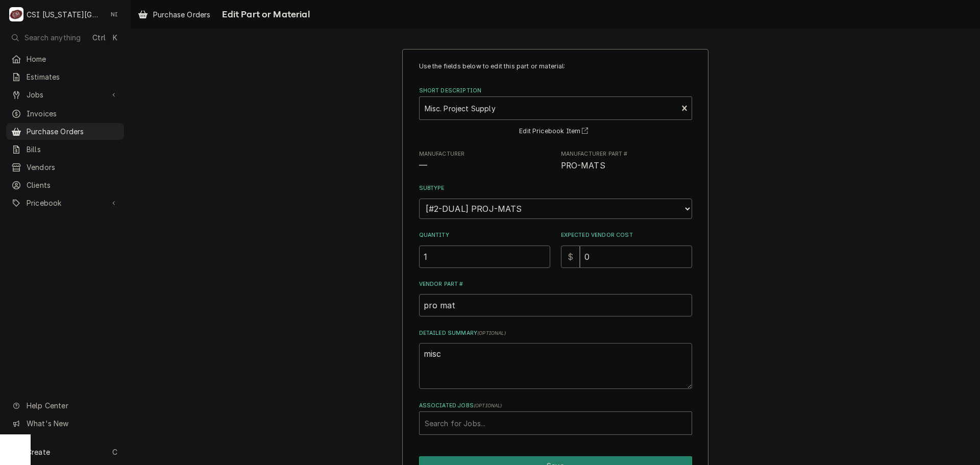
type textarea "misc"
type textarea "x"
type textarea "misc se"
type textarea "x"
type textarea "misc sel"
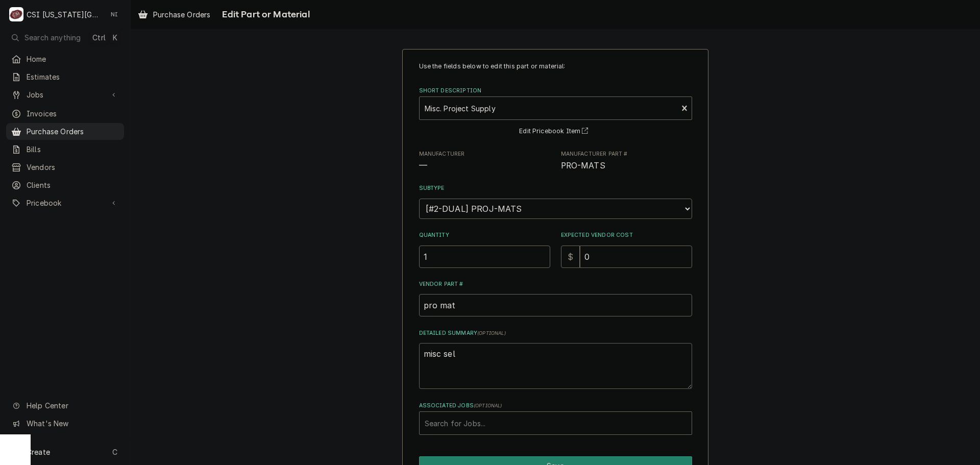
type textarea "x"
type textarea "misc se"
type textarea "x"
type textarea "misc s"
type textarea "x"
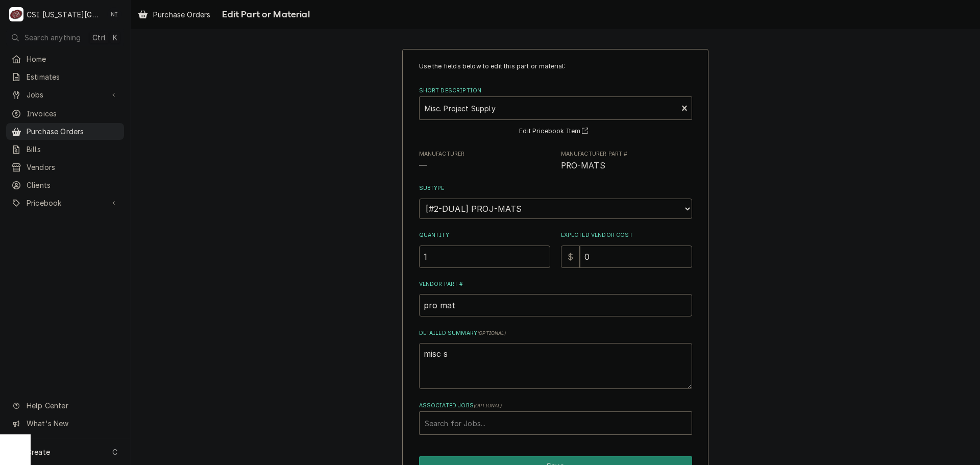
type textarea "misc"
type textarea "x"
type textarea "misc e"
type textarea "x"
type textarea "misc ec"
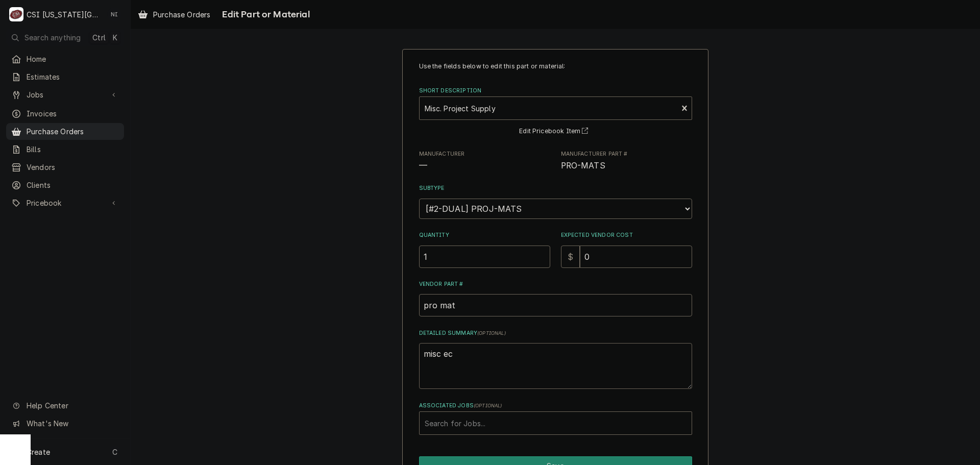
type textarea "x"
type textarea "misc ecl"
type textarea "x"
type textarea "misc ec"
type textarea "x"
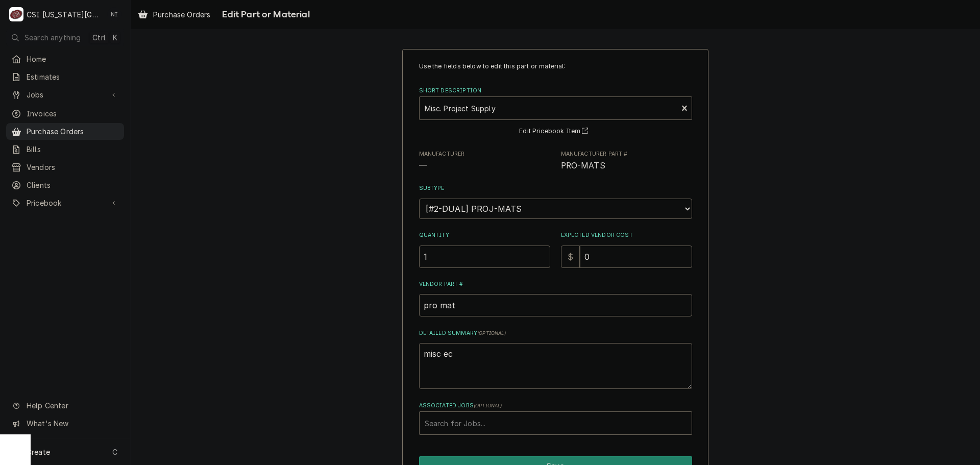
type textarea "misc e"
type textarea "x"
type textarea "misc el"
type textarea "x"
type textarea "misc ele"
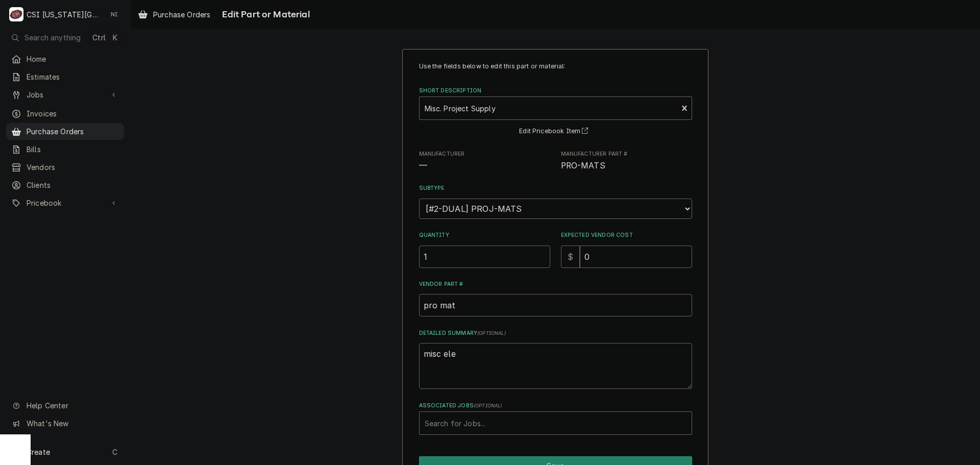
type textarea "x"
type textarea "misc elec"
type textarea "x"
type textarea "misc elecr"
type textarea "x"
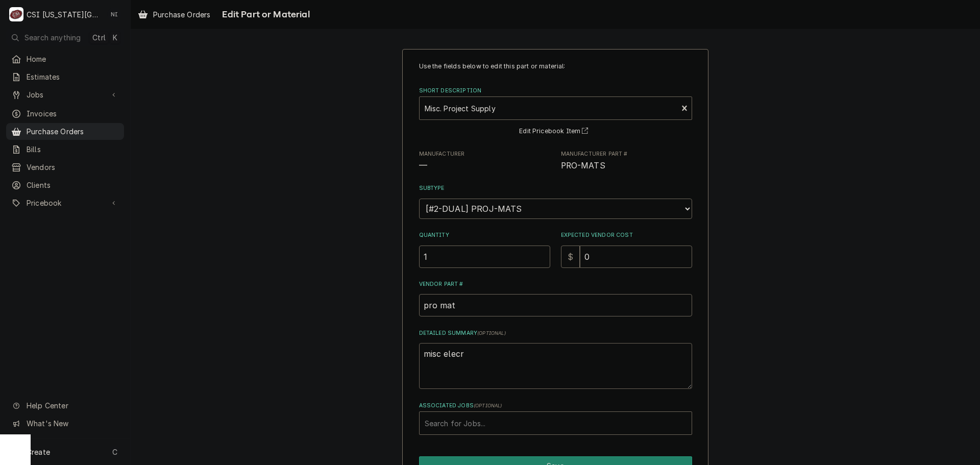
type textarea "misc elec"
type textarea "x"
type textarea "misc elect"
type textarea "x"
type textarea "misc electr"
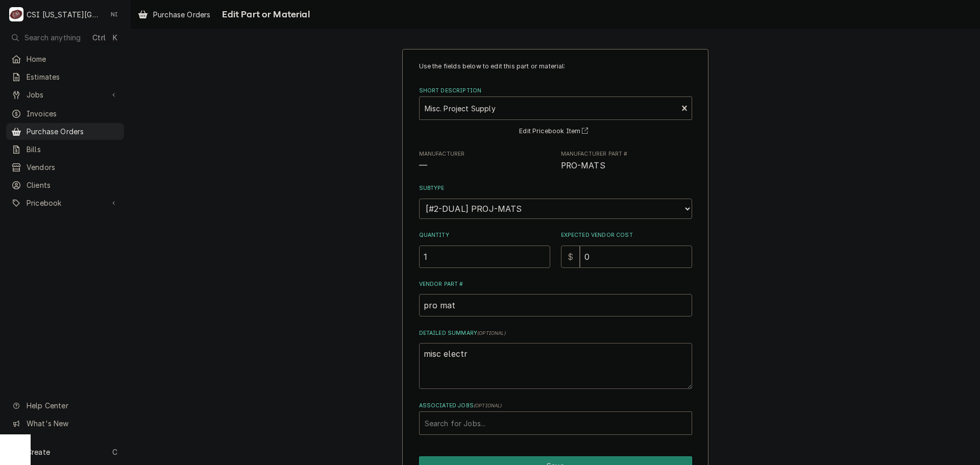
type textarea "x"
type textarea "misc electri"
type textarea "x"
type textarea "misc electric"
type textarea "x"
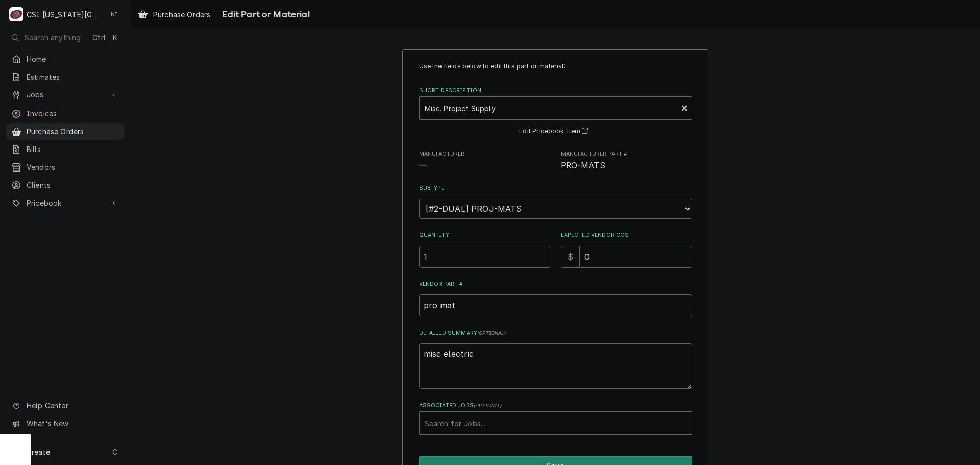
type textarea "misc electrica"
type textarea "x"
type textarea "misc electrical"
type textarea "x"
type textarea "misc electrical"
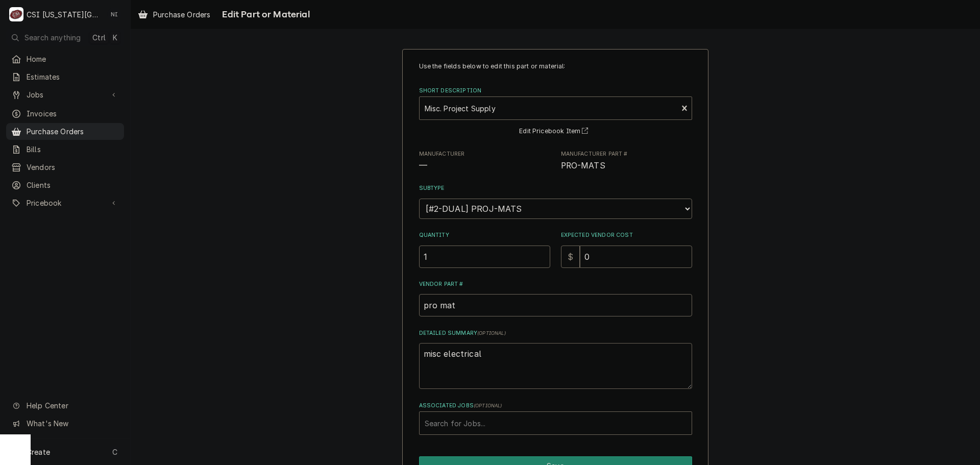
type textarea "x"
type textarea "misc electrical"
type textarea "x"
type textarea "misc electrical,"
type textarea "x"
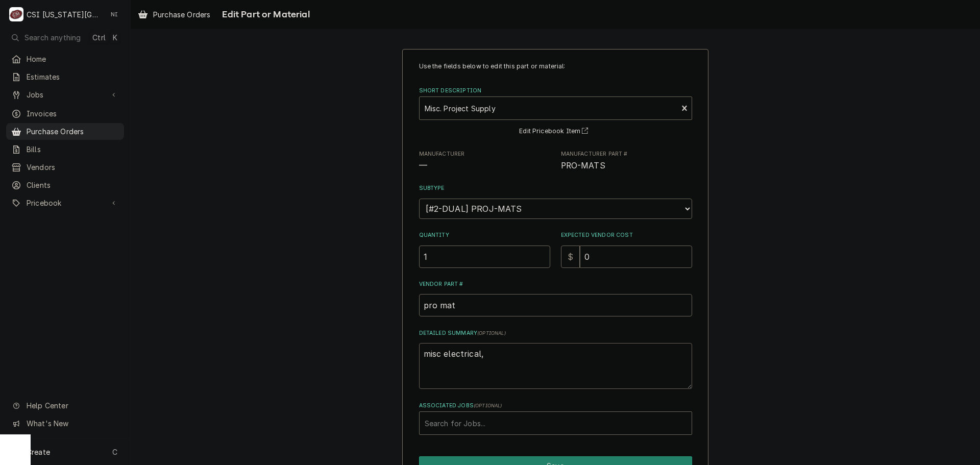
type textarea "misc electrical,"
type textarea "x"
type textarea "misc electrical, b"
type textarea "x"
type textarea "misc electrical, bl"
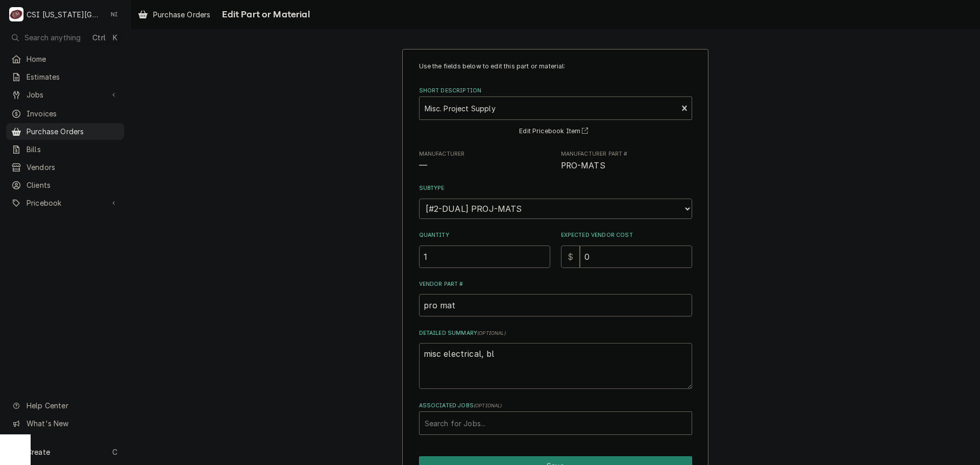
type textarea "x"
type textarea "misc electrical, blk"
type textarea "x"
type textarea "misc electrical, blk"
type textarea "x"
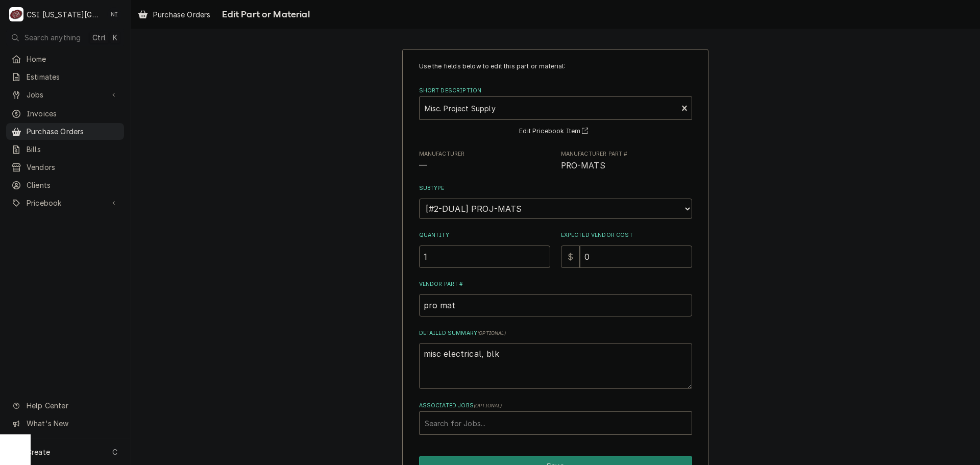
type textarea "misc electrical, blk f"
type textarea "x"
type textarea "misc electrical, blk fi"
type textarea "x"
type textarea "misc electrical, blk fit"
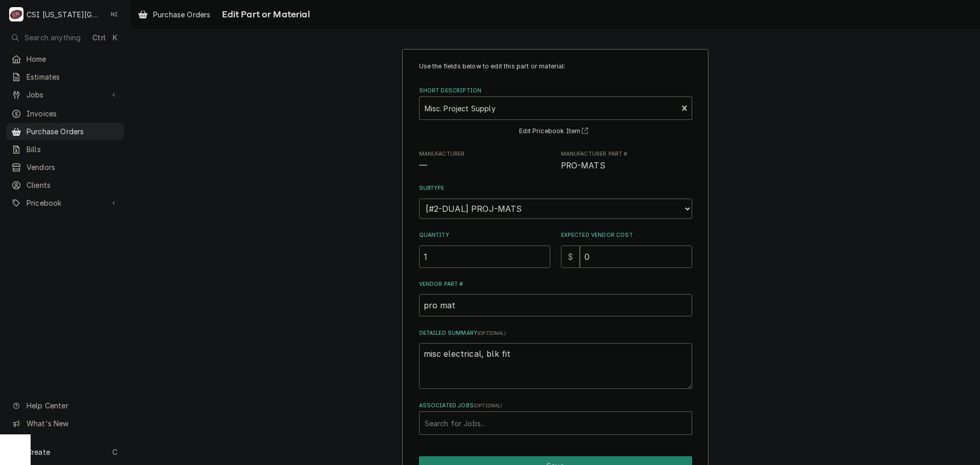
type textarea "x"
type textarea "misc electrical, blk fitt"
type textarea "x"
type textarea "misc electrical, blk fitti"
type textarea "x"
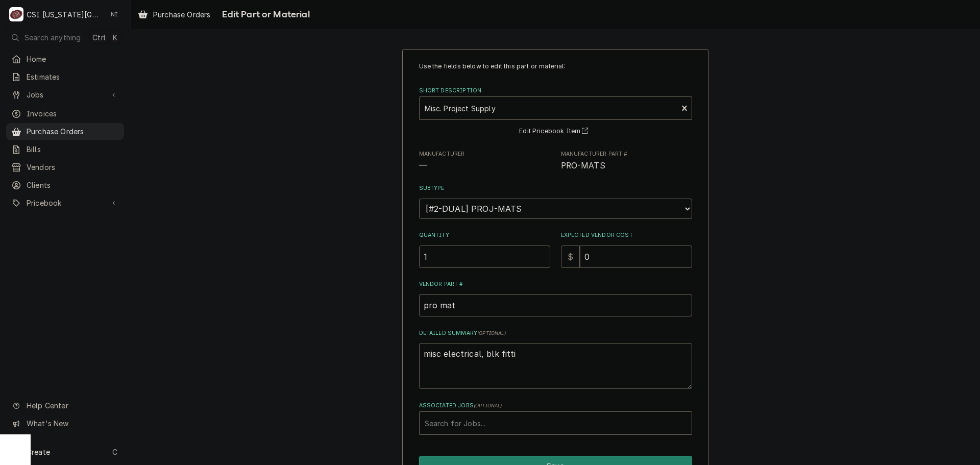
type textarea "misc electrical, blk fittin"
type textarea "x"
type textarea "misc electrical, blk fitting"
type textarea "x"
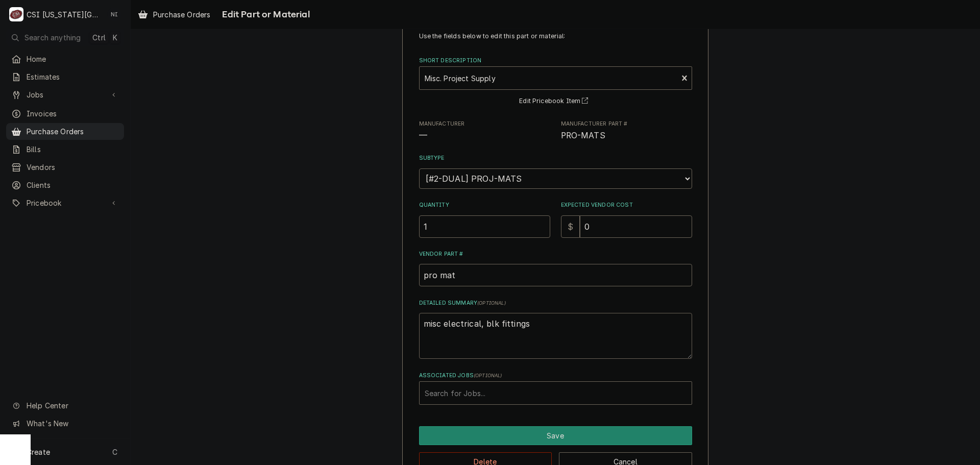
scroll to position [58, 0]
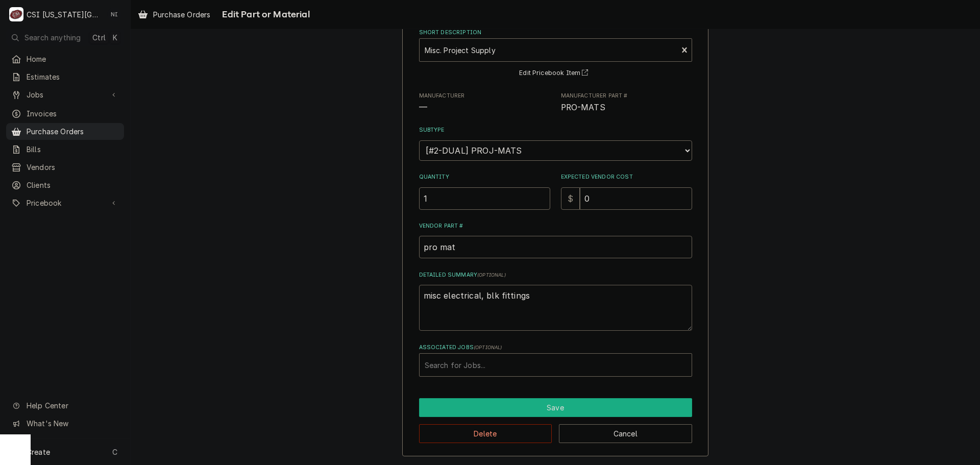
type textarea "misc electrical, blk fittings"
click at [563, 410] on button "Save" at bounding box center [555, 407] width 273 height 19
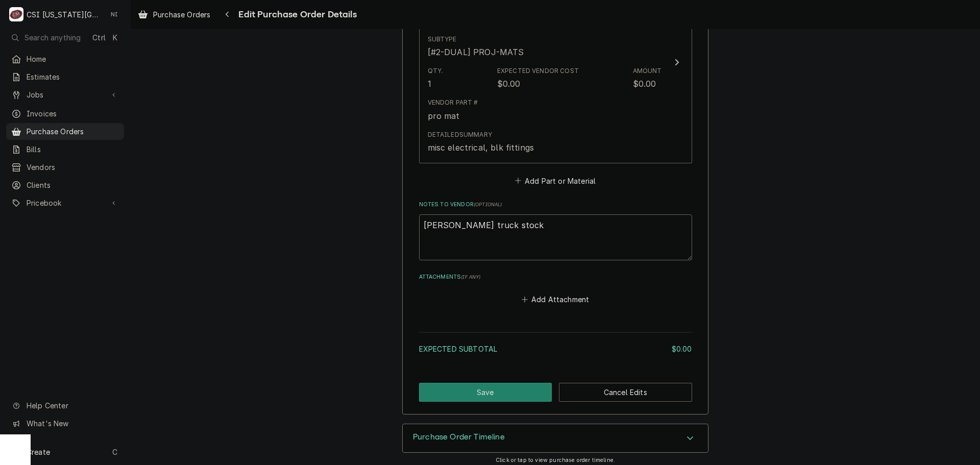
scroll to position [532, 0]
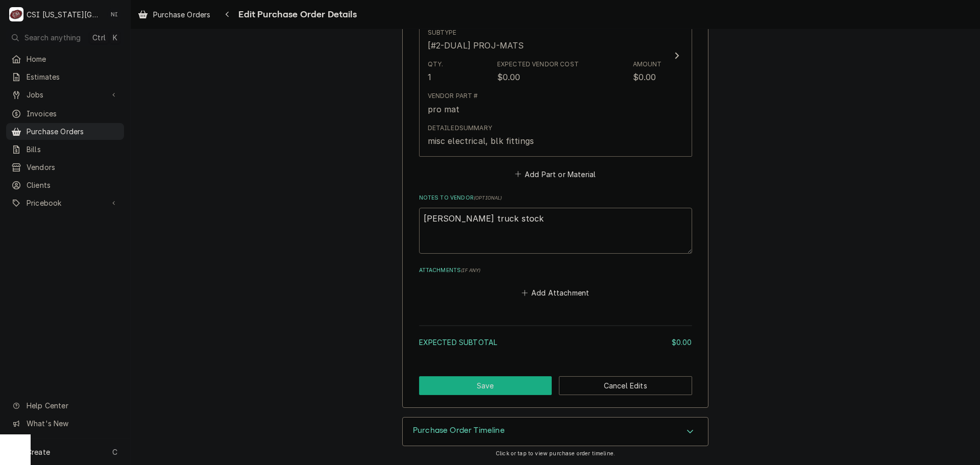
click at [501, 385] on button "Save" at bounding box center [485, 385] width 133 height 19
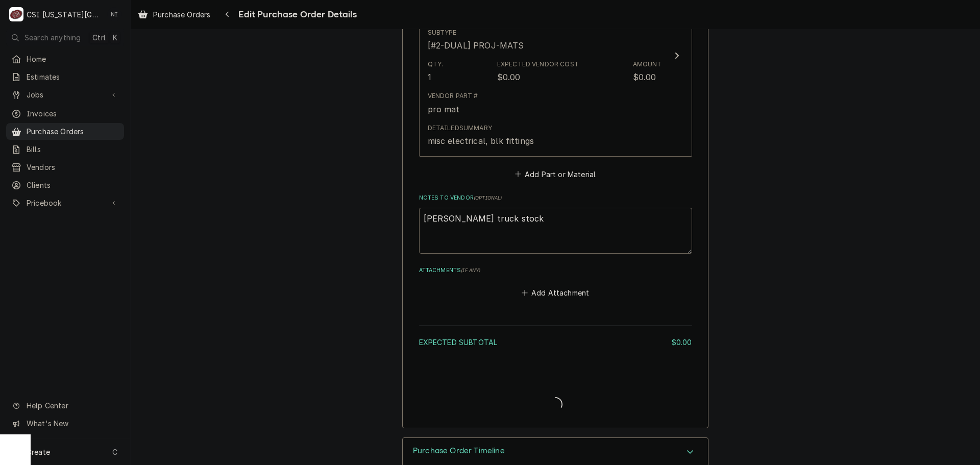
type textarea "x"
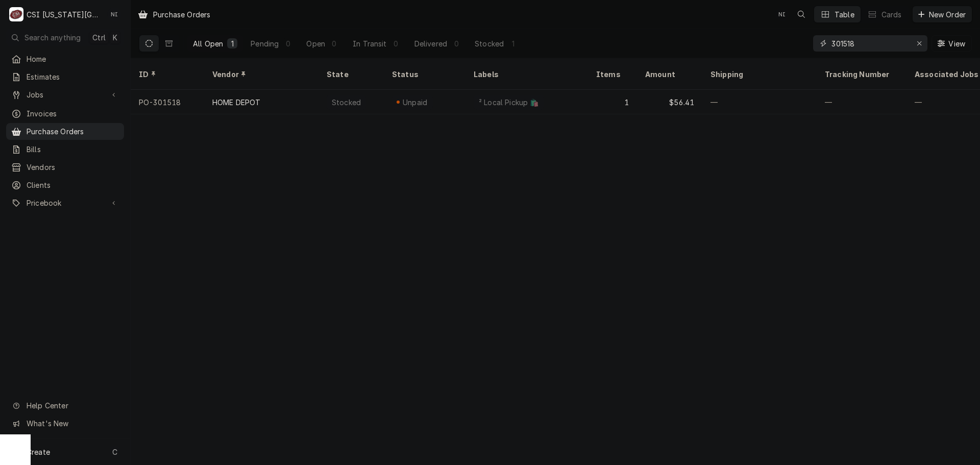
drag, startPoint x: 778, startPoint y: 45, endPoint x: 748, endPoint y: 47, distance: 30.2
click at [749, 47] on div "All Open 1 Pending 0 Open 0 In Transit 0 Delivered 0 Stocked 1 301518 View" at bounding box center [555, 43] width 833 height 29
type input "301467"
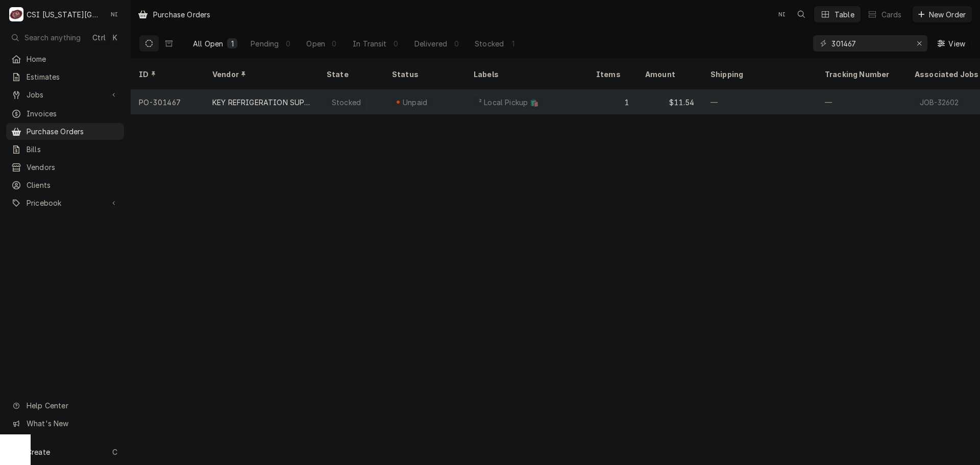
click at [560, 90] on div "² Local Pickup 🛍️" at bounding box center [527, 102] width 123 height 25
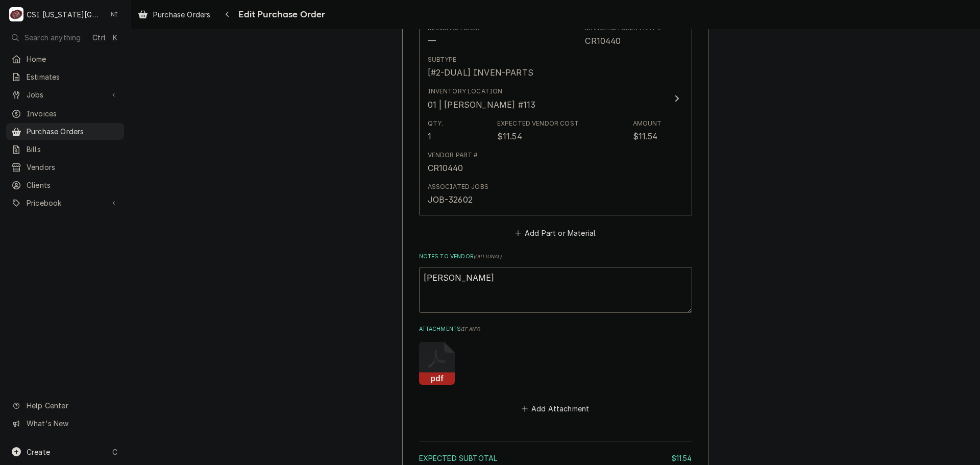
scroll to position [644, 0]
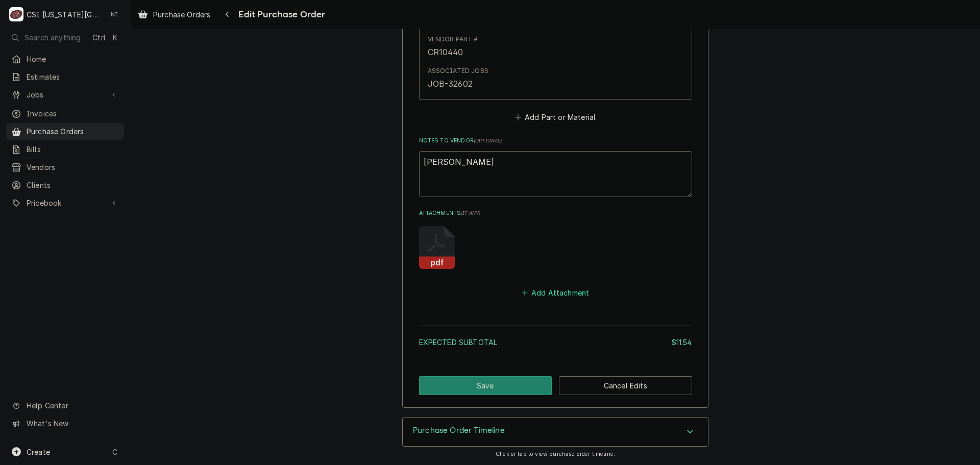
click at [550, 295] on button "Add Attachment" at bounding box center [555, 293] width 71 height 14
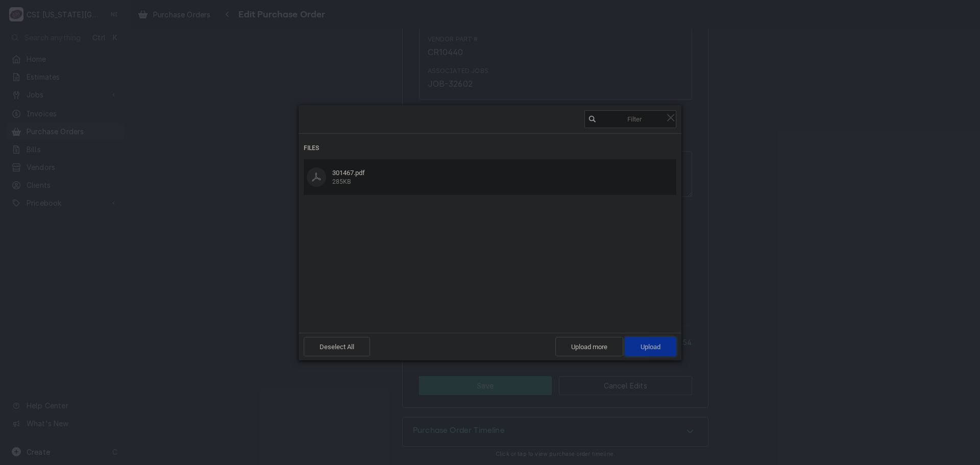
click at [664, 352] on span "Upload 1" at bounding box center [651, 346] width 52 height 19
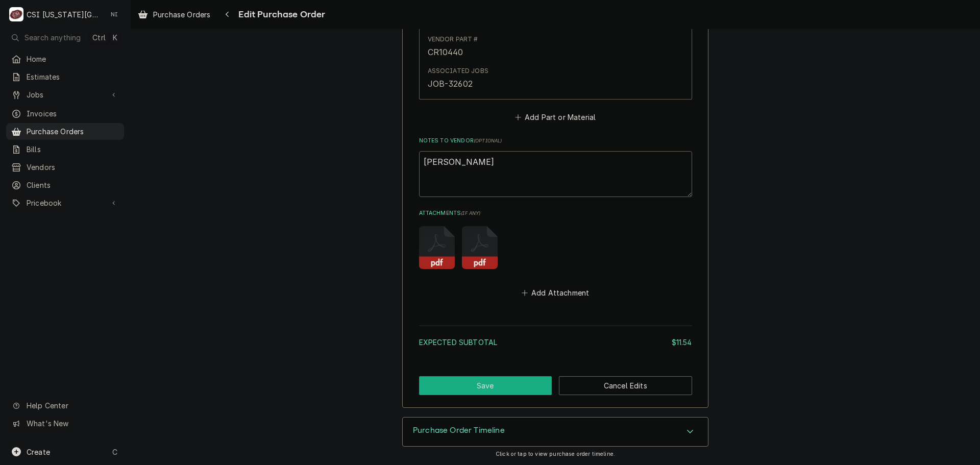
click at [495, 377] on button "Save" at bounding box center [485, 385] width 133 height 19
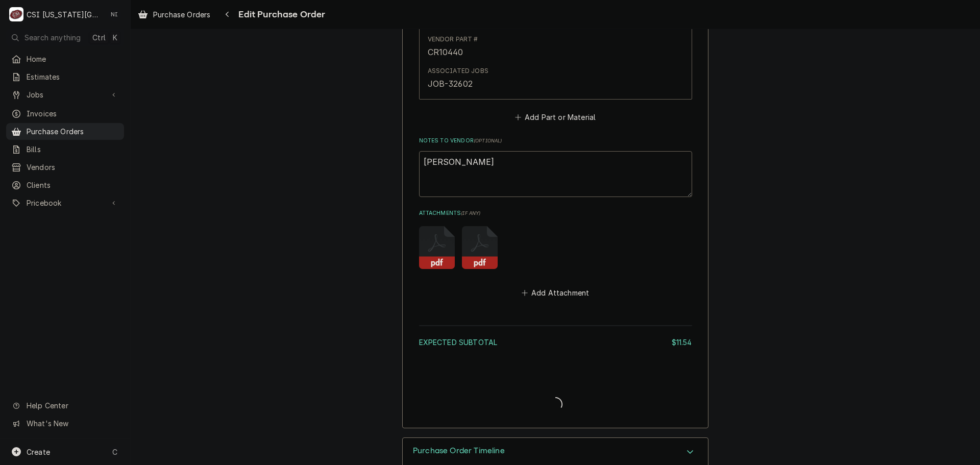
type textarea "x"
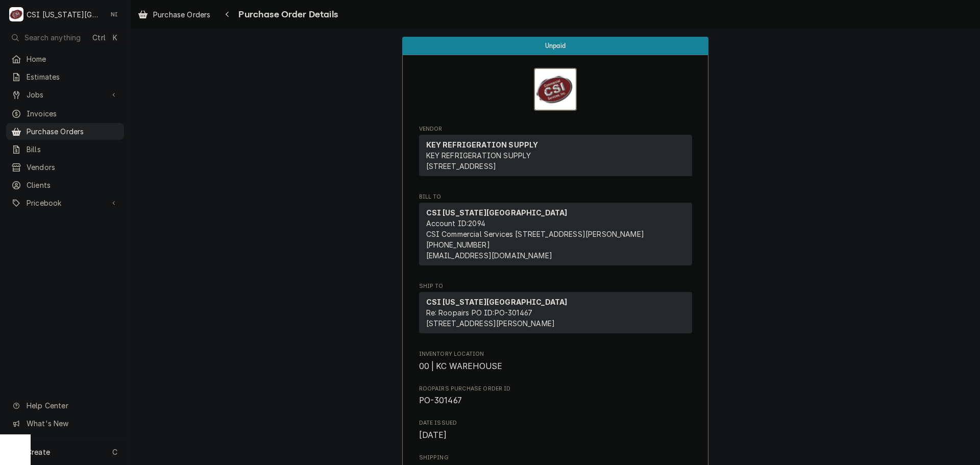
drag, startPoint x: 100, startPoint y: 129, endPoint x: 123, endPoint y: 119, distance: 25.1
click at [100, 129] on span "Purchase Orders" at bounding box center [73, 131] width 92 height 11
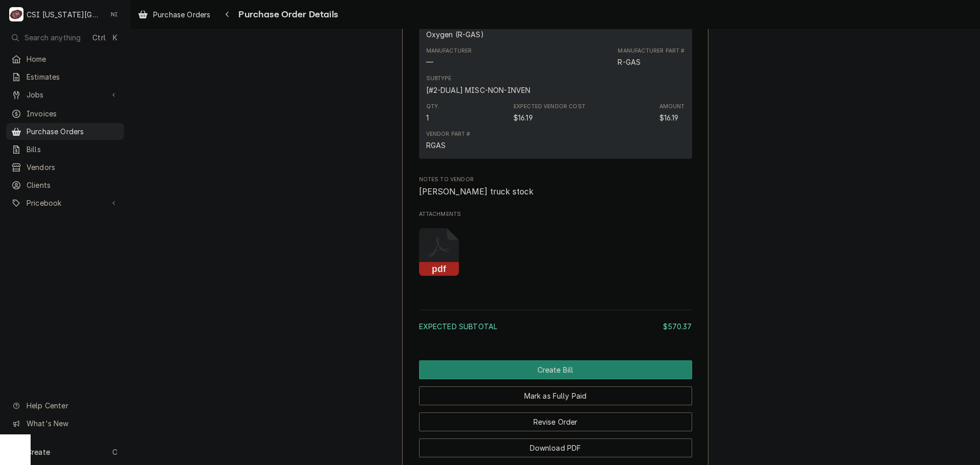
scroll to position [1905, 0]
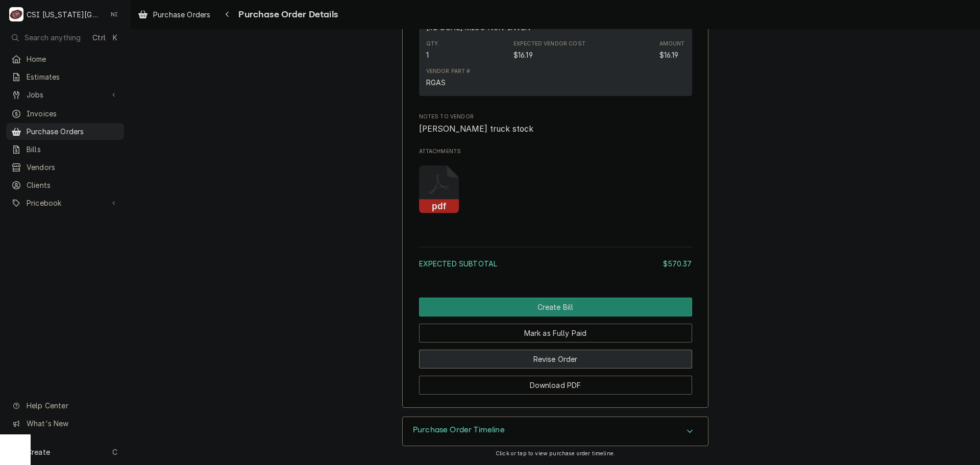
click at [586, 358] on button "Revise Order" at bounding box center [555, 359] width 273 height 19
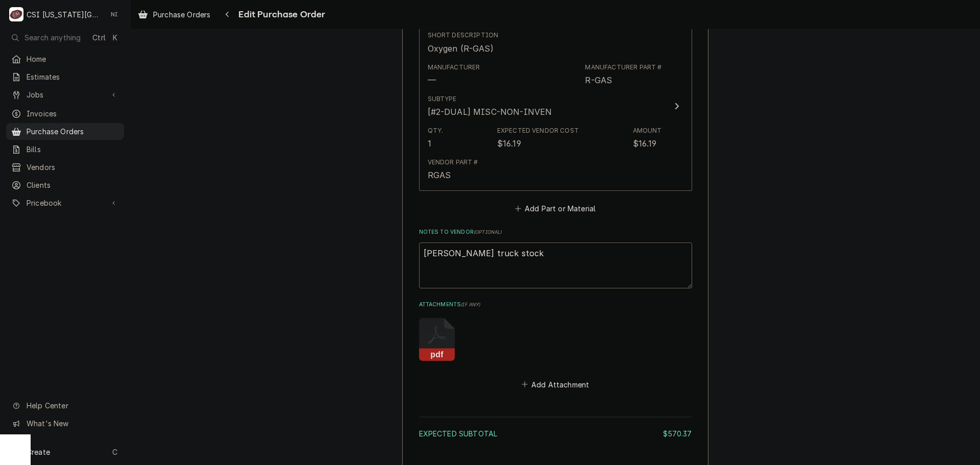
scroll to position [1739, 0]
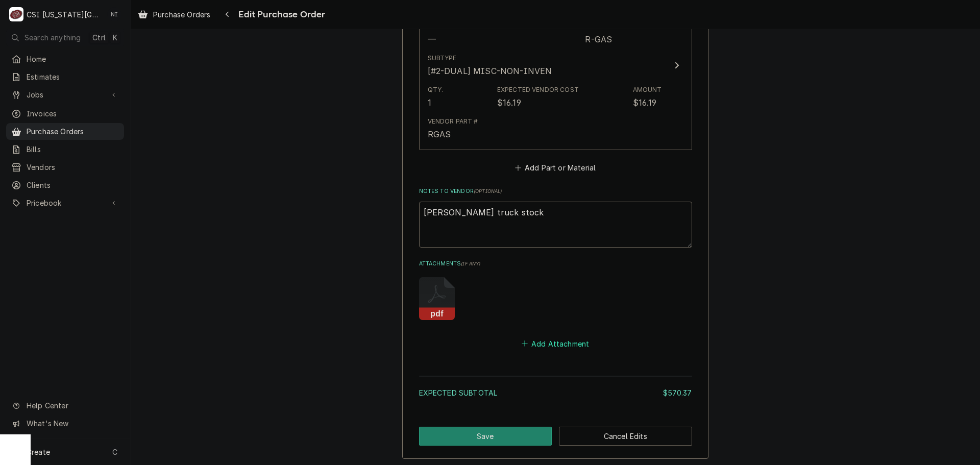
click at [553, 343] on button "Add Attachment" at bounding box center [555, 343] width 71 height 14
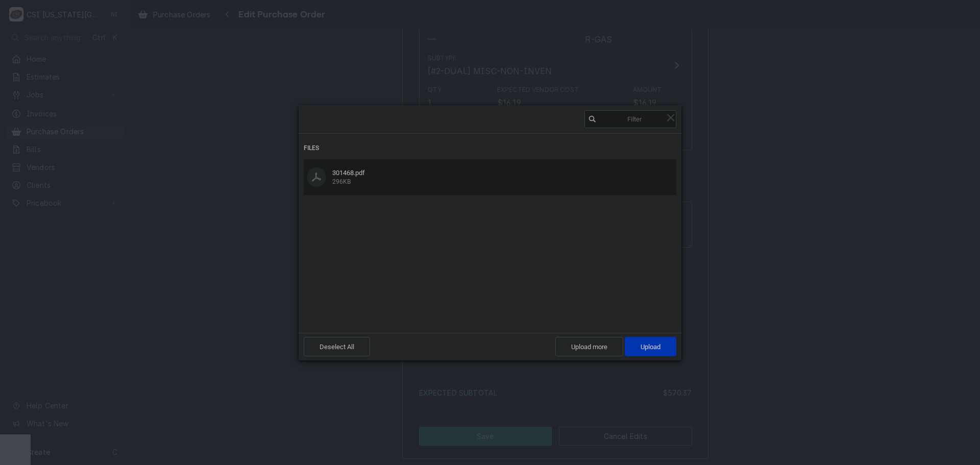
click at [672, 356] on div "Deselect All Upload more Upload 1" at bounding box center [490, 346] width 373 height 19
click at [664, 341] on span "Upload 1" at bounding box center [651, 346] width 52 height 19
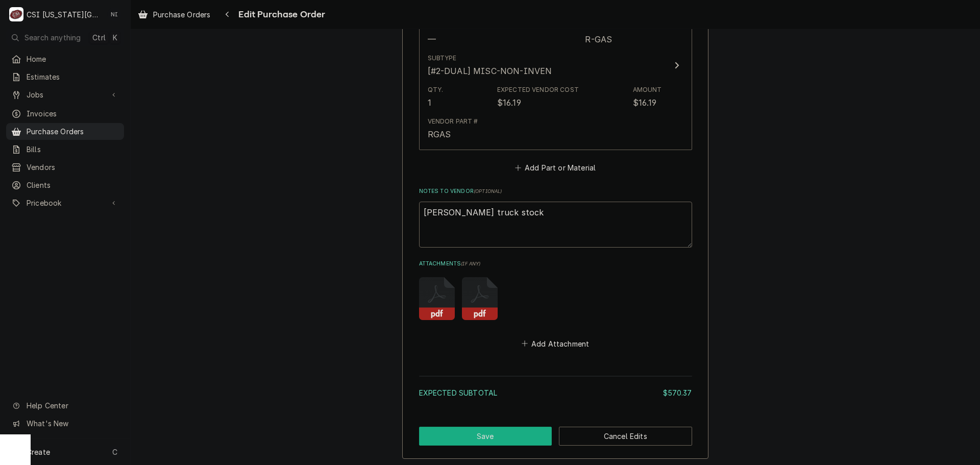
click at [473, 438] on button "Save" at bounding box center [485, 436] width 133 height 19
type textarea "x"
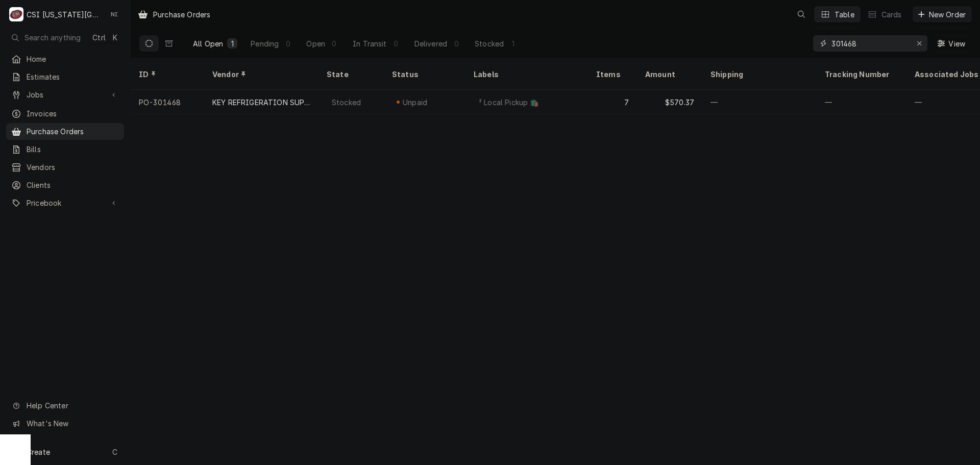
drag, startPoint x: 862, startPoint y: 49, endPoint x: 745, endPoint y: 53, distance: 117.5
click at [746, 53] on div "All Open 1 Pending 0 Open 0 In Transit 0 Delivered 0 Stocked 1 301468 View" at bounding box center [555, 43] width 833 height 29
type input "301509"
click at [69, 449] on div "Create C" at bounding box center [65, 452] width 130 height 27
drag, startPoint x: 188, startPoint y: 379, endPoint x: 211, endPoint y: 379, distance: 22.5
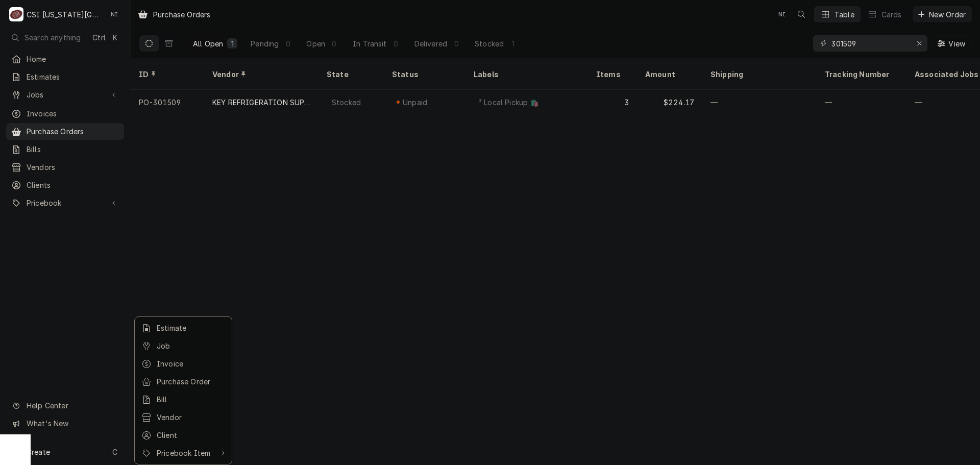
click at [188, 379] on div "Purchase Order" at bounding box center [191, 381] width 68 height 11
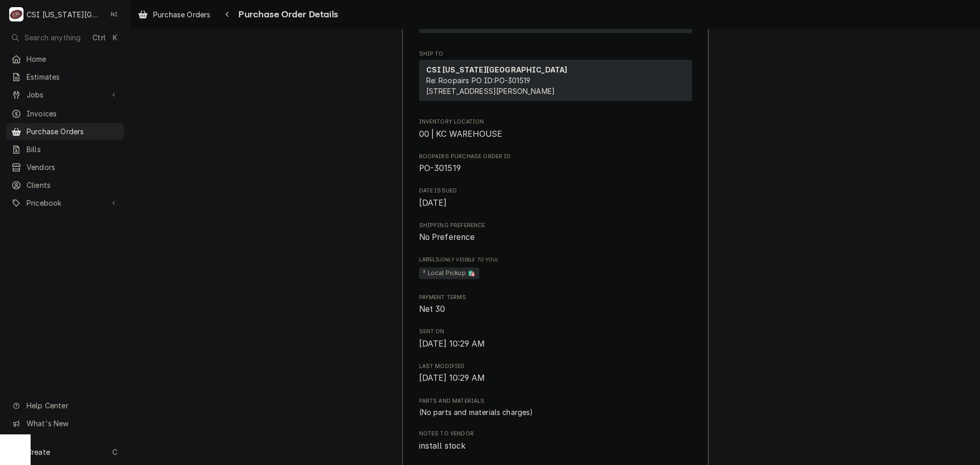
scroll to position [408, 0]
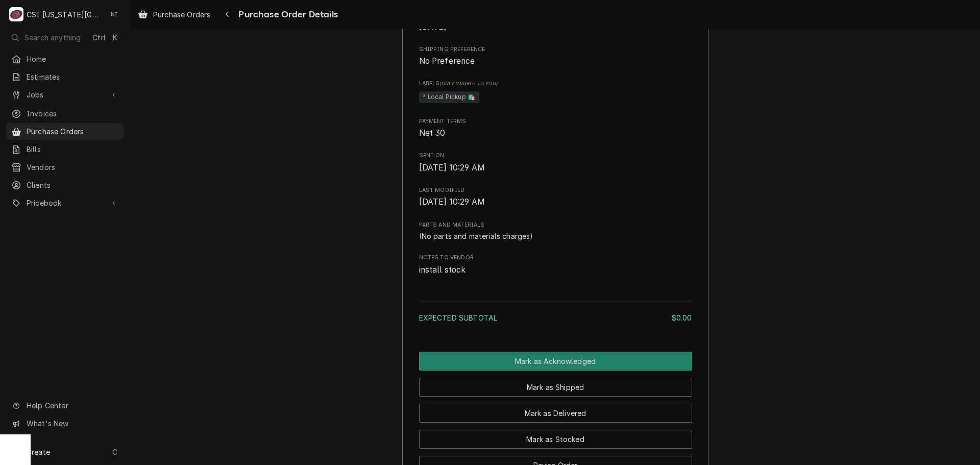
drag, startPoint x: 81, startPoint y: 453, endPoint x: 102, endPoint y: 449, distance: 21.3
click at [81, 453] on div "Create C" at bounding box center [65, 452] width 130 height 27
click at [197, 381] on div "Purchase Order" at bounding box center [191, 381] width 68 height 11
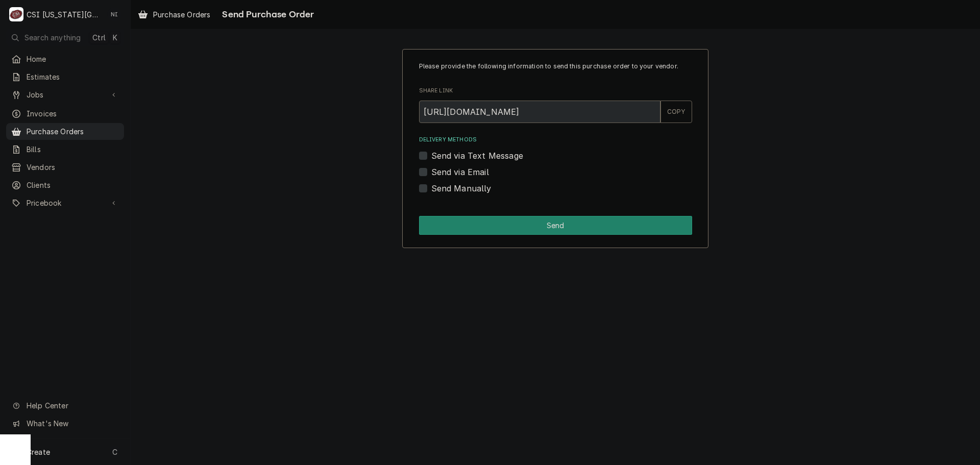
click at [431, 189] on label "Send Manually" at bounding box center [461, 188] width 60 height 12
click at [431, 189] on input "Send Manually" at bounding box center [567, 193] width 273 height 22
checkbox input "true"
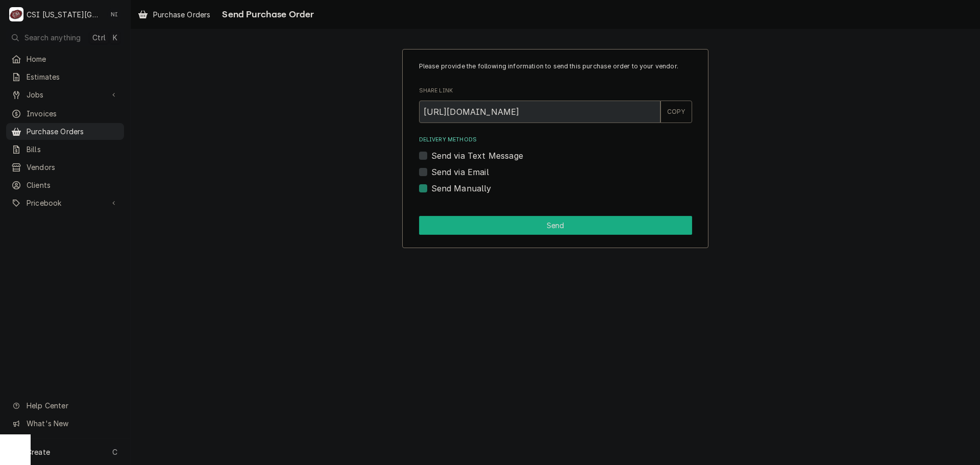
click at [451, 224] on button "Send" at bounding box center [555, 225] width 273 height 19
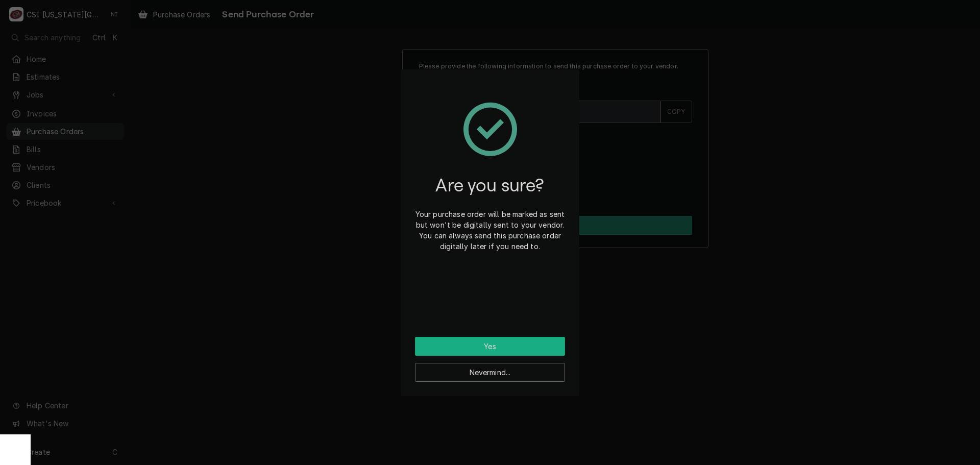
click at [493, 339] on button "Yes" at bounding box center [490, 346] width 150 height 19
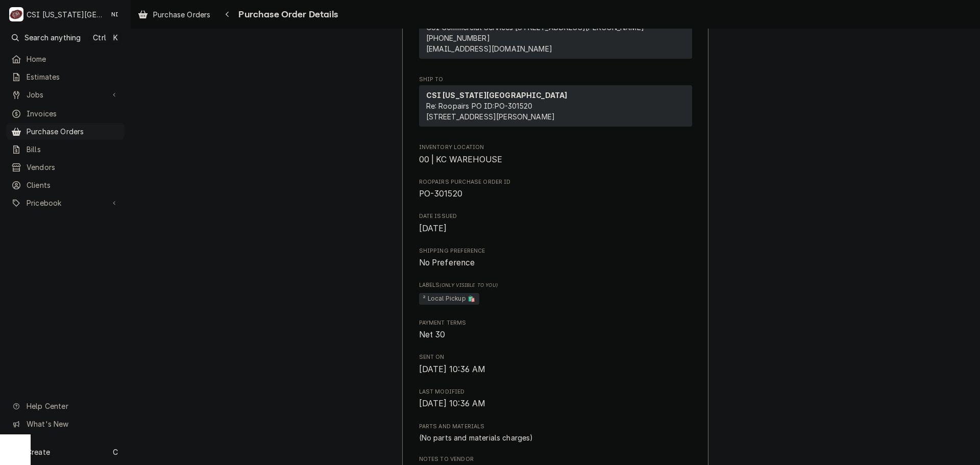
scroll to position [255, 0]
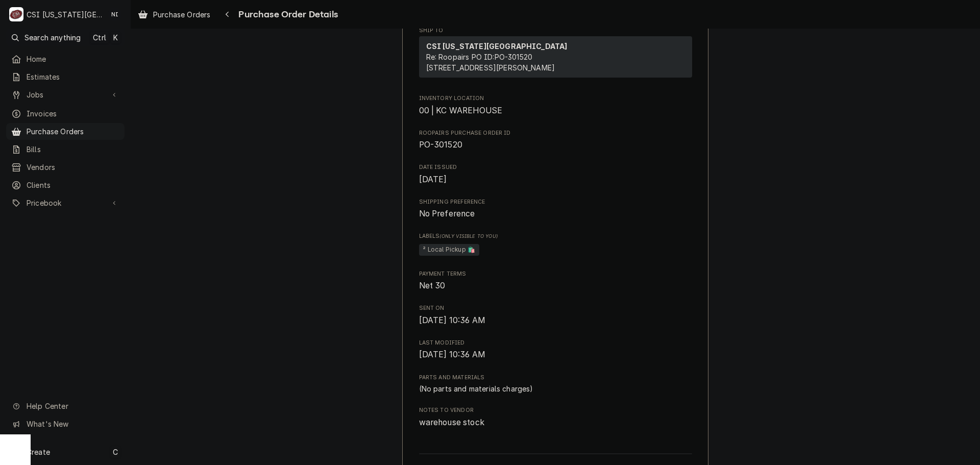
drag, startPoint x: 96, startPoint y: 450, endPoint x: 112, endPoint y: 447, distance: 15.6
click at [96, 450] on div "Create C" at bounding box center [65, 452] width 131 height 27
drag, startPoint x: 175, startPoint y: 380, endPoint x: 207, endPoint y: 376, distance: 32.4
click at [175, 380] on div "Purchase Order" at bounding box center [191, 381] width 68 height 11
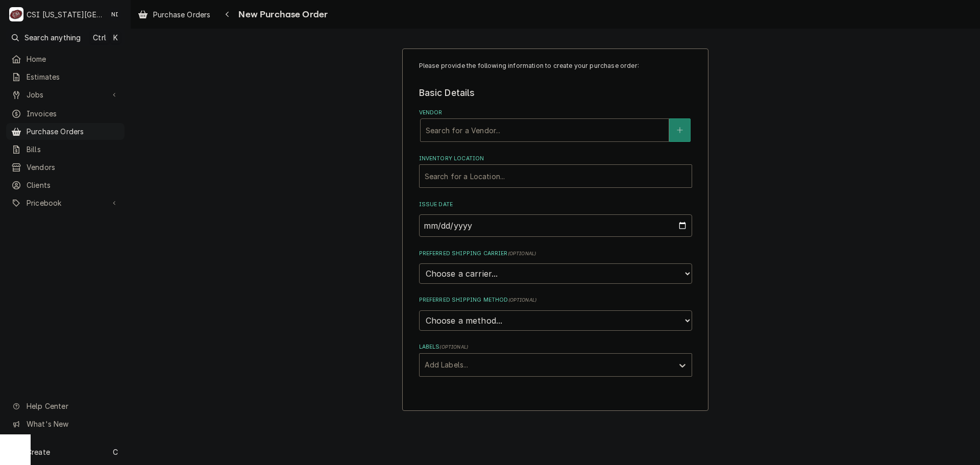
click at [500, 131] on div "Vendor" at bounding box center [545, 130] width 238 height 18
type input "home"
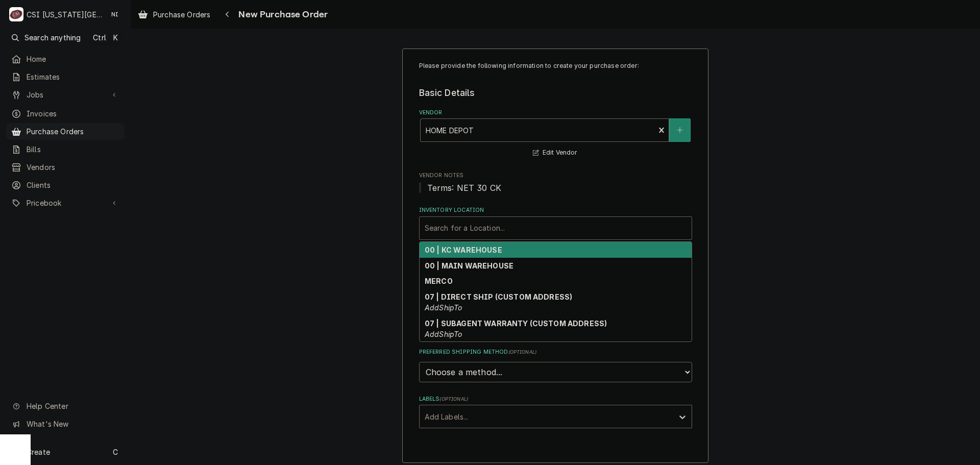
click at [533, 231] on div "Inventory Location" at bounding box center [556, 228] width 262 height 18
click at [503, 251] on div "00 | KC WAREHOUSE" at bounding box center [556, 250] width 272 height 16
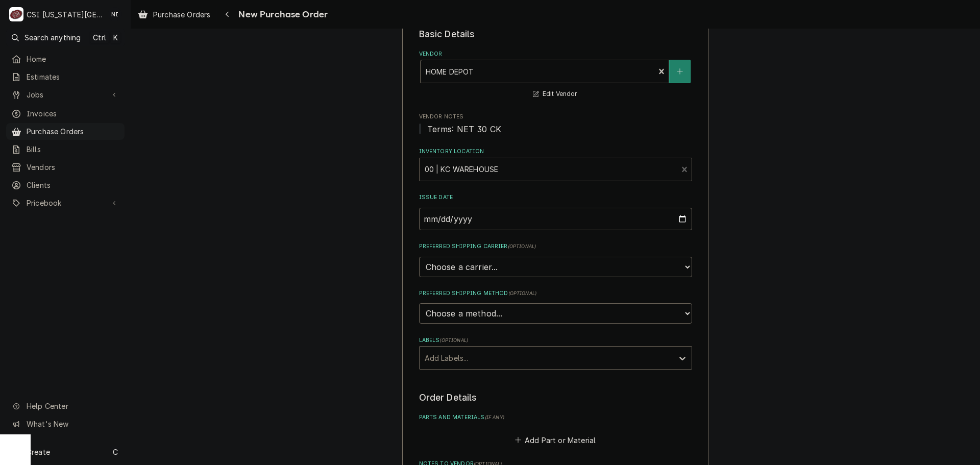
scroll to position [204, 0]
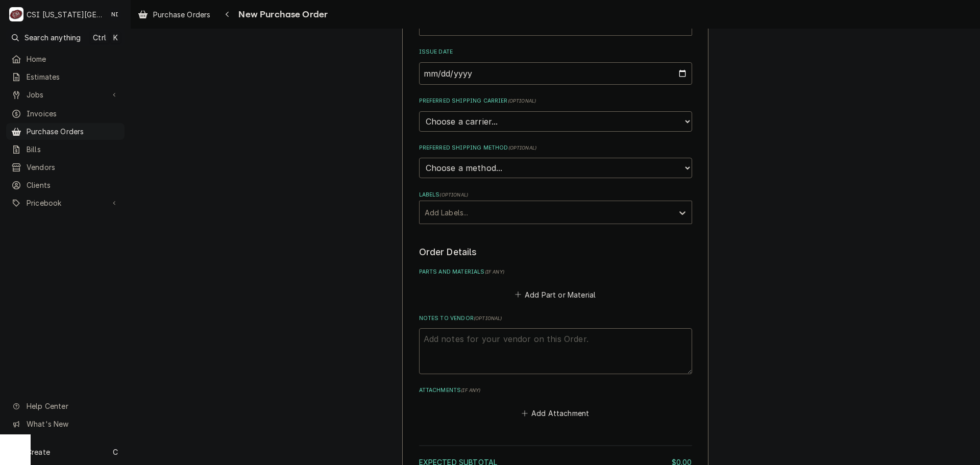
click at [478, 214] on div "Labels" at bounding box center [547, 212] width 244 height 18
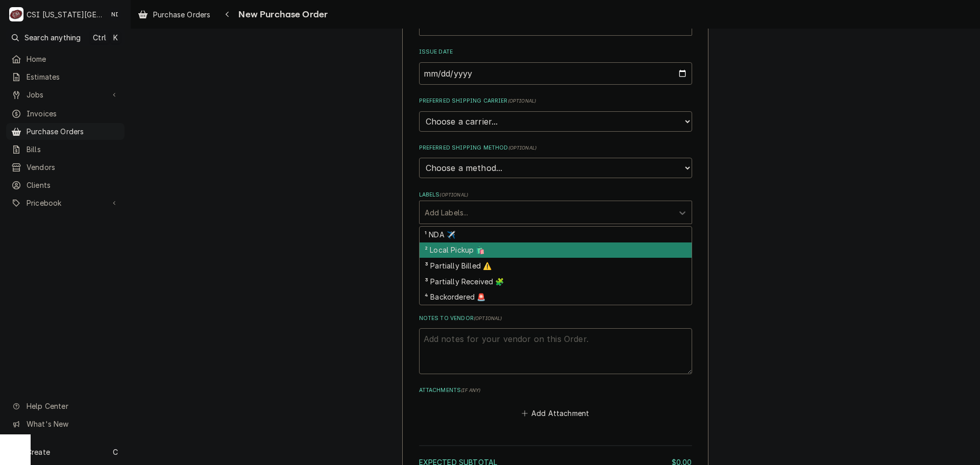
click at [439, 250] on div "² Local Pickup 🛍️" at bounding box center [556, 250] width 272 height 16
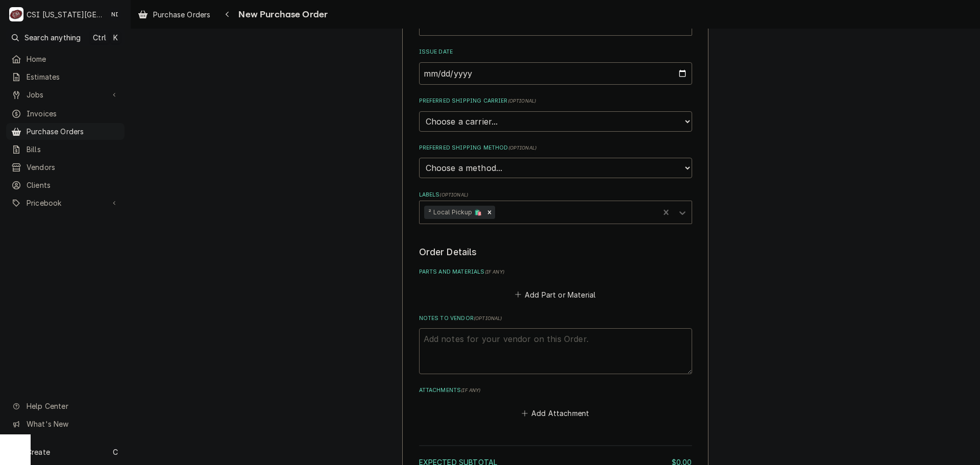
click at [467, 341] on textarea "Notes to Vendor ( optional )" at bounding box center [555, 351] width 273 height 46
type textarea "x"
type textarea "w"
type textarea "x"
type textarea "wi"
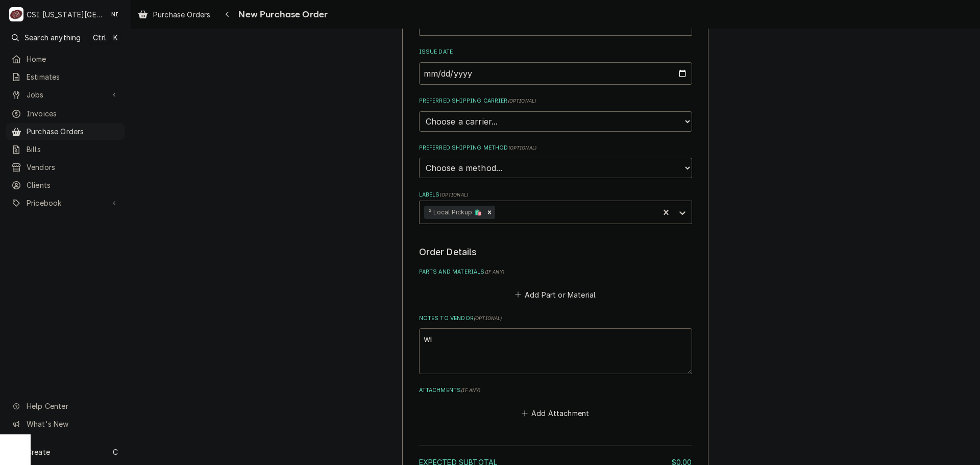
type textarea "x"
type textarea "wil"
type textarea "x"
type textarea "will"
type textarea "x"
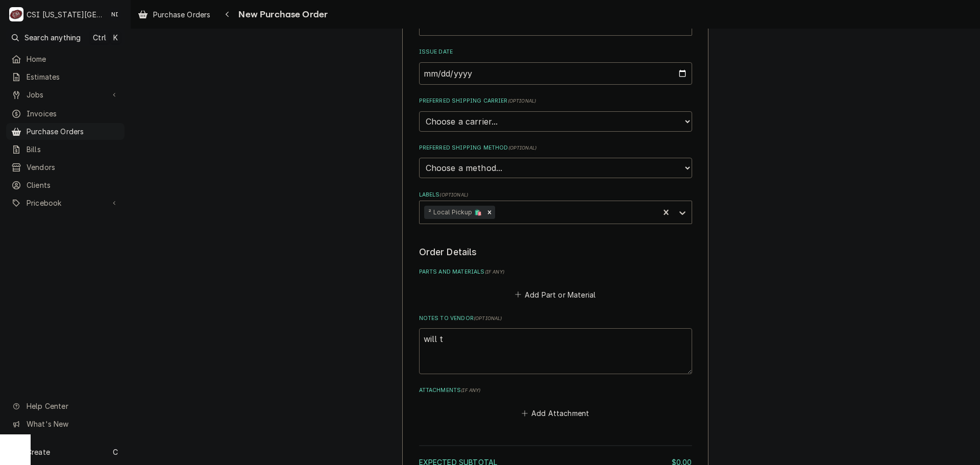
type textarea "will tr"
type textarea "x"
type textarea "will tru"
type textarea "x"
type textarea "will truc"
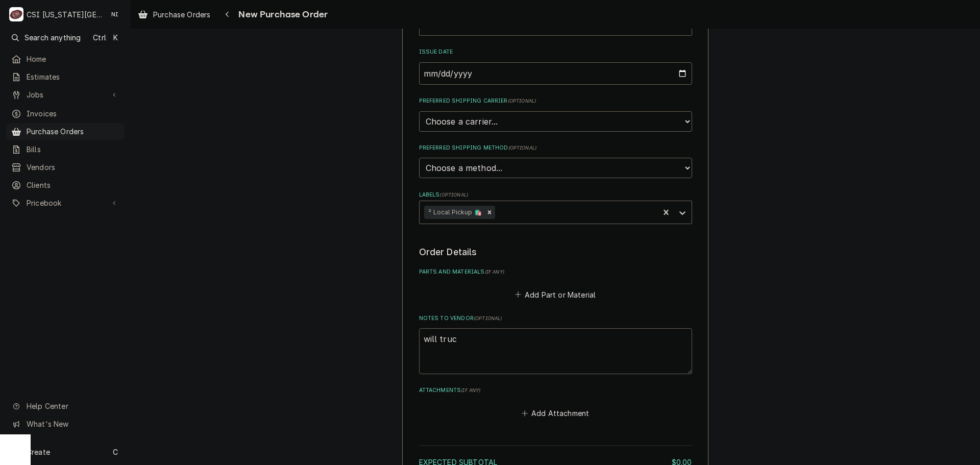
type textarea "x"
type textarea "will truck"
type textarea "x"
type textarea "will truck"
type textarea "x"
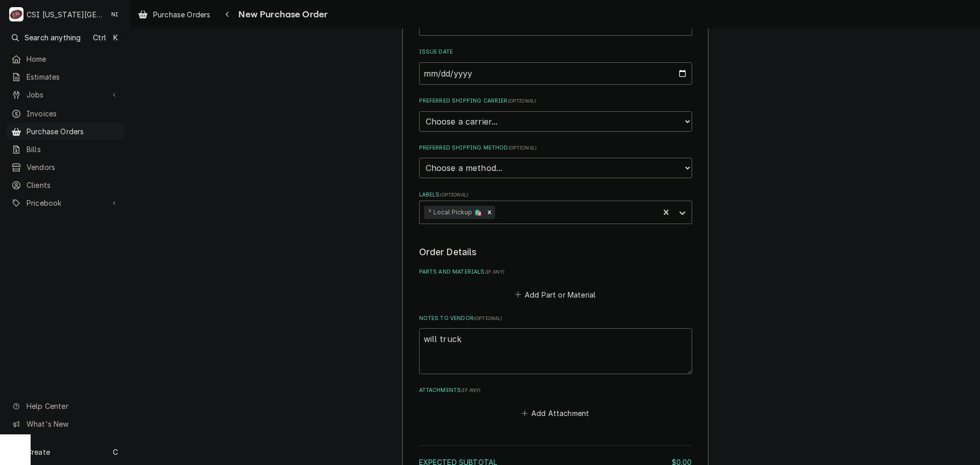
type textarea "will truck s"
type textarea "x"
type textarea "will truck st"
type textarea "x"
type textarea "will truck sto"
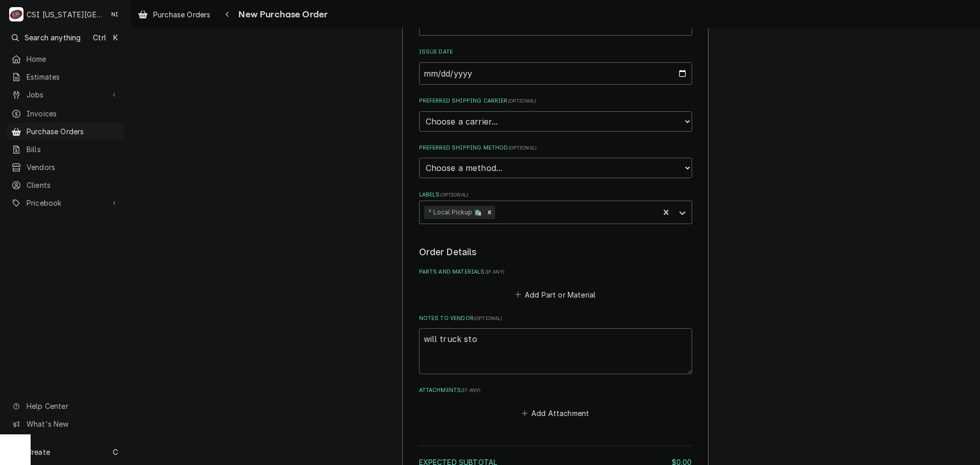
type textarea "x"
type textarea "will truck stoc"
type textarea "x"
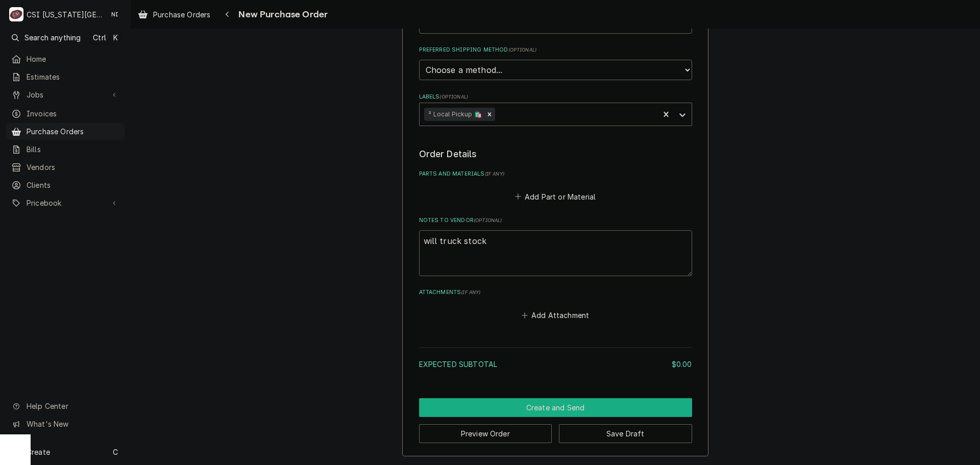
type textarea "will truck stock"
drag, startPoint x: 593, startPoint y: 405, endPoint x: 913, endPoint y: 351, distance: 324.6
click at [597, 404] on button "Create and Send" at bounding box center [555, 407] width 273 height 19
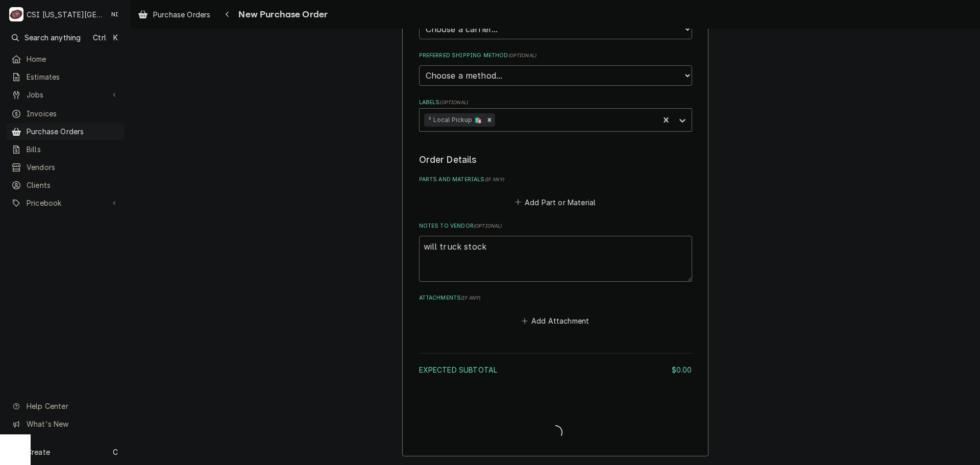
scroll to position [297, 0]
type textarea "x"
